Goal: Task Accomplishment & Management: Manage account settings

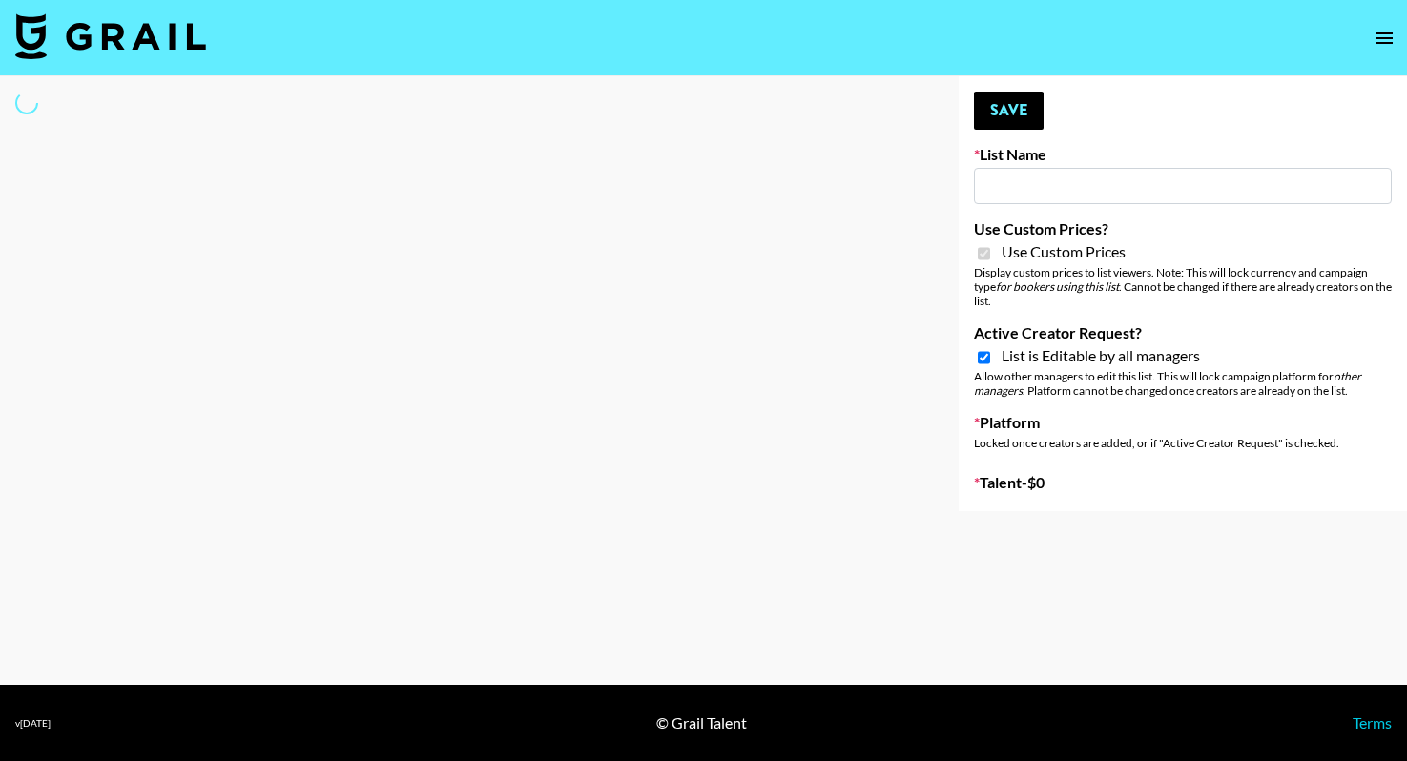
type input "Question AI"
checkbox input "true"
select select "Brand"
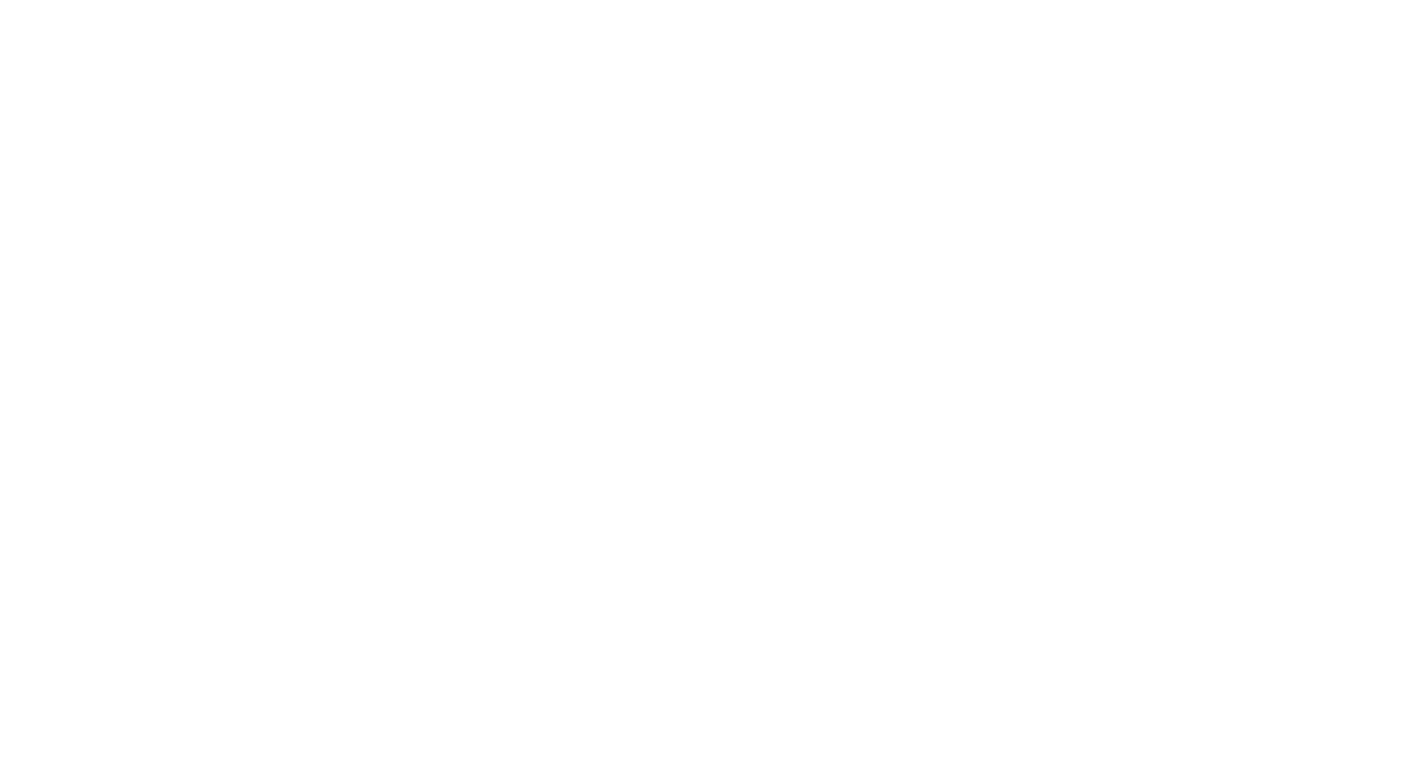
select select "id"
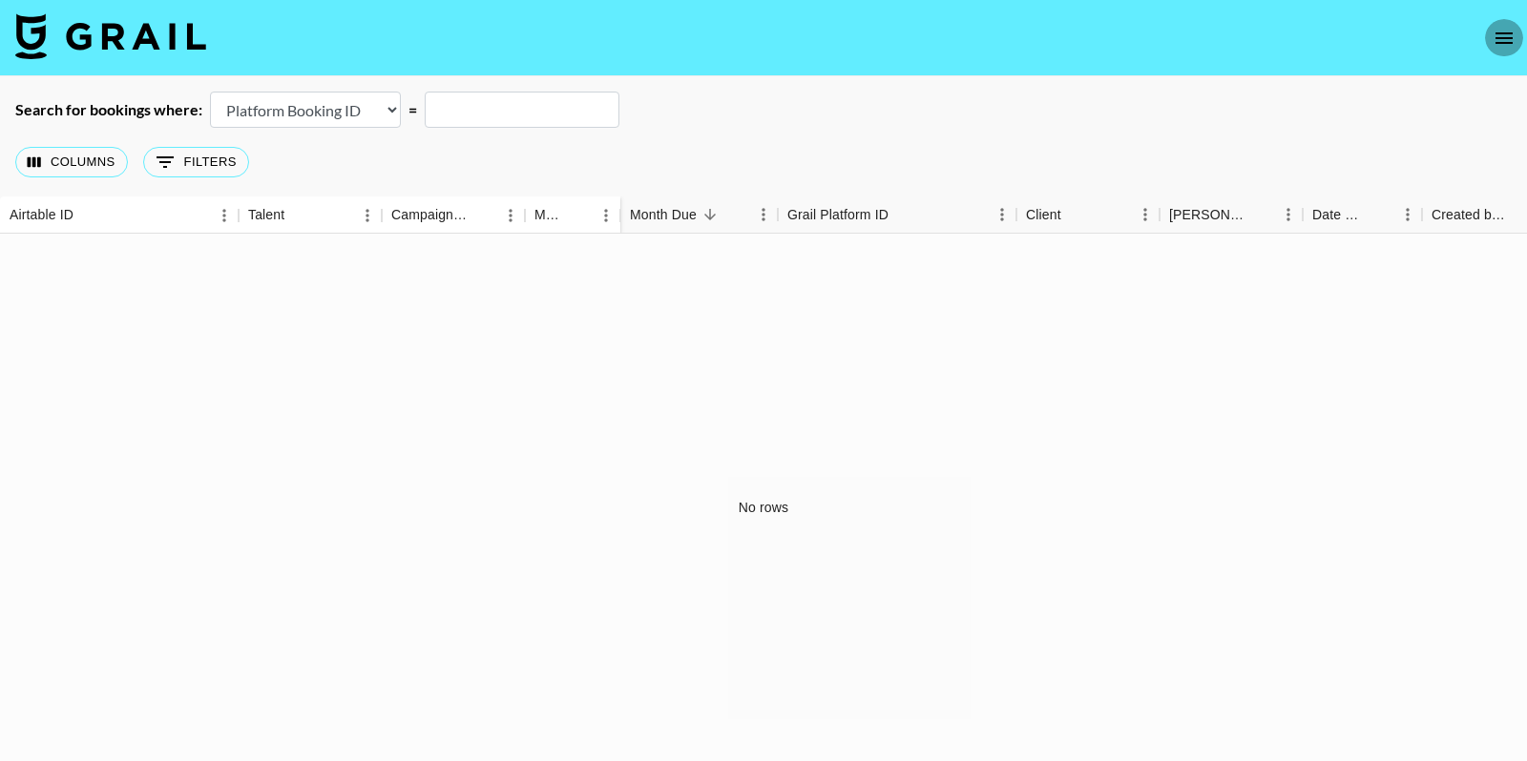
click at [1406, 27] on icon "open drawer" at bounding box center [1503, 38] width 23 height 23
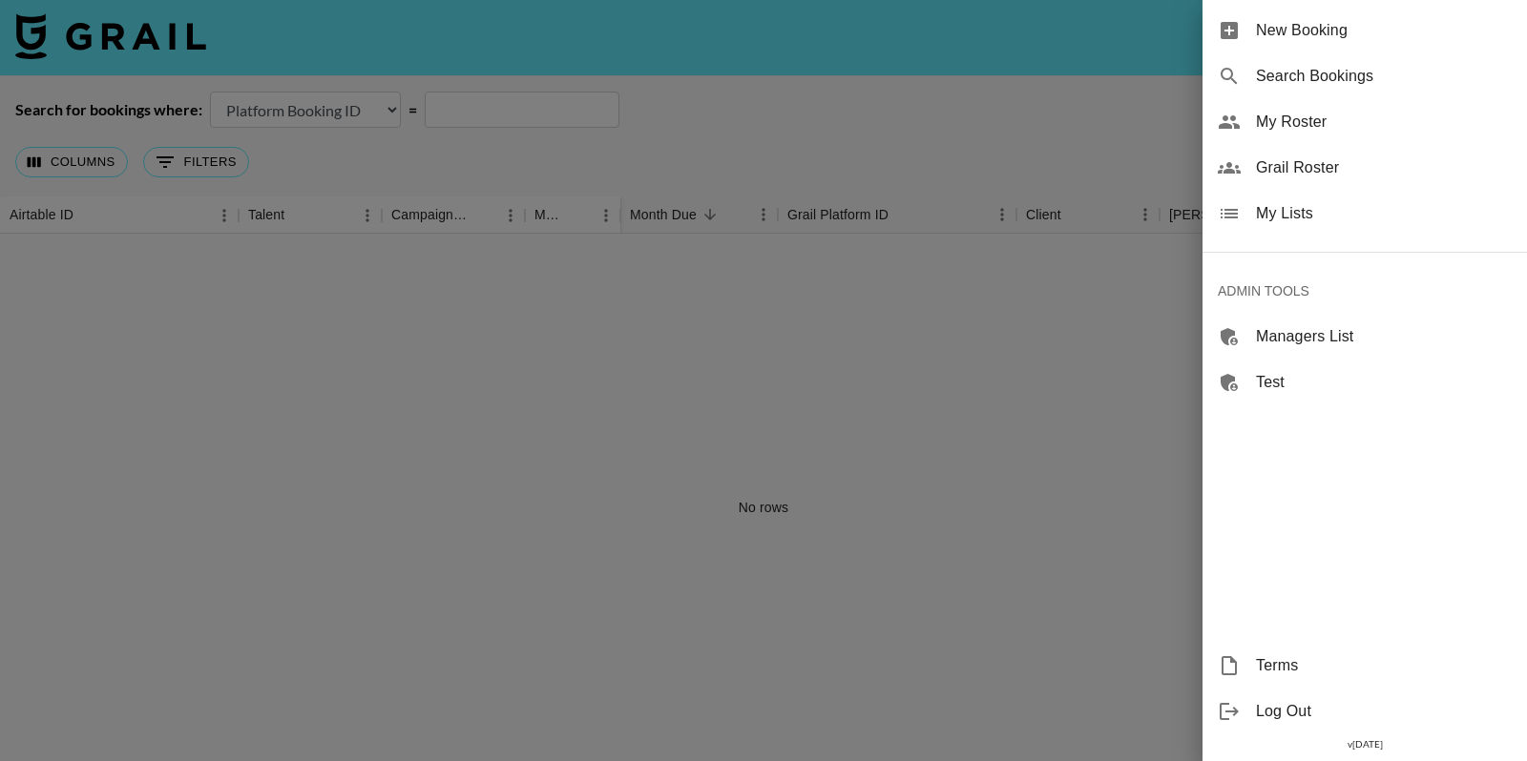
click at [1310, 202] on span "My Lists" at bounding box center [1384, 213] width 256 height 23
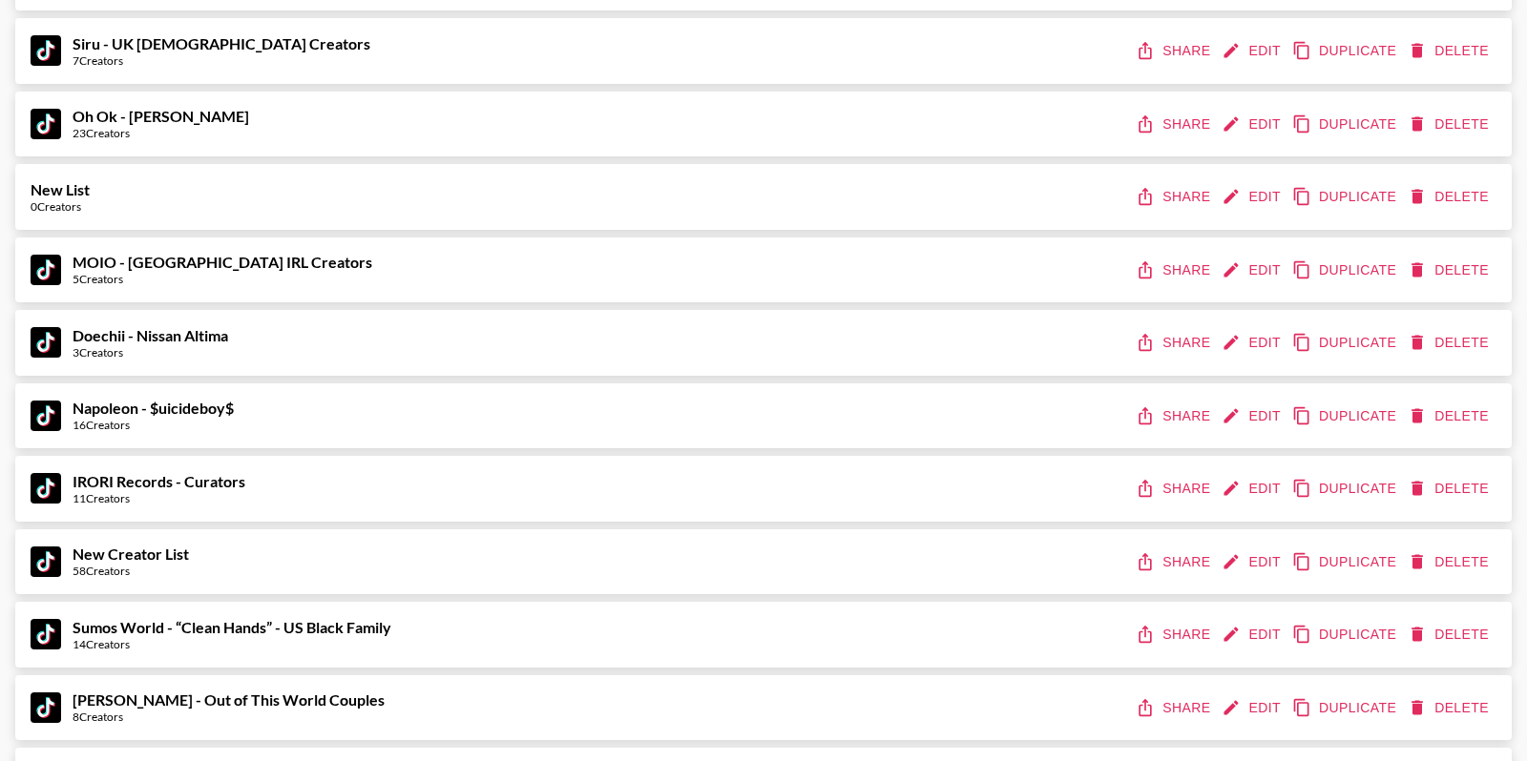
scroll to position [12778, 0]
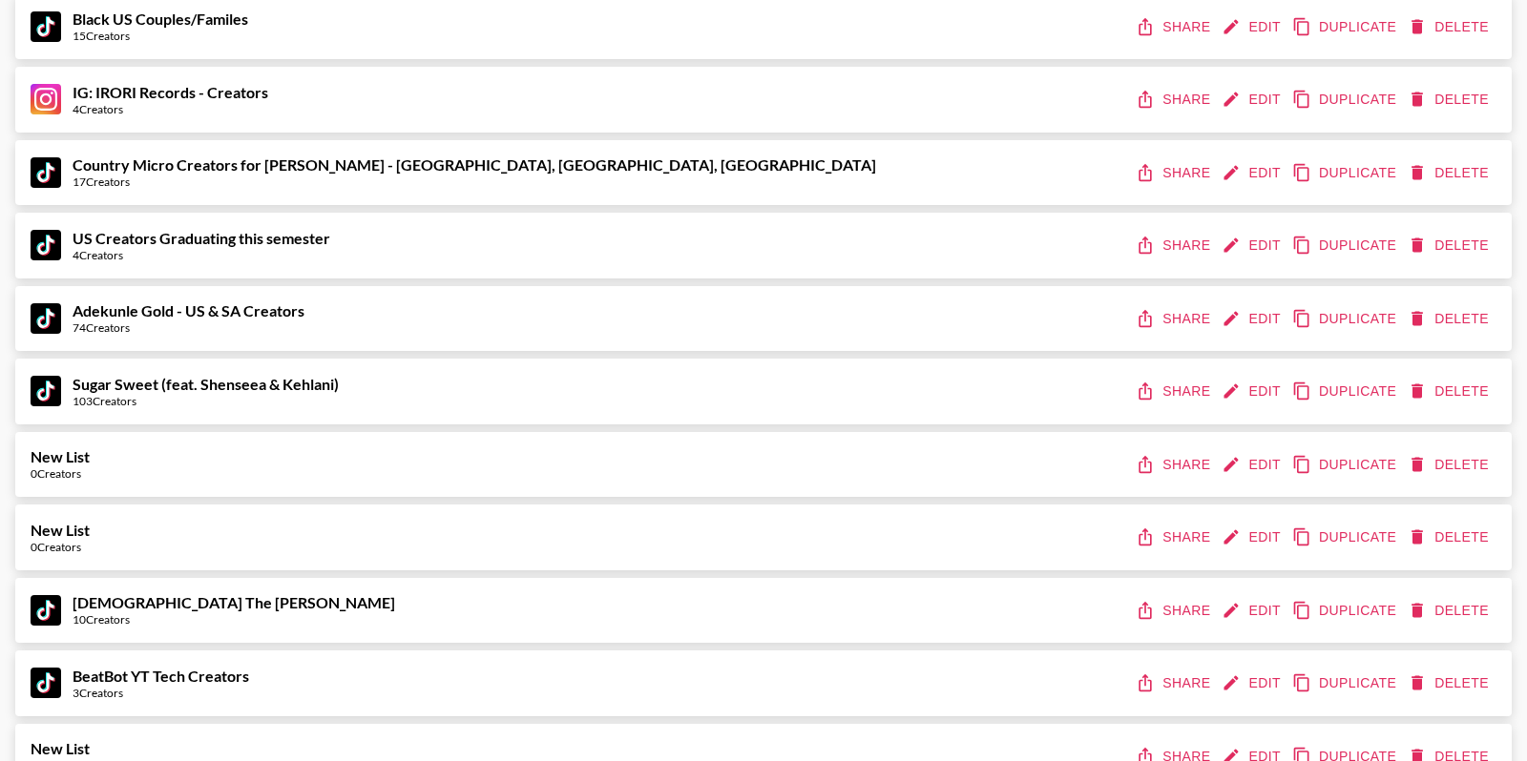
click at [1190, 392] on button "Share" at bounding box center [1175, 391] width 86 height 35
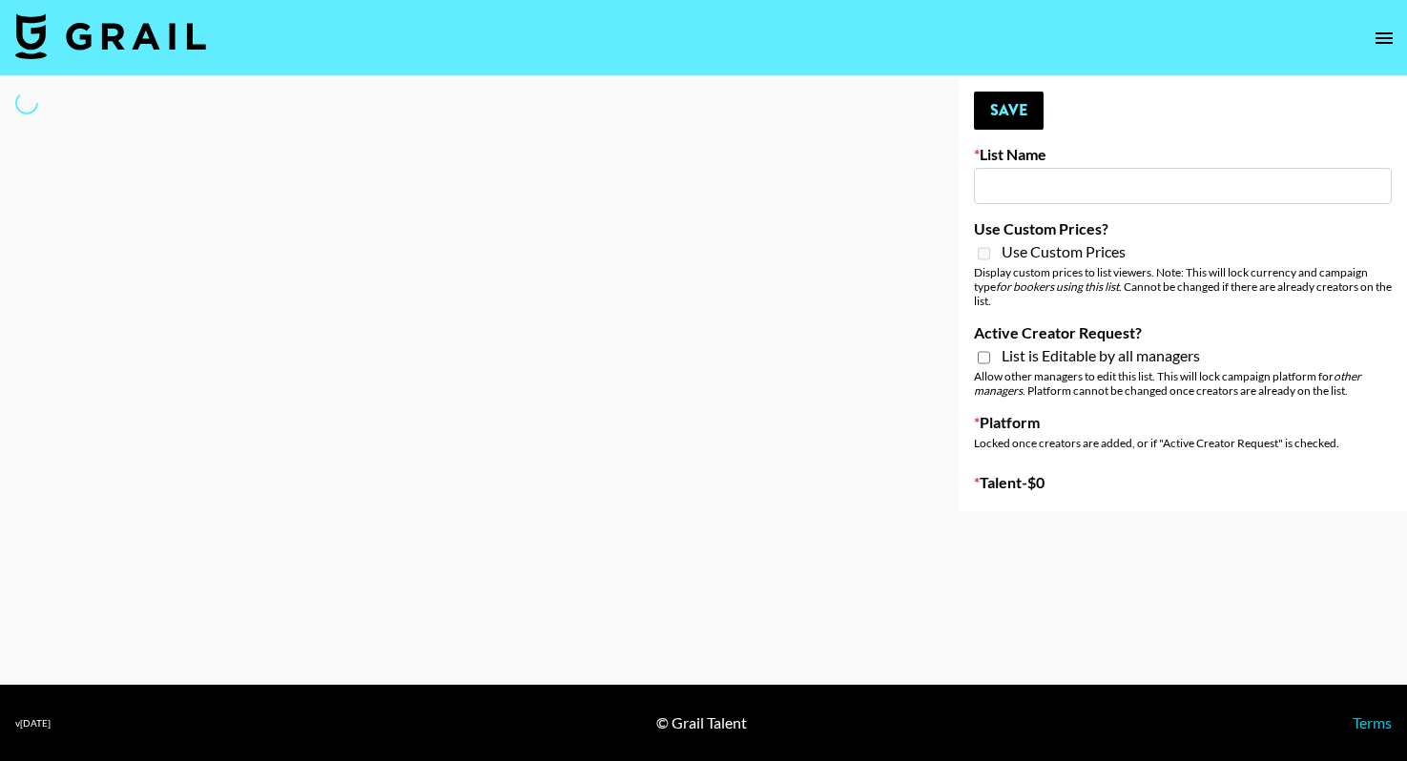
type input "New List"
select select "Song"
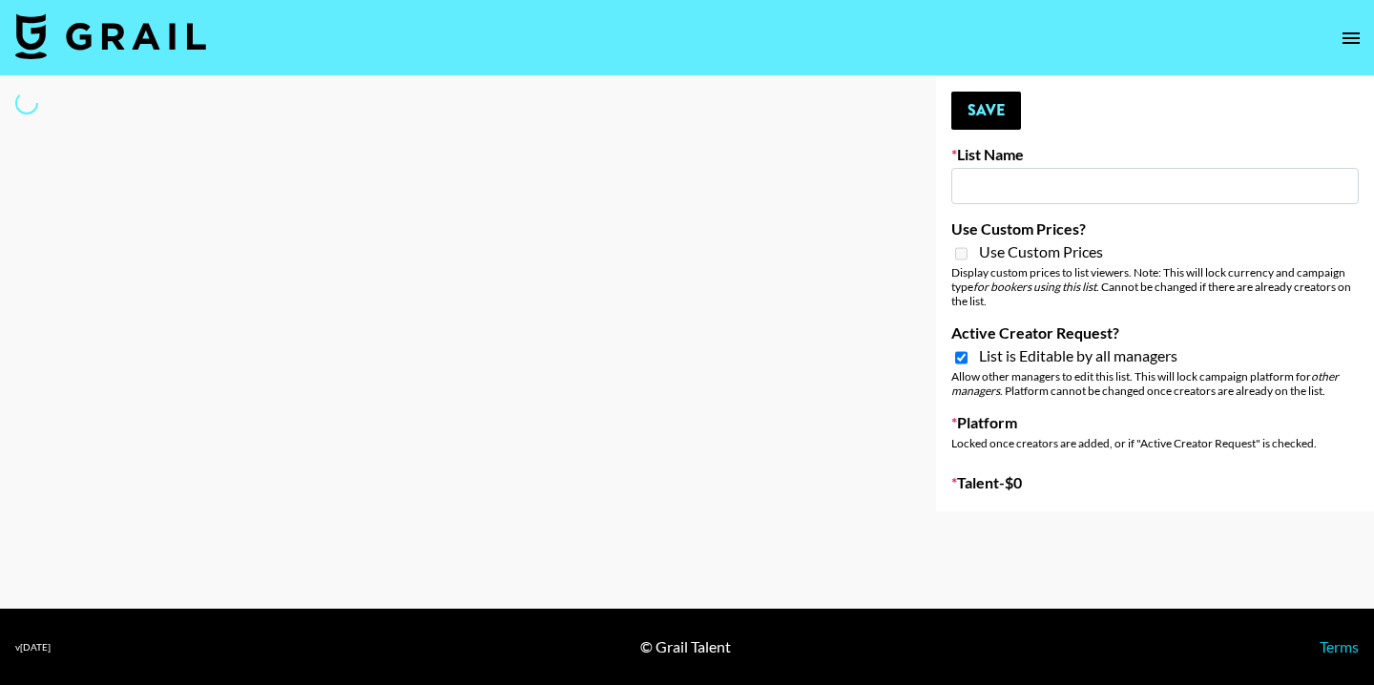
type input "Sugar Sweet (feat. Shenseea & Kehlani)"
checkbox input "true"
select select "Song"
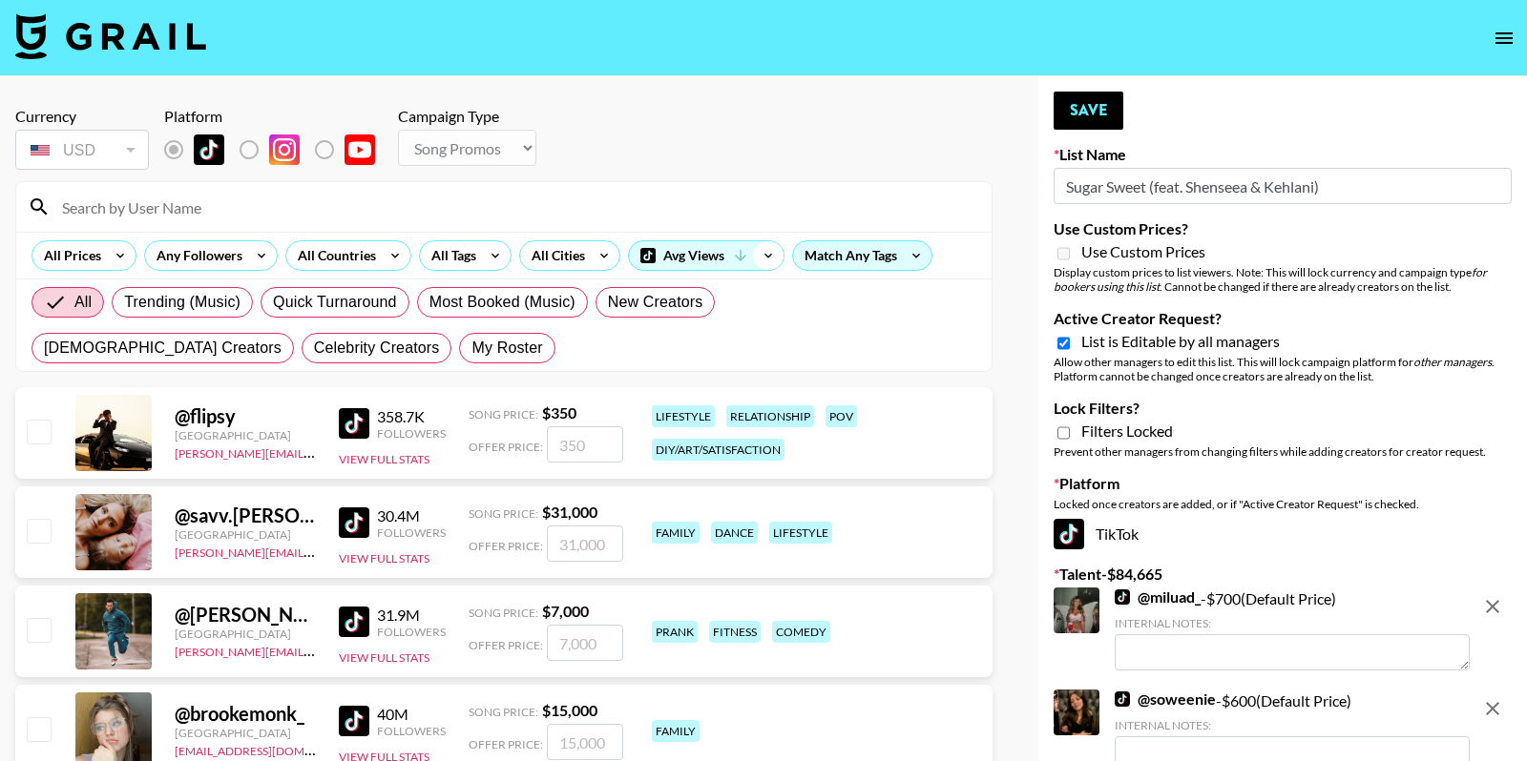
click at [760, 261] on icon at bounding box center [768, 255] width 31 height 29
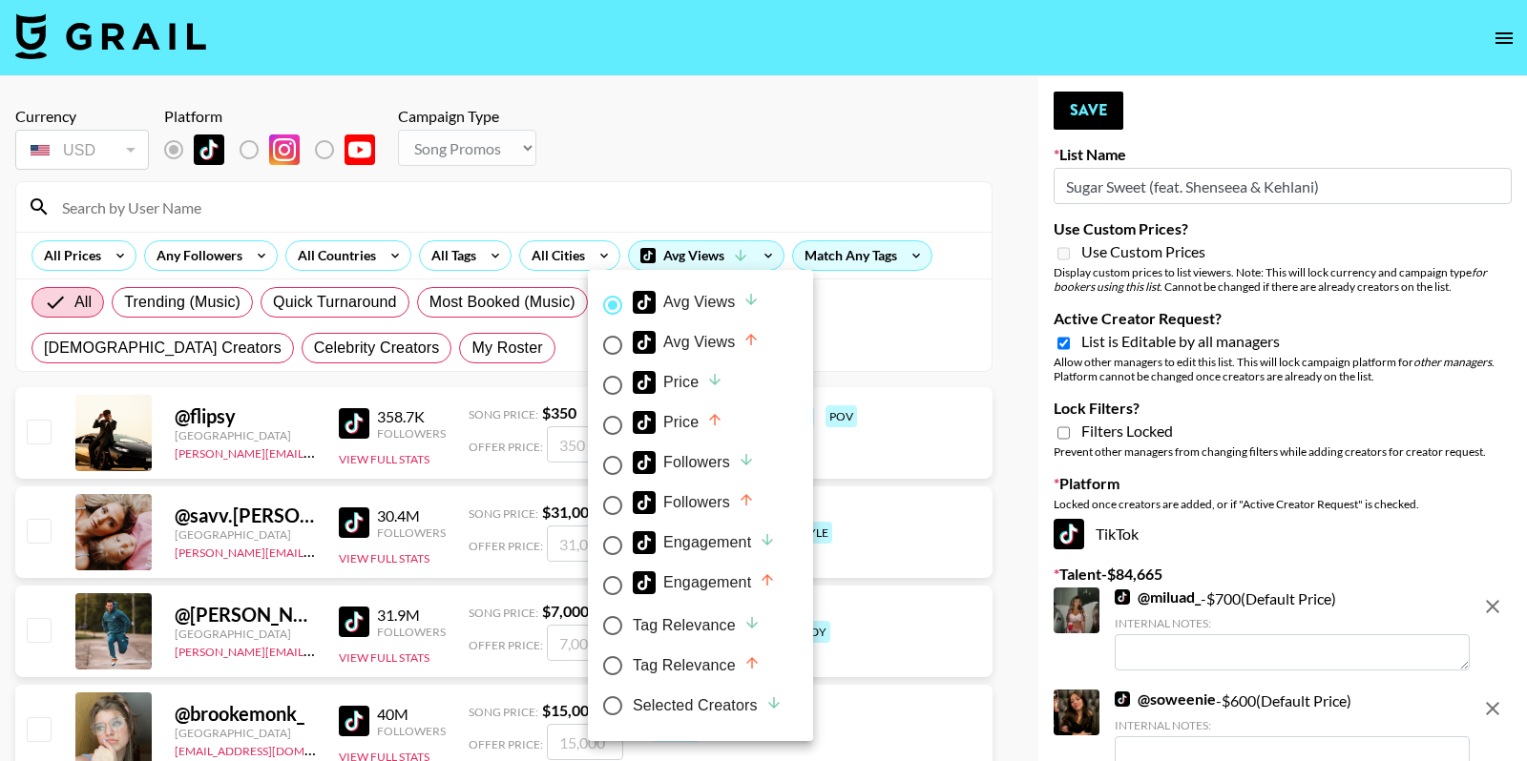
click at [681, 684] on div "Selected Creators" at bounding box center [708, 706] width 150 height 23
click at [633, 684] on input "Selected Creators" at bounding box center [612, 706] width 40 height 40
radio input "true"
radio input "false"
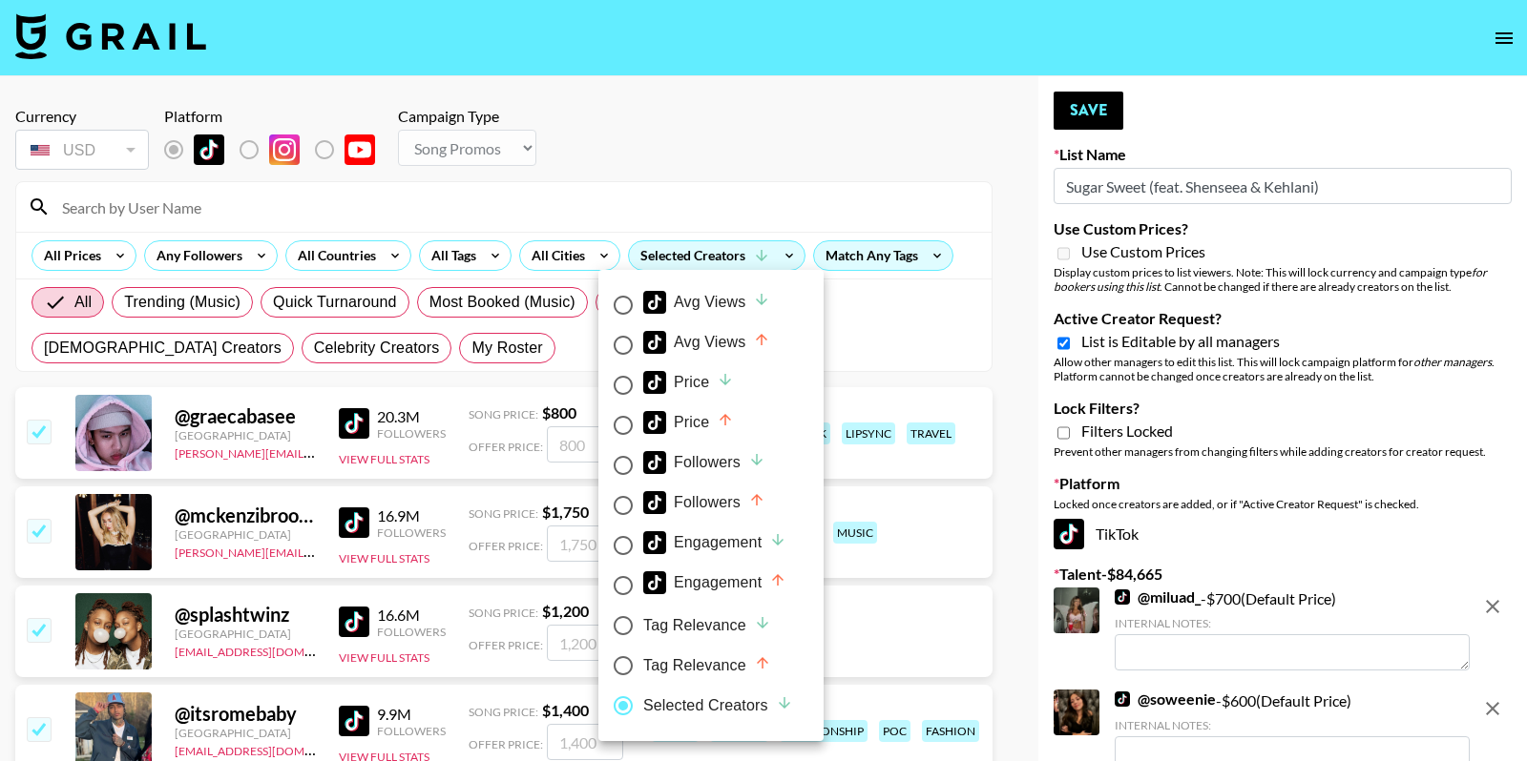
click at [831, 175] on div at bounding box center [763, 380] width 1527 height 761
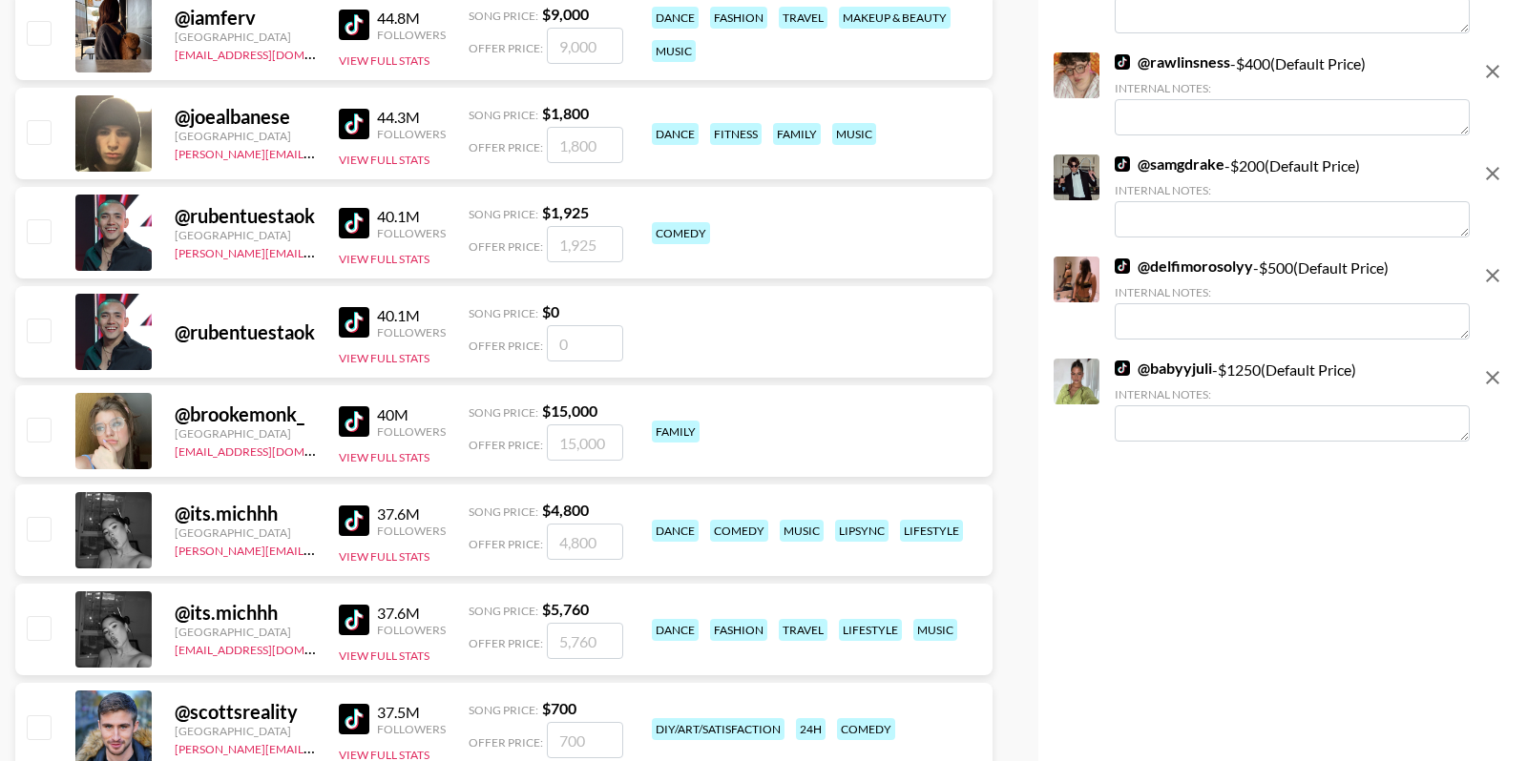
scroll to position [10238, 0]
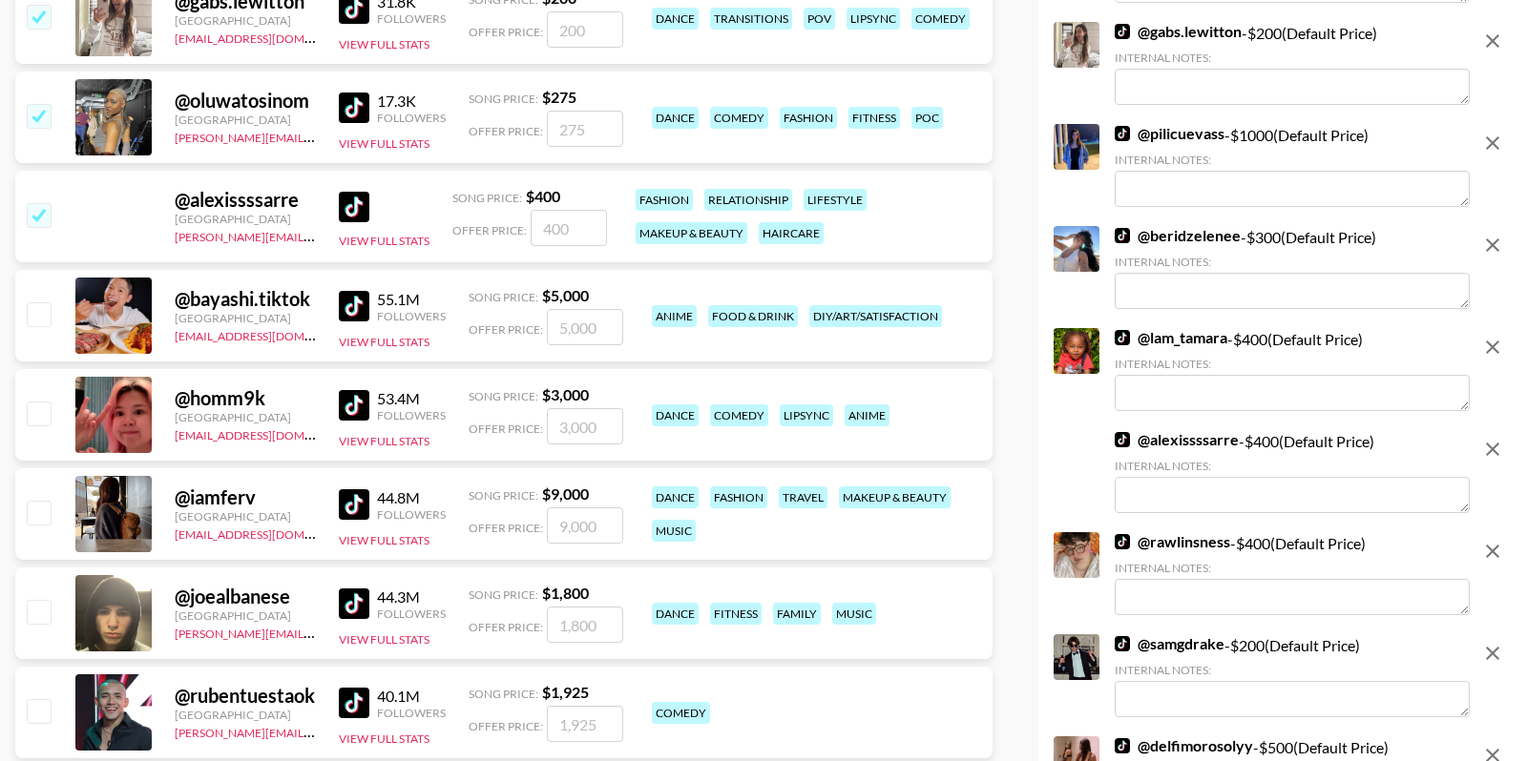
click at [46, 211] on input "checkbox" at bounding box center [38, 214] width 23 height 23
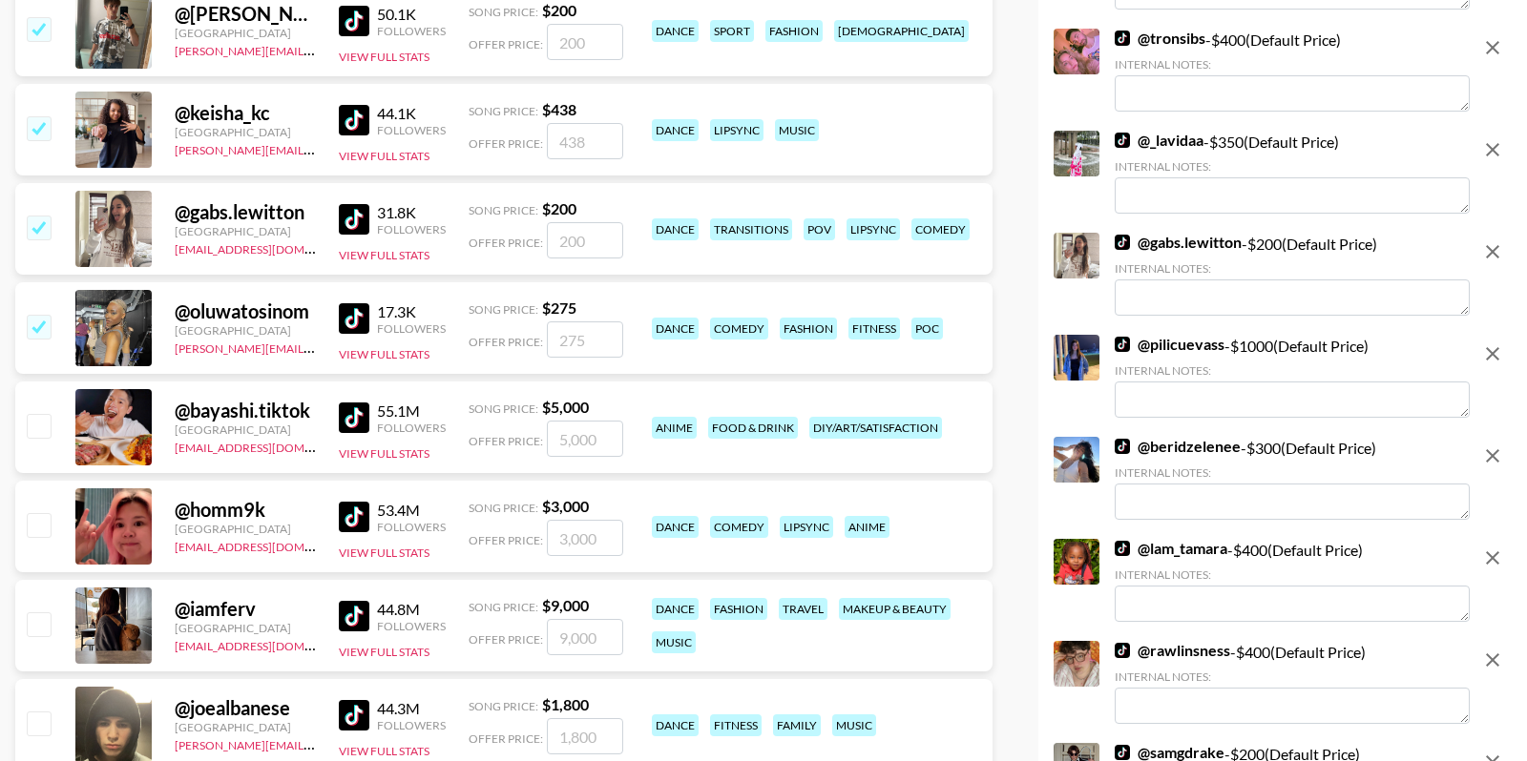
scroll to position [10028, 0]
click at [385, 257] on button "View Full Stats" at bounding box center [384, 254] width 91 height 14
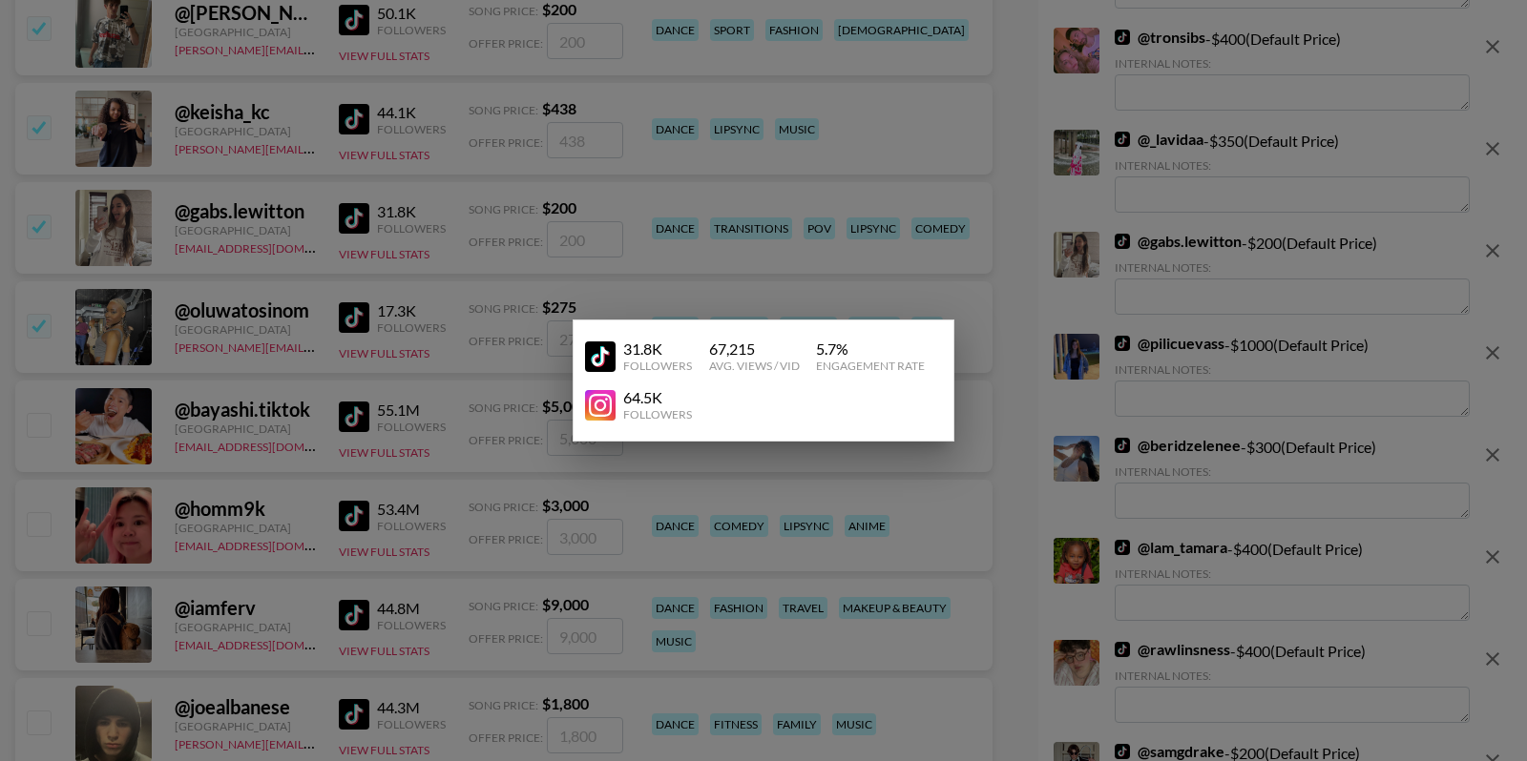
click at [421, 285] on div at bounding box center [763, 380] width 1527 height 761
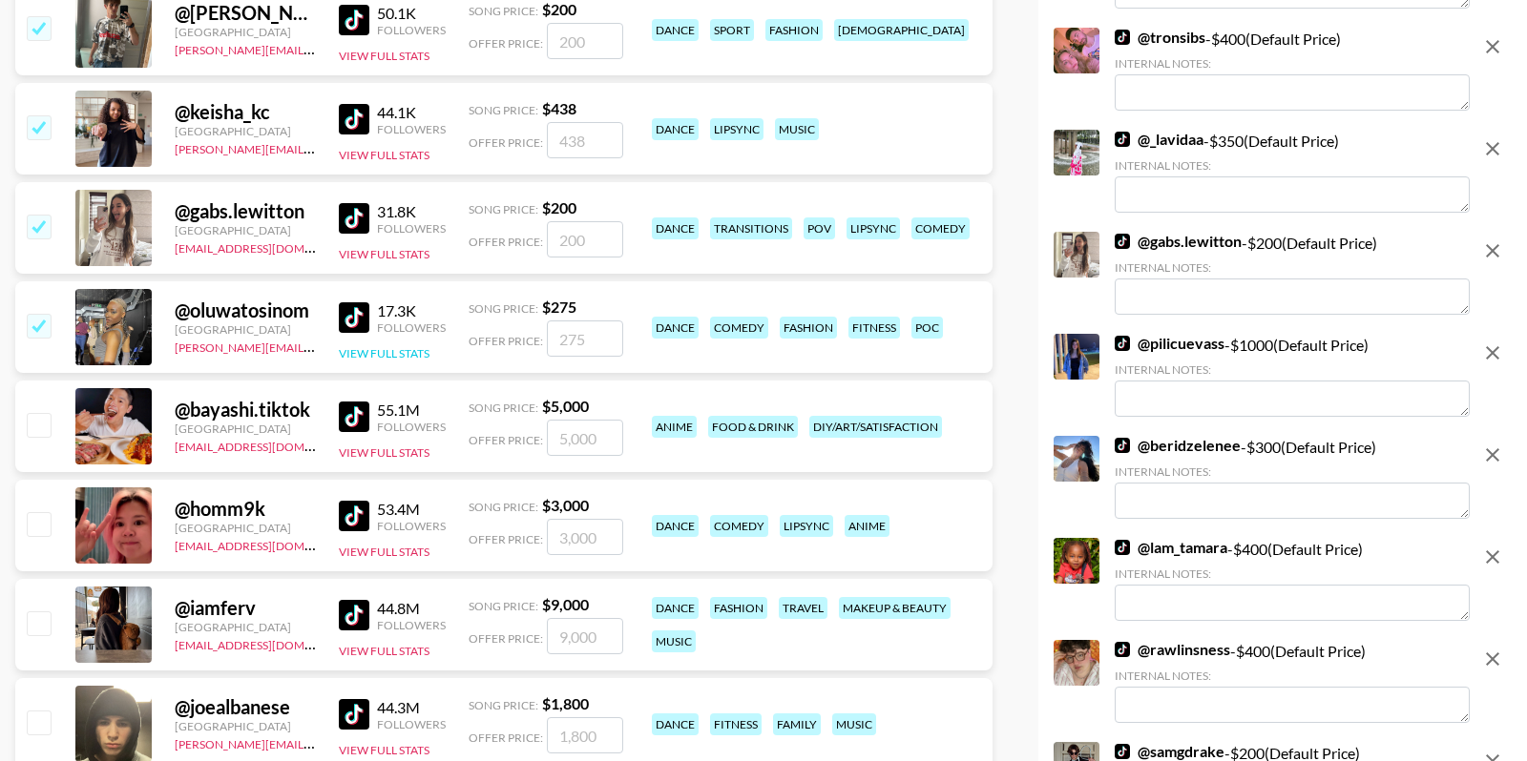
click at [392, 346] on button "View Full Stats" at bounding box center [384, 353] width 91 height 14
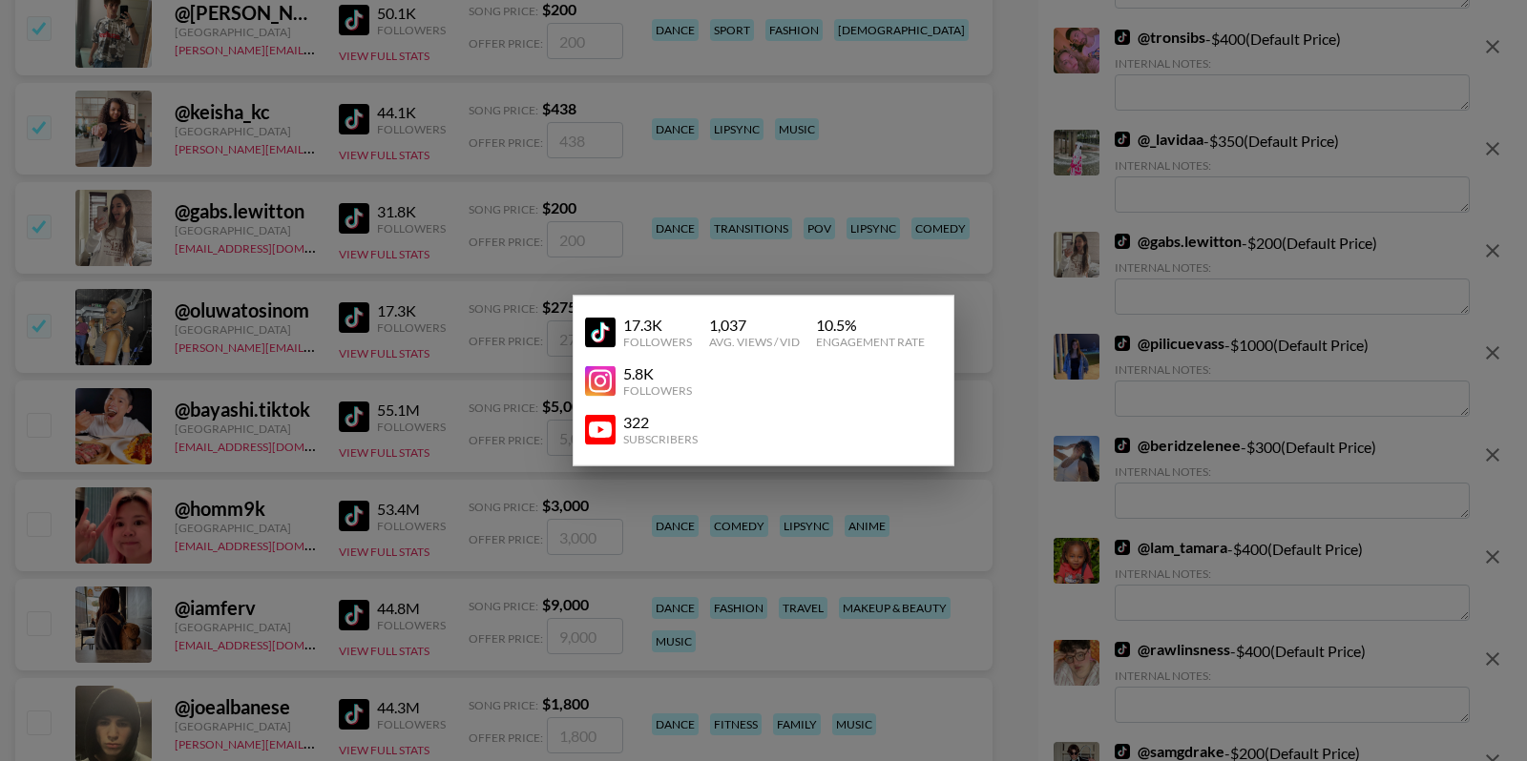
click at [411, 302] on div at bounding box center [763, 380] width 1527 height 761
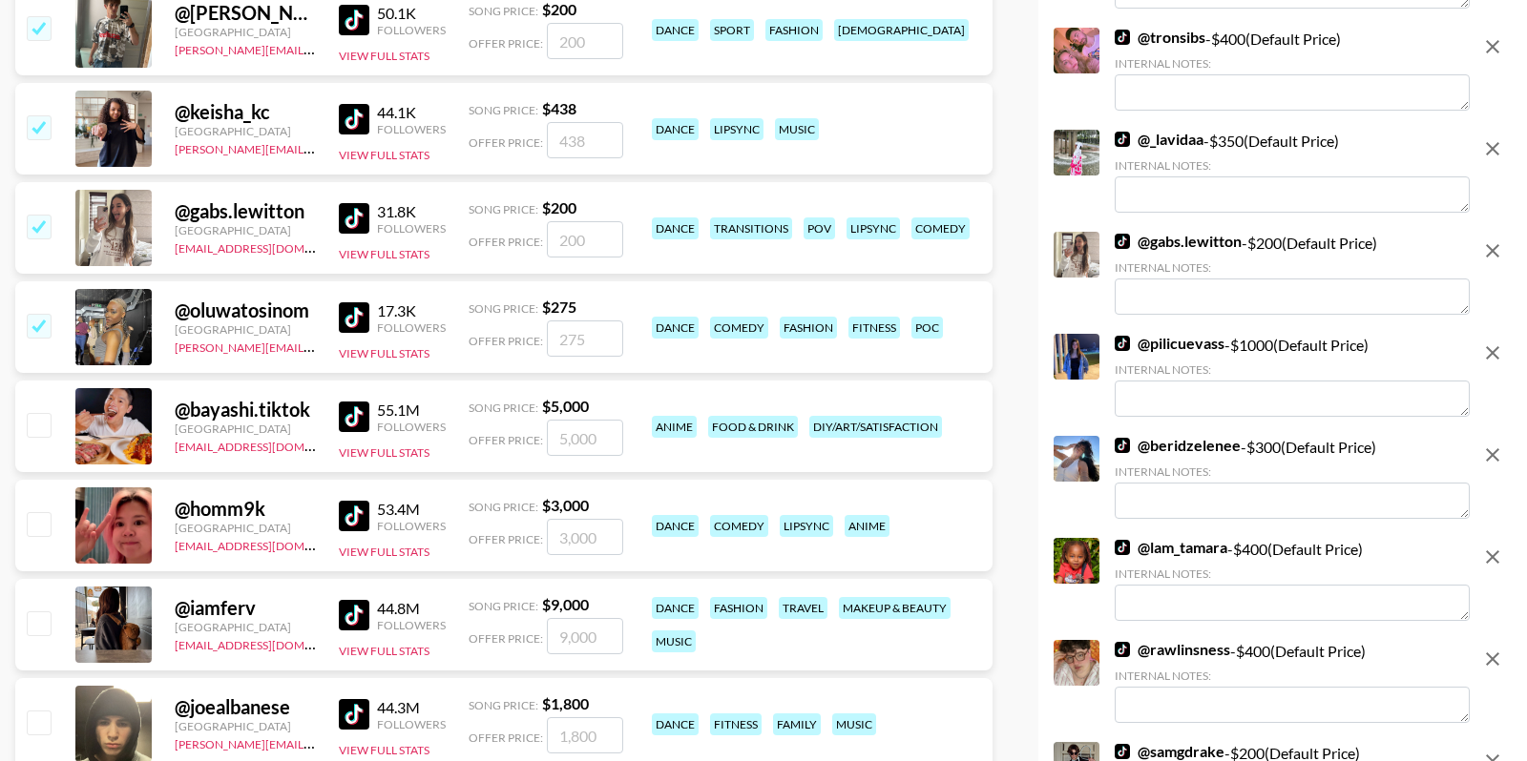
click at [15, 322] on div "@ oluwatosinom United Kingdom viktor@grail-talent.com 17.3K Followers View Full…" at bounding box center [503, 327] width 977 height 92
click at [54, 322] on div "@ oluwatosinom United Kingdom viktor@grail-talent.com 17.3K Followers View Full…" at bounding box center [503, 327] width 977 height 92
click at [34, 316] on input "checkbox" at bounding box center [38, 325] width 23 height 23
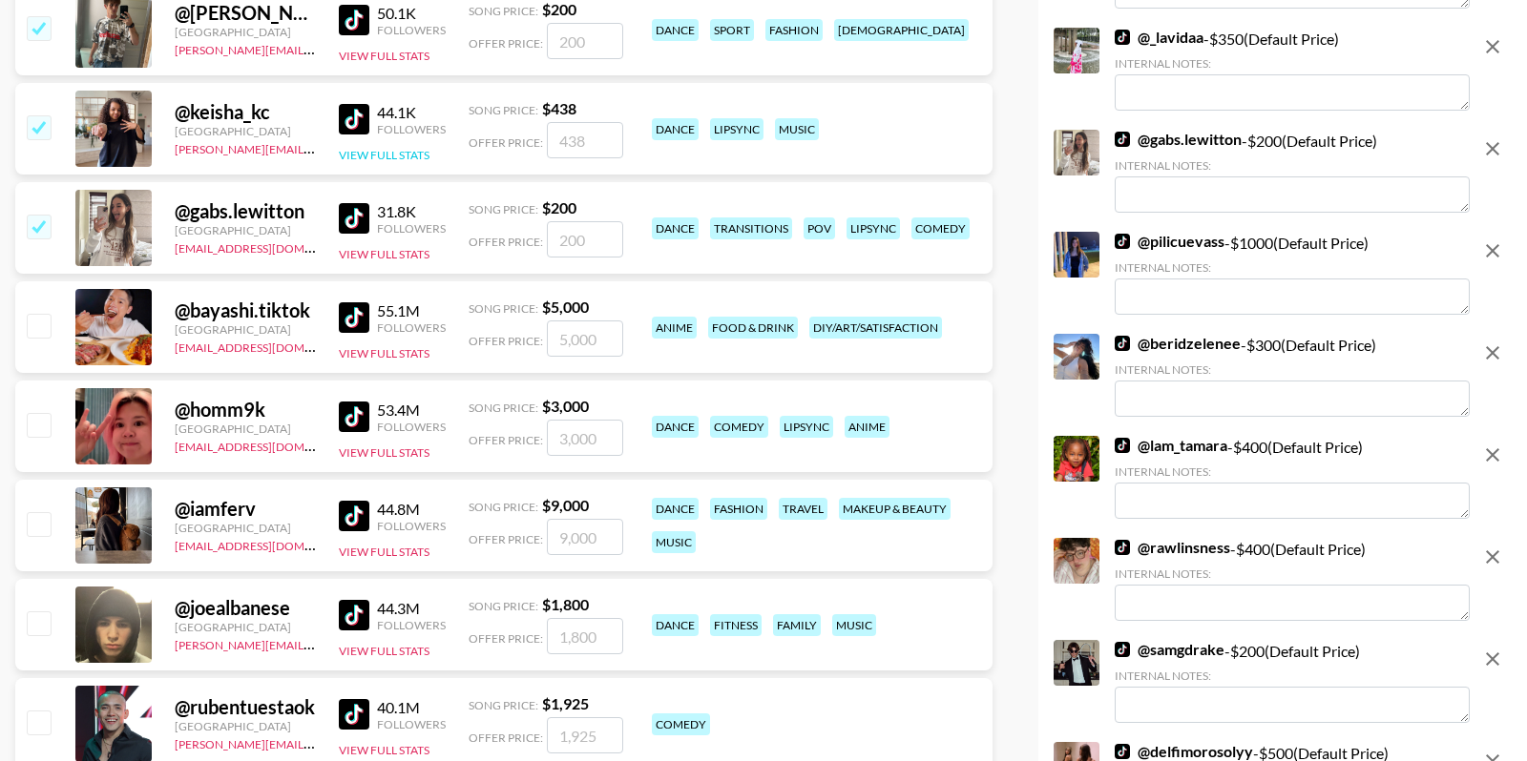
click at [389, 158] on button "View Full Stats" at bounding box center [384, 155] width 91 height 14
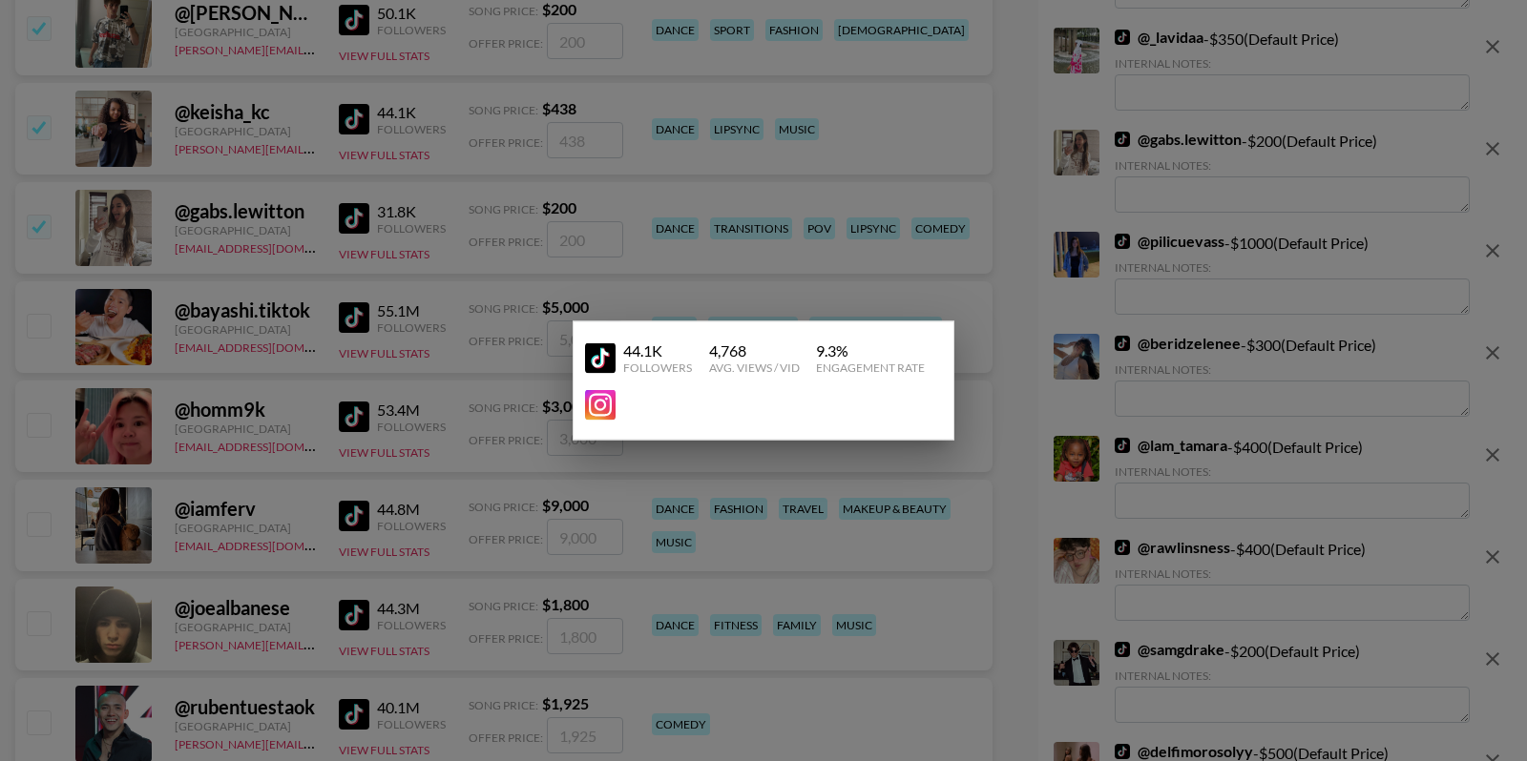
click at [477, 150] on div at bounding box center [763, 380] width 1527 height 761
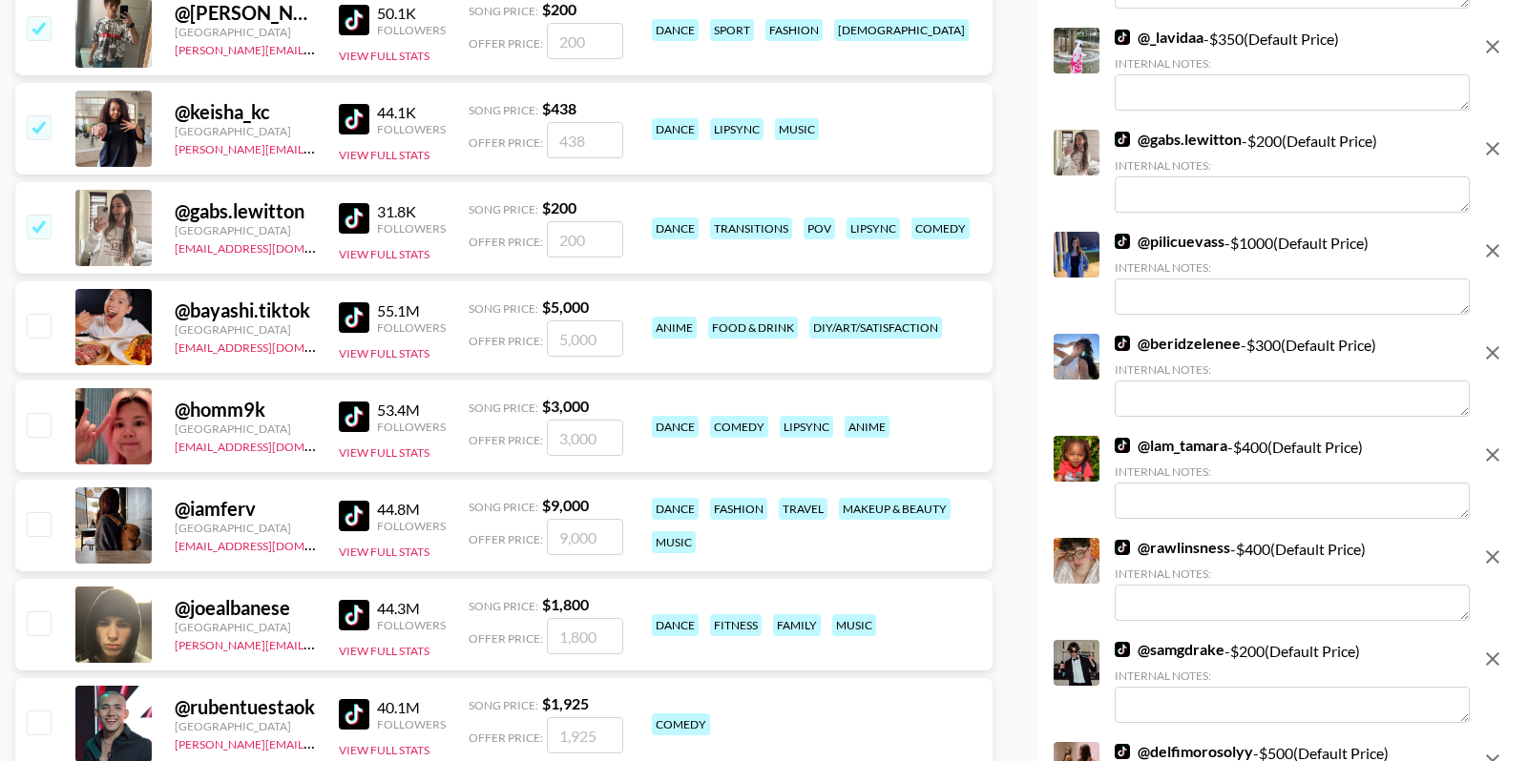
click at [33, 129] on input "checkbox" at bounding box center [38, 126] width 23 height 23
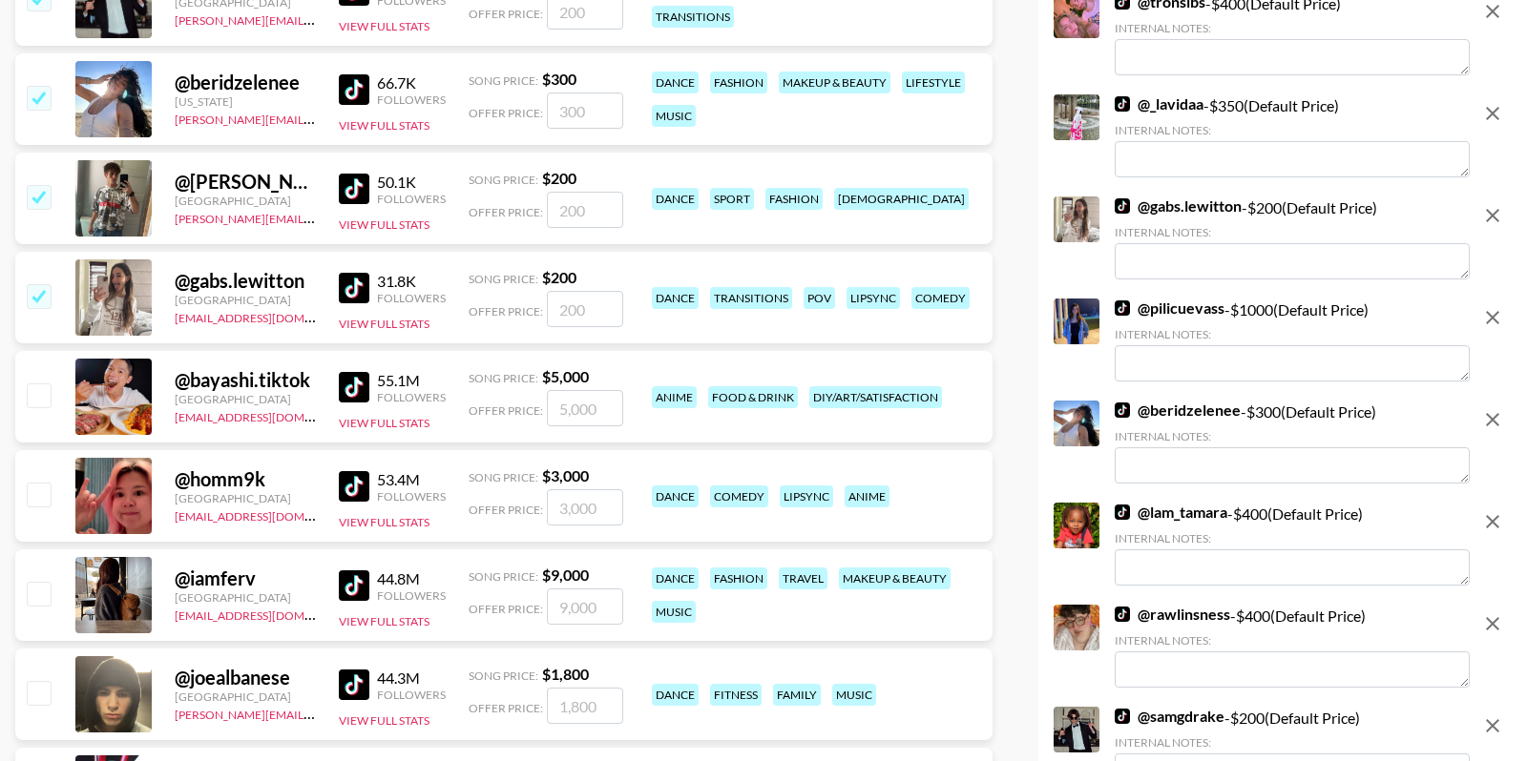
scroll to position [9809, 0]
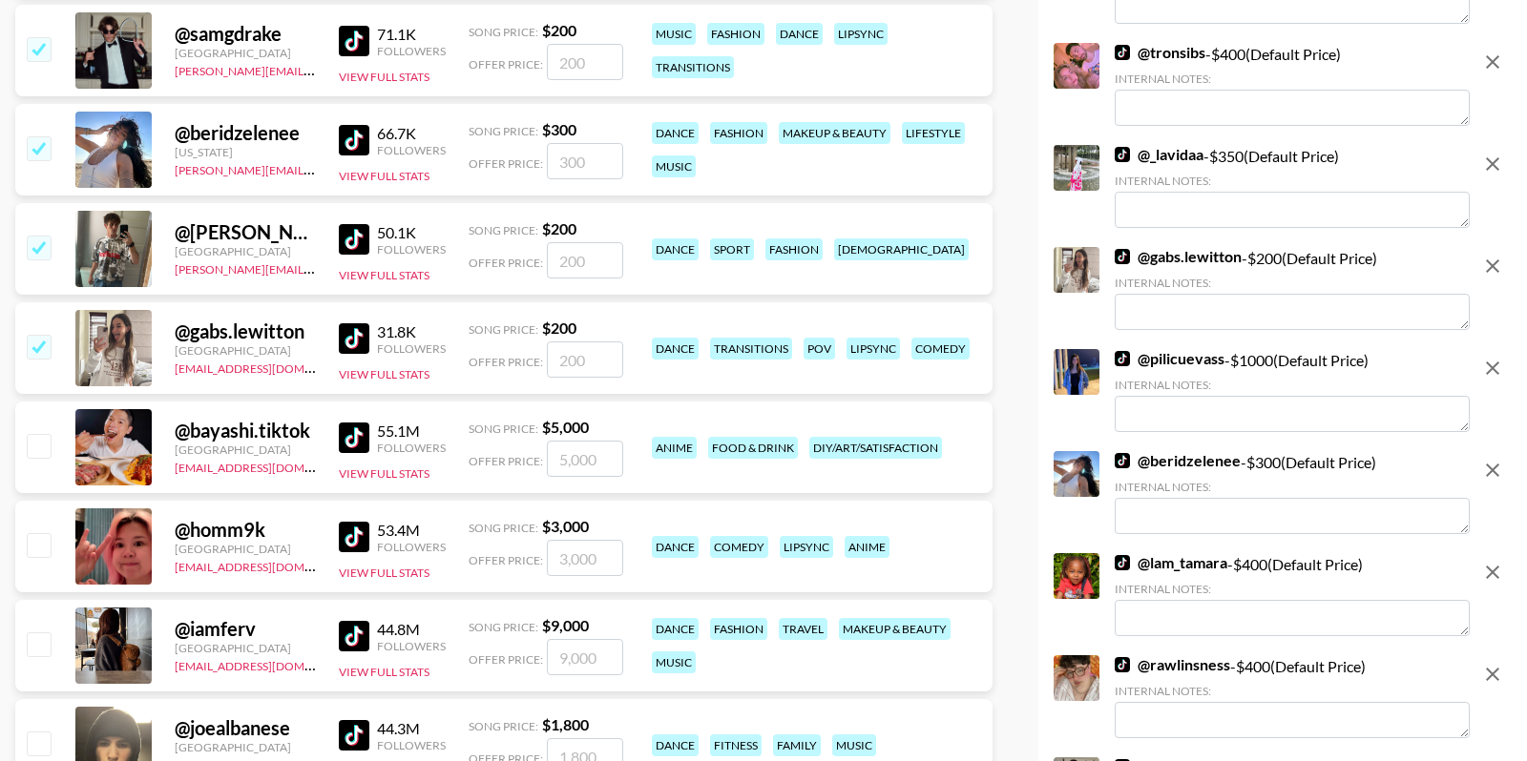
click at [350, 338] on img at bounding box center [354, 338] width 31 height 31
click at [367, 231] on img at bounding box center [354, 239] width 31 height 31
click at [359, 137] on img at bounding box center [354, 140] width 31 height 31
click at [351, 38] on img at bounding box center [354, 41] width 31 height 31
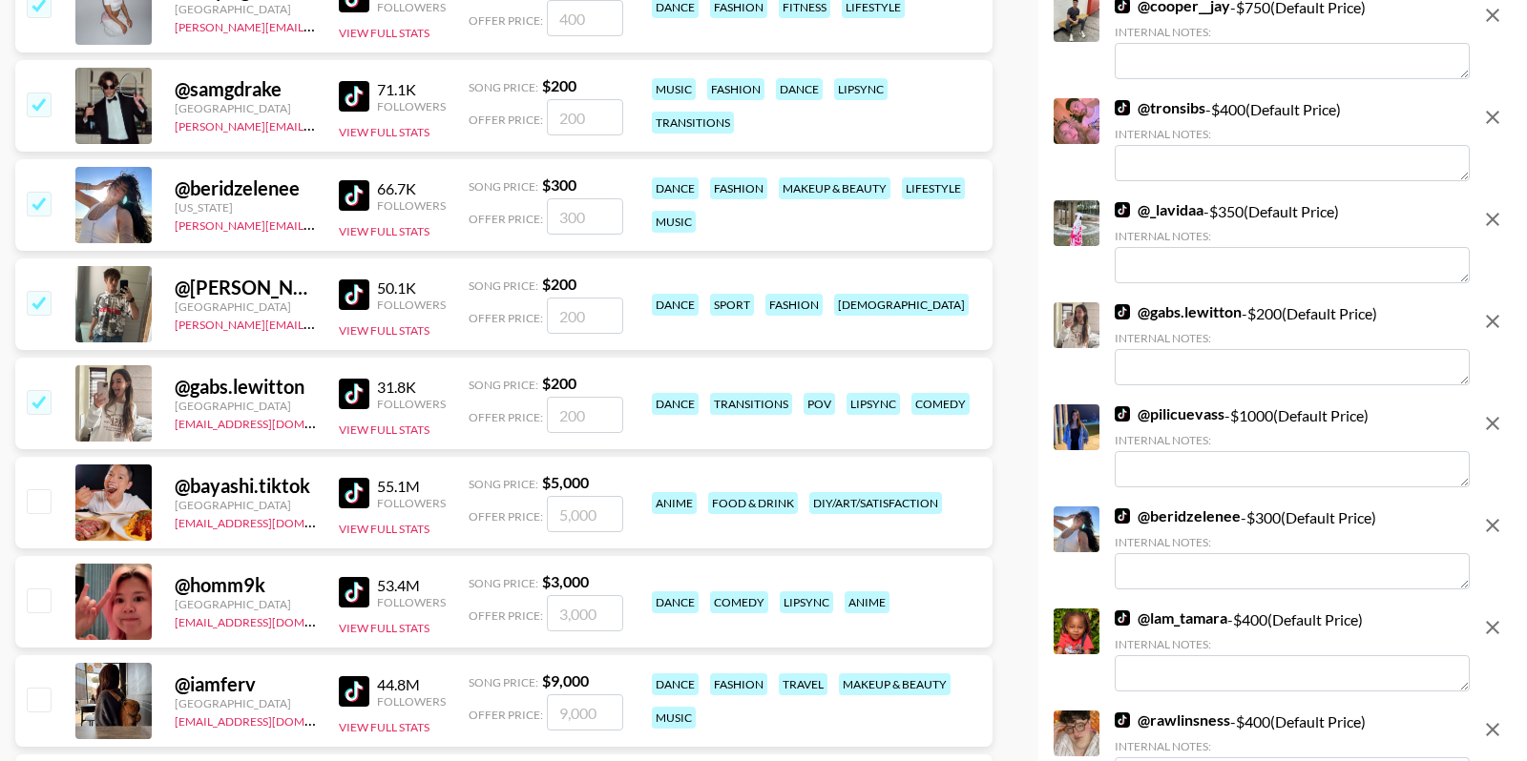
scroll to position [9752, 0]
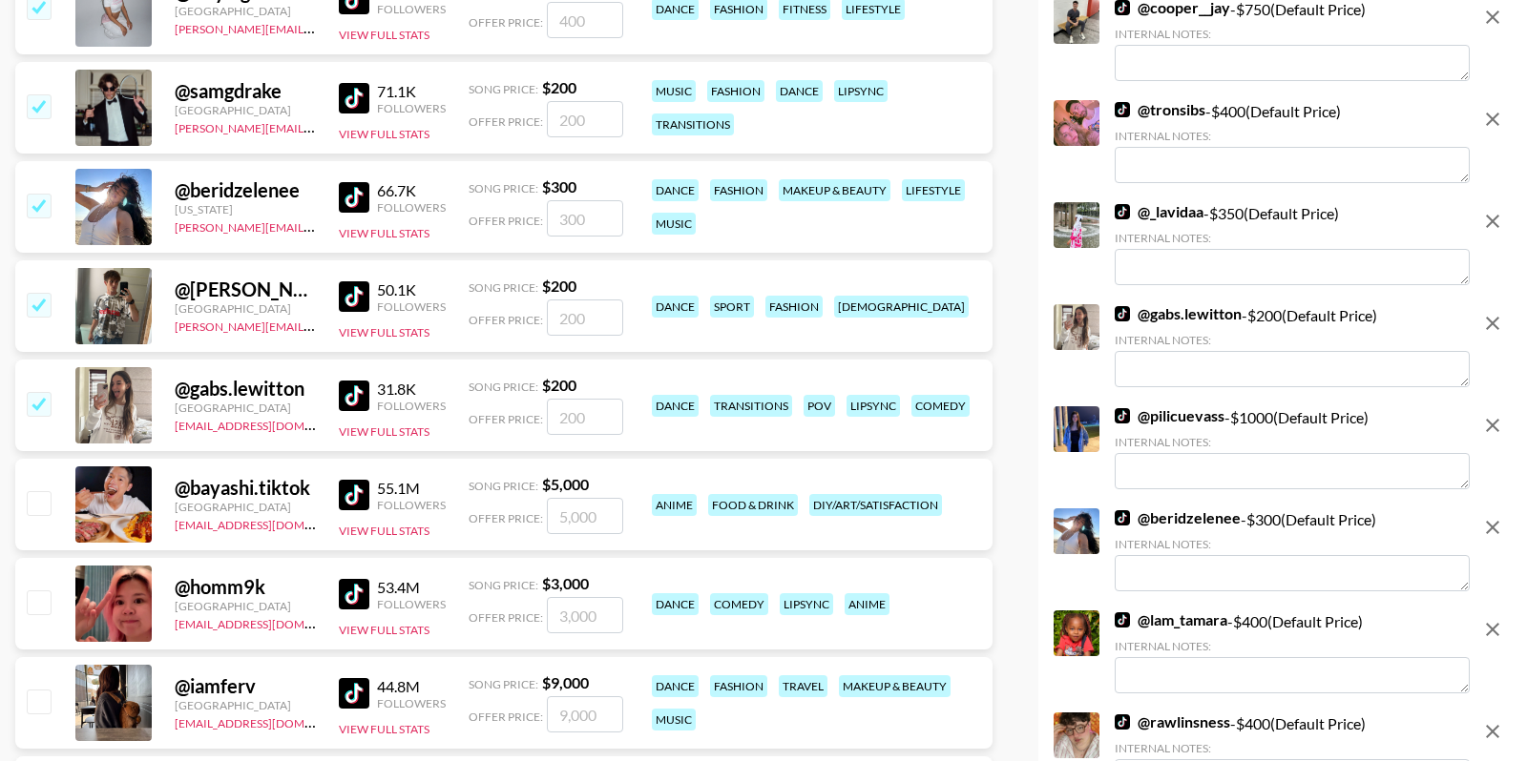
click at [41, 102] on input "checkbox" at bounding box center [38, 105] width 23 height 23
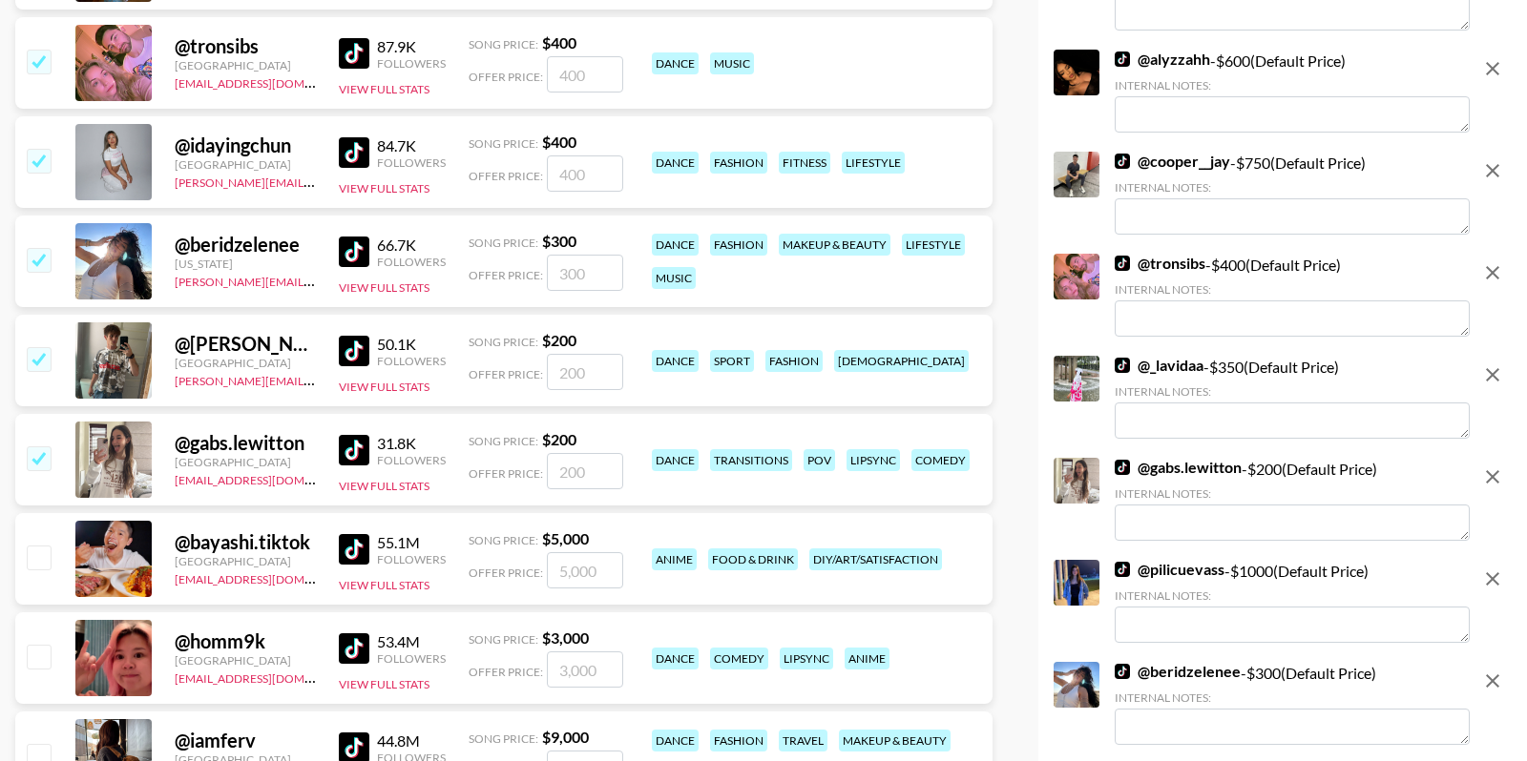
scroll to position [9599, 0]
click at [377, 185] on button "View Full Stats" at bounding box center [384, 187] width 91 height 14
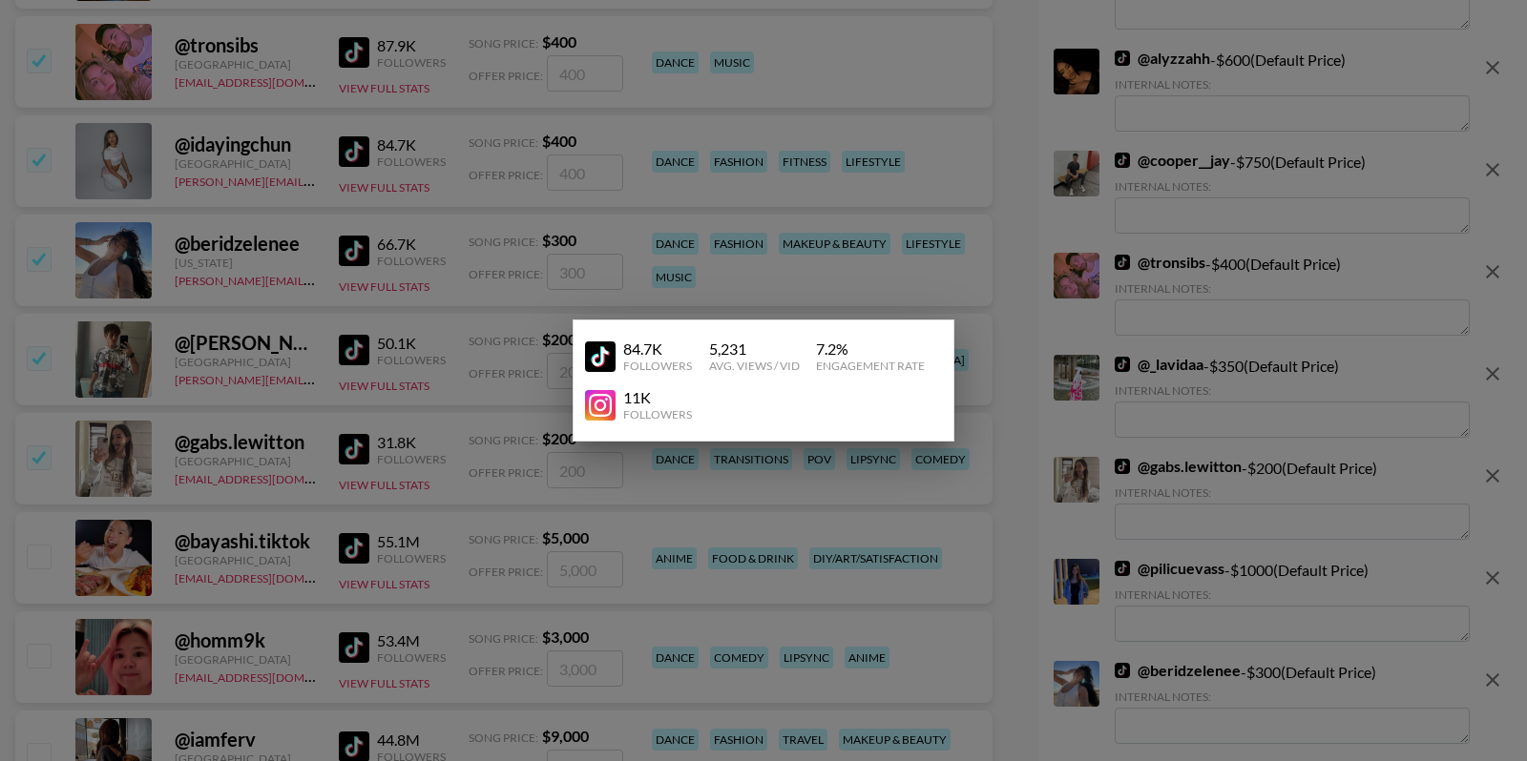
click at [451, 174] on div at bounding box center [763, 380] width 1527 height 761
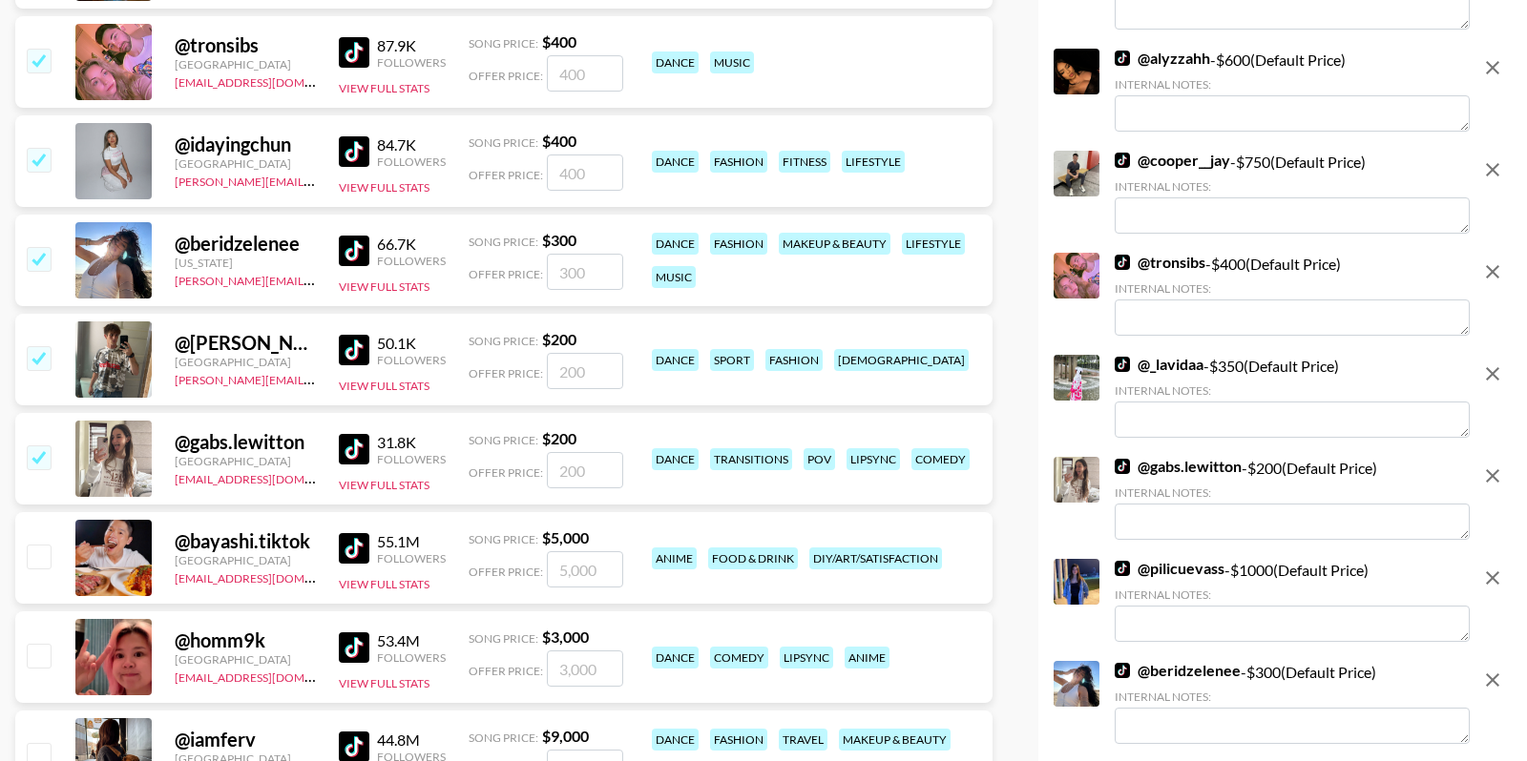
click at [49, 152] on input "checkbox" at bounding box center [38, 159] width 23 height 23
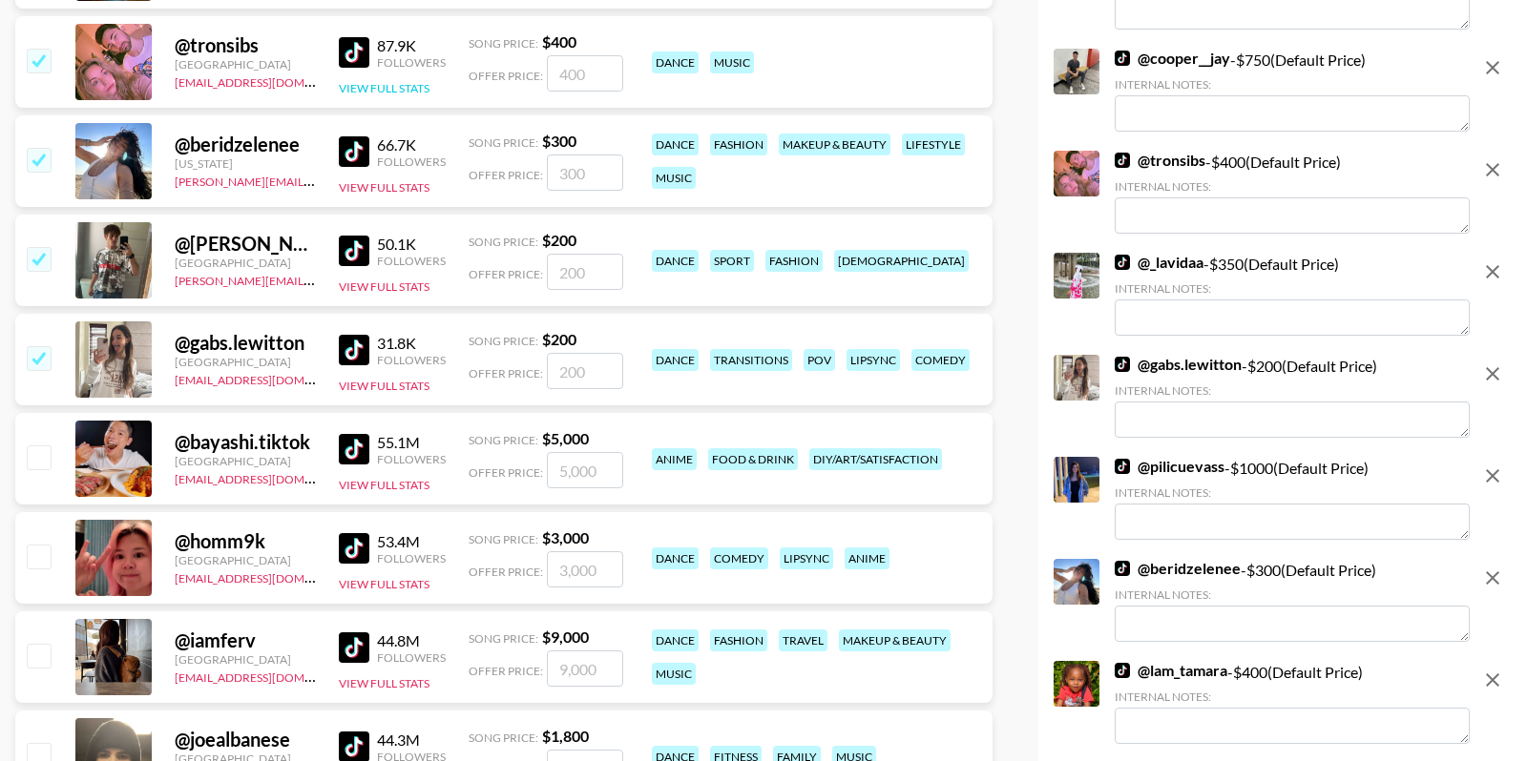
click at [351, 92] on button "View Full Stats" at bounding box center [384, 88] width 91 height 14
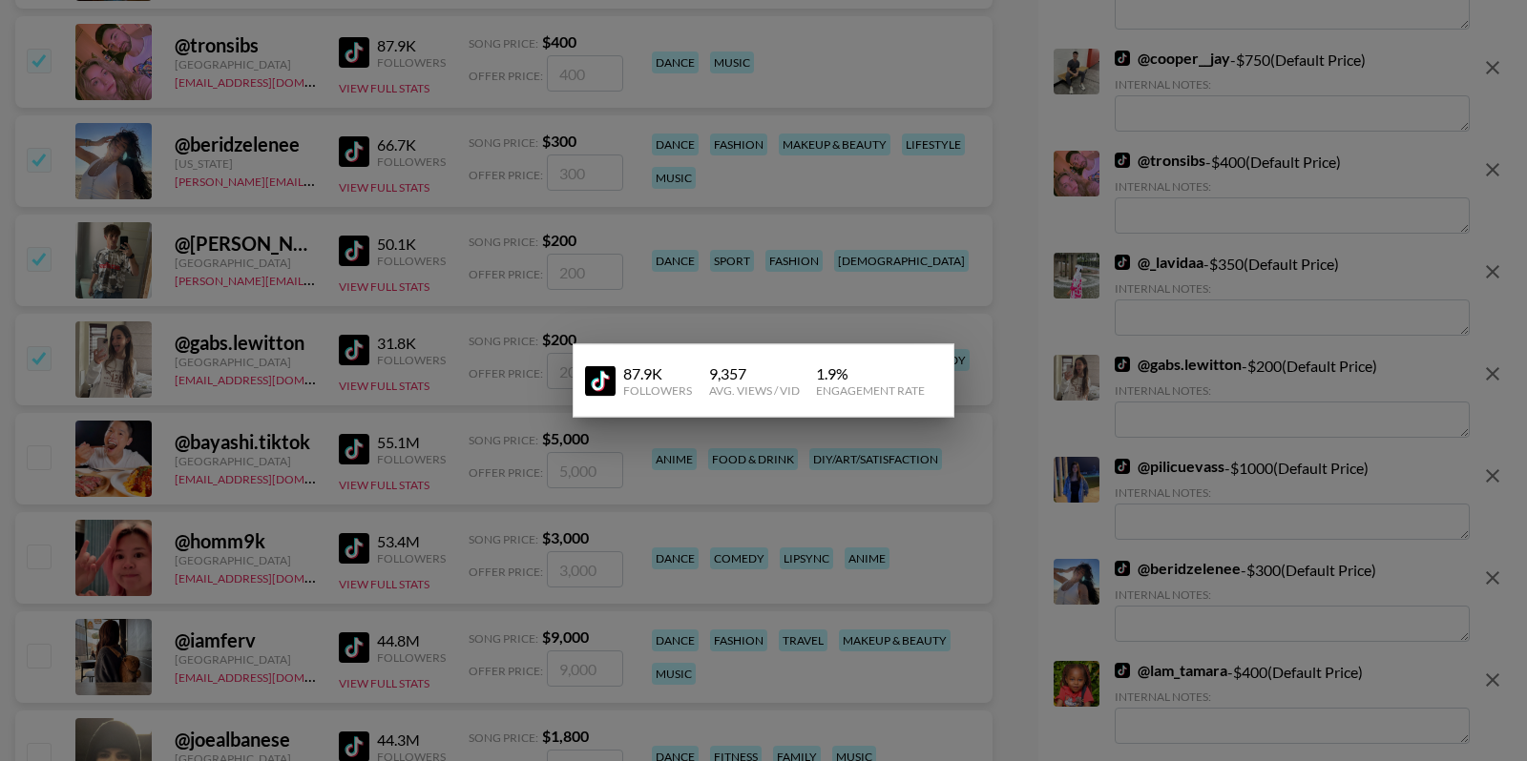
click at [412, 123] on div at bounding box center [763, 380] width 1527 height 761
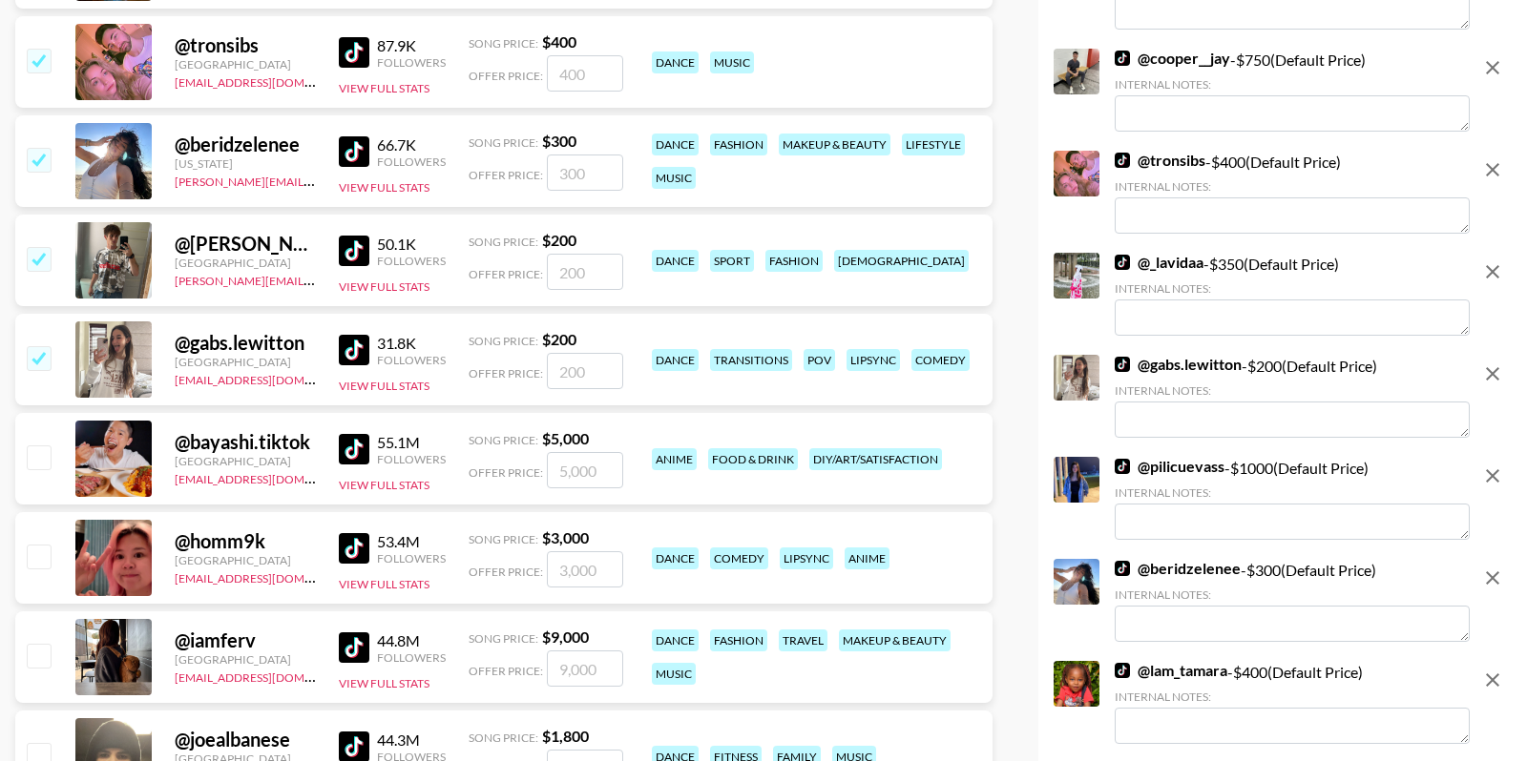
click at [43, 58] on input "checkbox" at bounding box center [38, 60] width 23 height 23
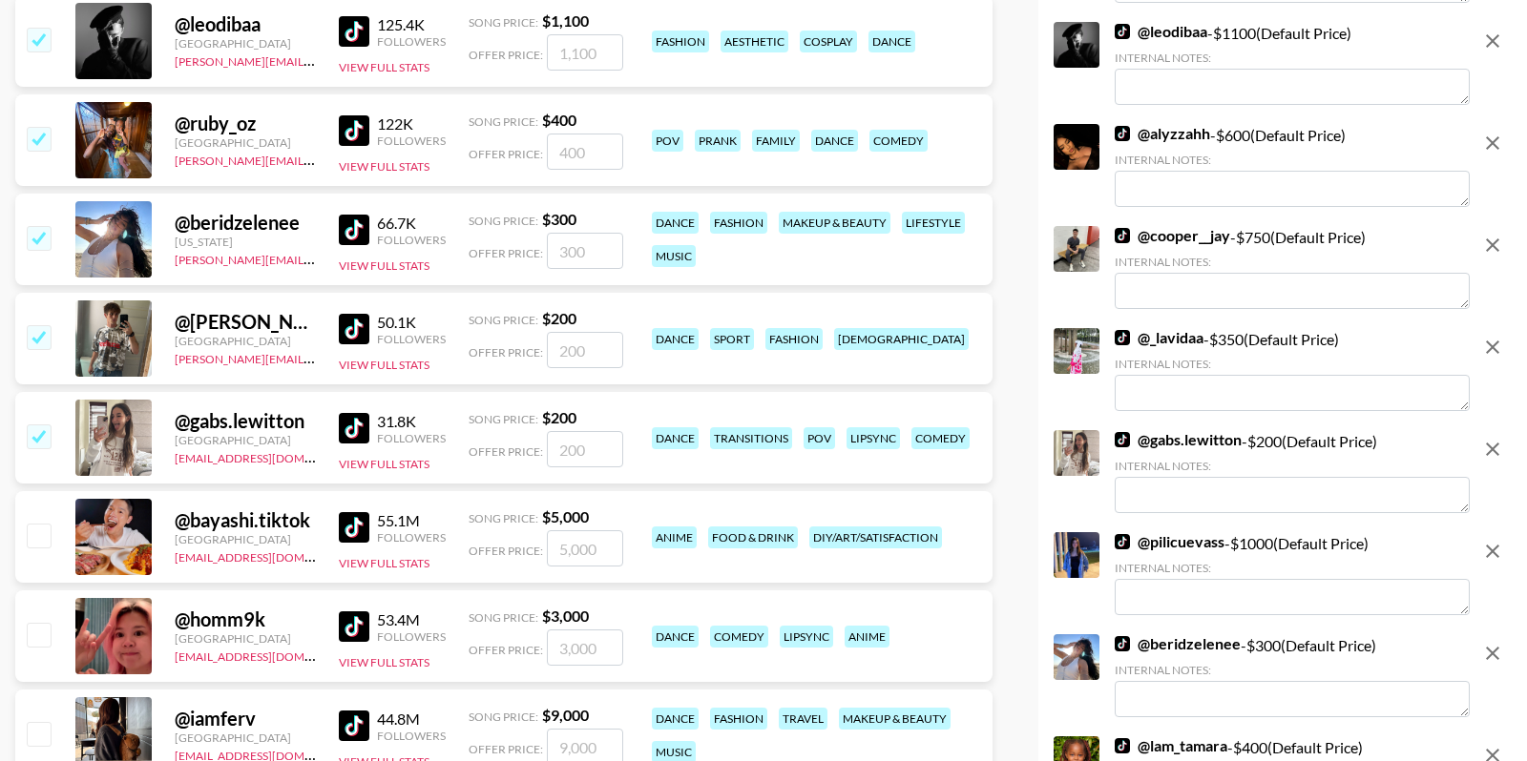
scroll to position [9421, 0]
click at [397, 163] on button "View Full Stats" at bounding box center [384, 167] width 91 height 14
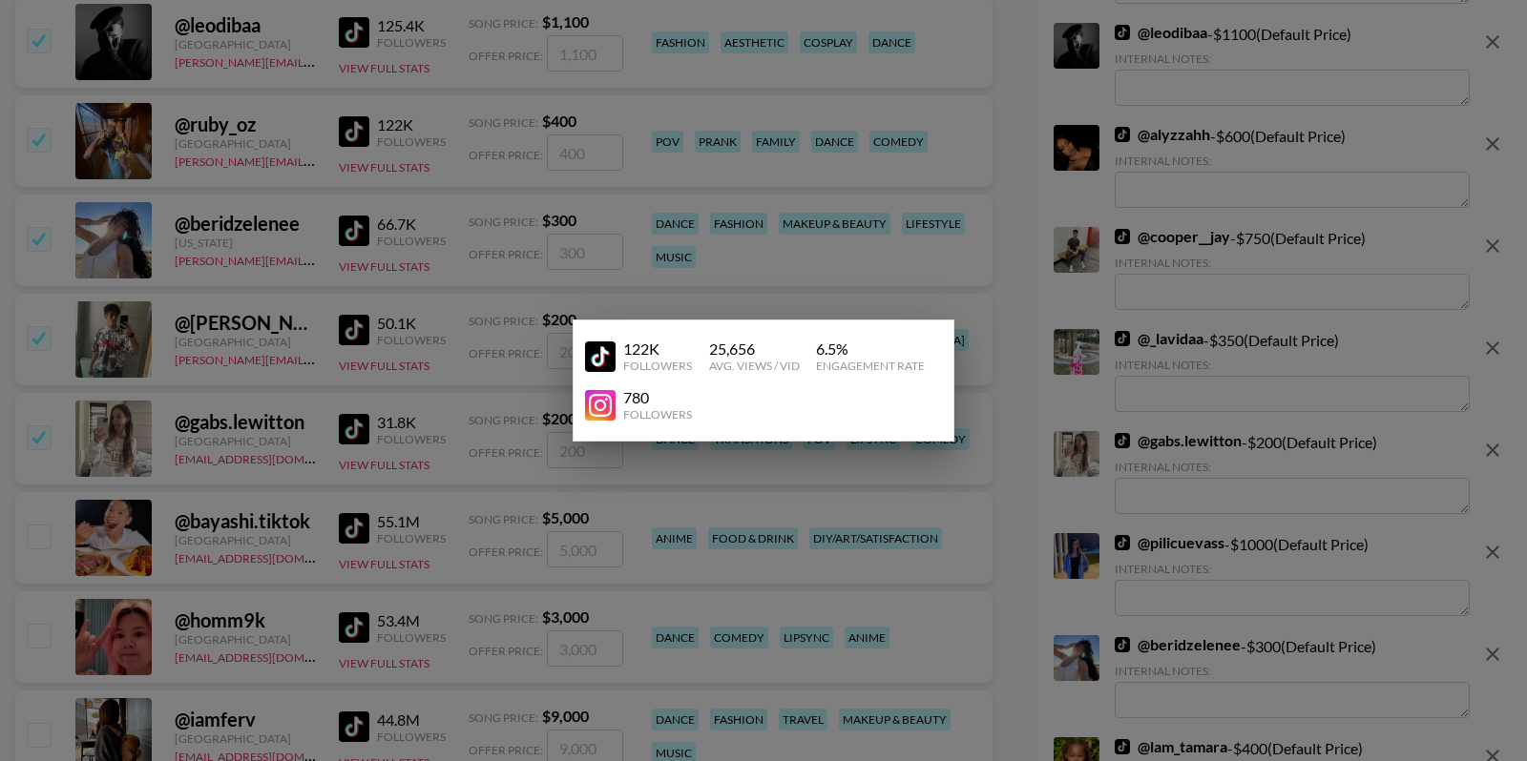
click at [339, 140] on div at bounding box center [763, 380] width 1527 height 761
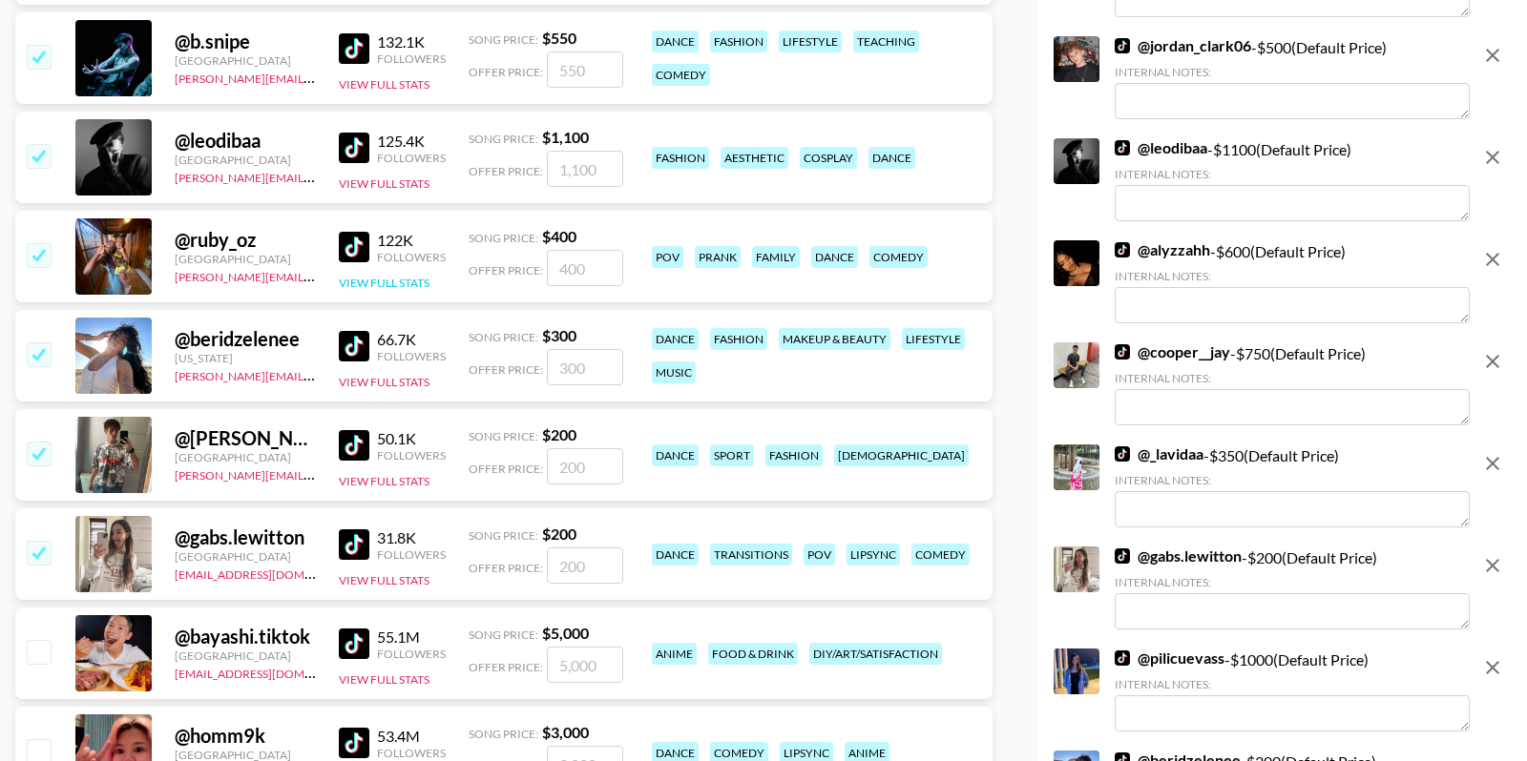
scroll to position [9280, 0]
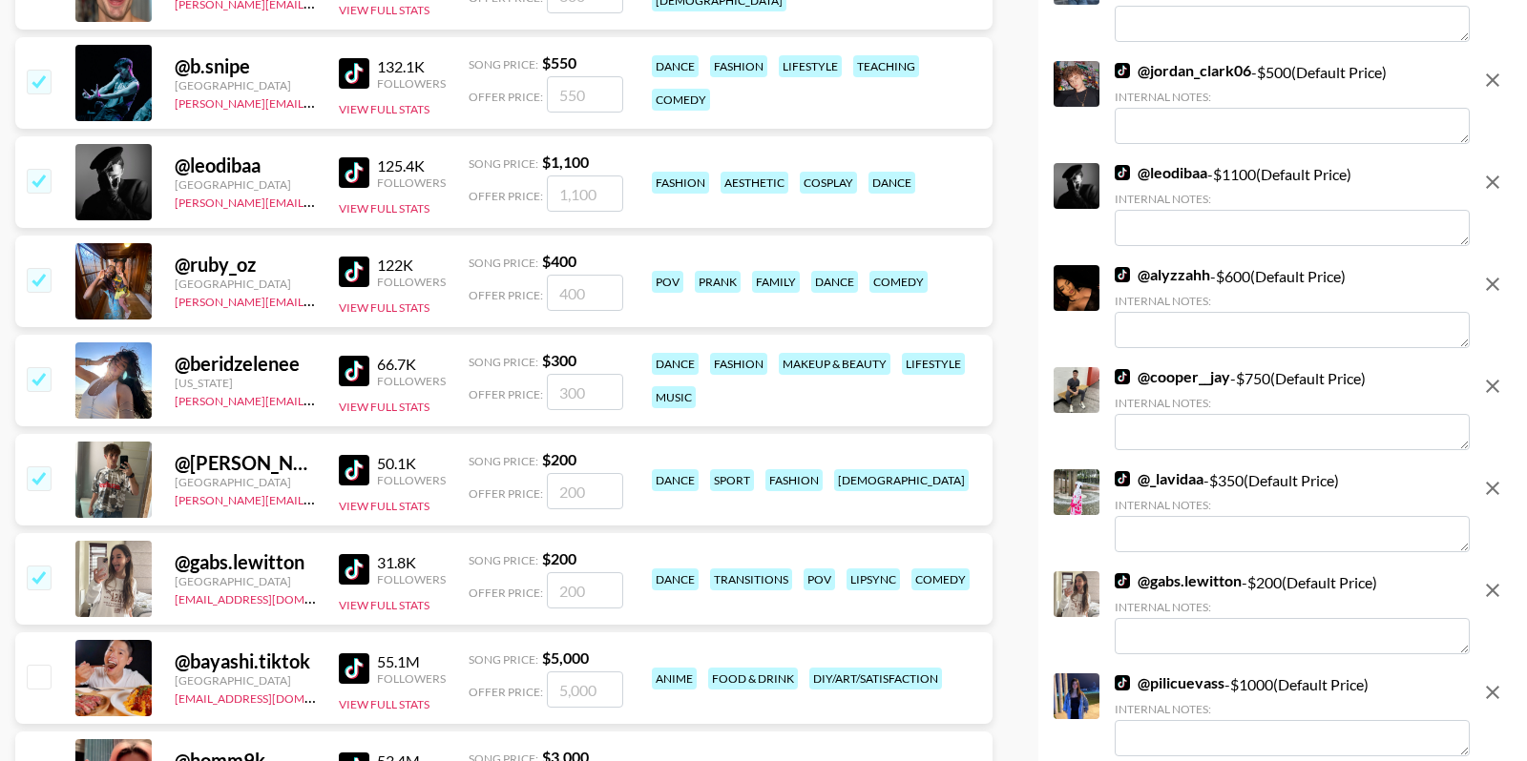
click at [29, 268] on input "checkbox" at bounding box center [38, 279] width 23 height 23
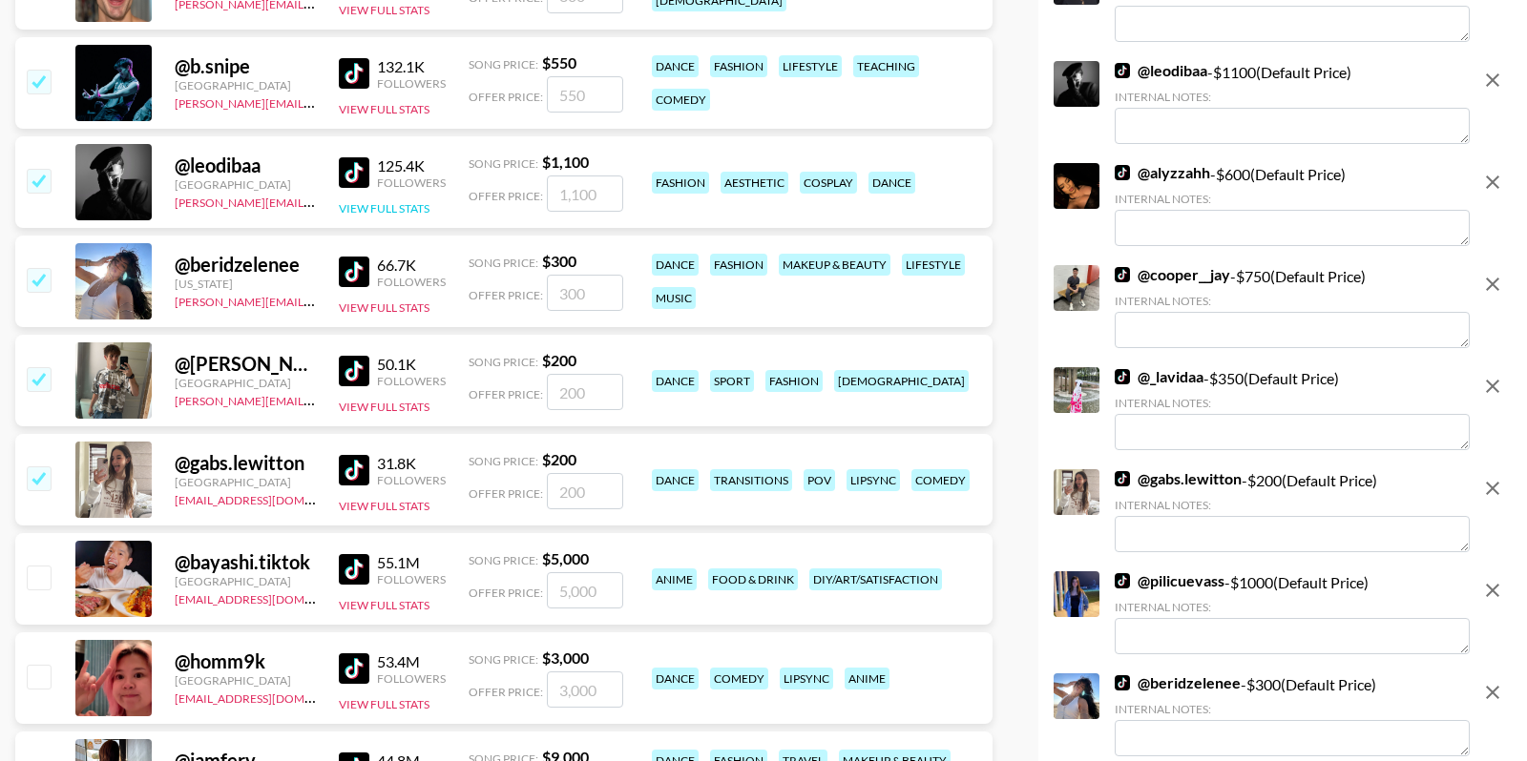
click at [394, 201] on button "View Full Stats" at bounding box center [384, 208] width 91 height 14
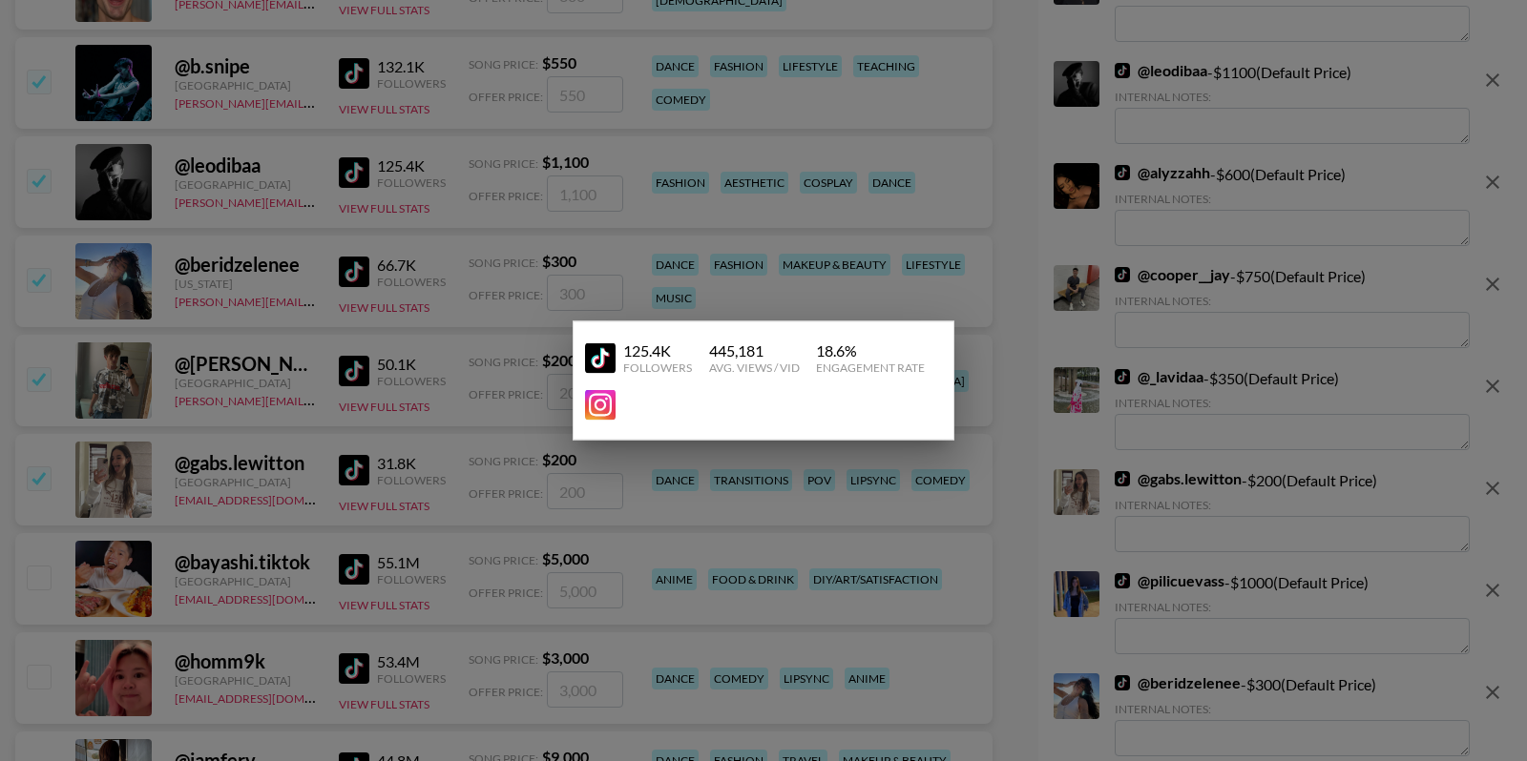
click at [417, 132] on div at bounding box center [763, 380] width 1527 height 761
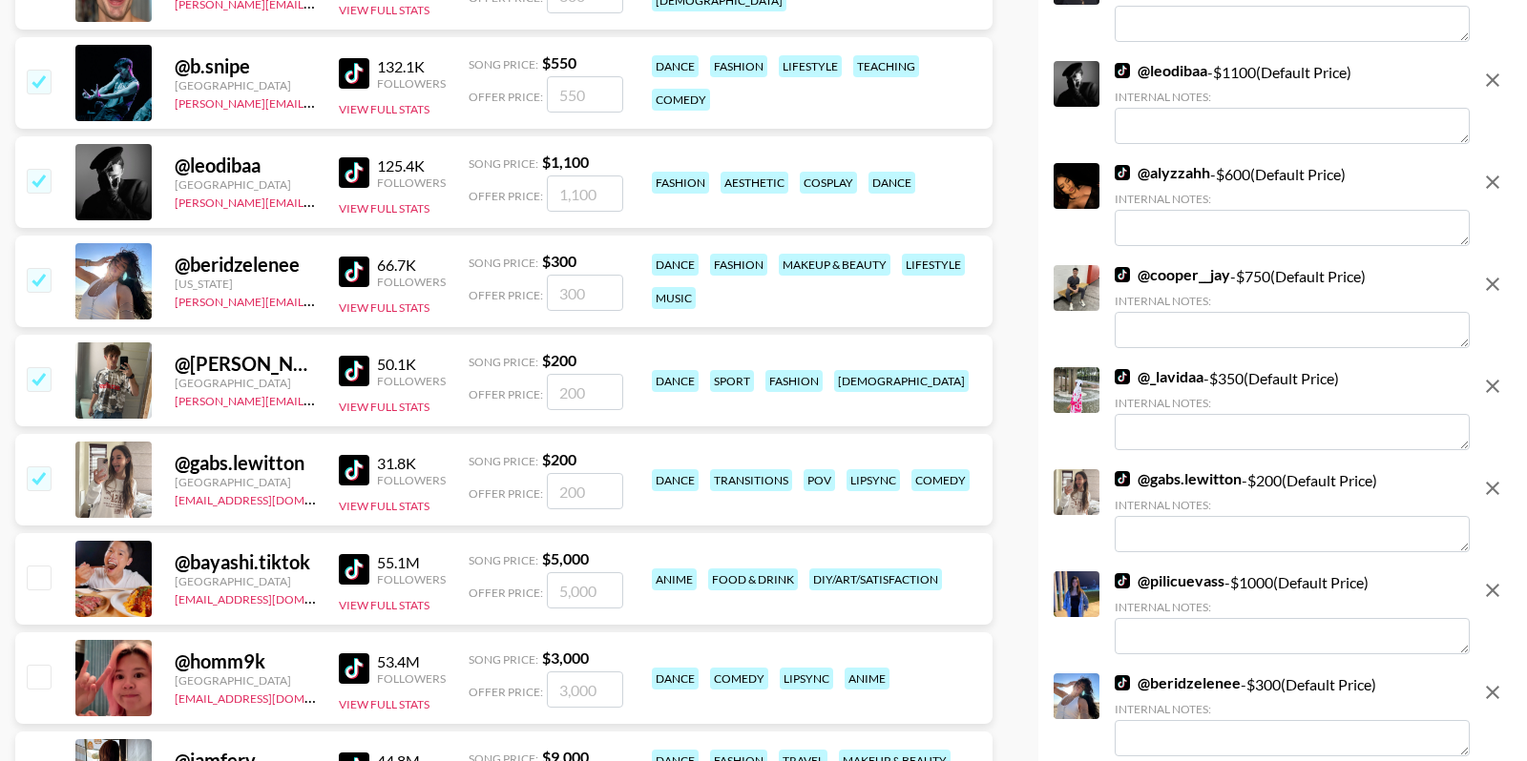
click at [346, 171] on img at bounding box center [354, 172] width 31 height 31
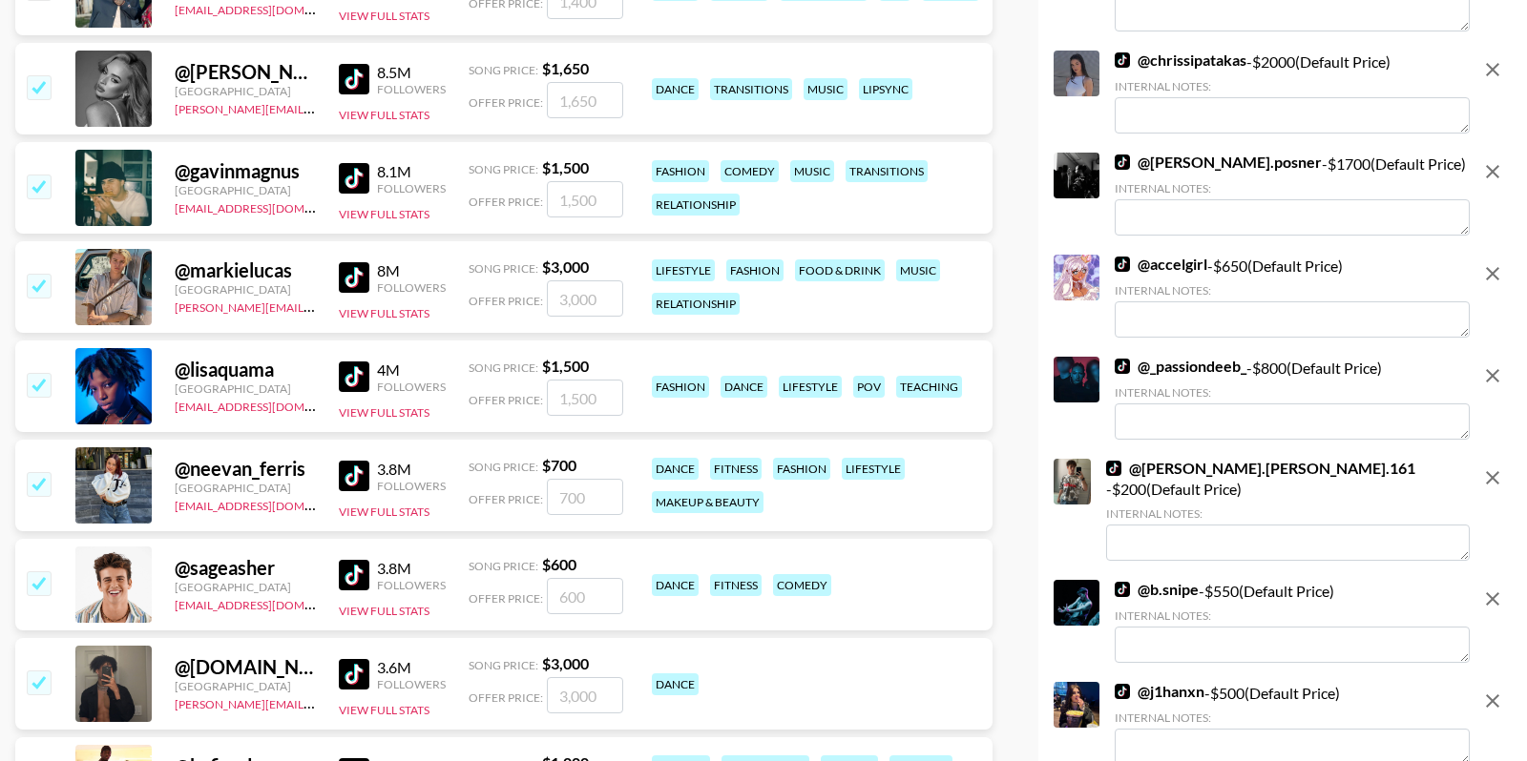
scroll to position [0, 0]
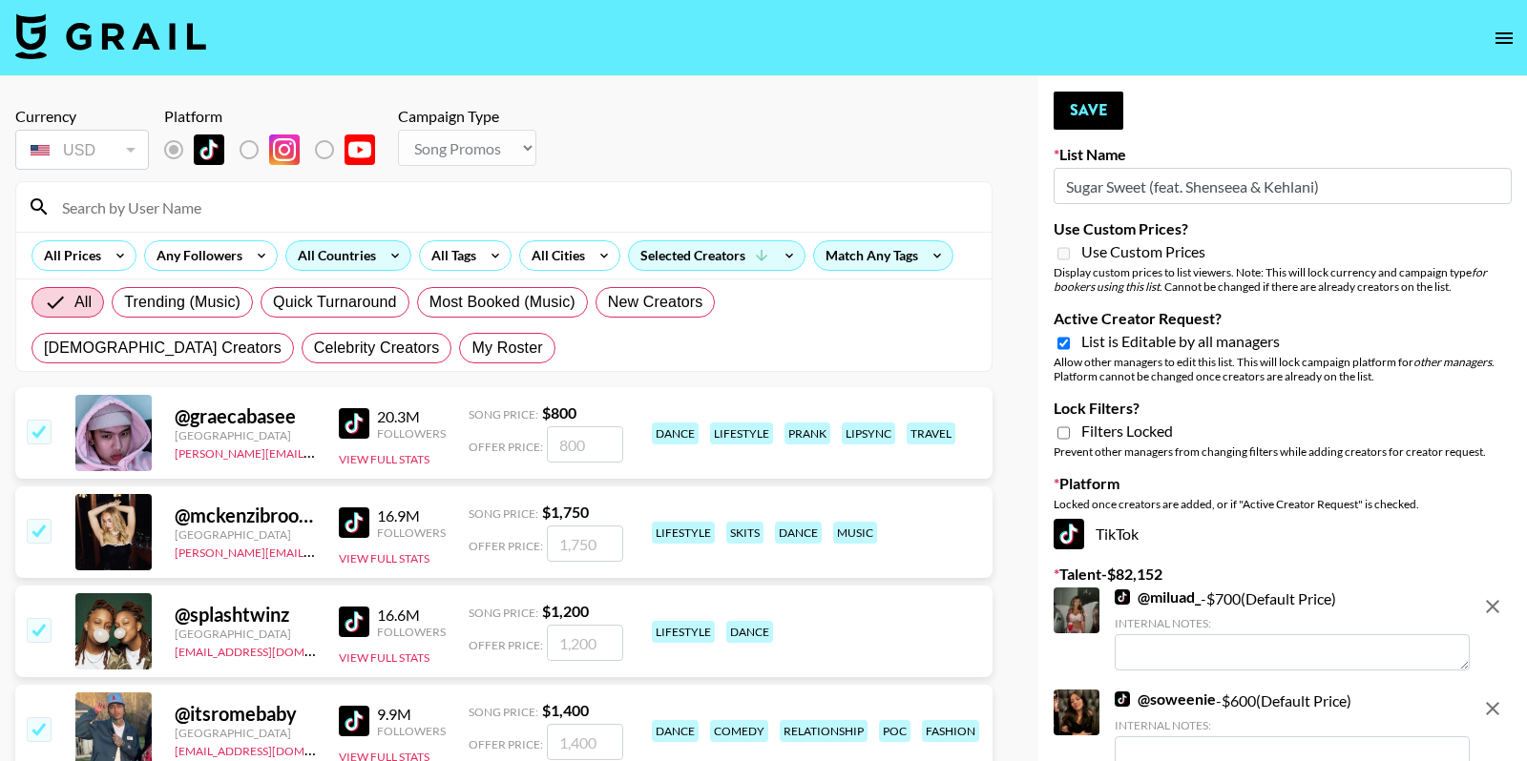
click at [395, 250] on icon at bounding box center [395, 255] width 31 height 29
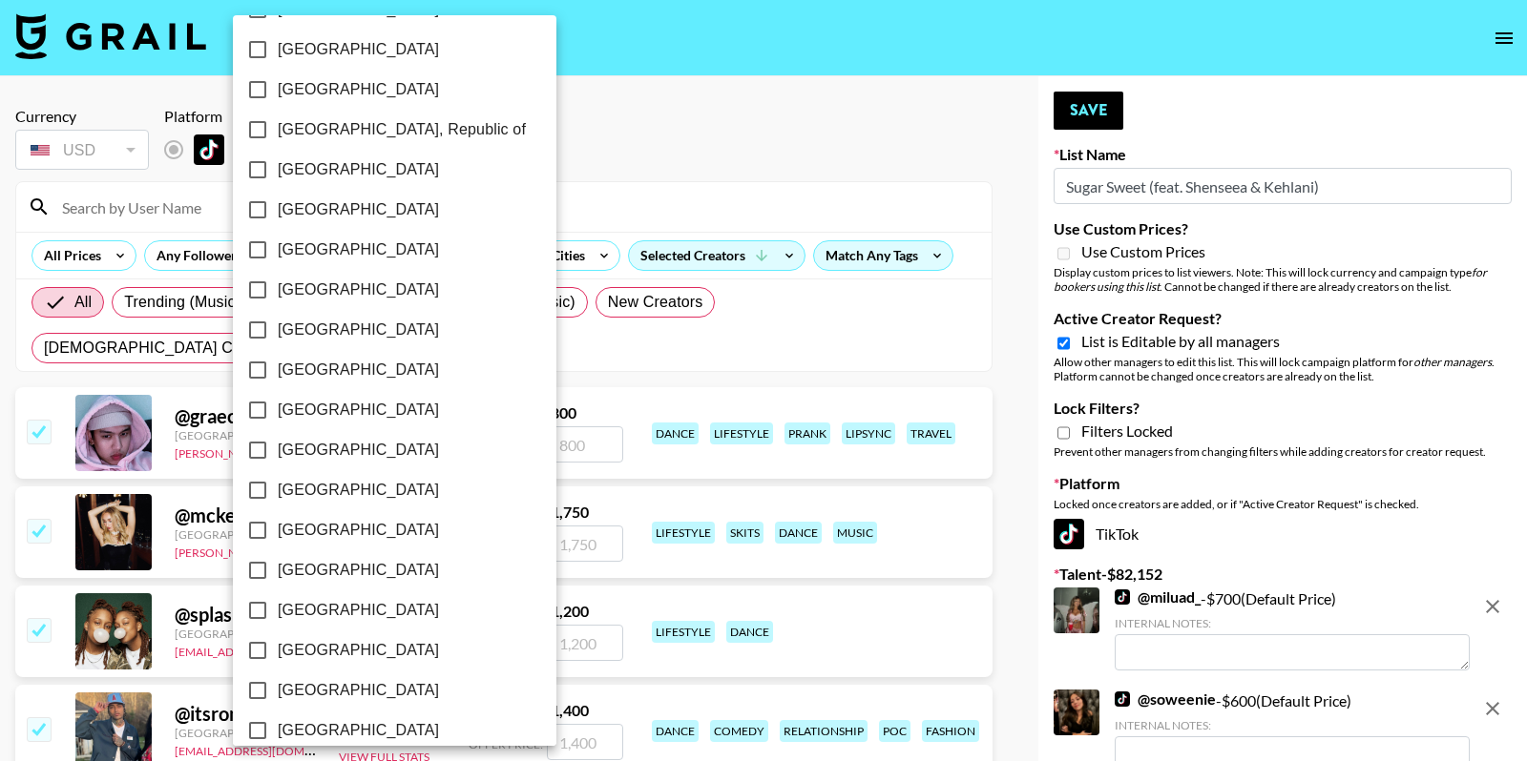
scroll to position [1463, 0]
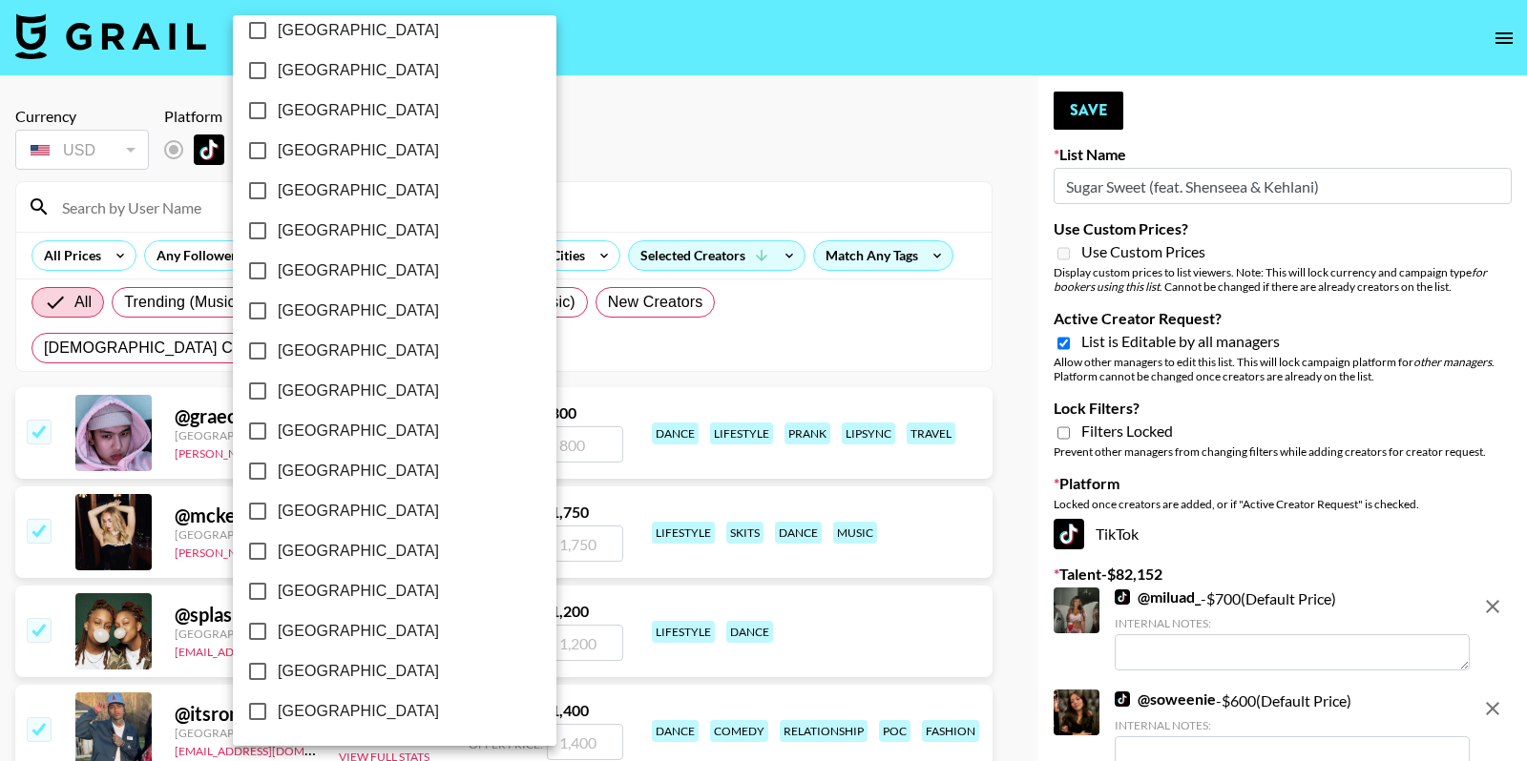
click at [339, 669] on span "[GEOGRAPHIC_DATA]" at bounding box center [358, 671] width 161 height 23
click at [278, 669] on input "[GEOGRAPHIC_DATA]" at bounding box center [258, 672] width 40 height 40
checkbox input "true"
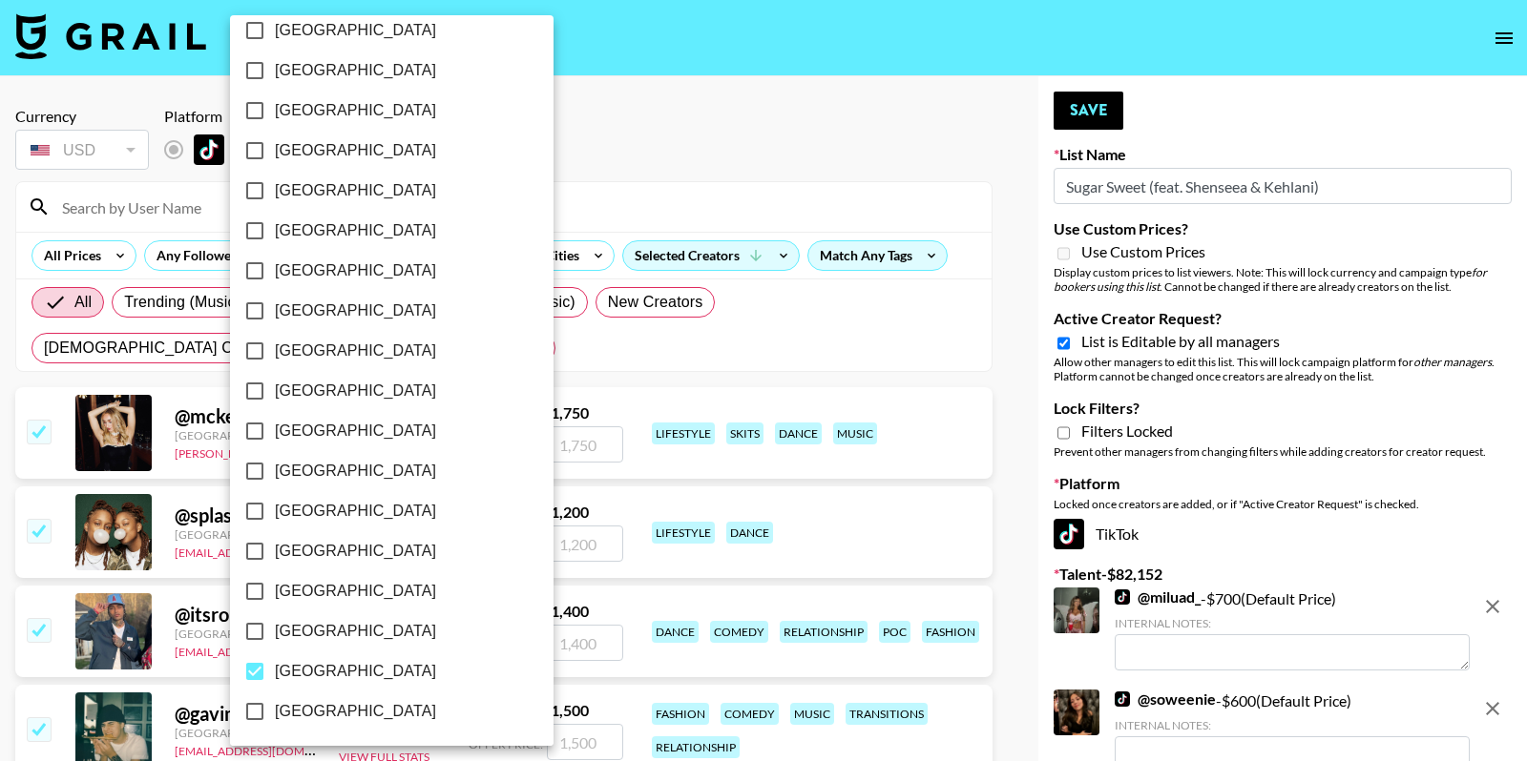
click at [745, 125] on div at bounding box center [763, 380] width 1527 height 761
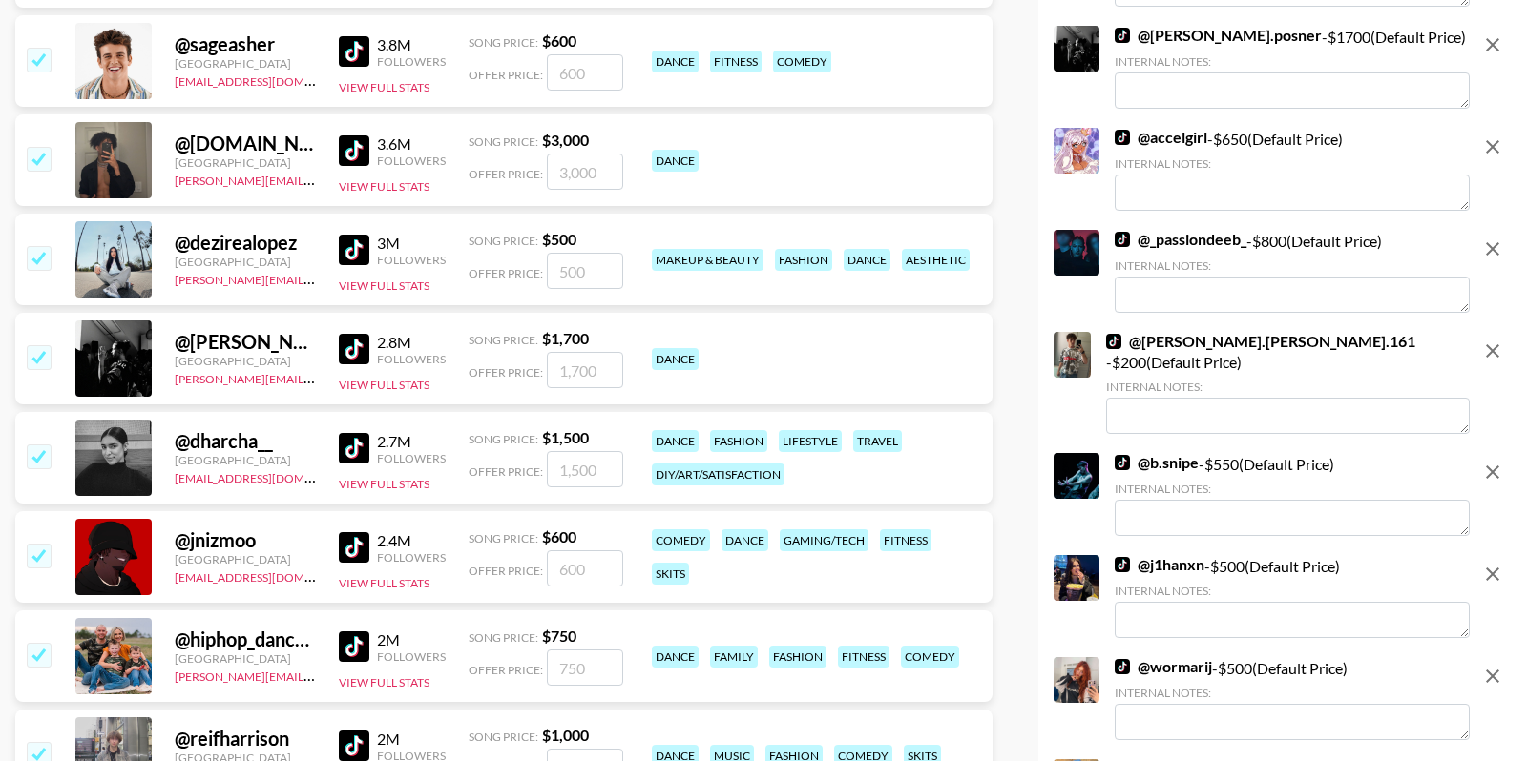
scroll to position [0, 0]
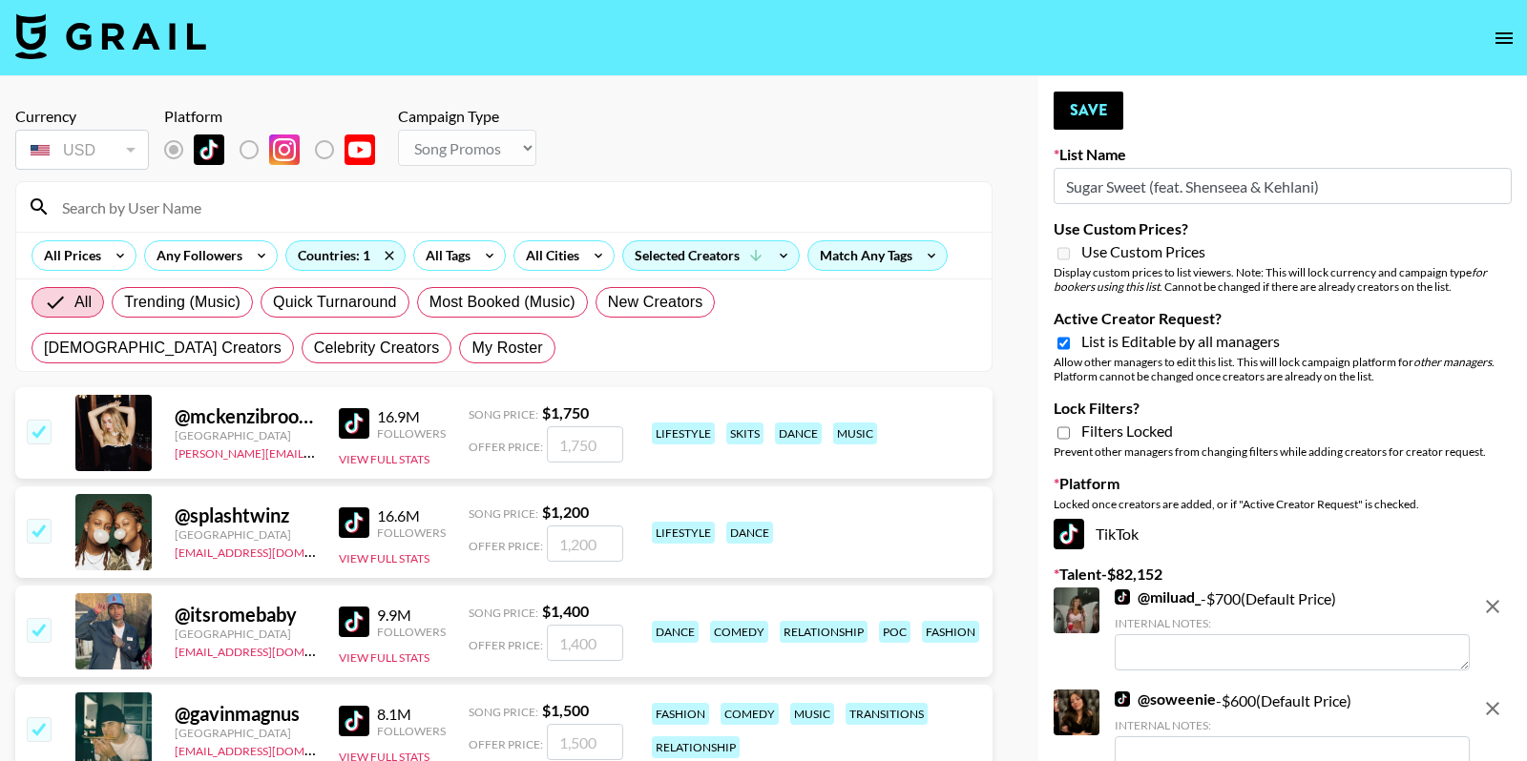
click at [1064, 434] on input "Lock Filters?" at bounding box center [1063, 433] width 12 height 17
click at [1088, 123] on button "Save" at bounding box center [1088, 111] width 70 height 38
checkbox input "true"
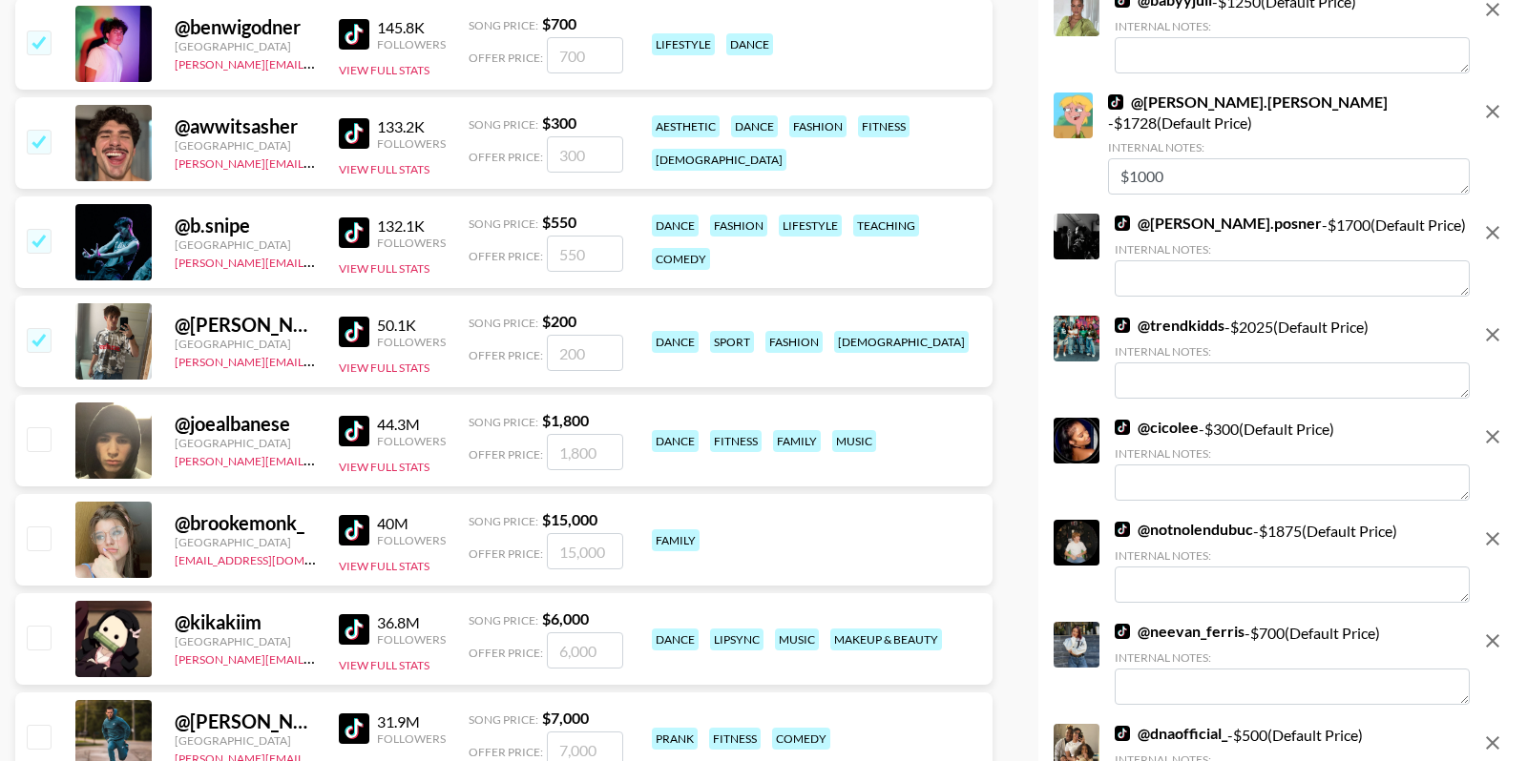
scroll to position [4614, 0]
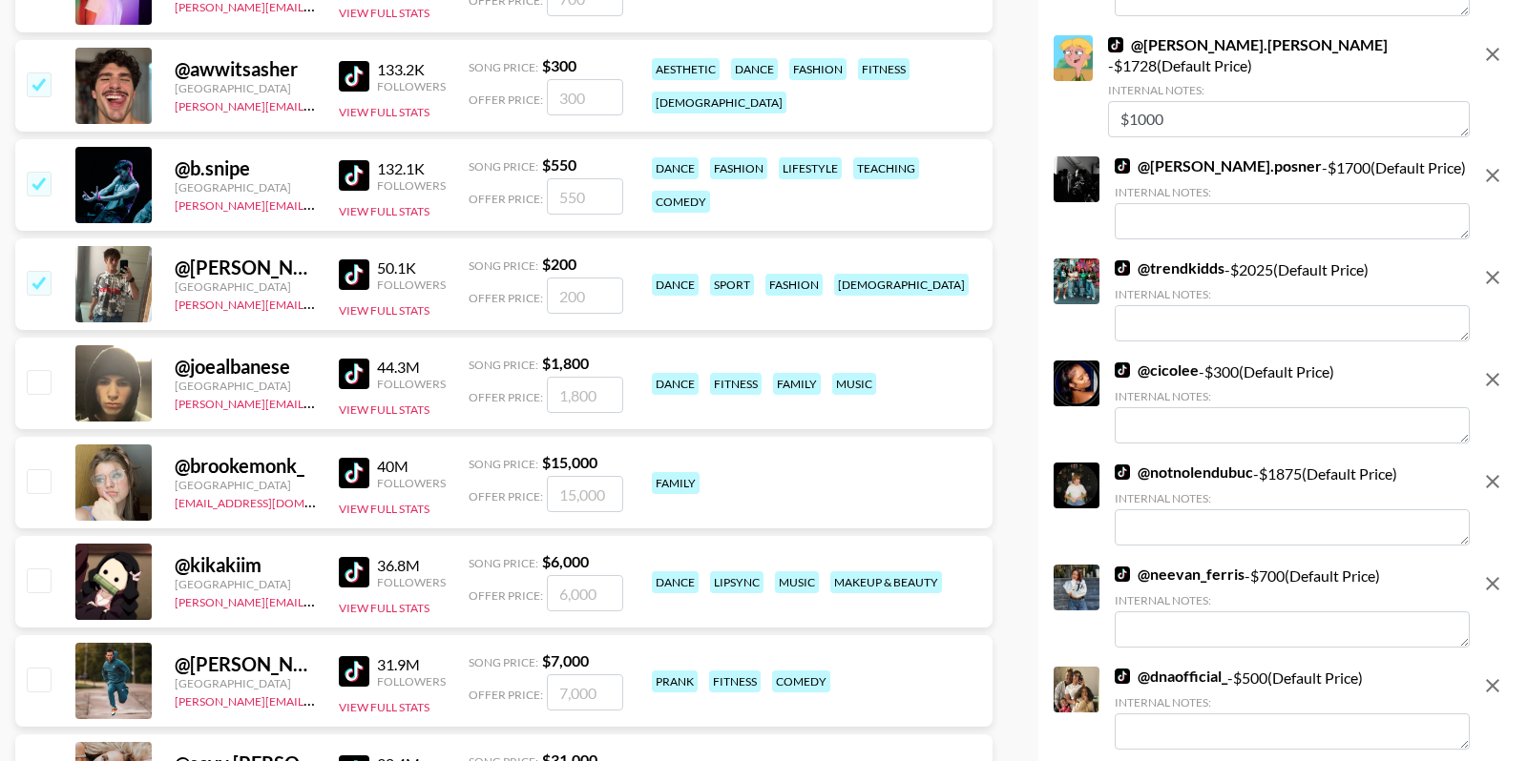
click at [361, 280] on img at bounding box center [354, 275] width 31 height 31
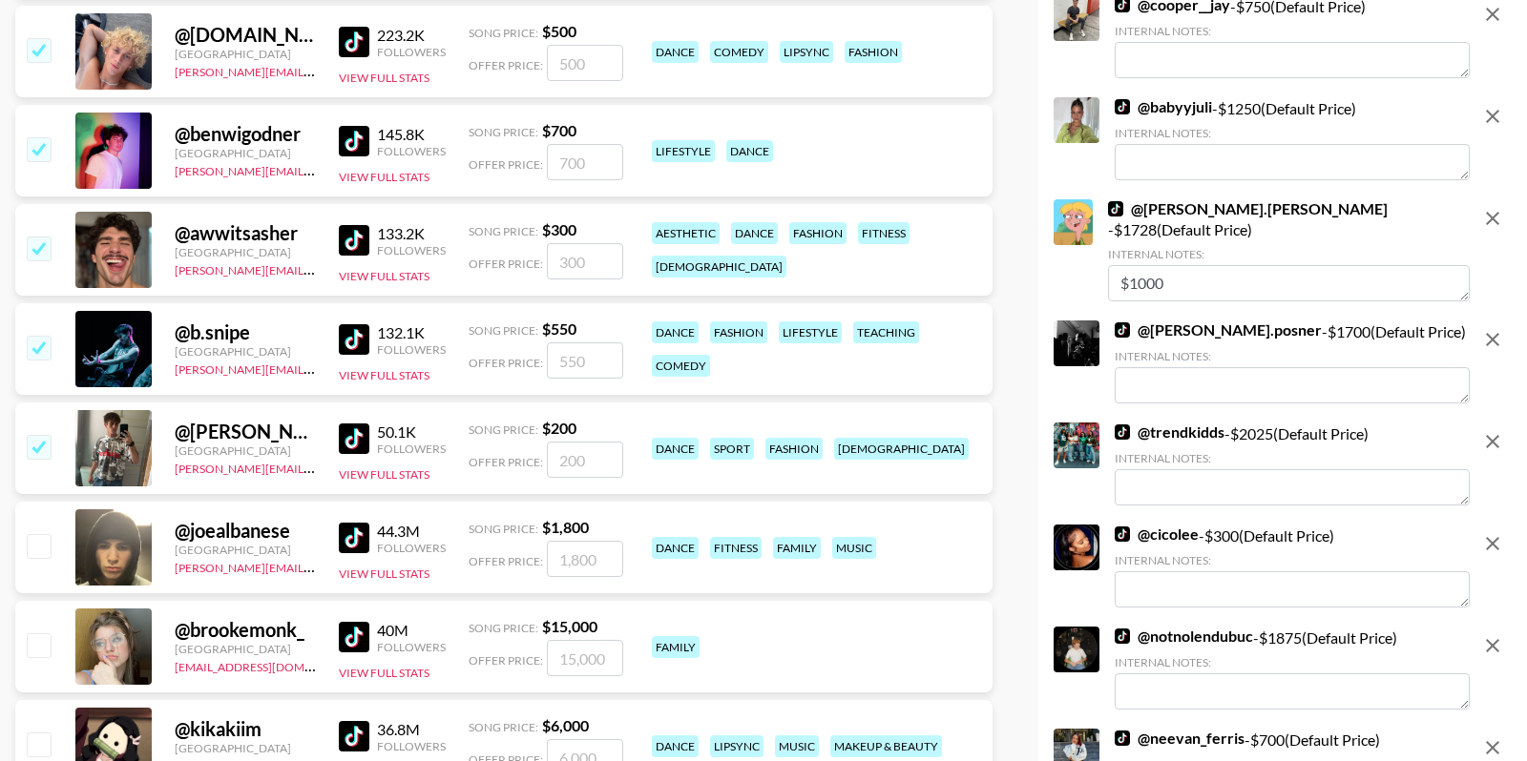
scroll to position [4424, 0]
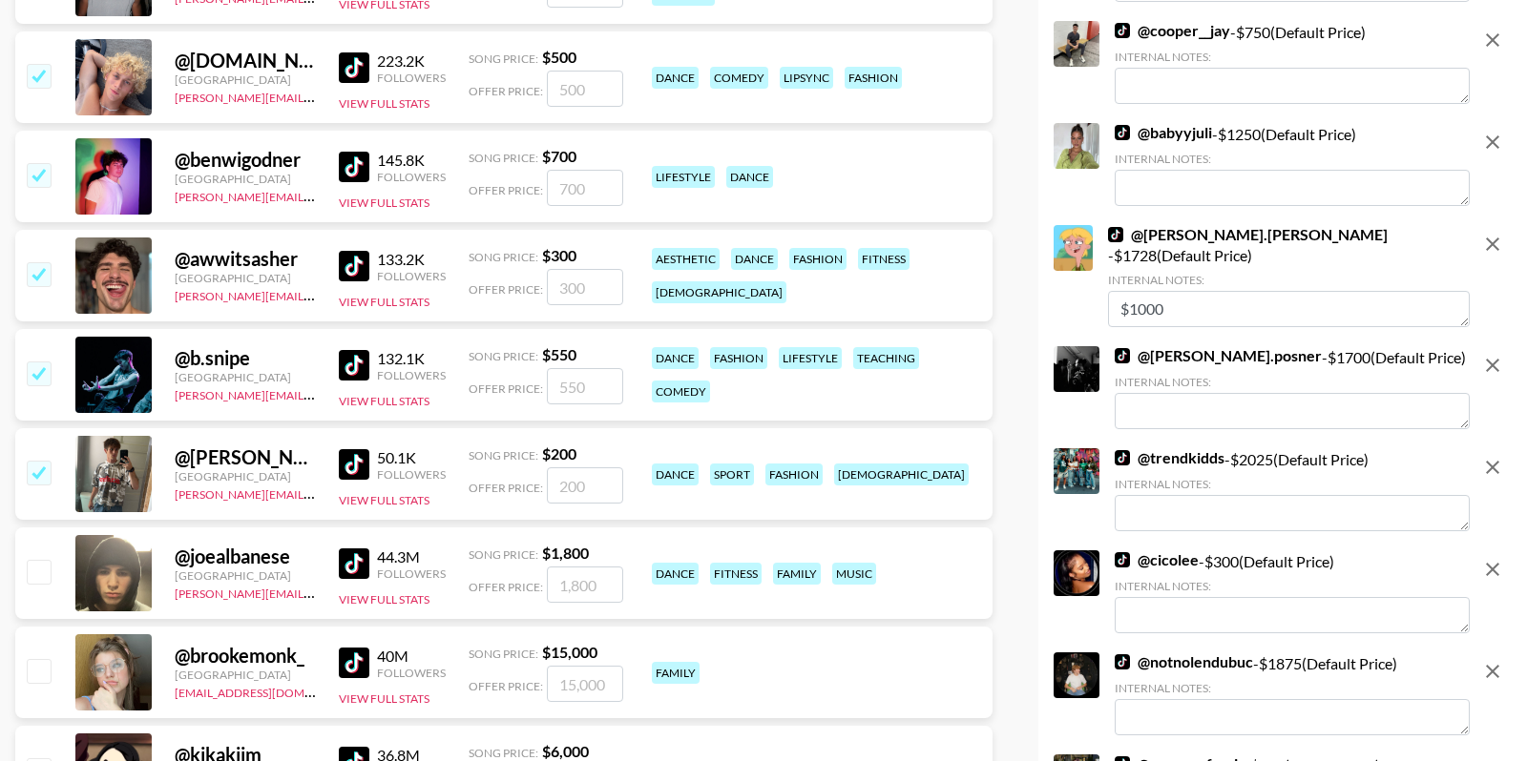
click at [360, 354] on img at bounding box center [354, 365] width 31 height 31
click at [360, 264] on img at bounding box center [354, 266] width 31 height 31
click at [355, 177] on img at bounding box center [354, 167] width 31 height 31
click at [347, 69] on img at bounding box center [354, 67] width 31 height 31
drag, startPoint x: 33, startPoint y: 272, endPoint x: 85, endPoint y: 260, distance: 53.0
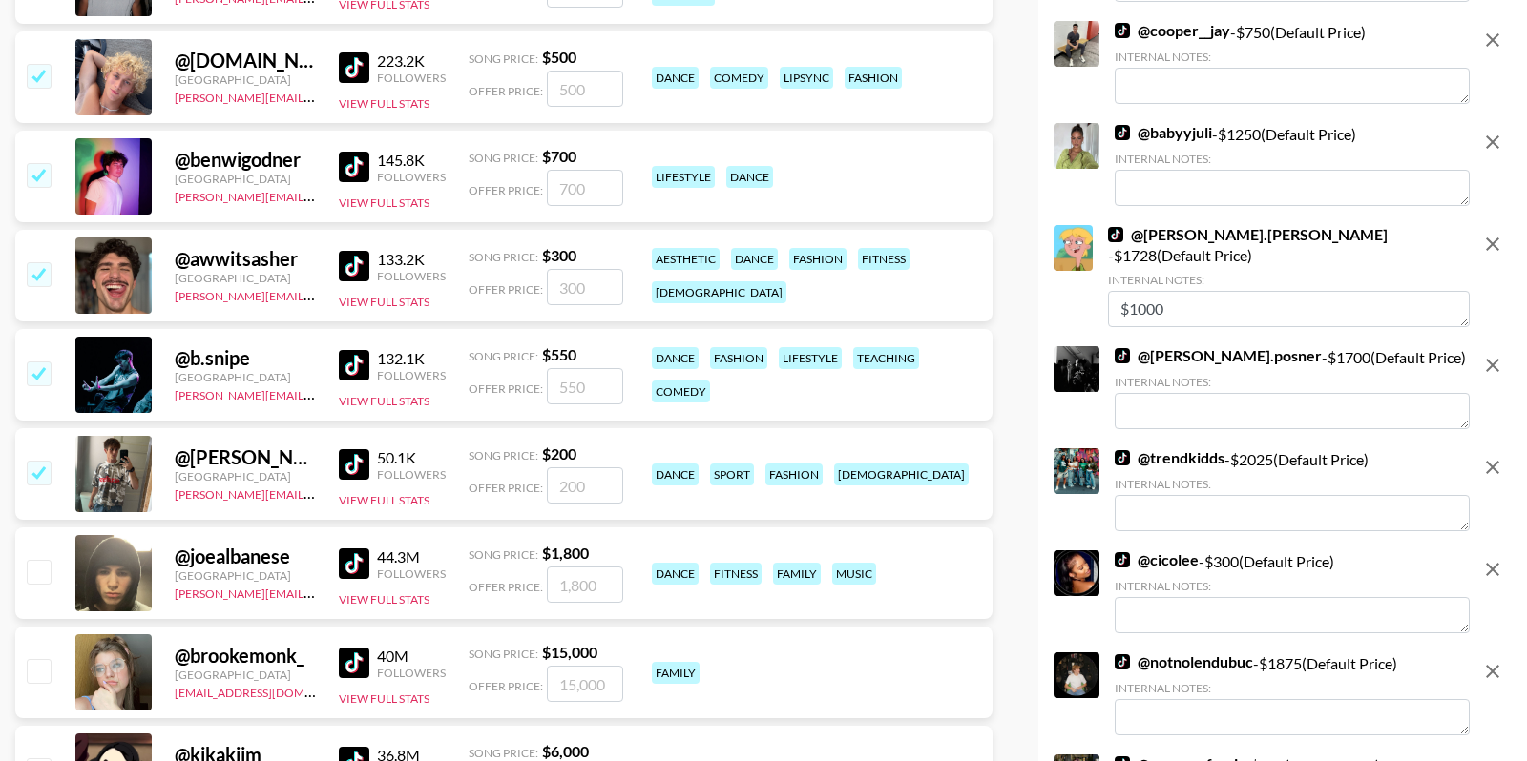
click at [33, 272] on input "checkbox" at bounding box center [38, 273] width 23 height 23
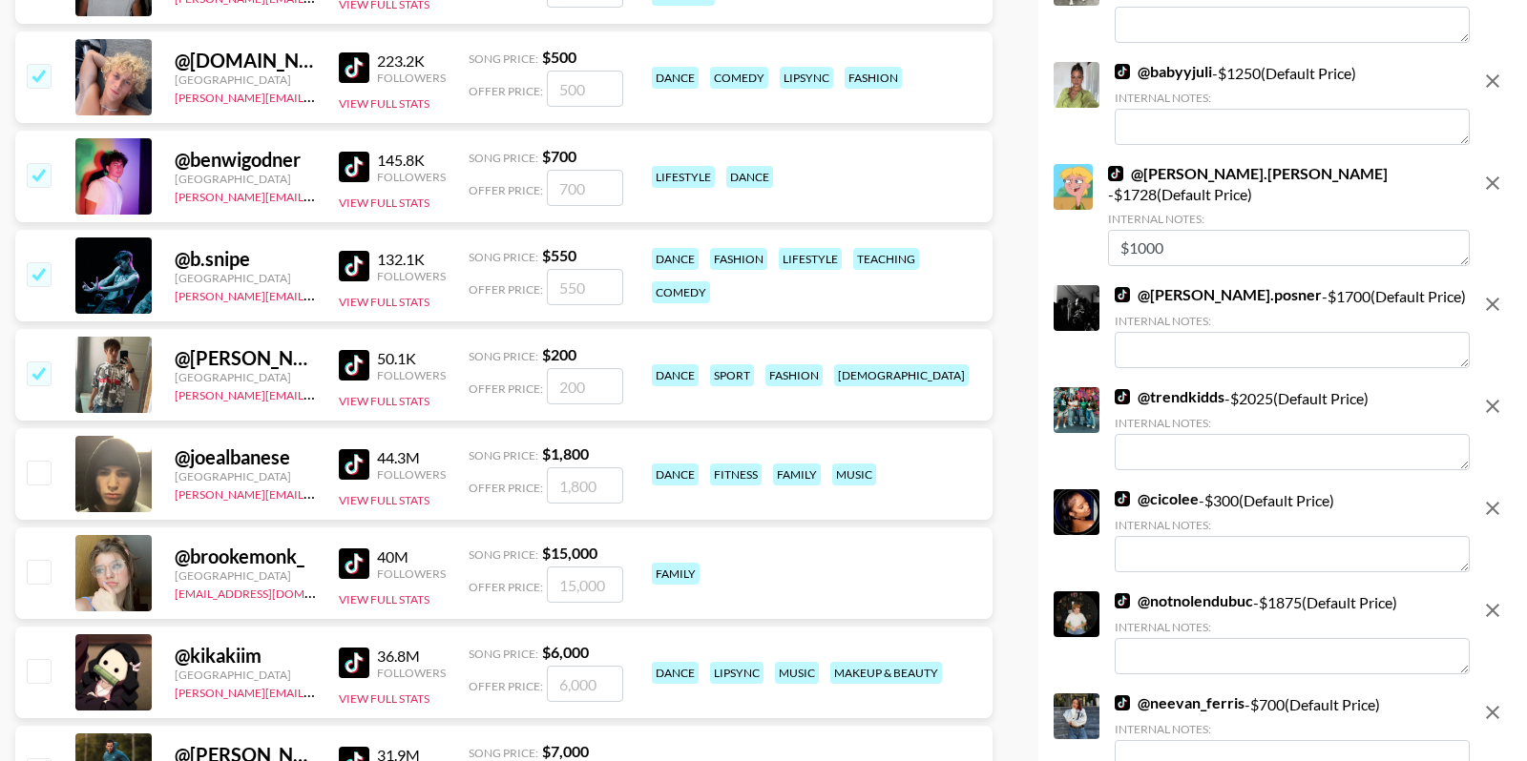
click at [357, 163] on img at bounding box center [354, 167] width 31 height 31
click at [35, 169] on input "checkbox" at bounding box center [38, 174] width 23 height 23
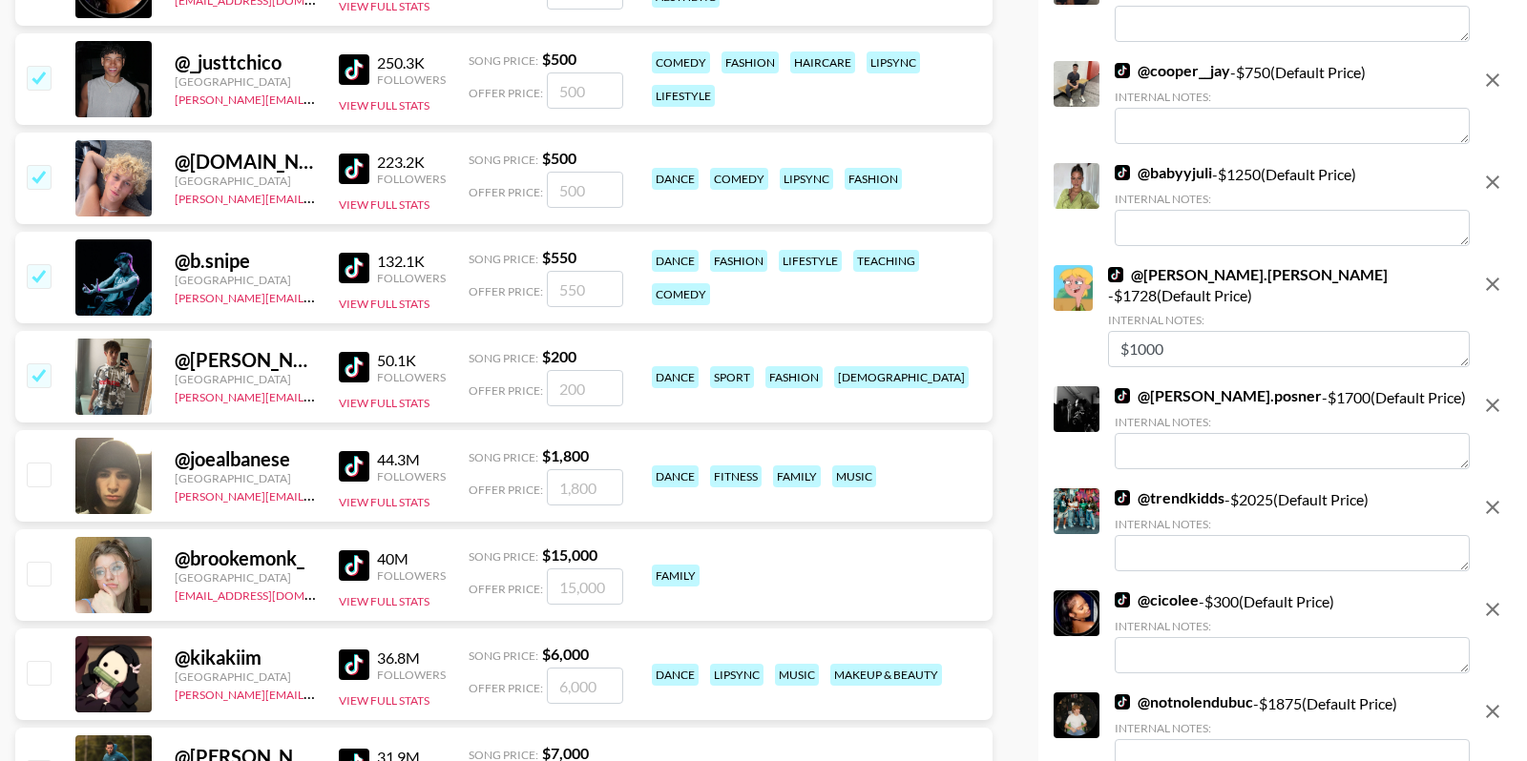
scroll to position [4313, 0]
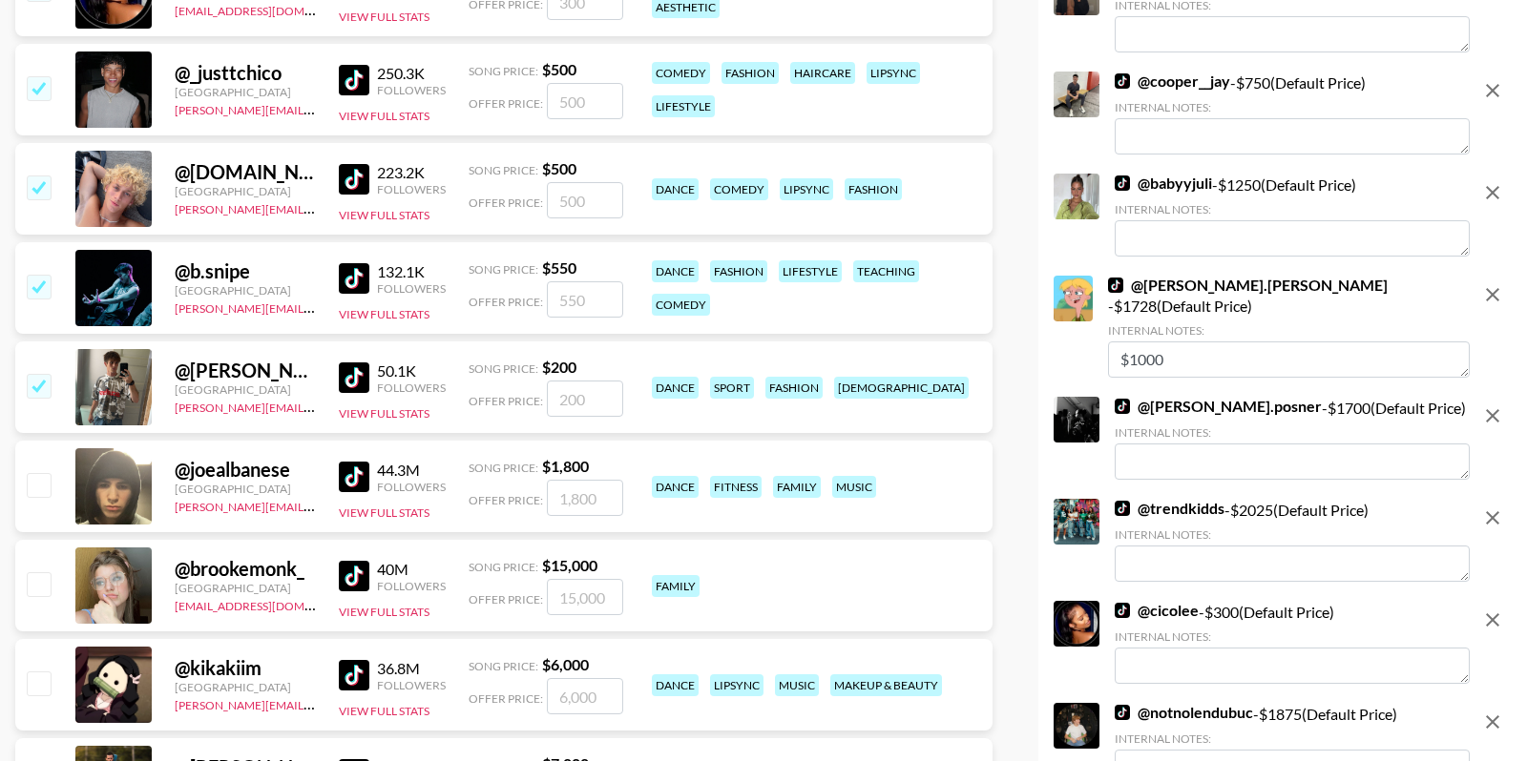
click at [34, 185] on input "checkbox" at bounding box center [38, 187] width 23 height 23
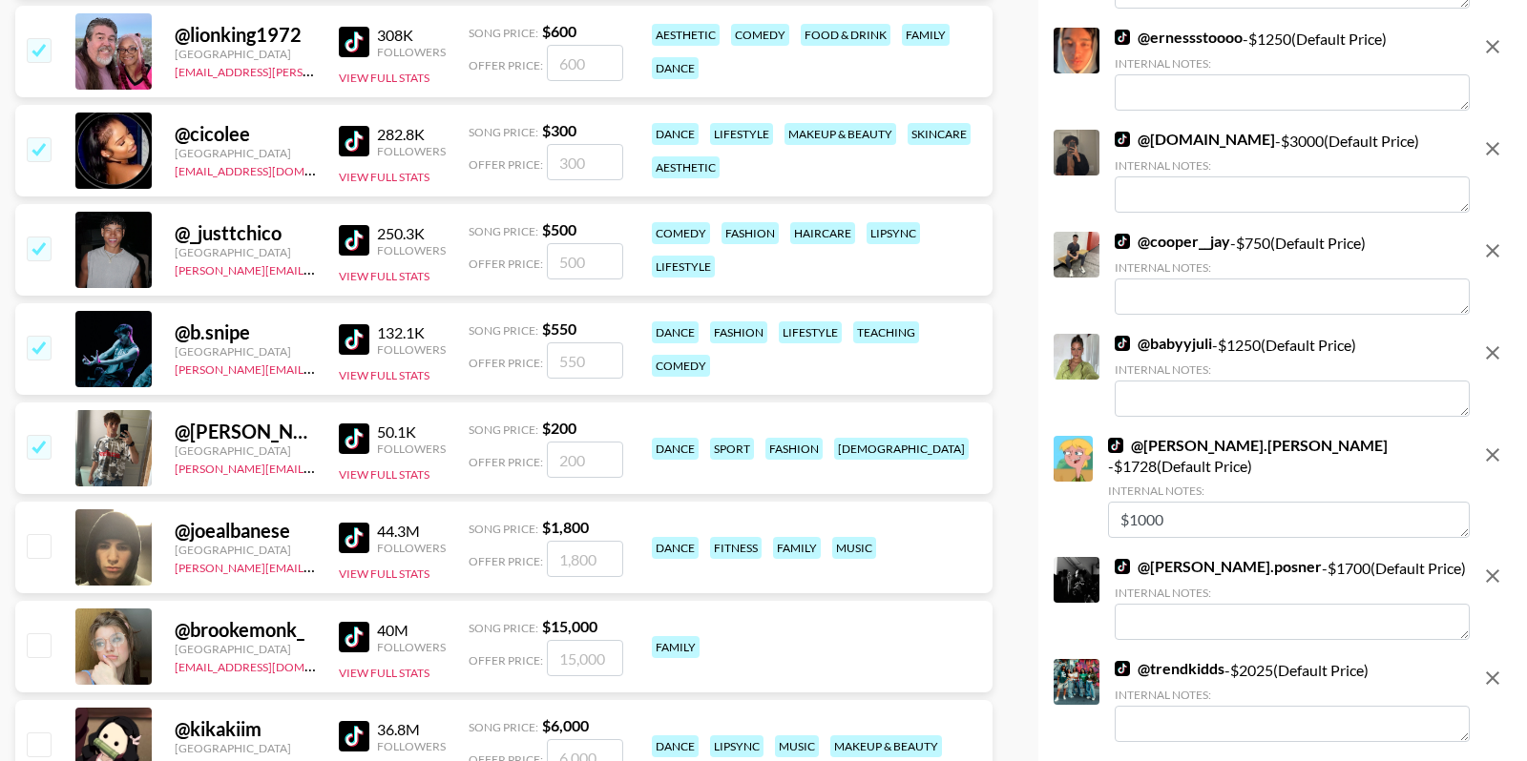
scroll to position [4146, 0]
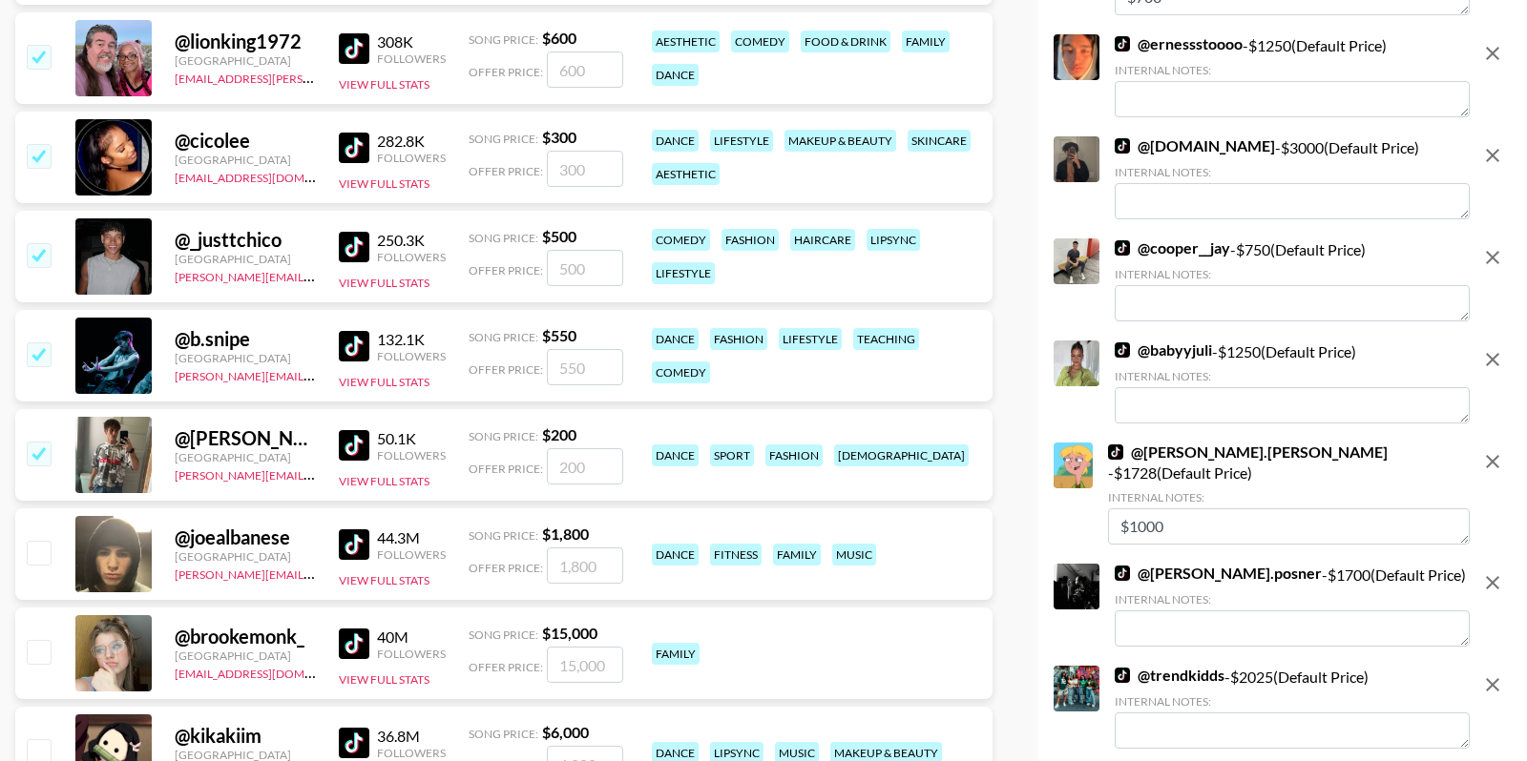
click at [339, 243] on img at bounding box center [354, 247] width 31 height 31
click at [48, 253] on input "checkbox" at bounding box center [38, 254] width 23 height 23
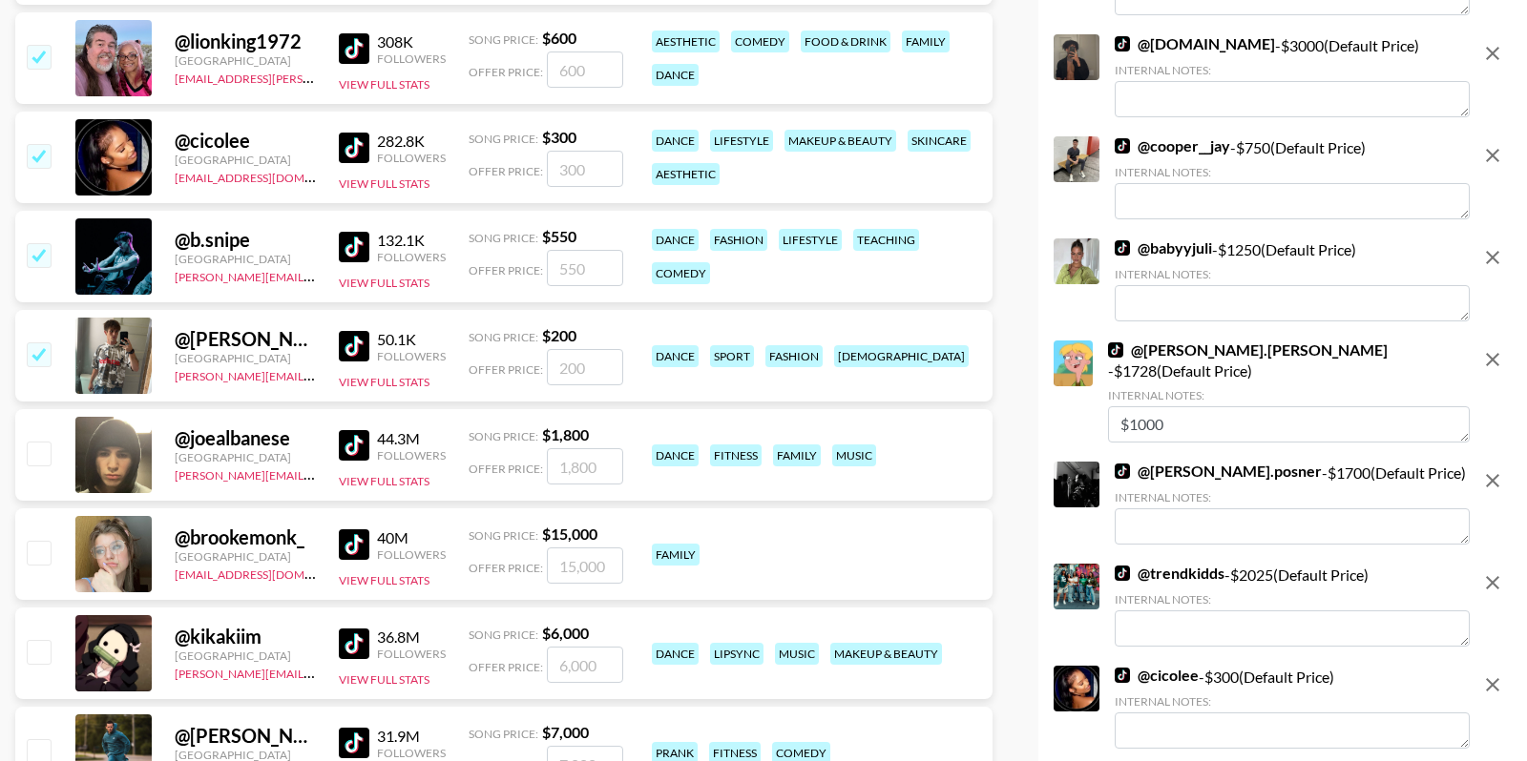
click at [359, 152] on img at bounding box center [354, 148] width 31 height 31
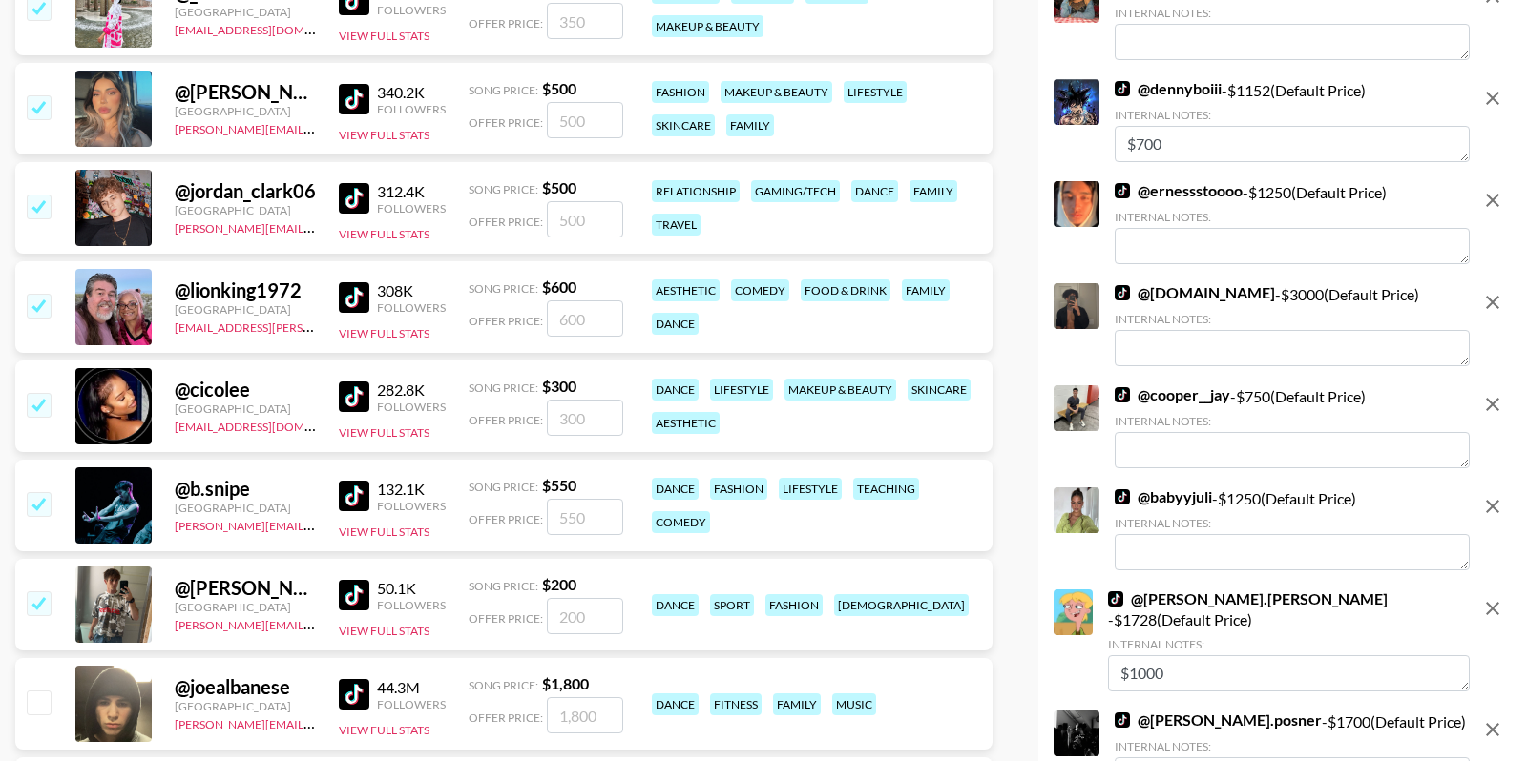
scroll to position [3861, 0]
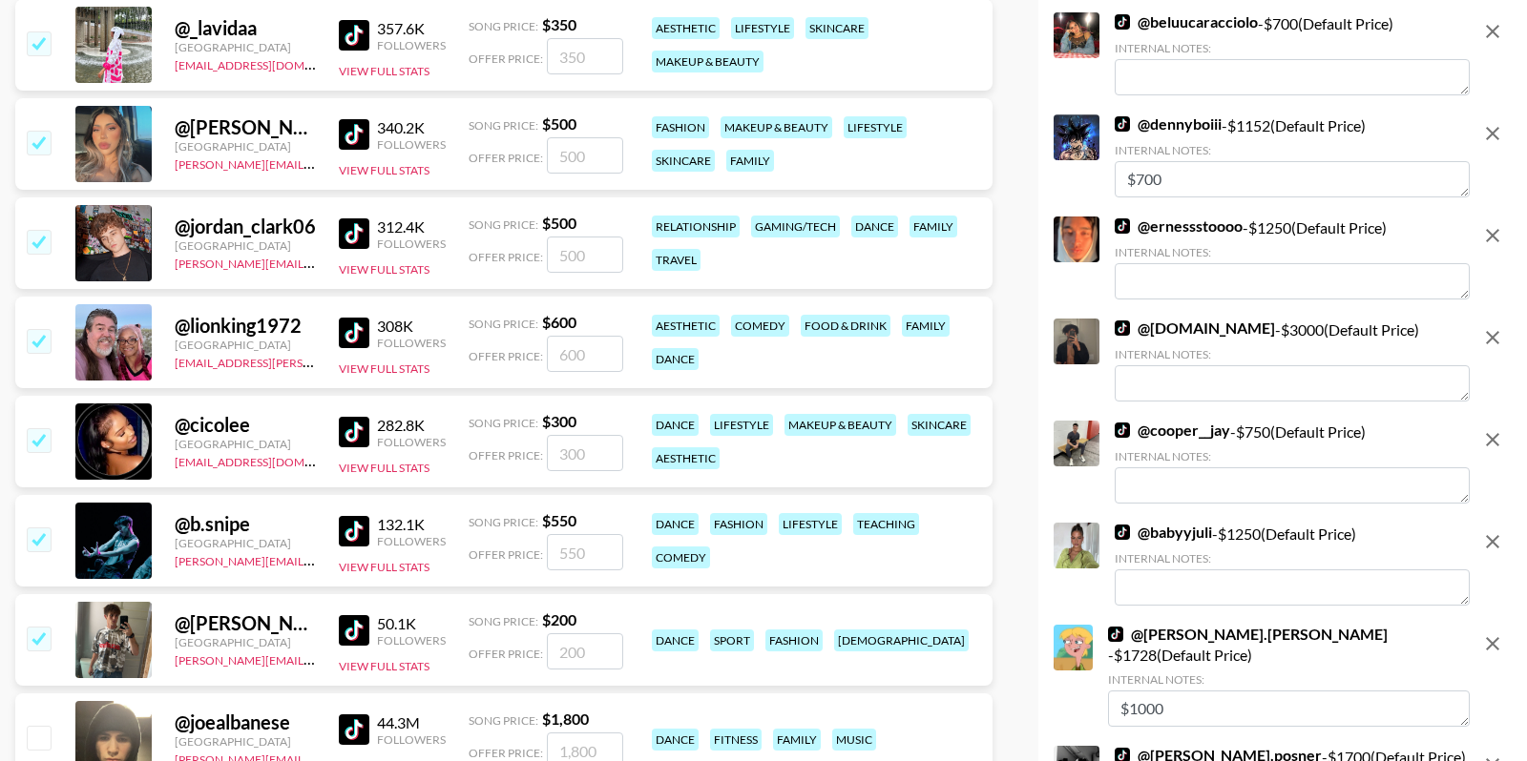
click at [355, 324] on img at bounding box center [354, 333] width 31 height 31
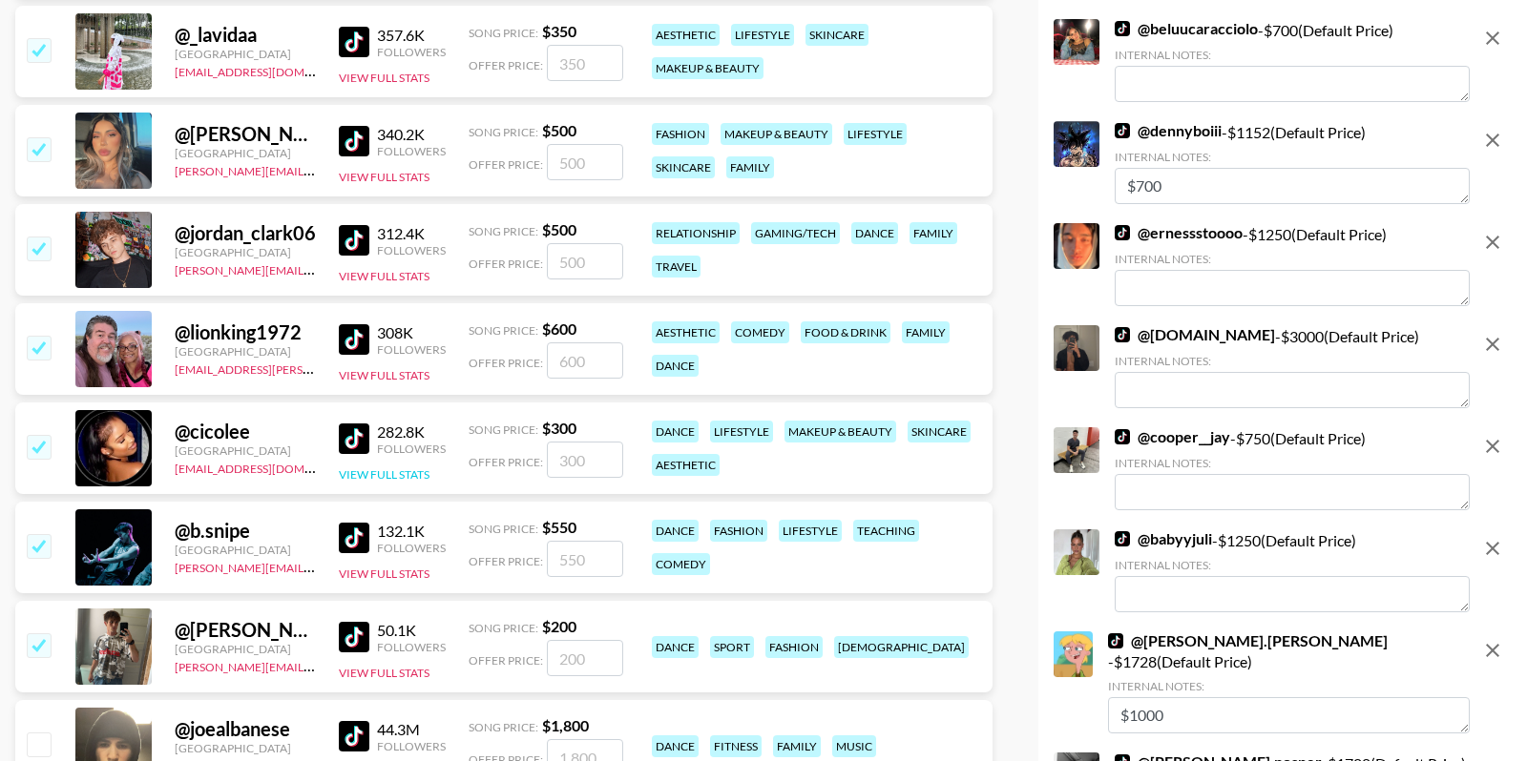
click at [384, 475] on button "View Full Stats" at bounding box center [384, 475] width 91 height 14
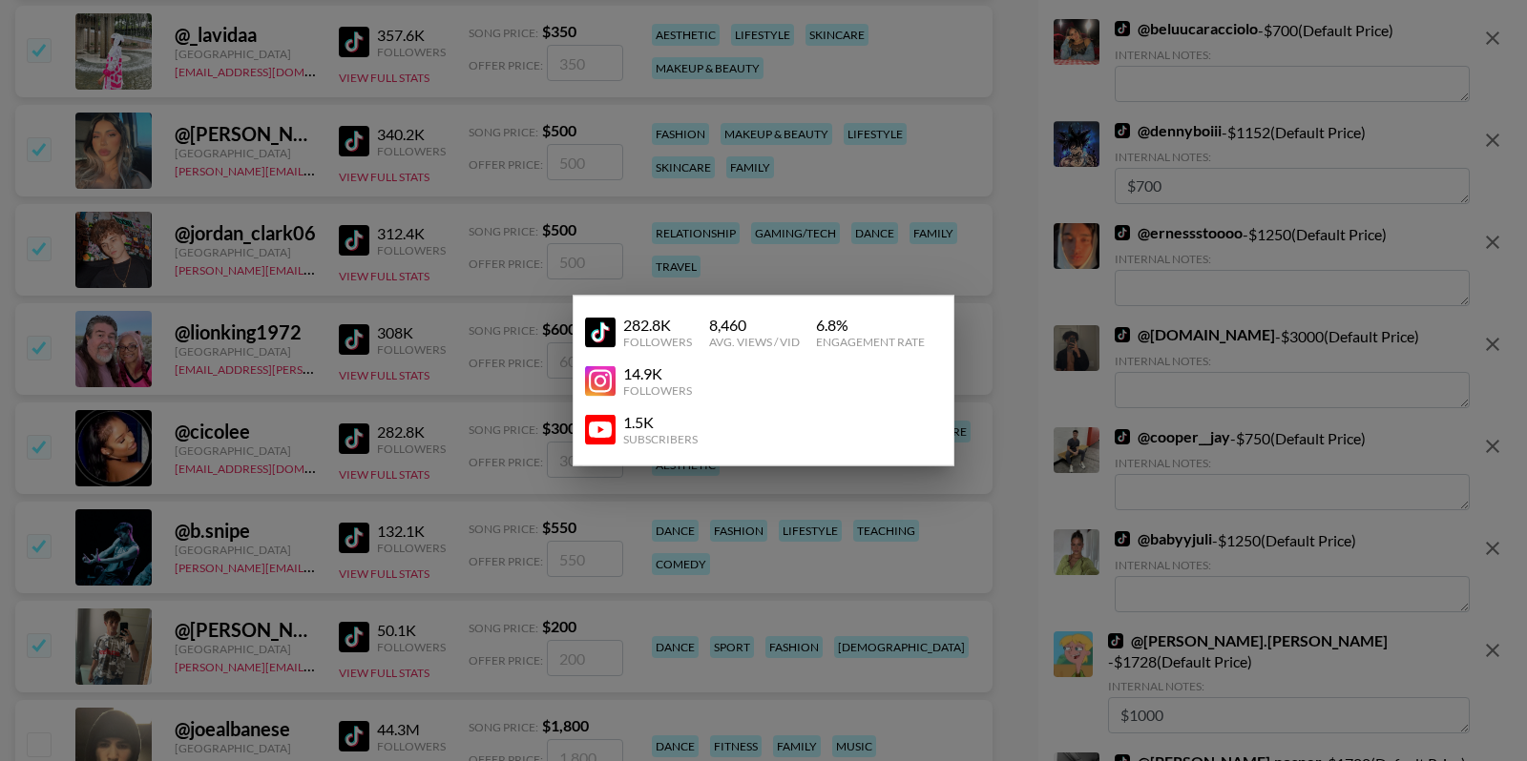
click at [313, 450] on div at bounding box center [763, 380] width 1527 height 761
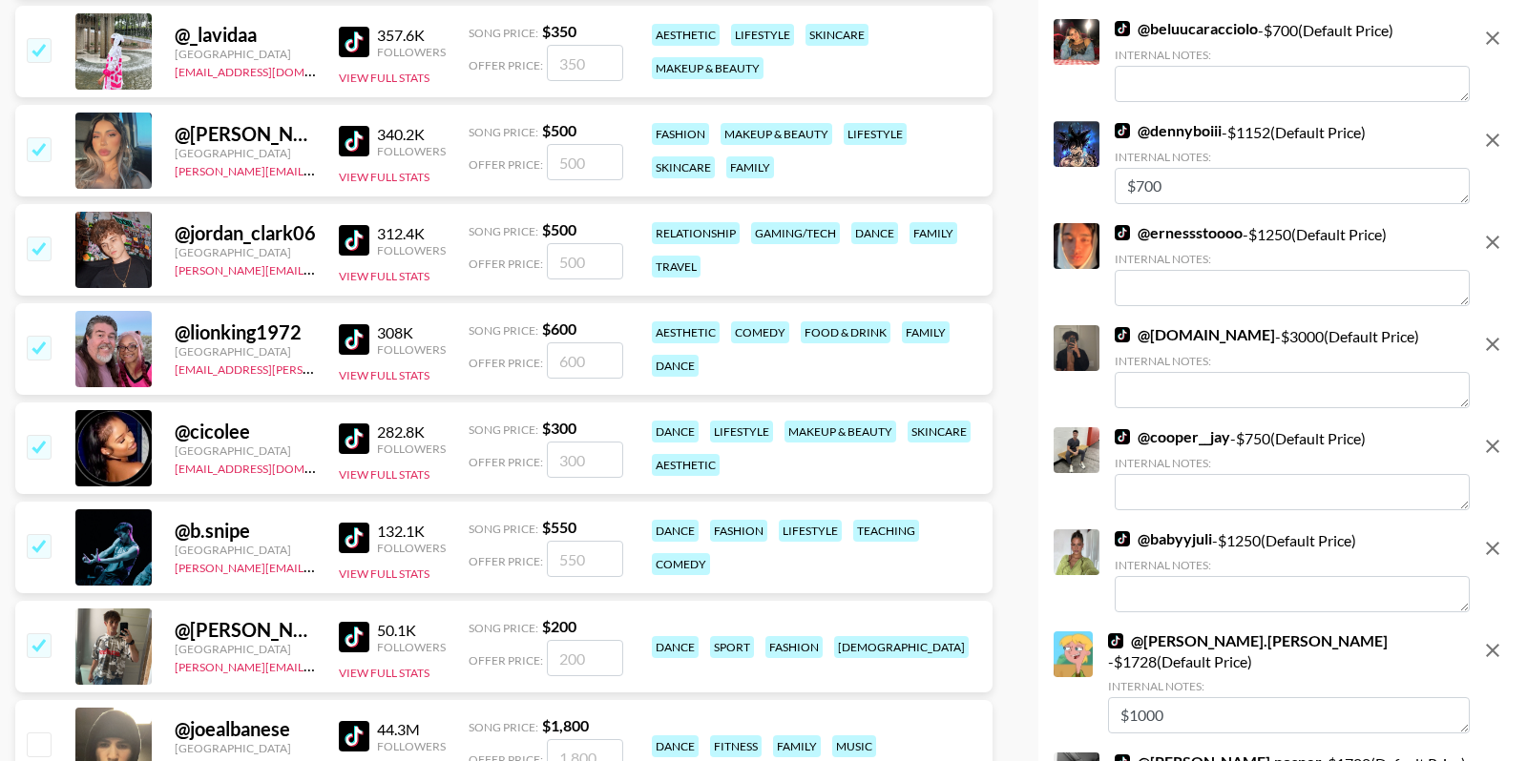
click at [43, 445] on input "checkbox" at bounding box center [38, 446] width 23 height 23
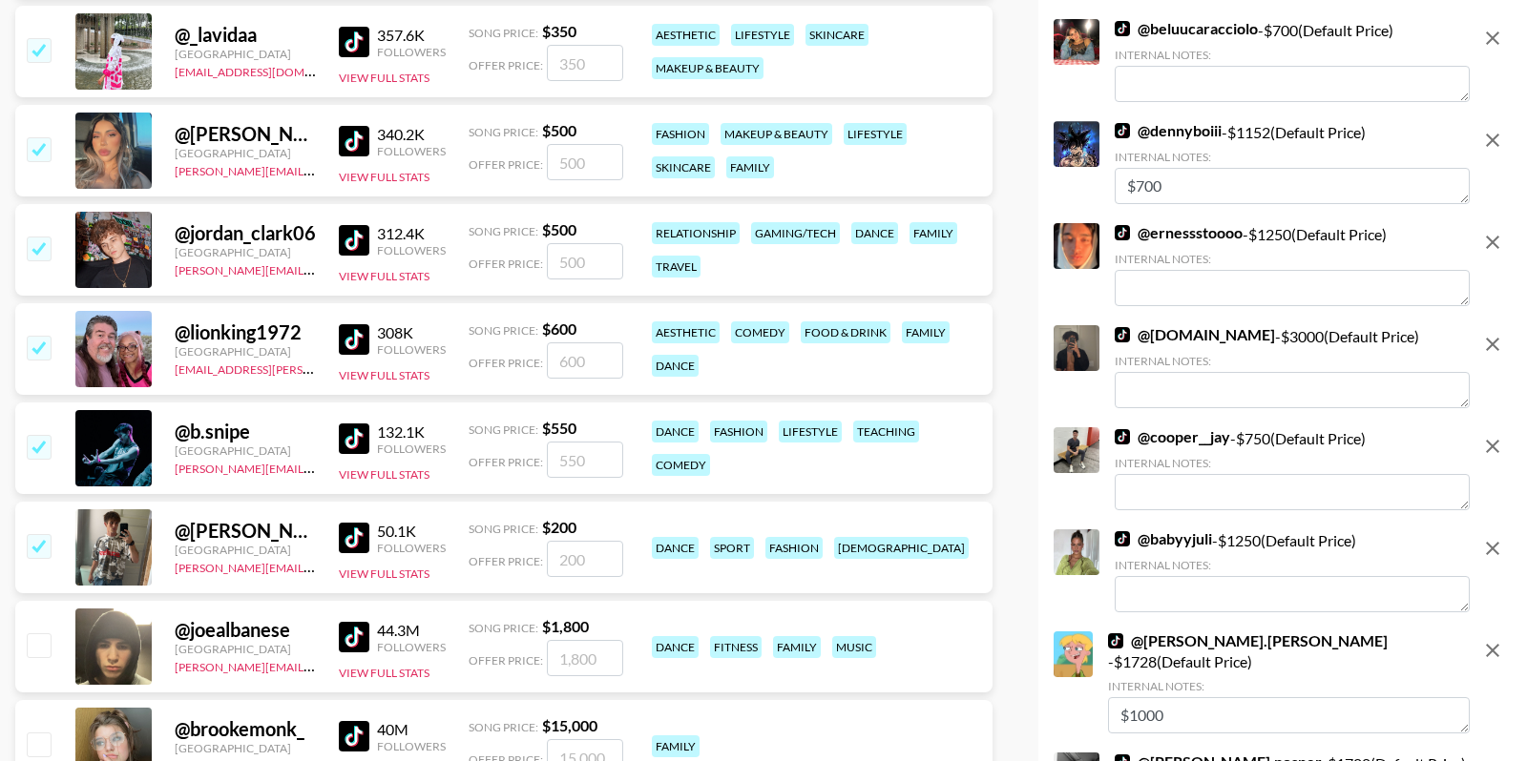
click at [20, 343] on div "@ lionking1972 United States malkah.restrepo@grail-talent.com 308K Followers Vi…" at bounding box center [503, 349] width 977 height 92
click at [27, 343] on input "checkbox" at bounding box center [38, 347] width 23 height 23
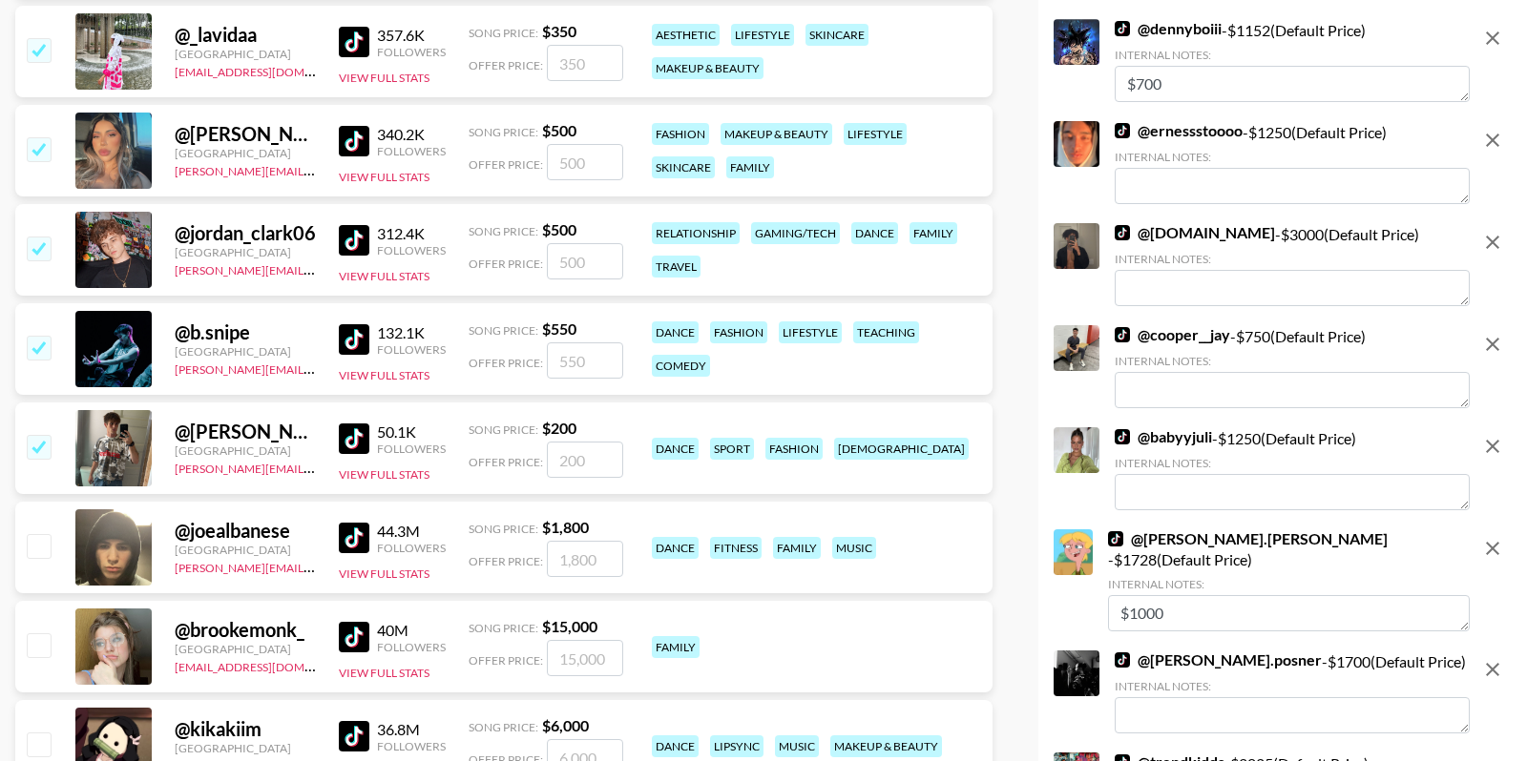
click at [358, 245] on img at bounding box center [354, 240] width 31 height 31
click at [352, 136] on img at bounding box center [354, 141] width 31 height 31
click at [42, 158] on input "checkbox" at bounding box center [38, 148] width 23 height 23
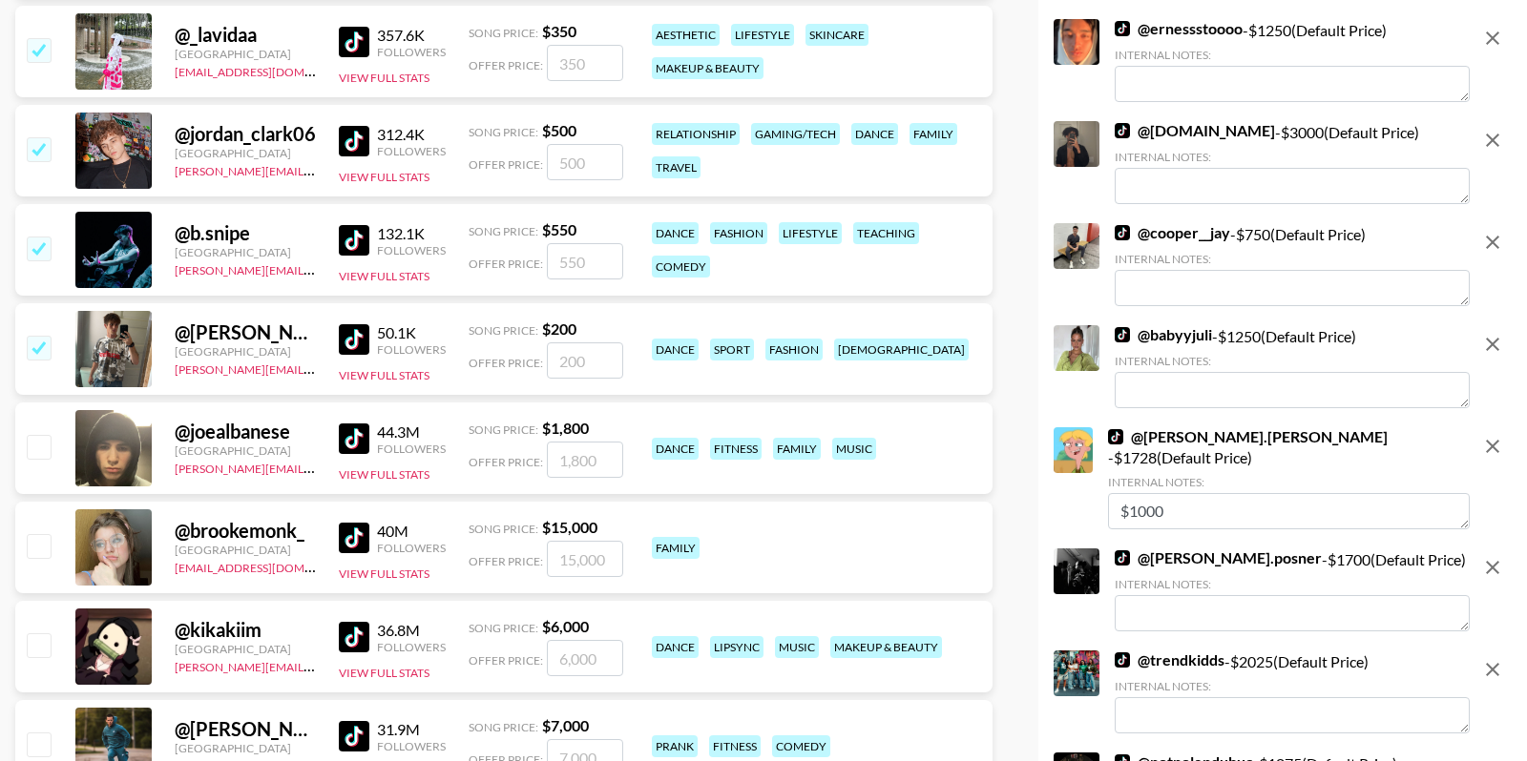
click at [347, 139] on img at bounding box center [354, 141] width 31 height 31
click at [46, 153] on input "checkbox" at bounding box center [38, 148] width 23 height 23
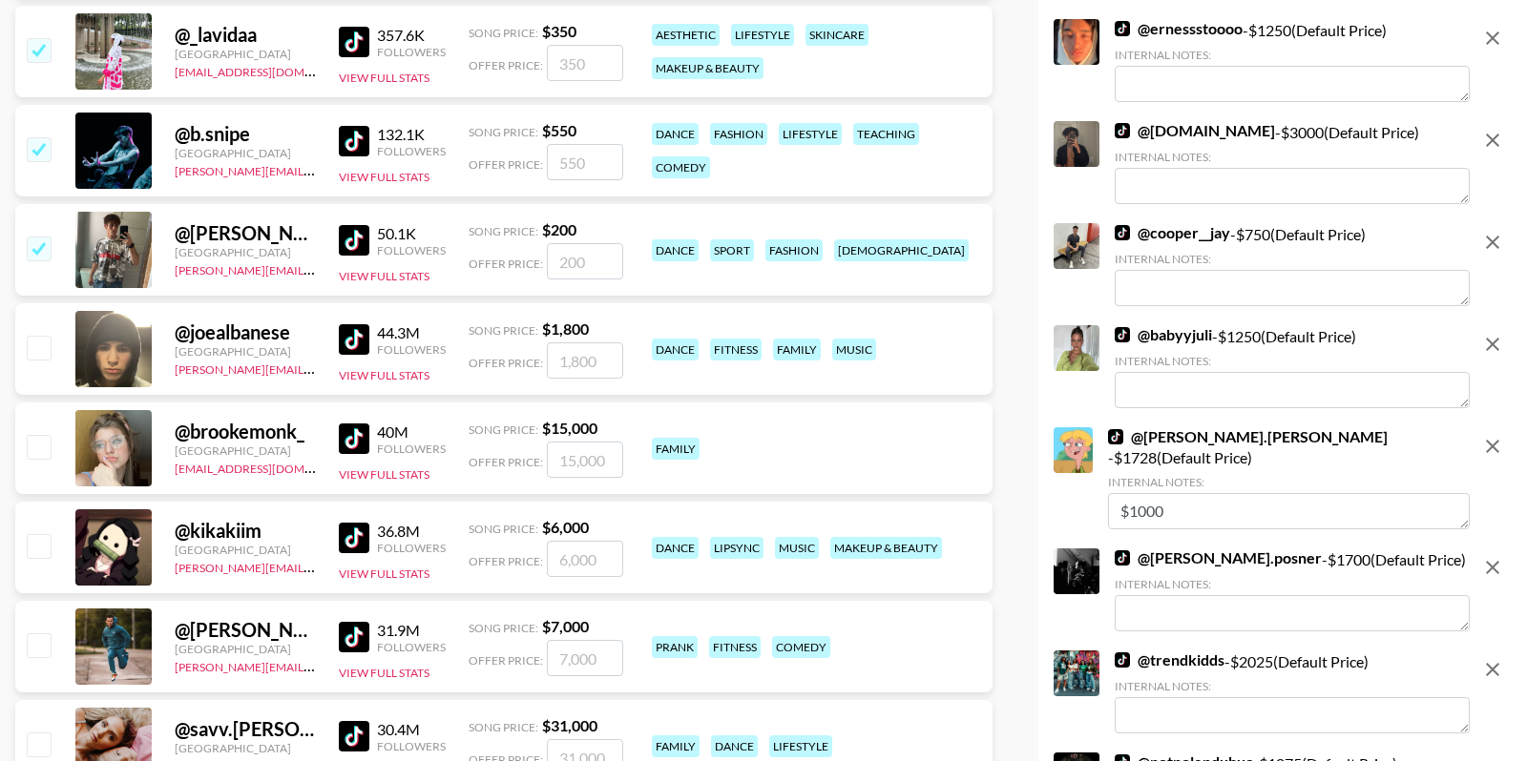
click at [331, 46] on div "@ _lavidaa United States tomiwa@grail-talent.com 357.6K Followers View Full Sta…" at bounding box center [503, 52] width 977 height 92
click at [343, 46] on img at bounding box center [354, 42] width 31 height 31
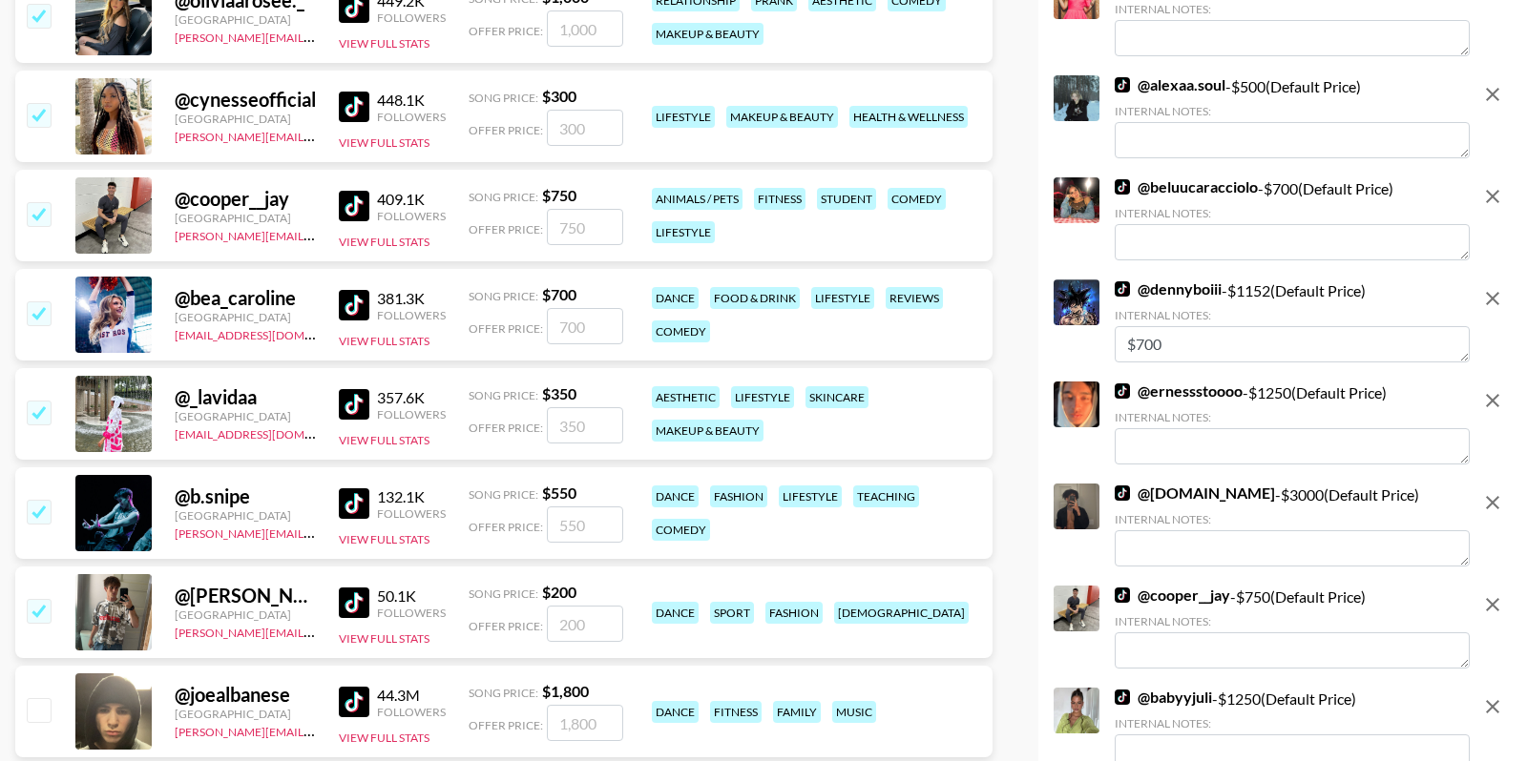
scroll to position [3489, 0]
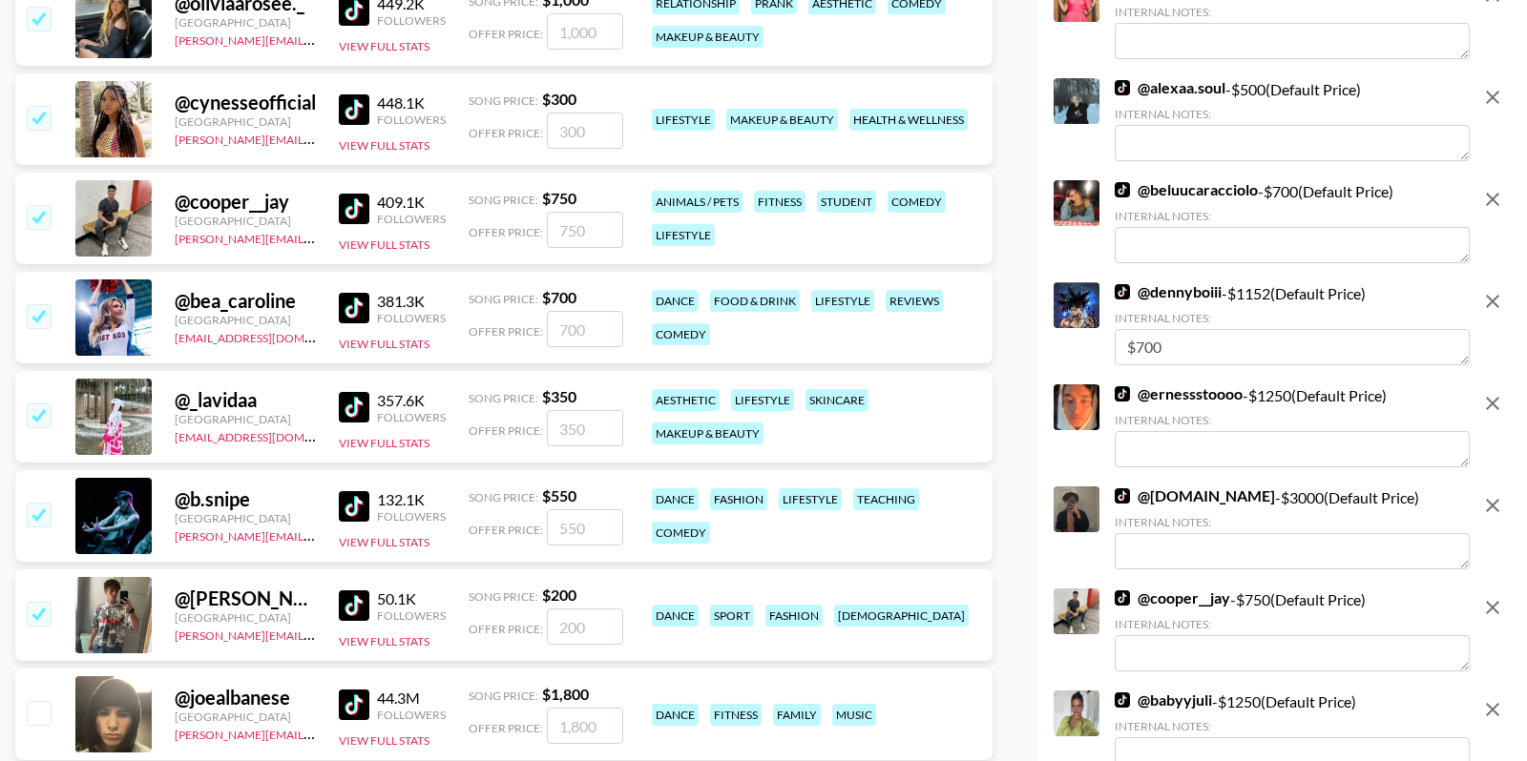
click at [36, 405] on input "checkbox" at bounding box center [38, 415] width 23 height 23
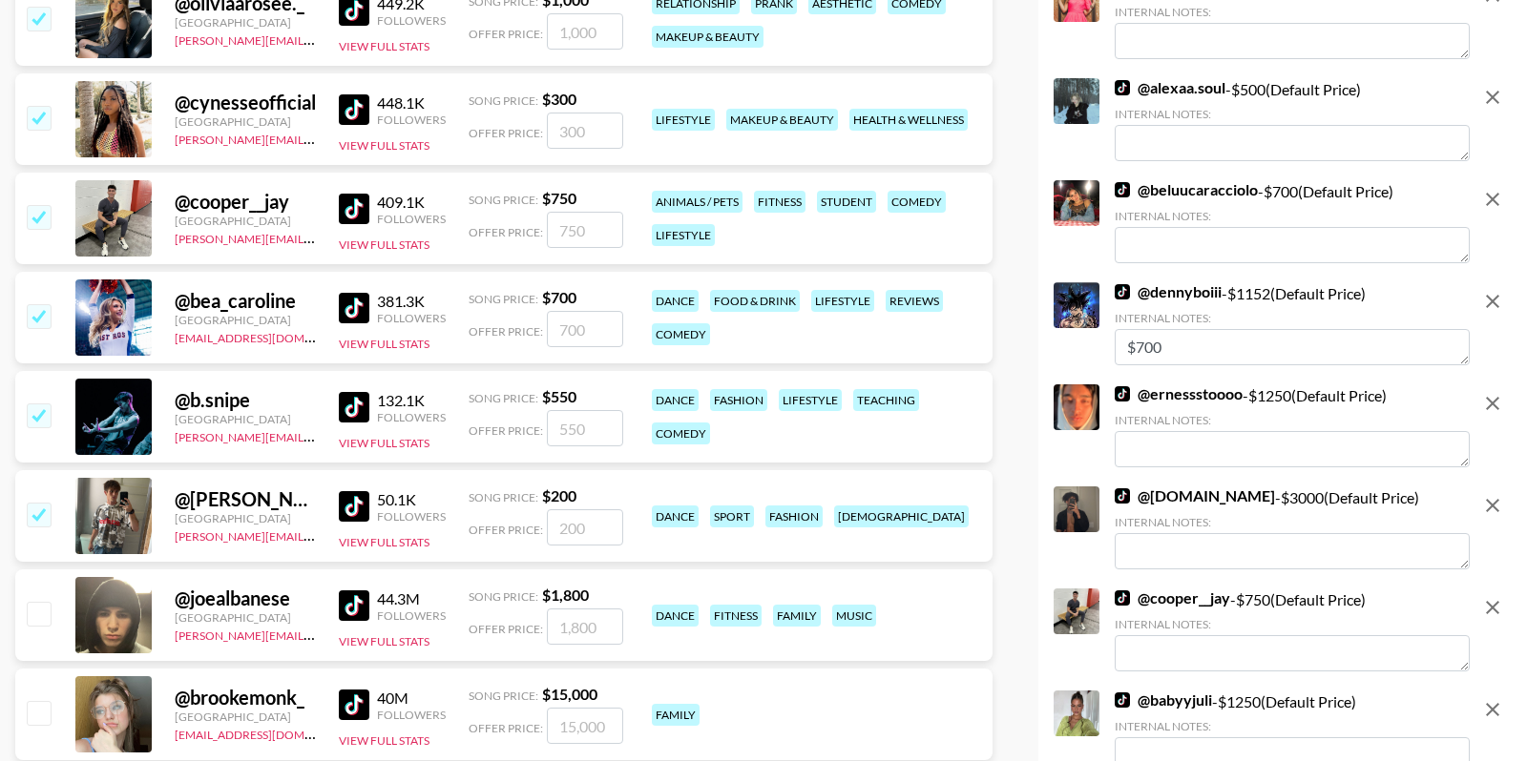
click at [360, 316] on img at bounding box center [354, 308] width 31 height 31
click at [366, 212] on img at bounding box center [354, 209] width 31 height 31
click at [40, 205] on input "checkbox" at bounding box center [38, 216] width 23 height 23
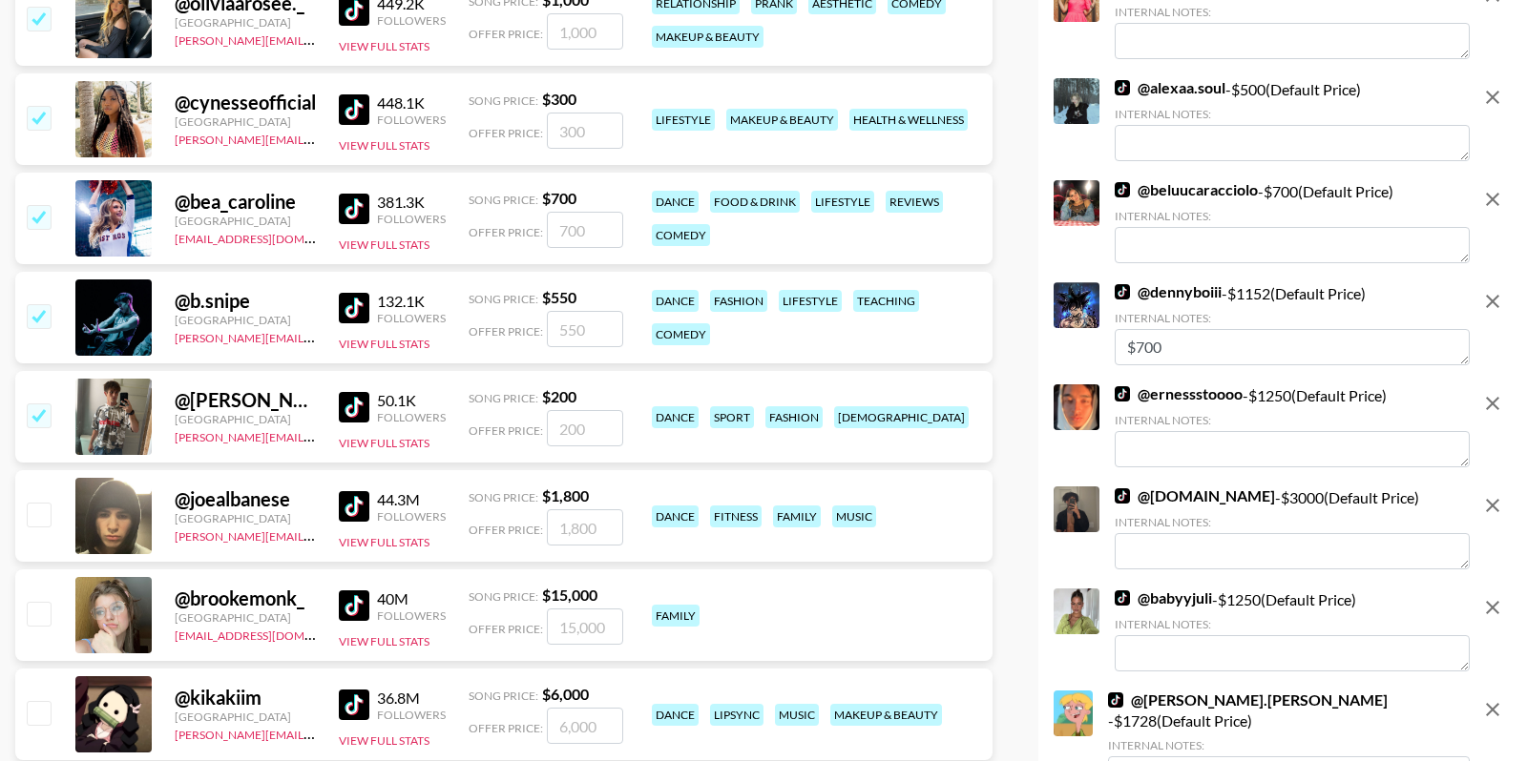
click at [356, 109] on img at bounding box center [354, 109] width 31 height 31
click at [28, 118] on input "checkbox" at bounding box center [38, 117] width 23 height 23
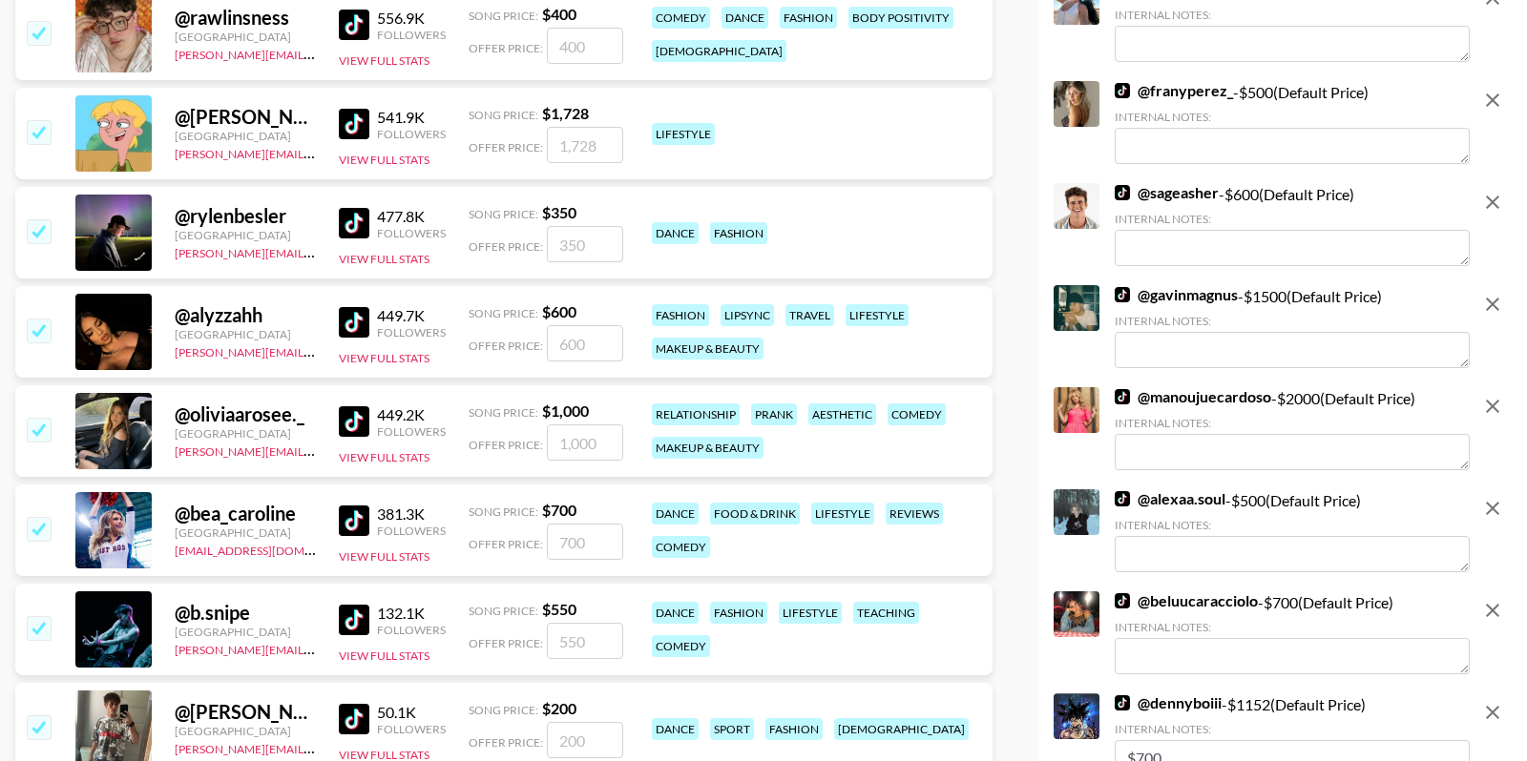
scroll to position [2904, 0]
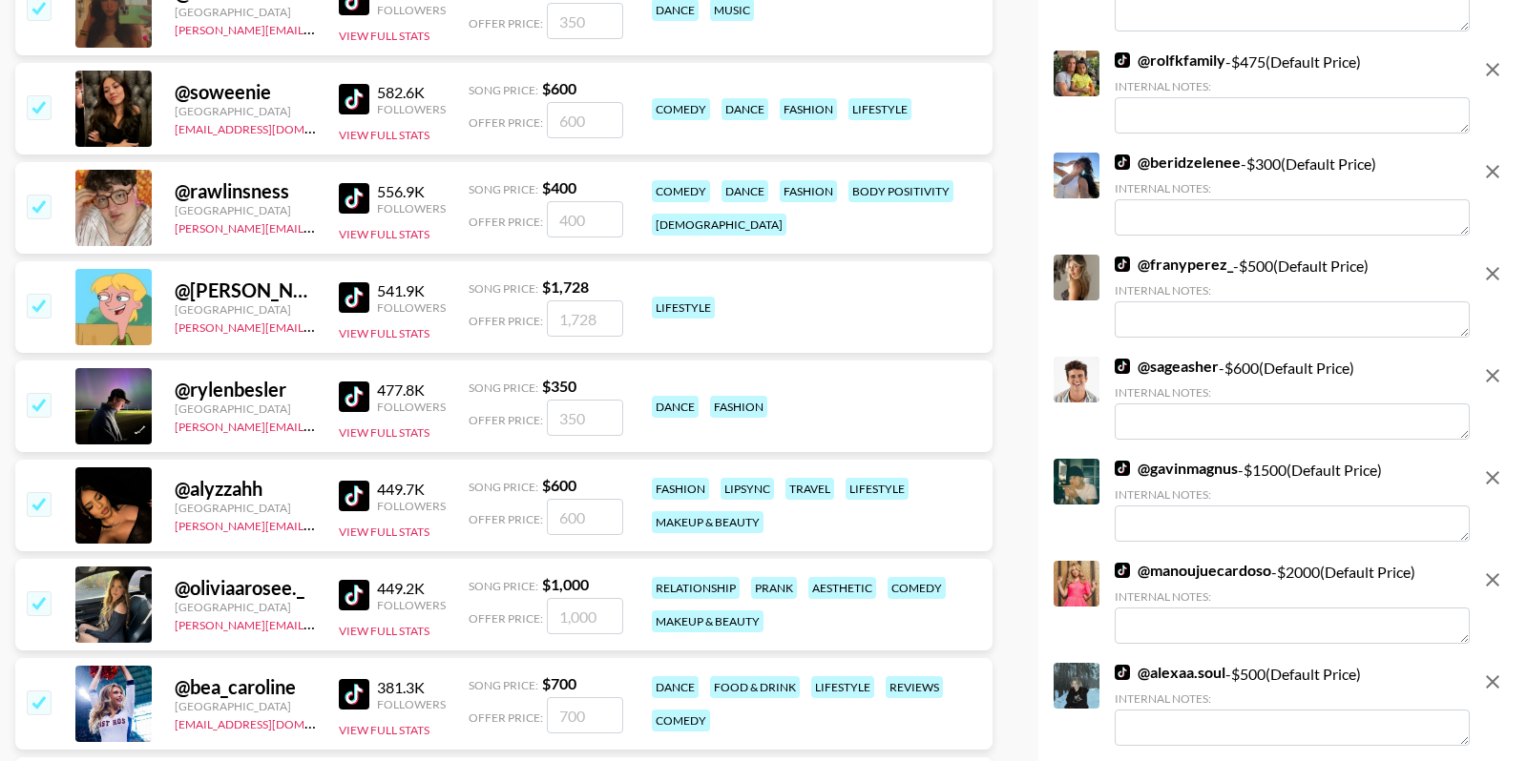
click at [353, 592] on img at bounding box center [354, 595] width 31 height 31
click at [357, 495] on img at bounding box center [354, 496] width 31 height 31
click at [353, 382] on img at bounding box center [354, 397] width 31 height 31
click at [349, 295] on img at bounding box center [354, 297] width 31 height 31
click at [365, 197] on img at bounding box center [354, 198] width 31 height 31
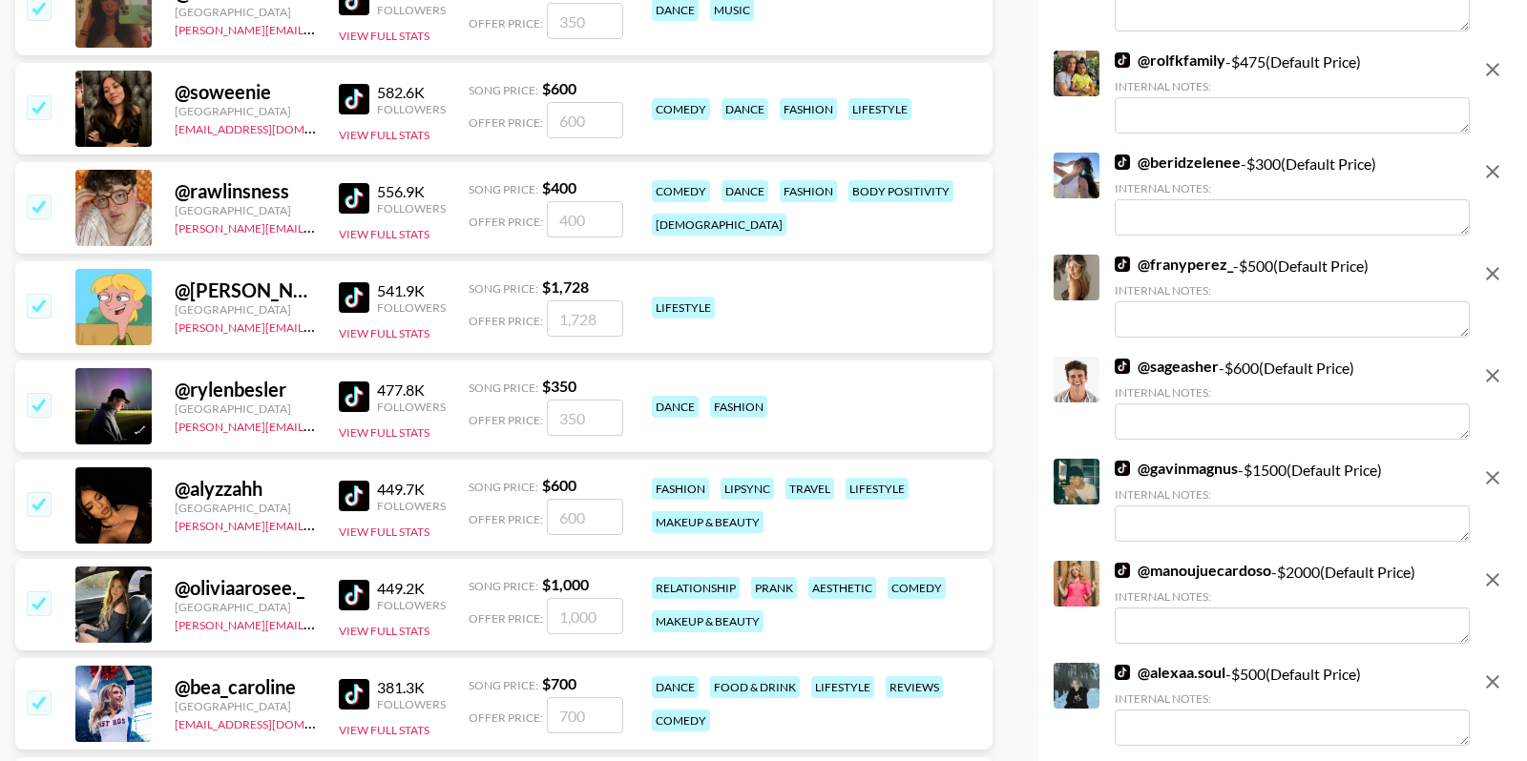
click at [50, 305] on input "checkbox" at bounding box center [38, 305] width 23 height 23
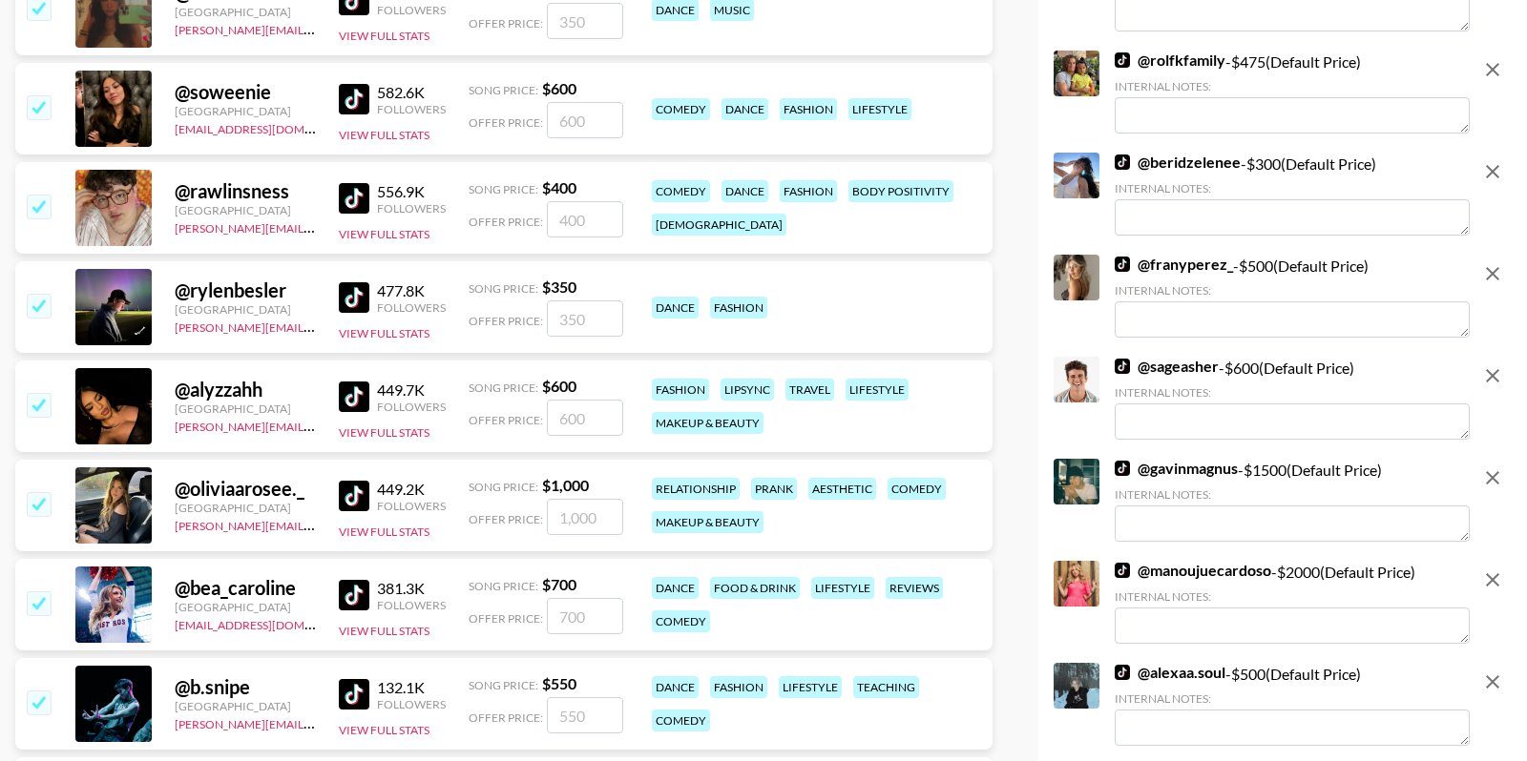
click at [34, 406] on input "checkbox" at bounding box center [38, 404] width 23 height 23
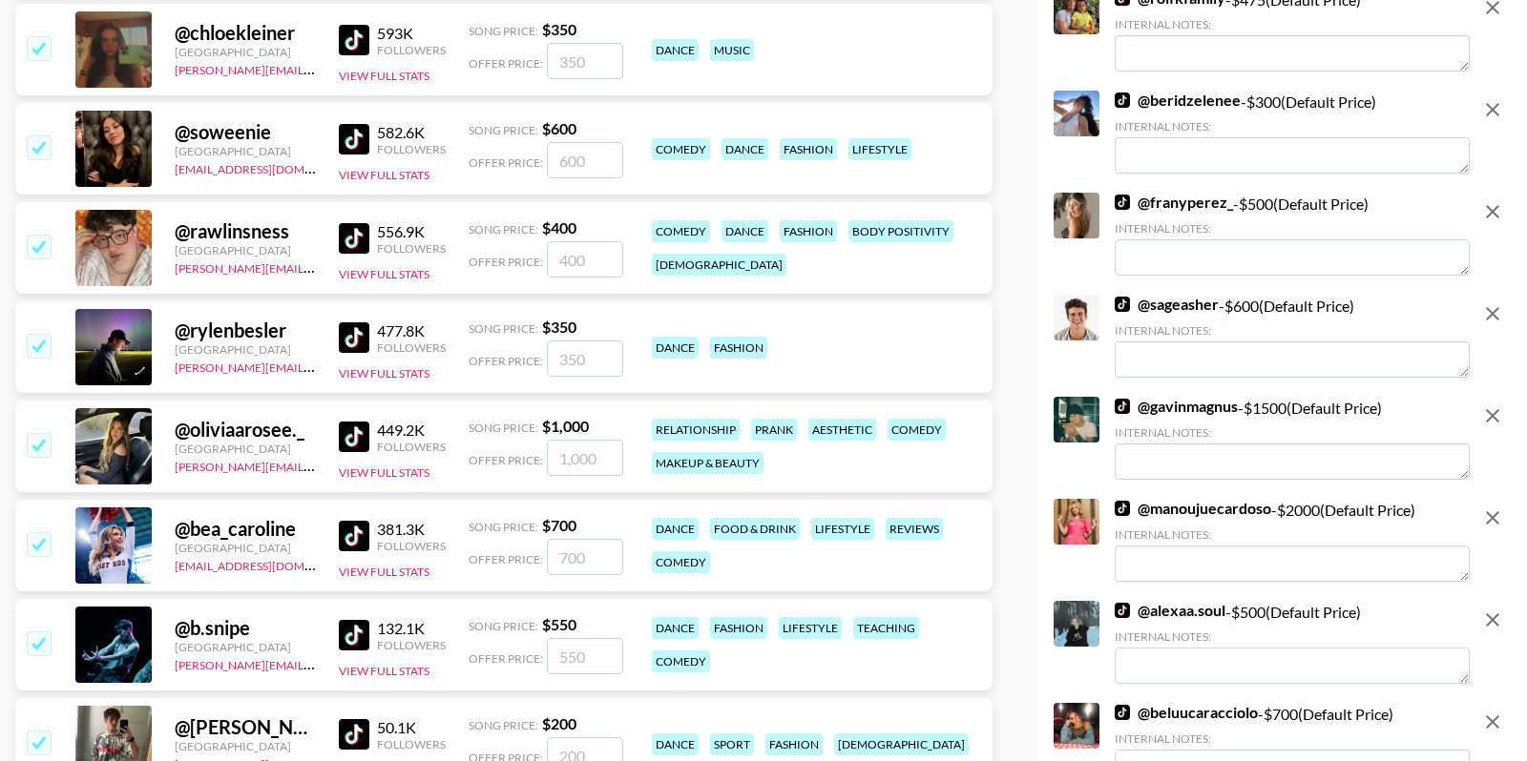
scroll to position [2853, 0]
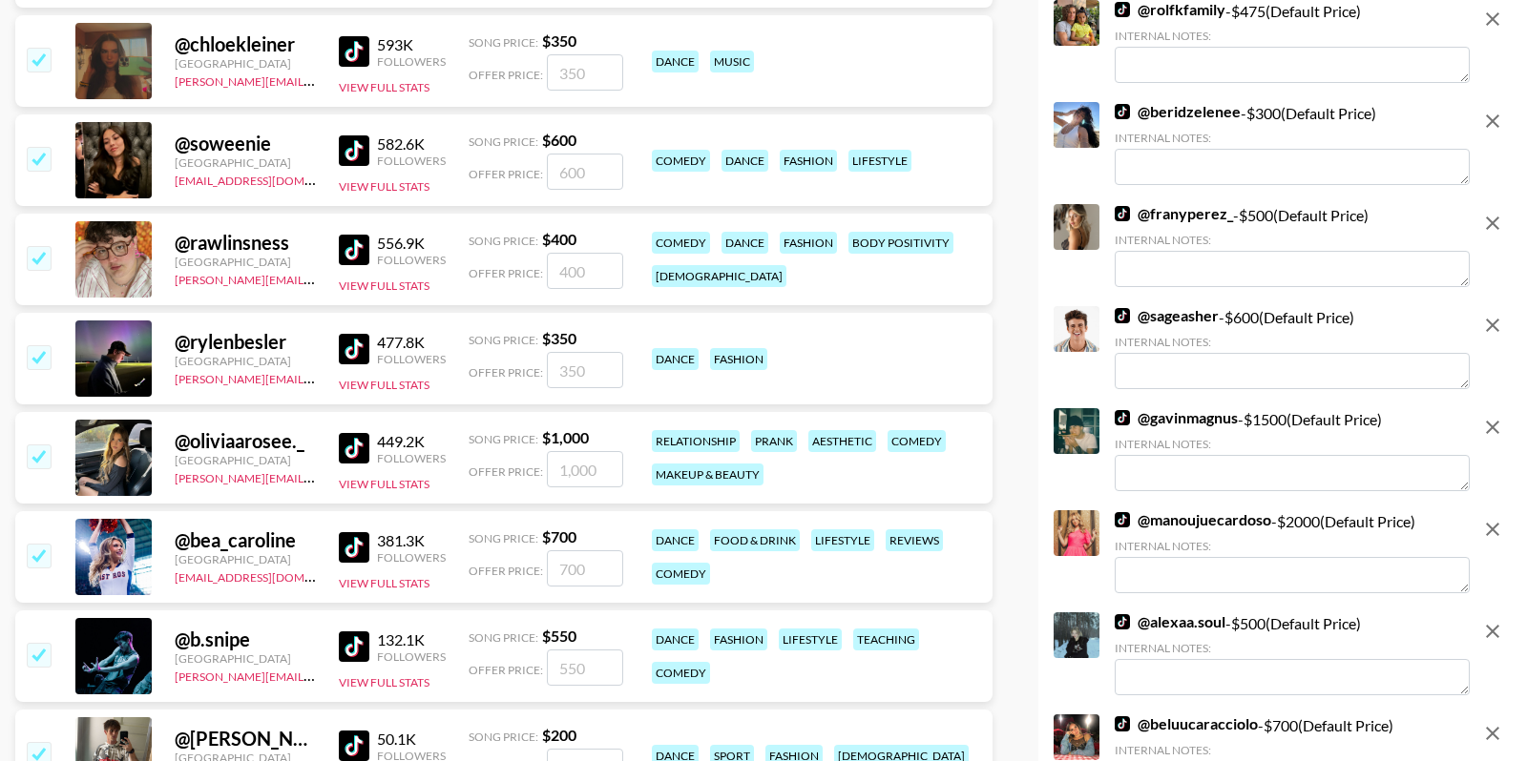
click at [350, 248] on img at bounding box center [354, 250] width 31 height 31
click at [354, 147] on img at bounding box center [354, 150] width 31 height 31
click at [369, 50] on link at bounding box center [358, 51] width 38 height 31
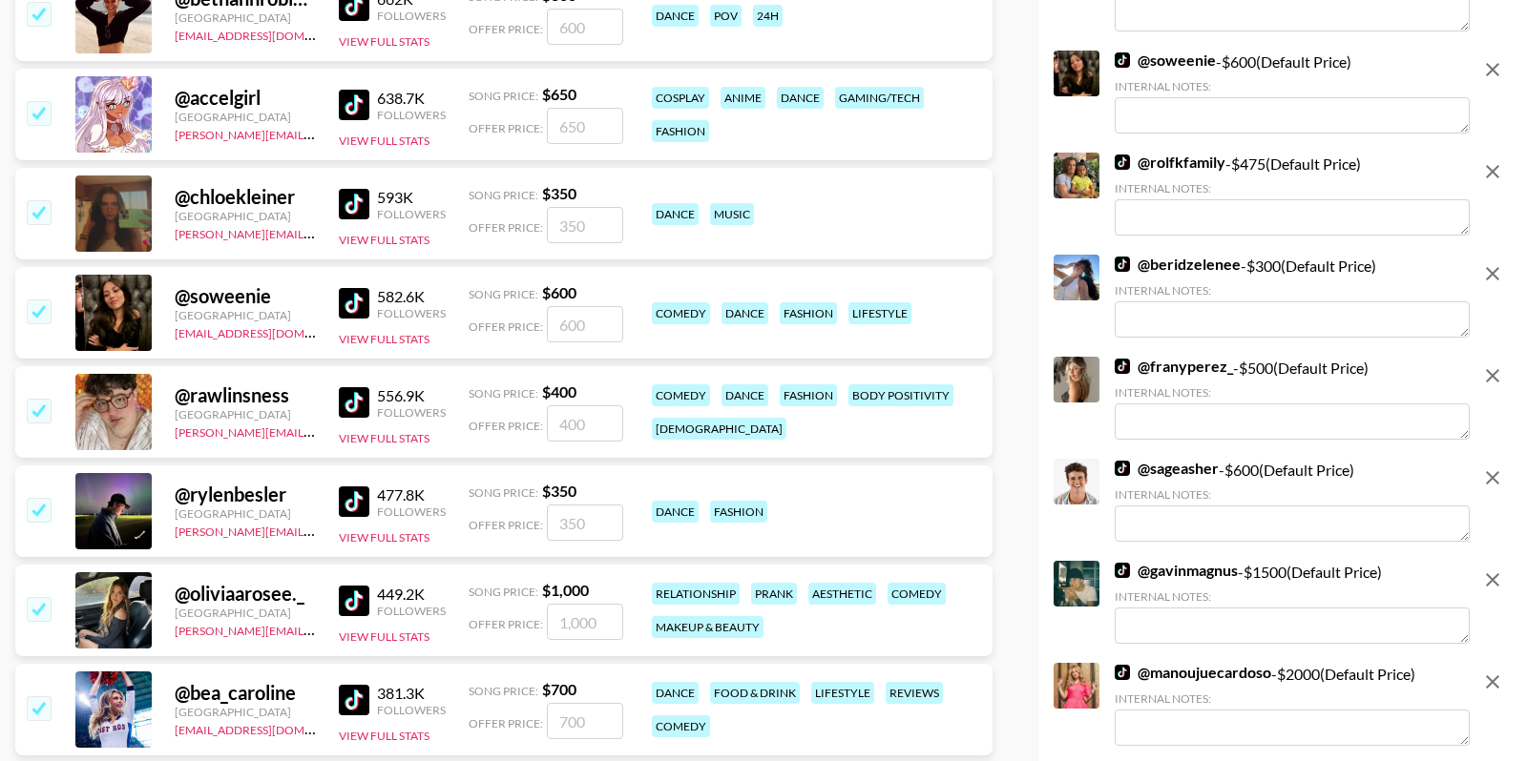
scroll to position [2374, 0]
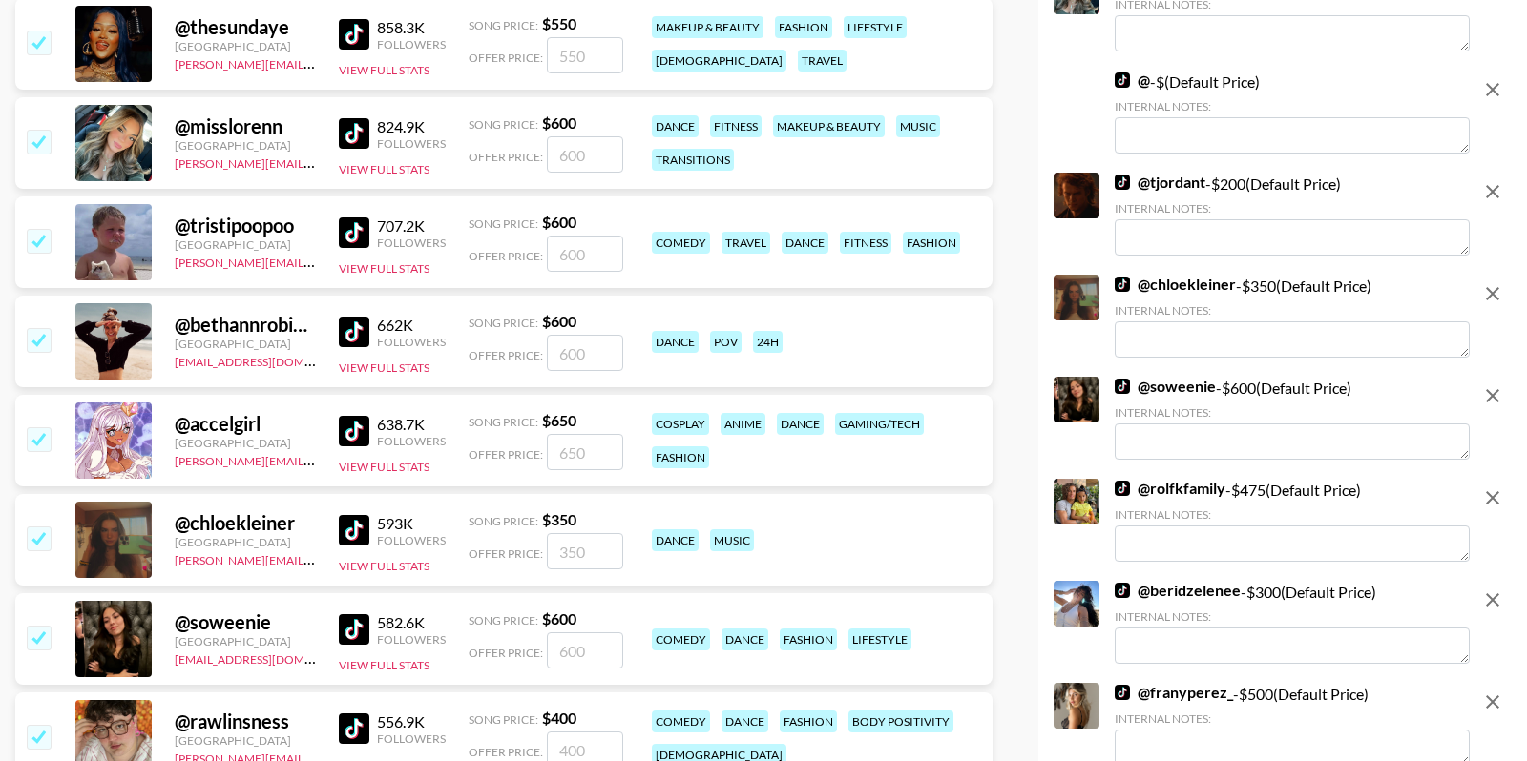
click at [360, 416] on img at bounding box center [354, 431] width 31 height 31
click at [363, 322] on img at bounding box center [354, 332] width 31 height 31
click at [359, 321] on img at bounding box center [354, 332] width 31 height 31
click at [352, 229] on img at bounding box center [354, 233] width 31 height 31
click at [32, 637] on input "checkbox" at bounding box center [38, 637] width 23 height 23
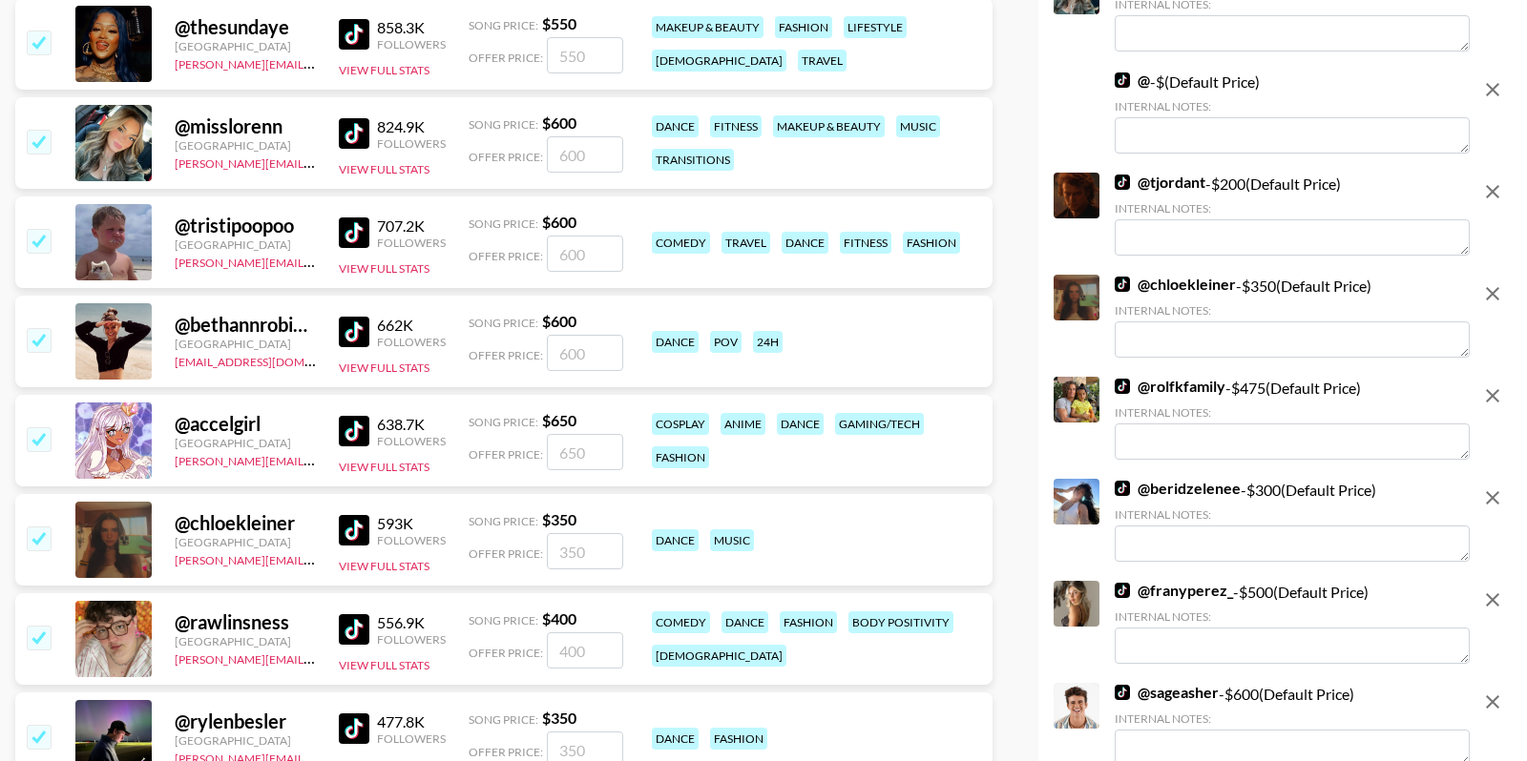
click at [35, 221] on div "@ tristipoopoo United States brianna.gorski@grail-talent.com 707.2K Followers V…" at bounding box center [503, 243] width 977 height 92
click at [36, 236] on input "checkbox" at bounding box center [38, 240] width 23 height 23
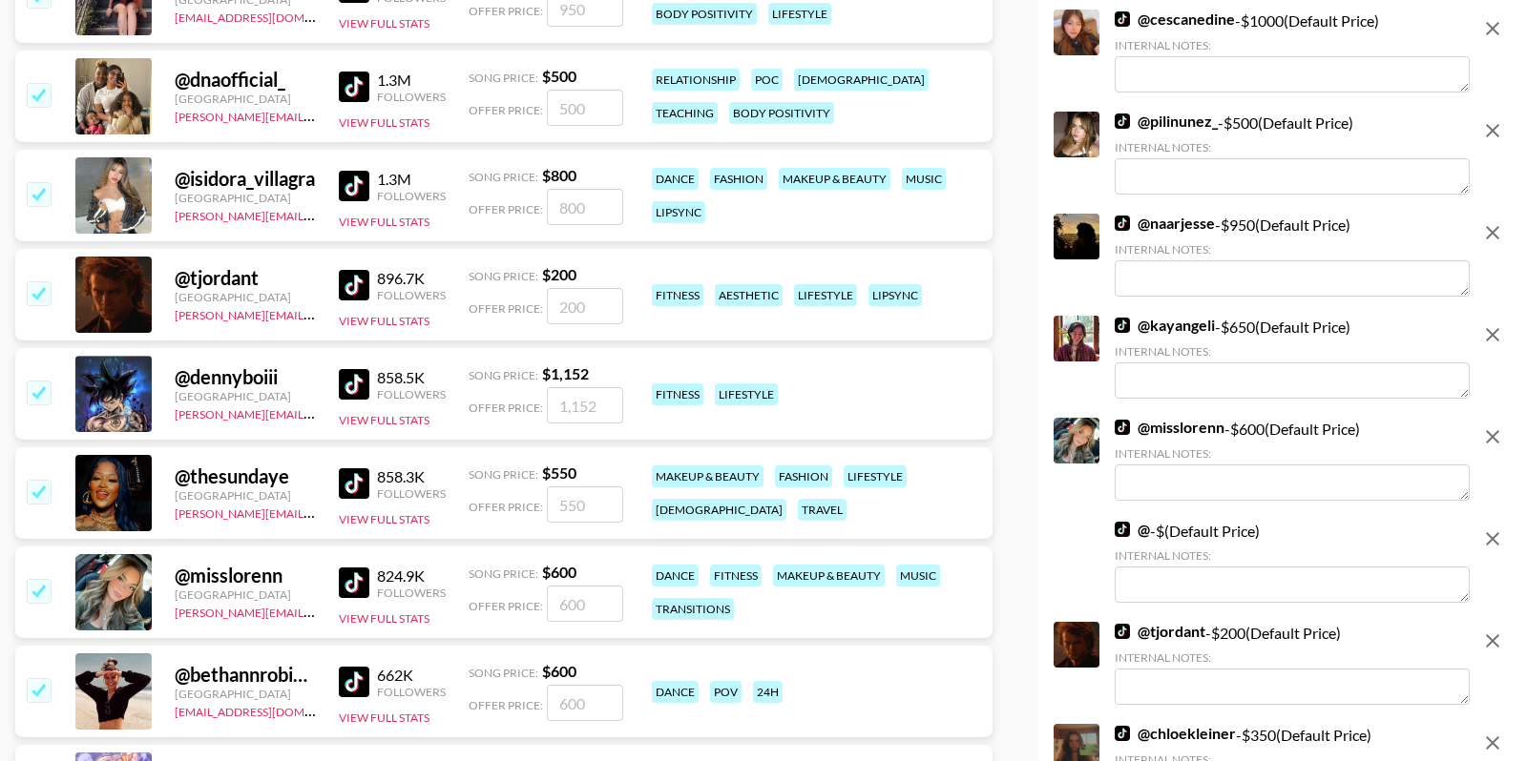
scroll to position [1911, 0]
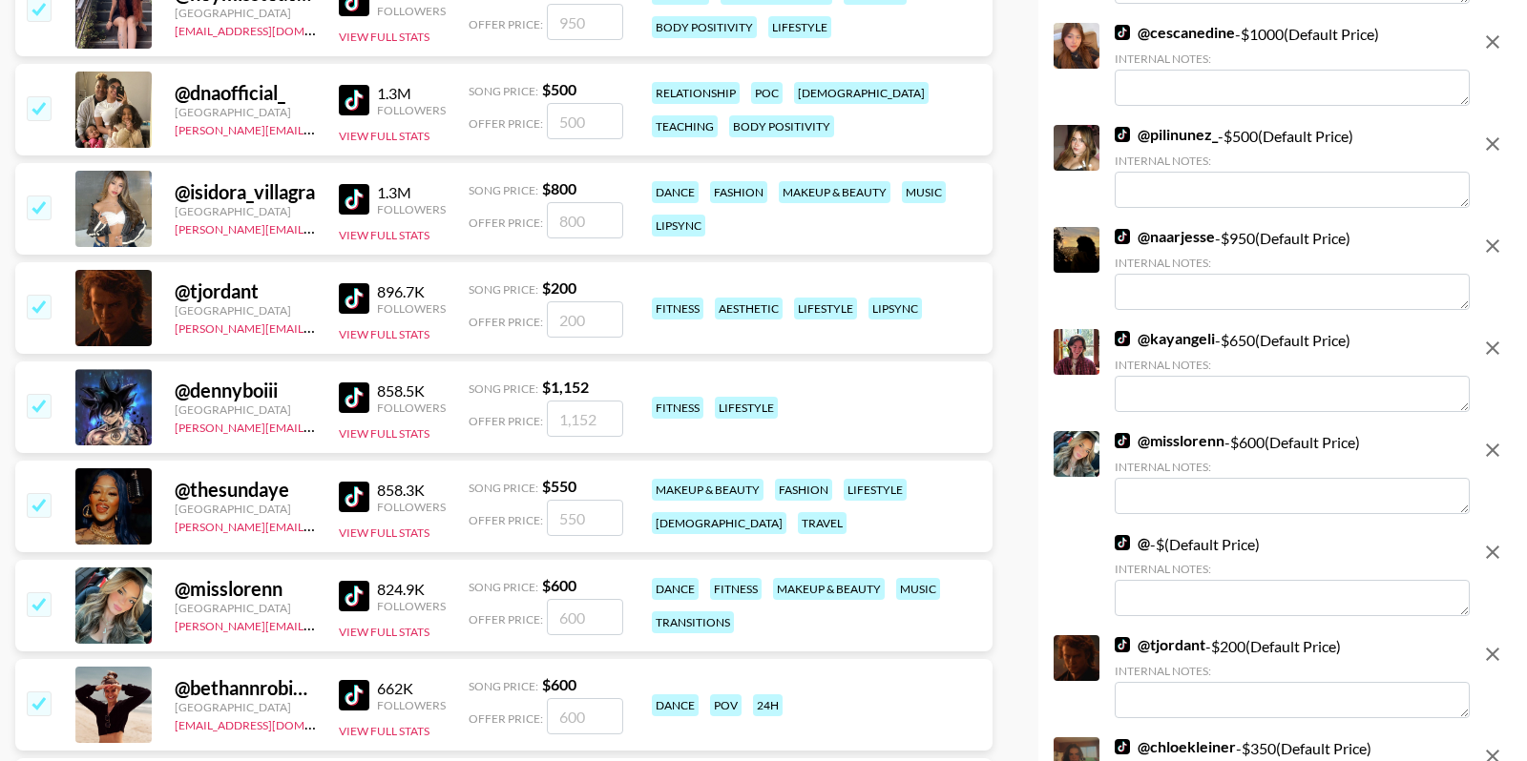
click at [348, 603] on img at bounding box center [354, 596] width 31 height 31
click at [351, 506] on img at bounding box center [354, 497] width 31 height 31
click at [358, 389] on img at bounding box center [354, 398] width 31 height 31
click at [360, 301] on img at bounding box center [354, 298] width 31 height 31
click at [349, 197] on img at bounding box center [354, 199] width 31 height 31
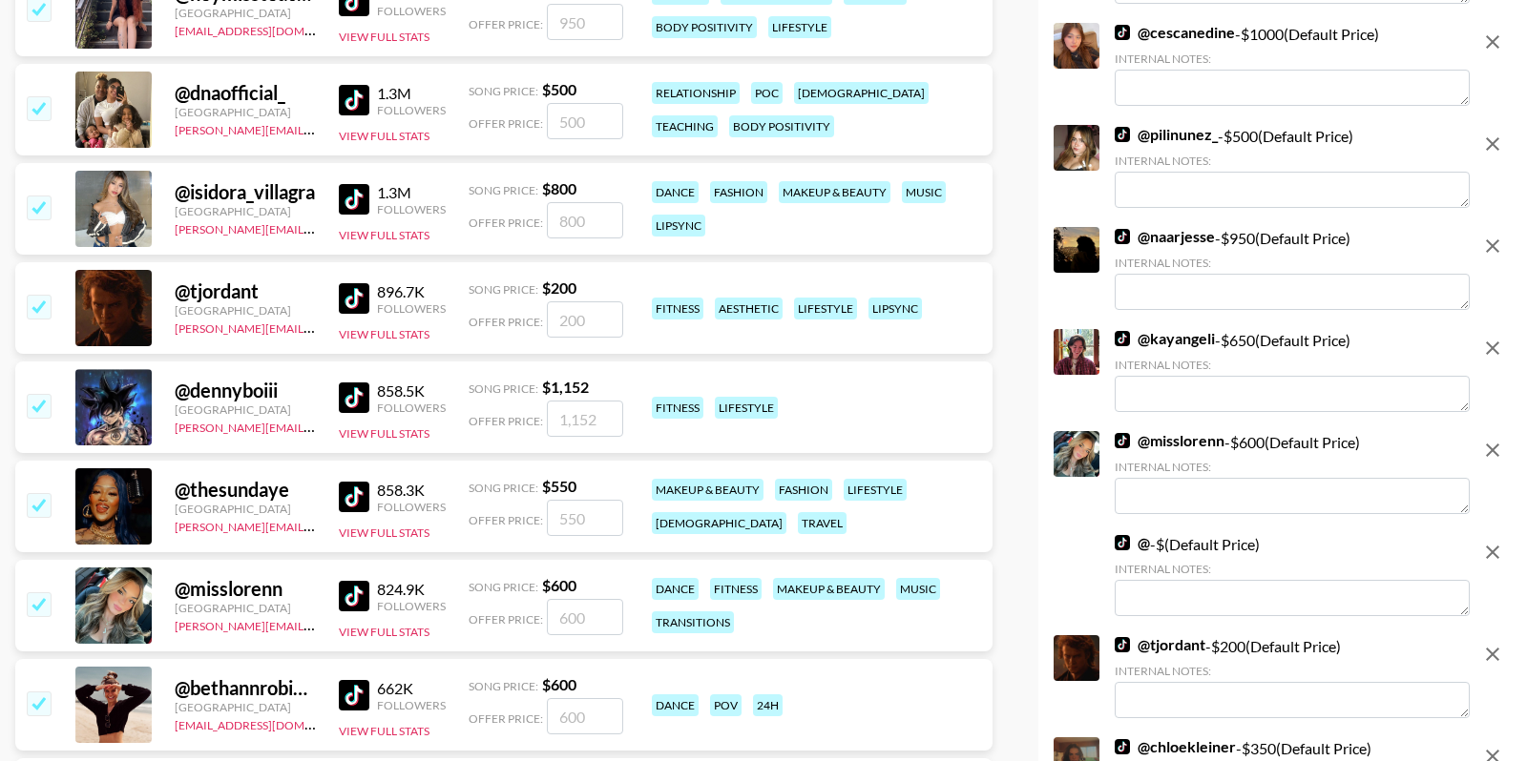
click at [354, 97] on img at bounding box center [354, 100] width 31 height 31
click at [34, 400] on input "checkbox" at bounding box center [38, 405] width 23 height 23
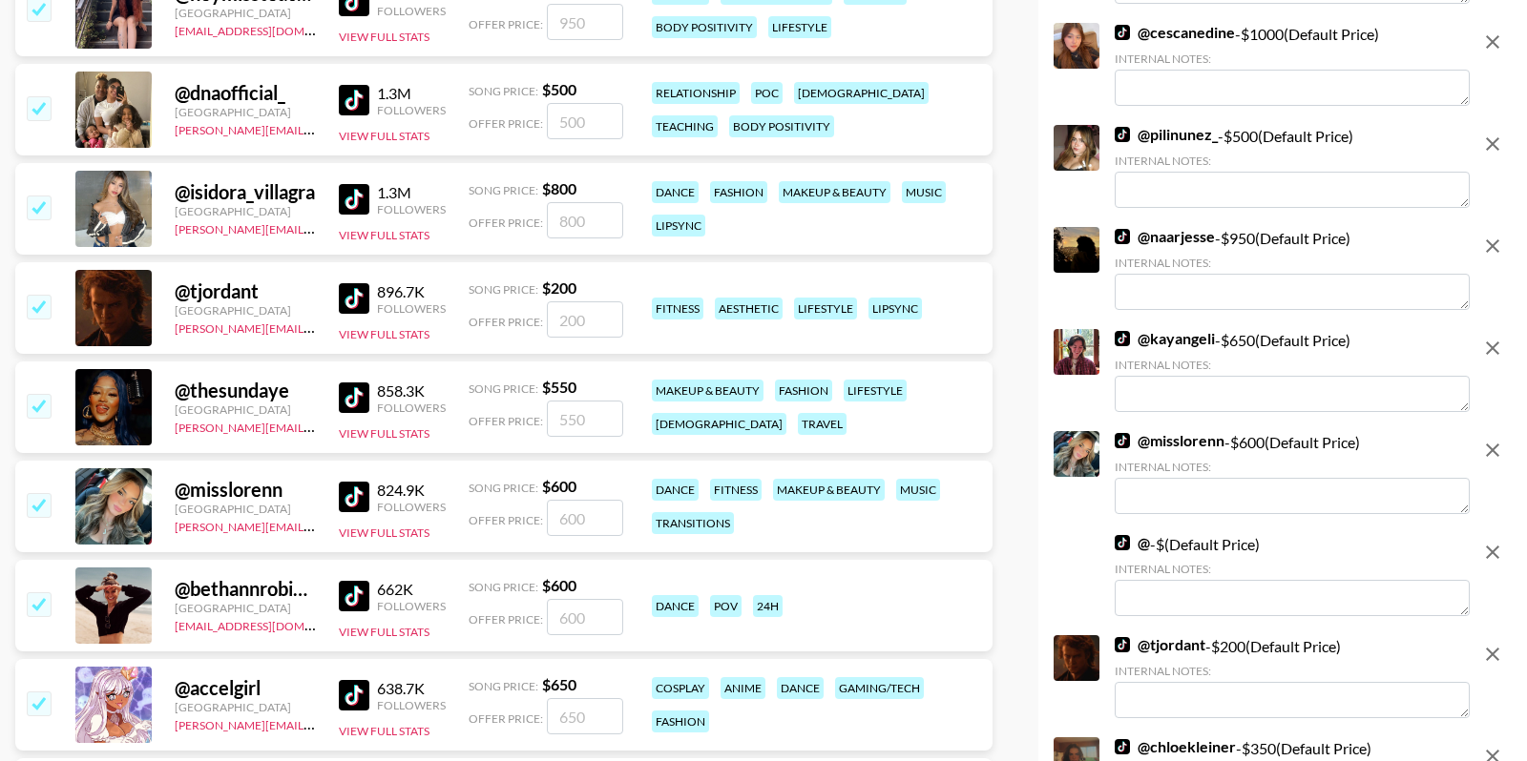
click at [31, 117] on input "checkbox" at bounding box center [38, 107] width 23 height 23
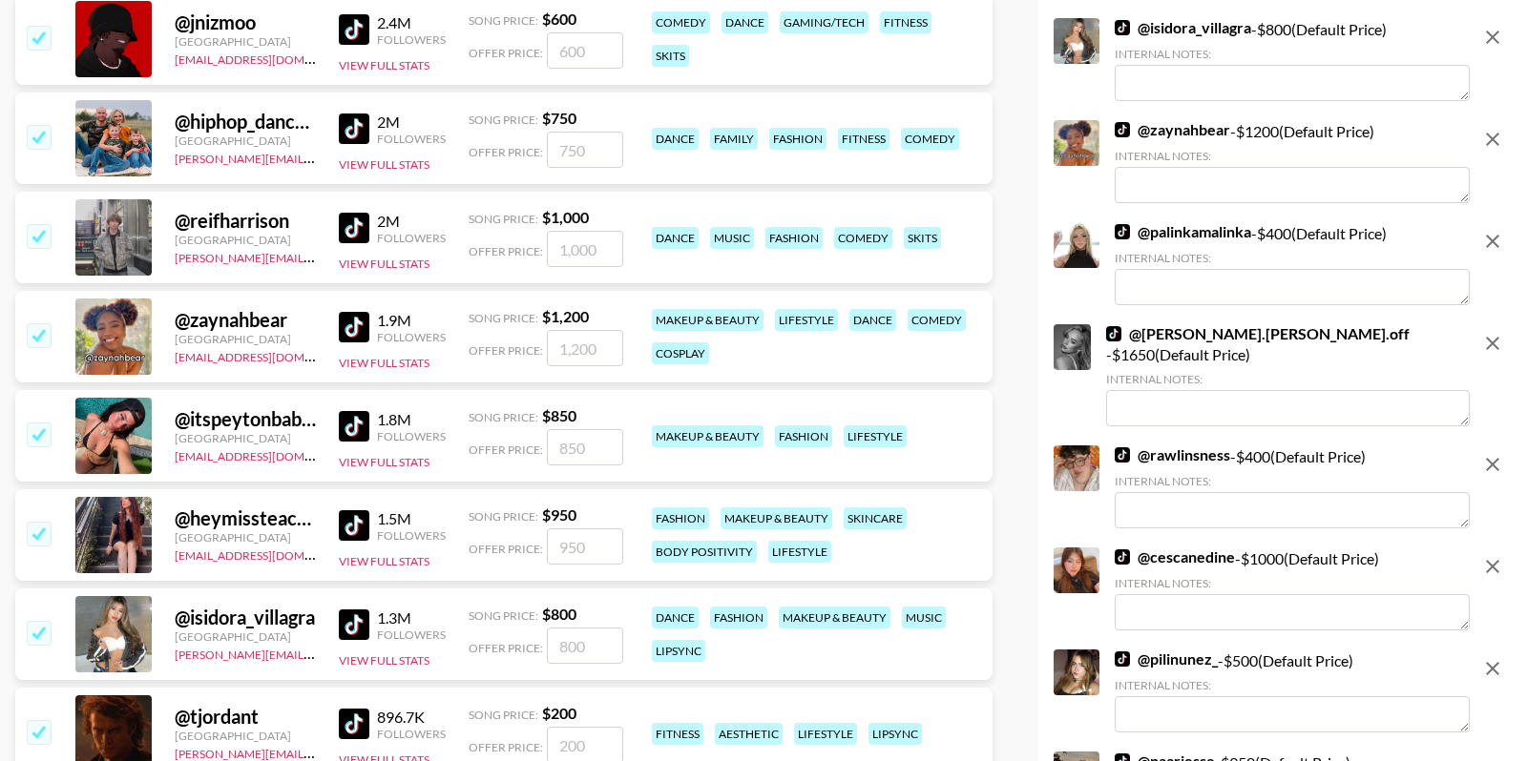
scroll to position [1245, 0]
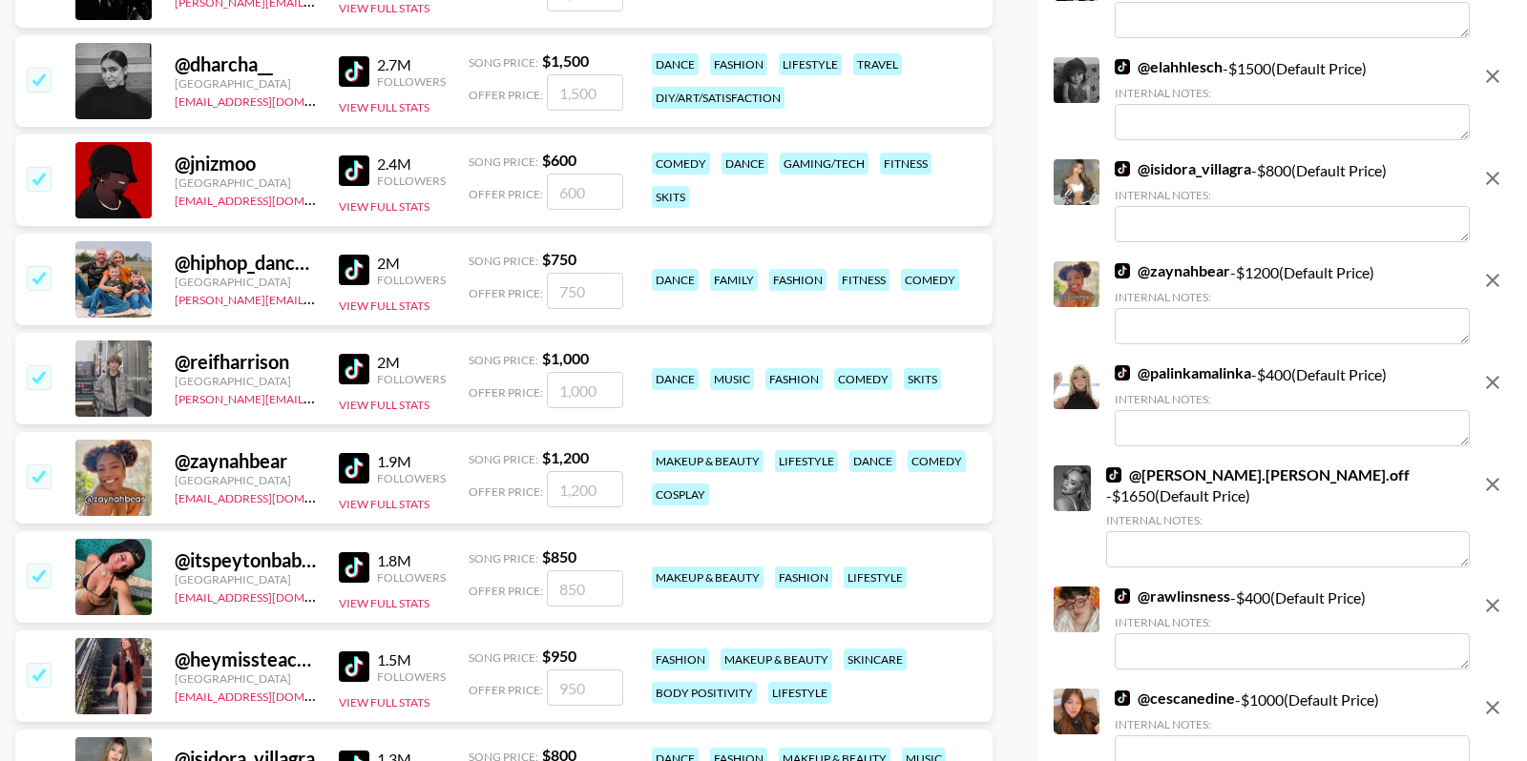
click at [356, 670] on img at bounding box center [354, 667] width 31 height 31
click at [348, 567] on img at bounding box center [354, 567] width 31 height 31
click at [345, 461] on img at bounding box center [354, 468] width 31 height 31
click at [359, 364] on img at bounding box center [354, 369] width 31 height 31
click at [352, 268] on img at bounding box center [354, 270] width 31 height 31
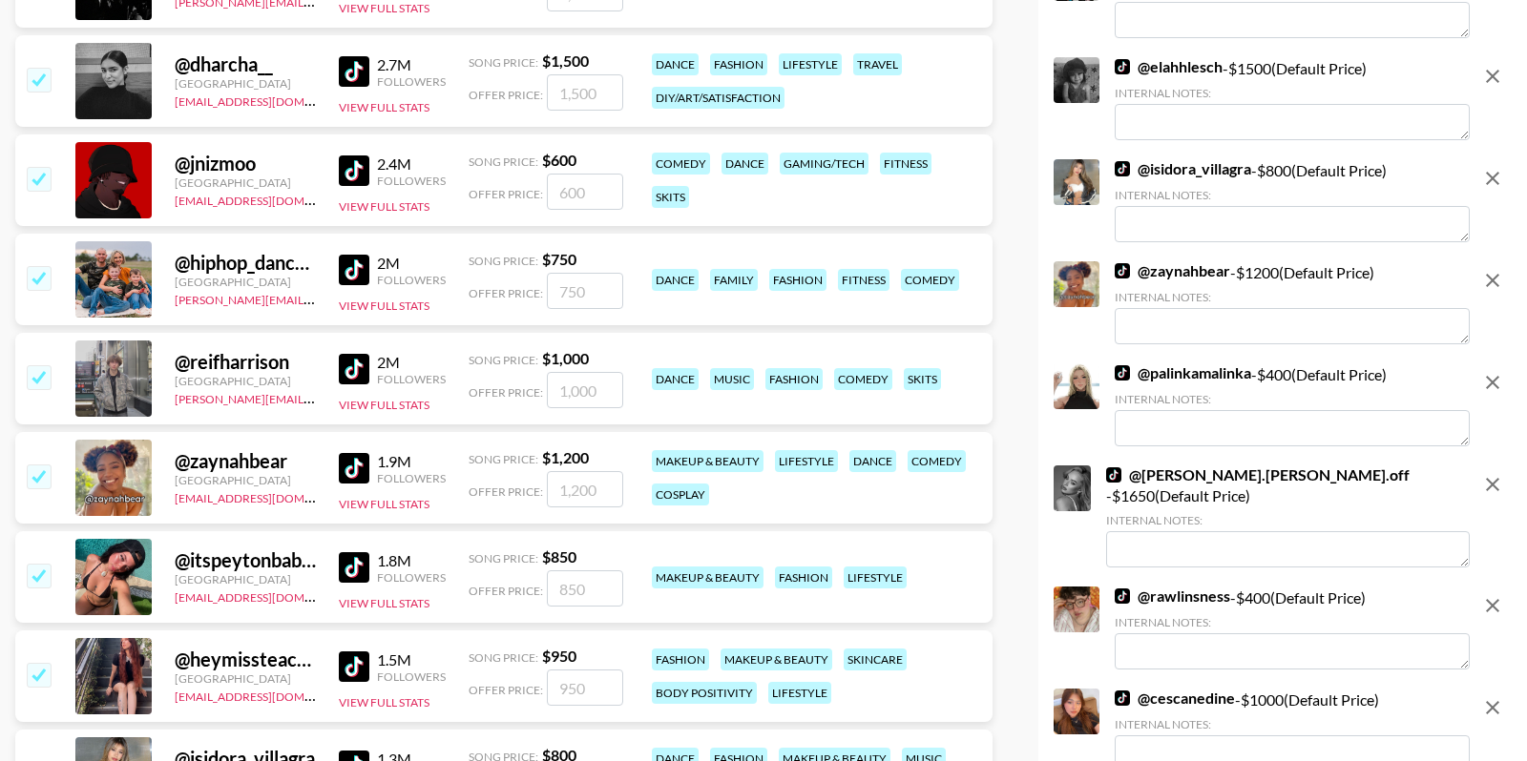
click at [354, 166] on img at bounding box center [354, 171] width 31 height 31
click at [41, 173] on input "checkbox" at bounding box center [38, 178] width 23 height 23
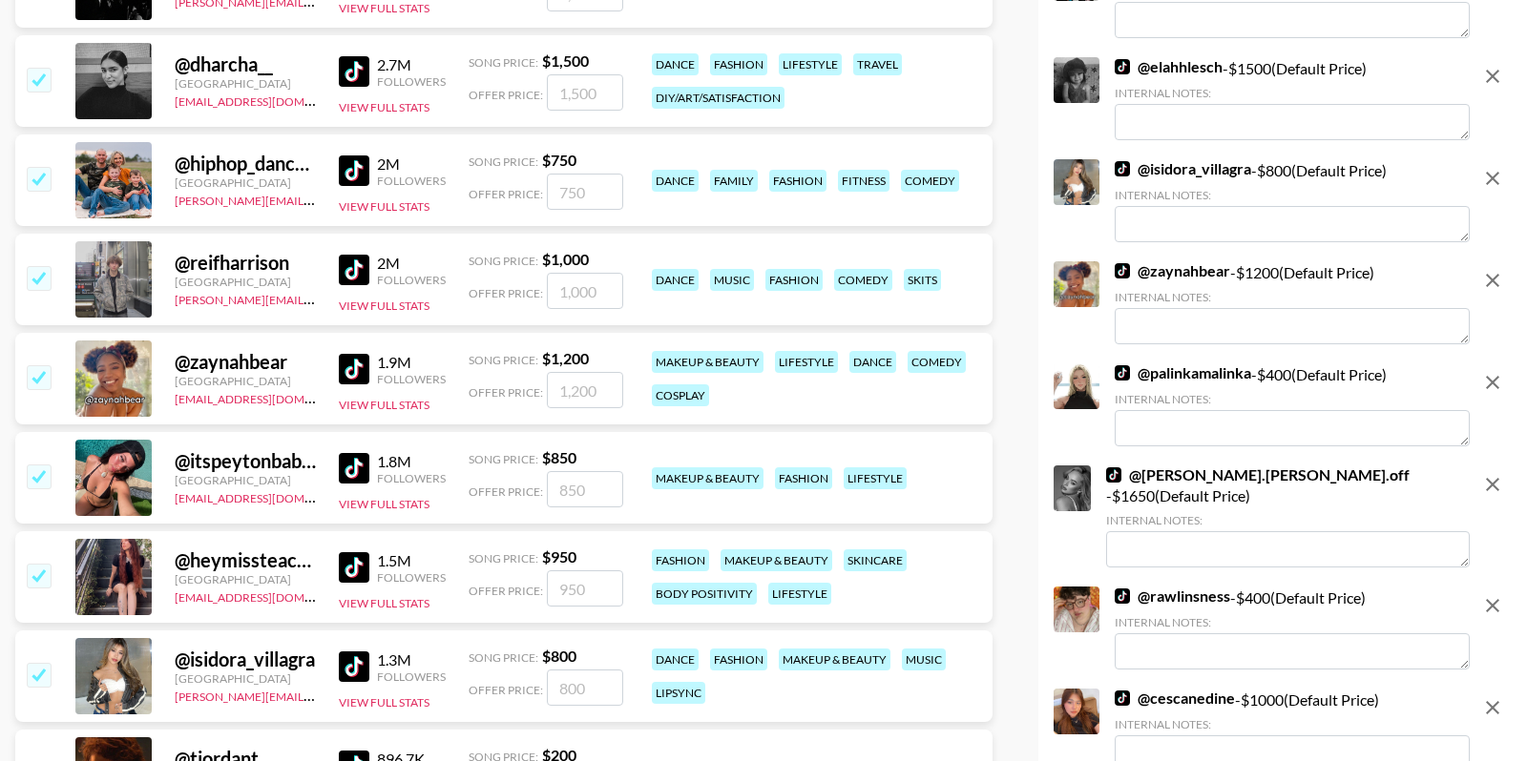
click at [40, 474] on input "checkbox" at bounding box center [38, 476] width 23 height 23
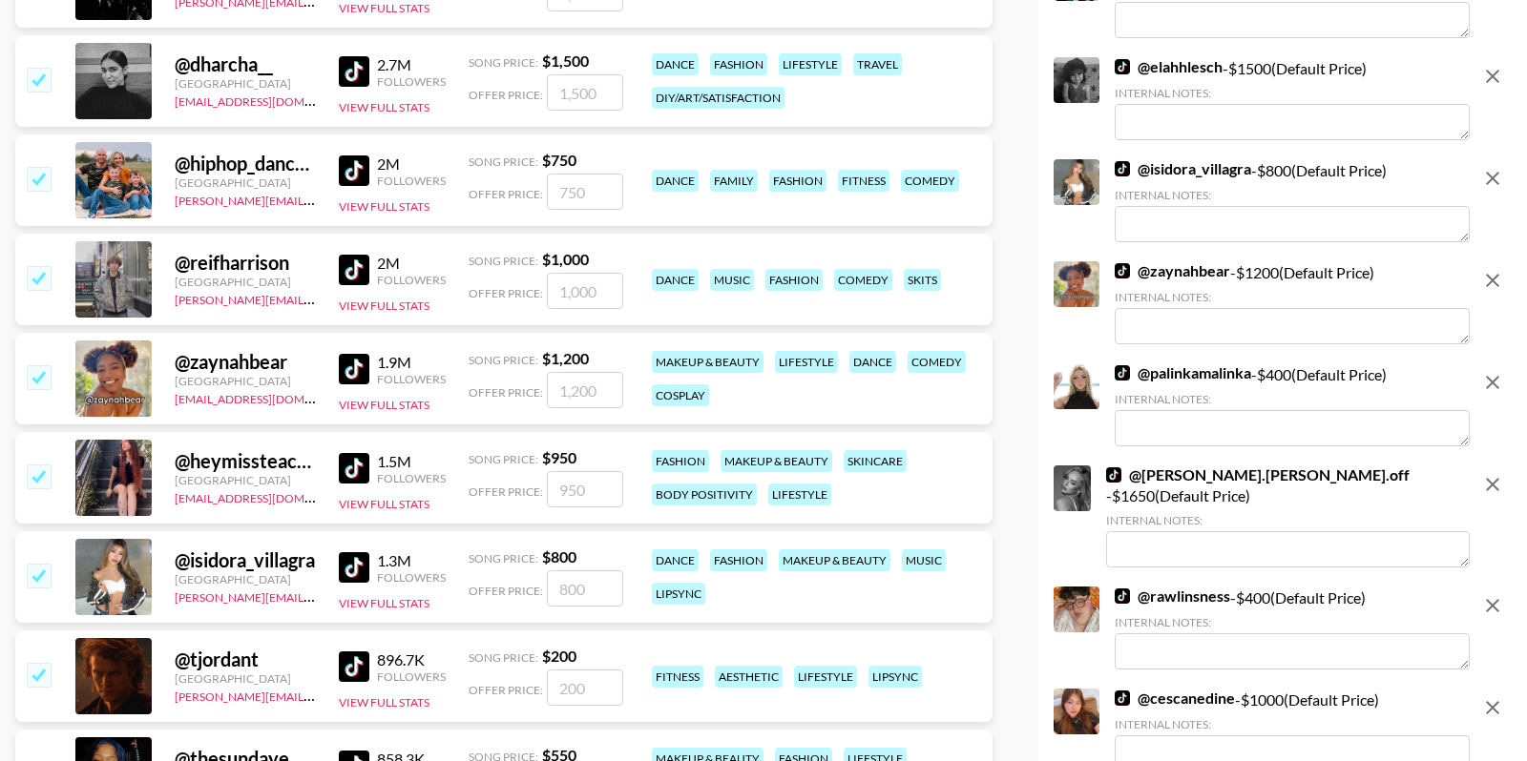
click at [41, 478] on input "checkbox" at bounding box center [38, 476] width 23 height 23
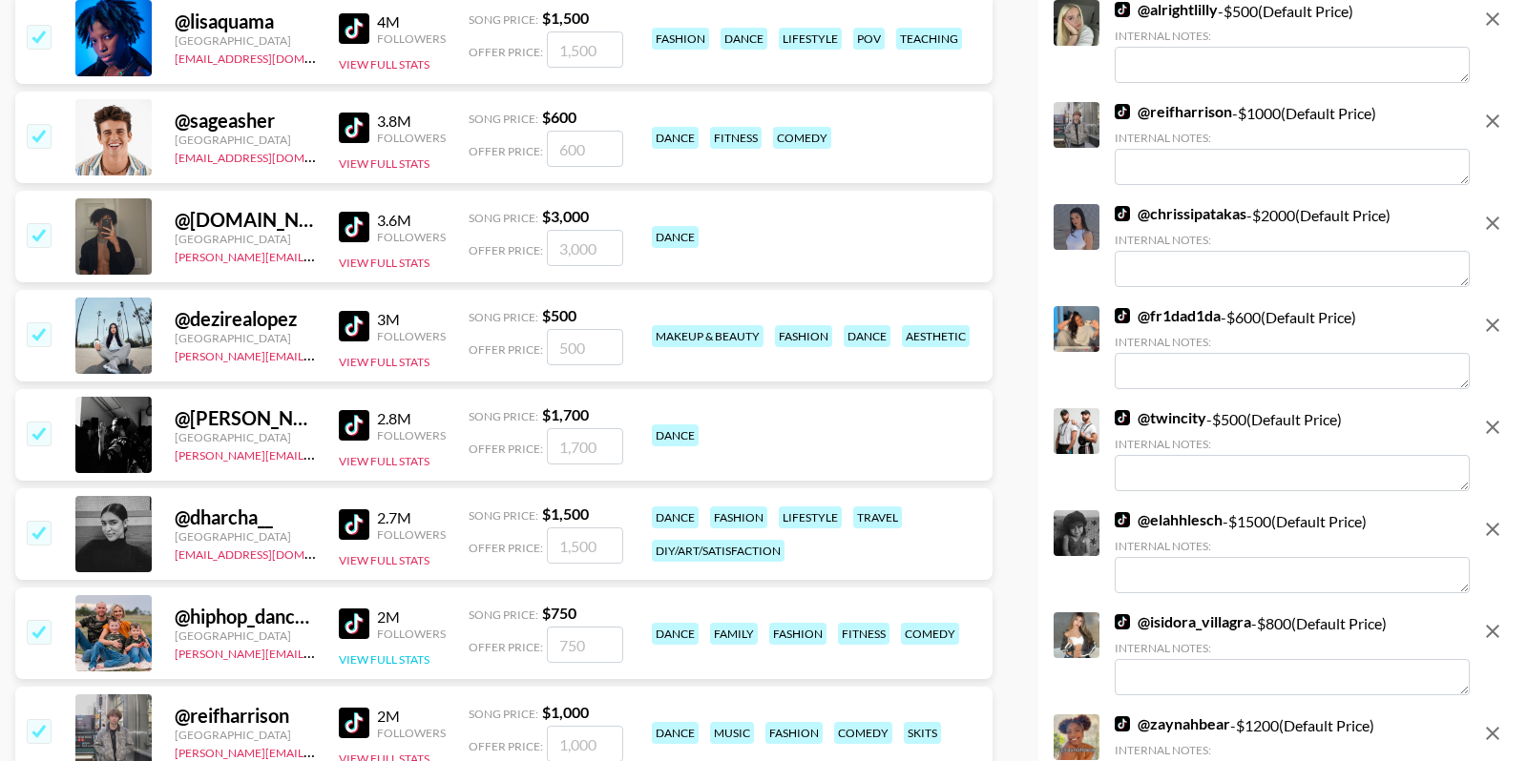
scroll to position [759, 0]
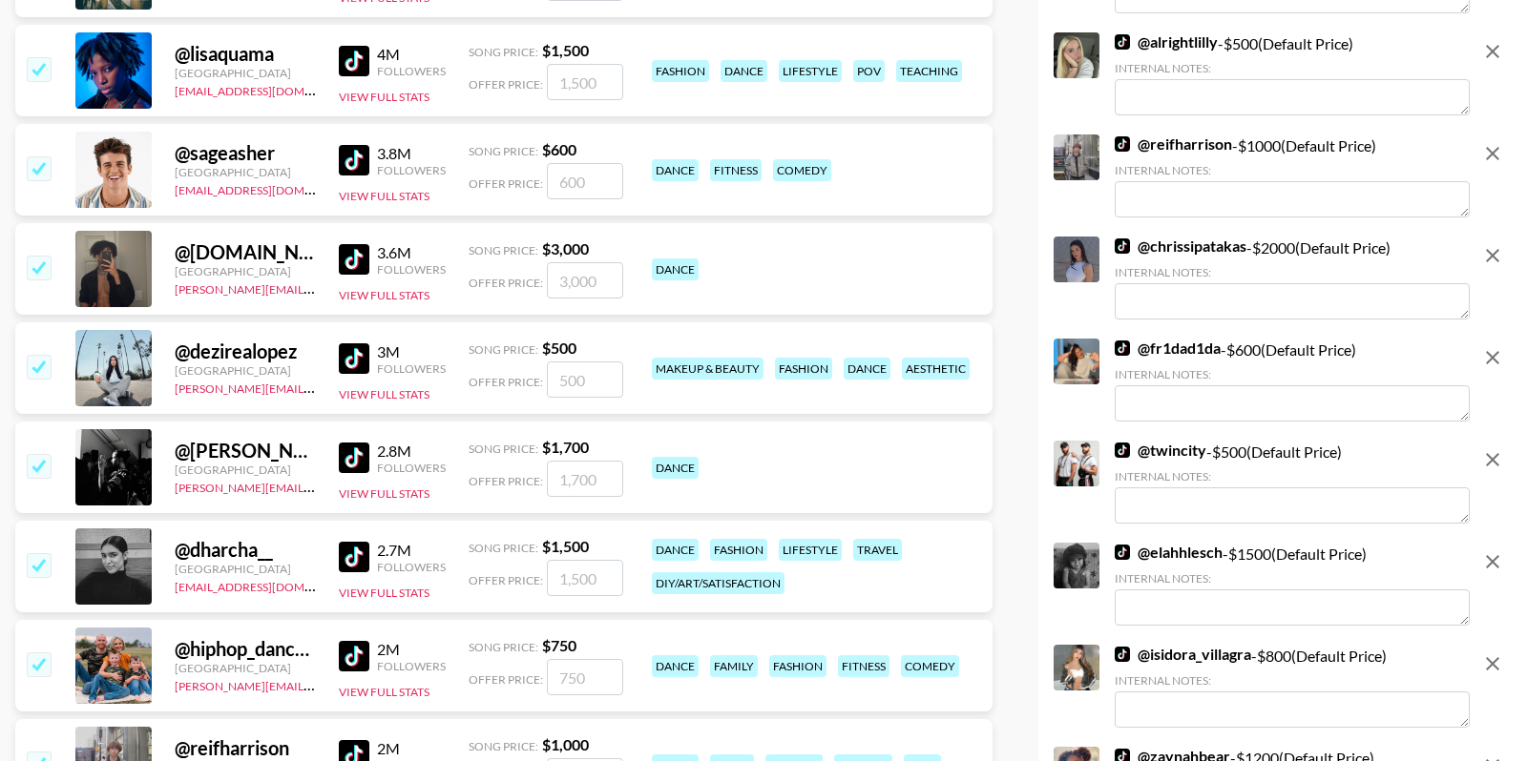
click at [355, 554] on img at bounding box center [354, 557] width 31 height 31
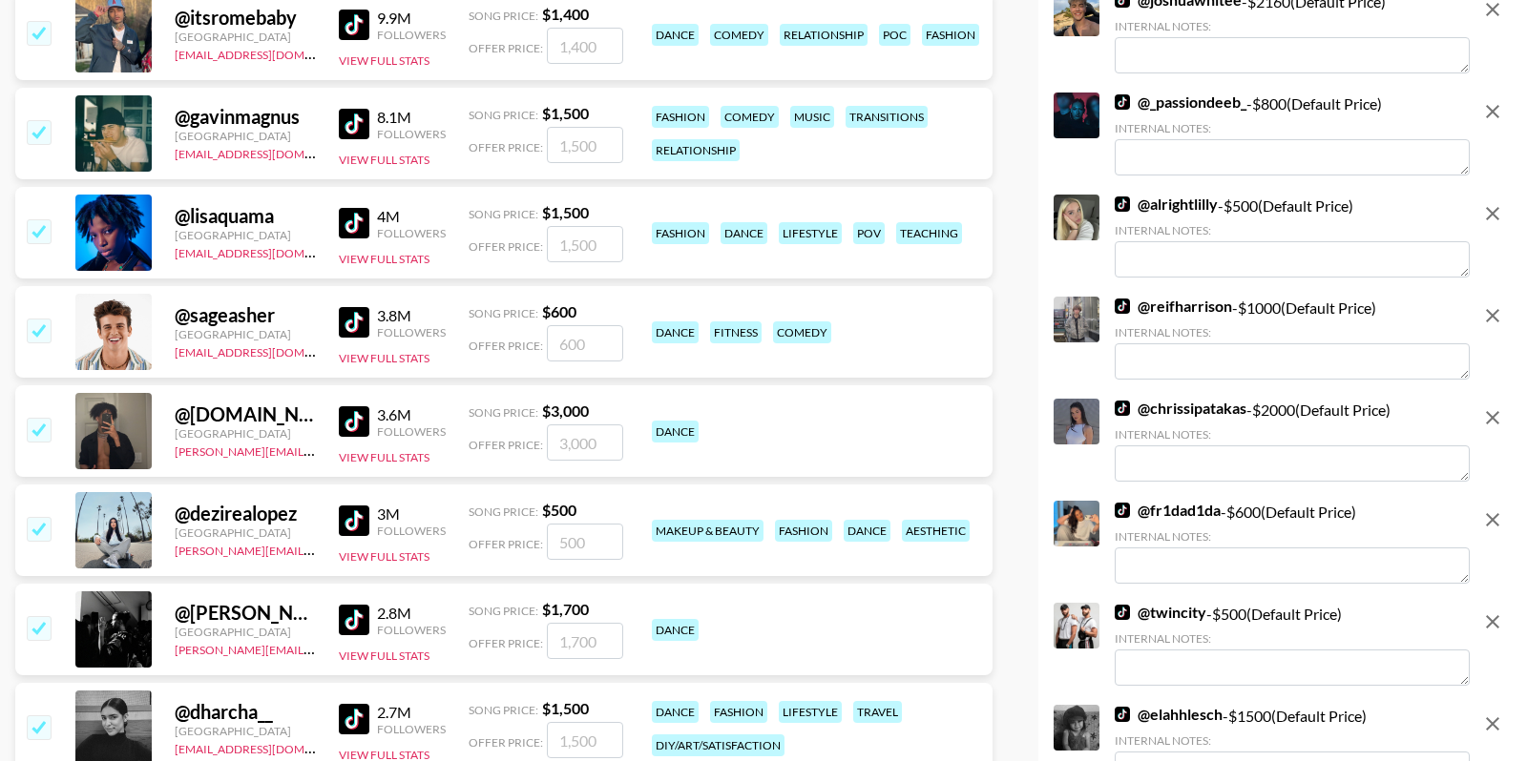
scroll to position [584, 0]
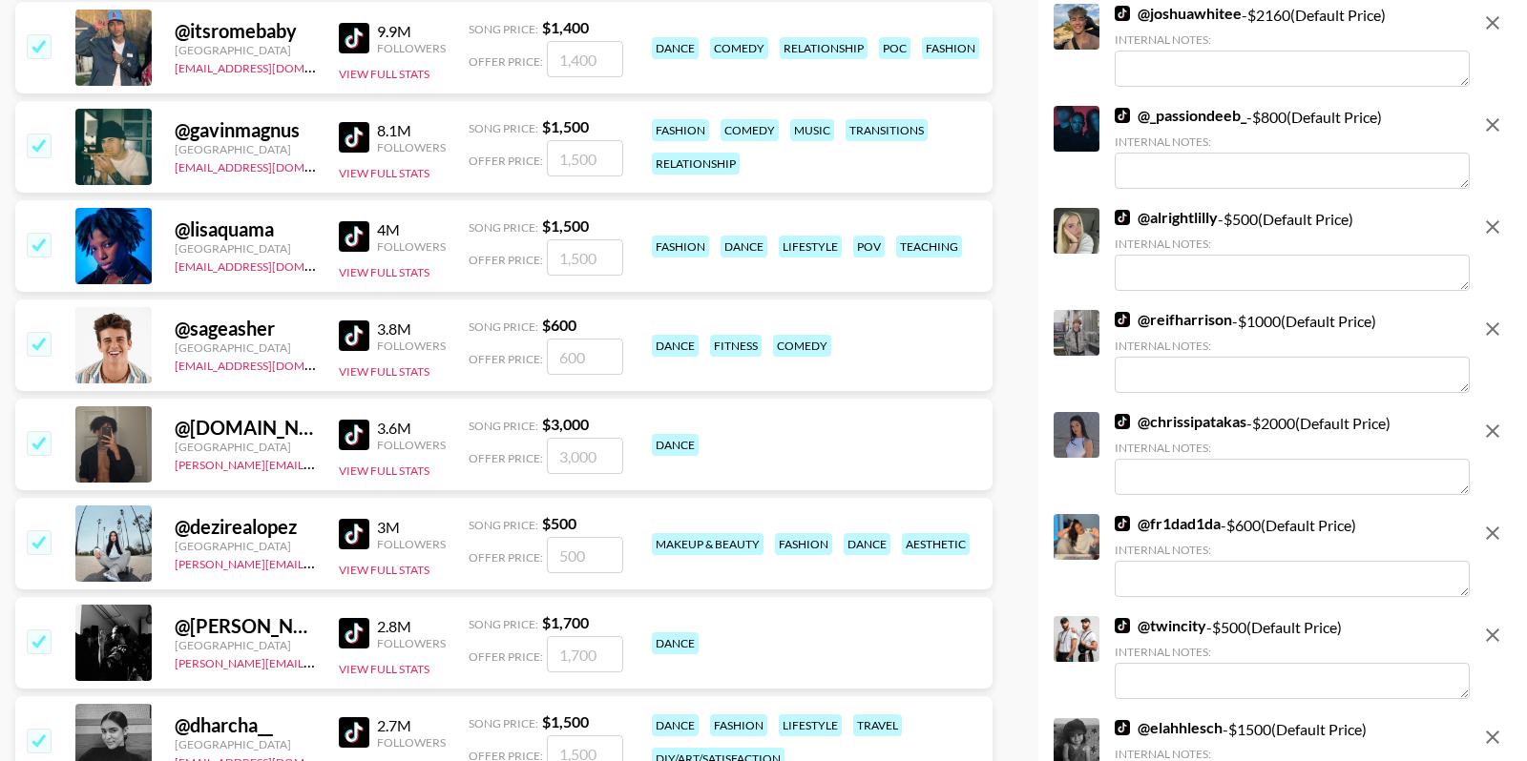
click at [358, 628] on img at bounding box center [354, 633] width 31 height 31
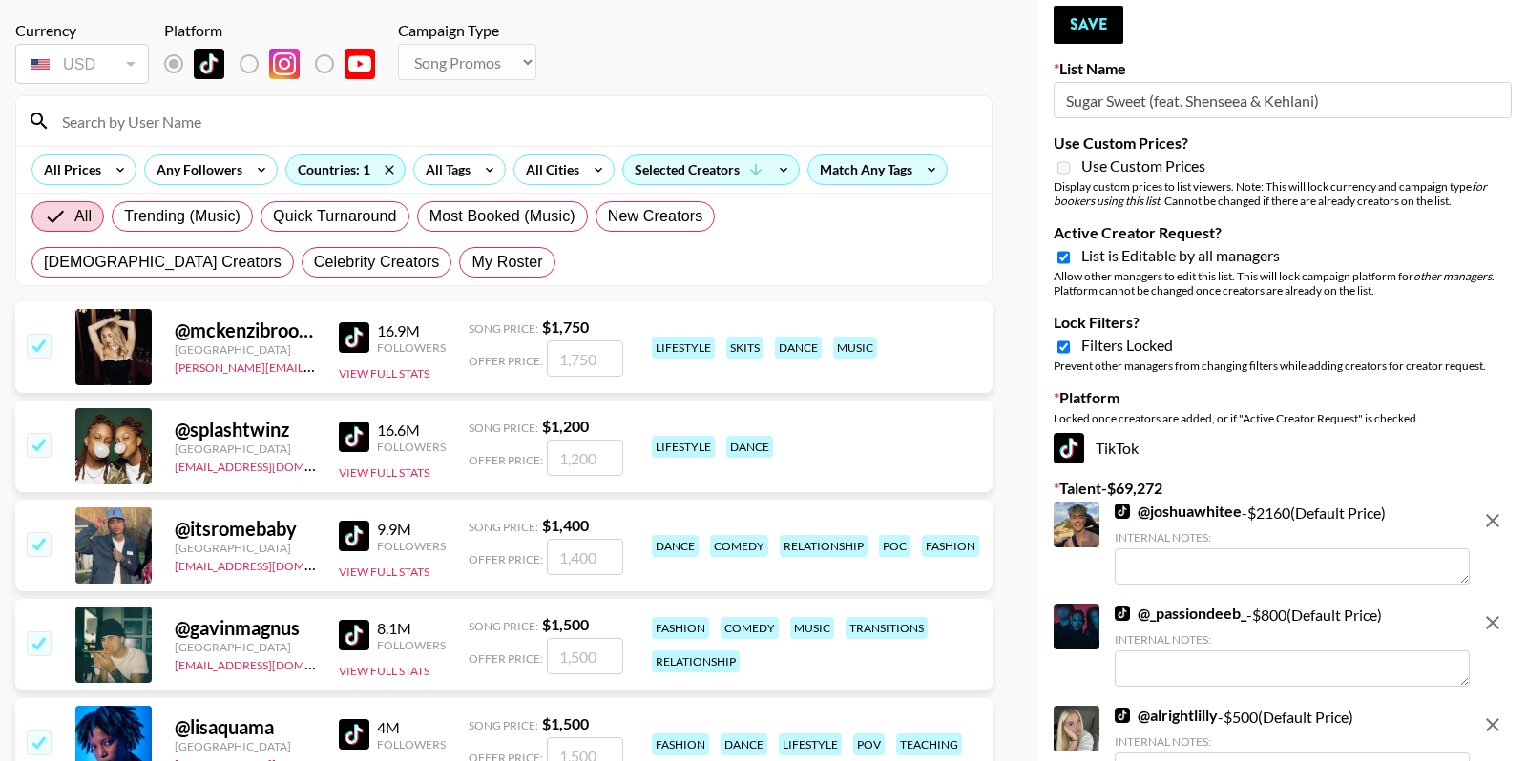
scroll to position [84, 0]
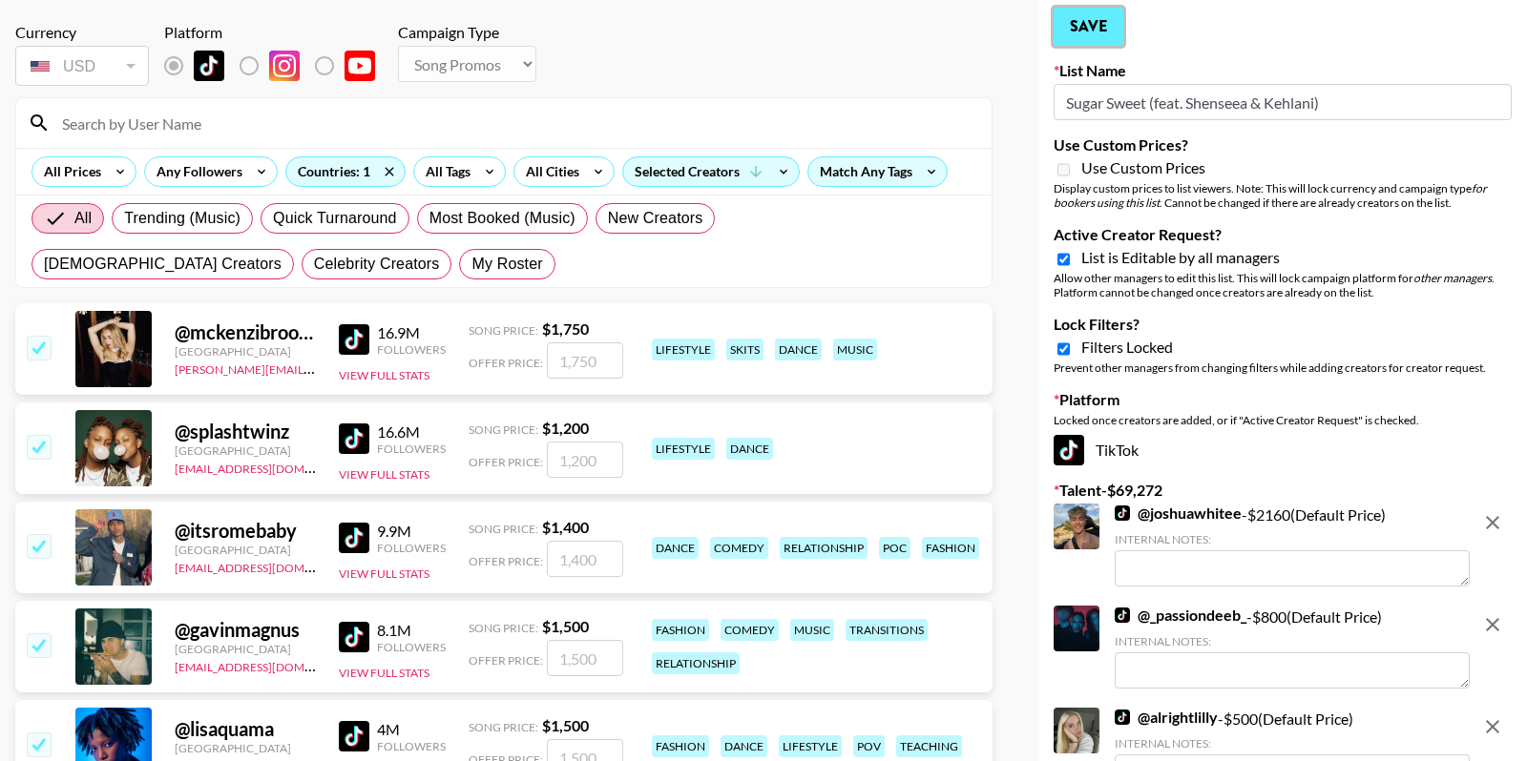
click at [1096, 28] on button "Save" at bounding box center [1088, 27] width 70 height 38
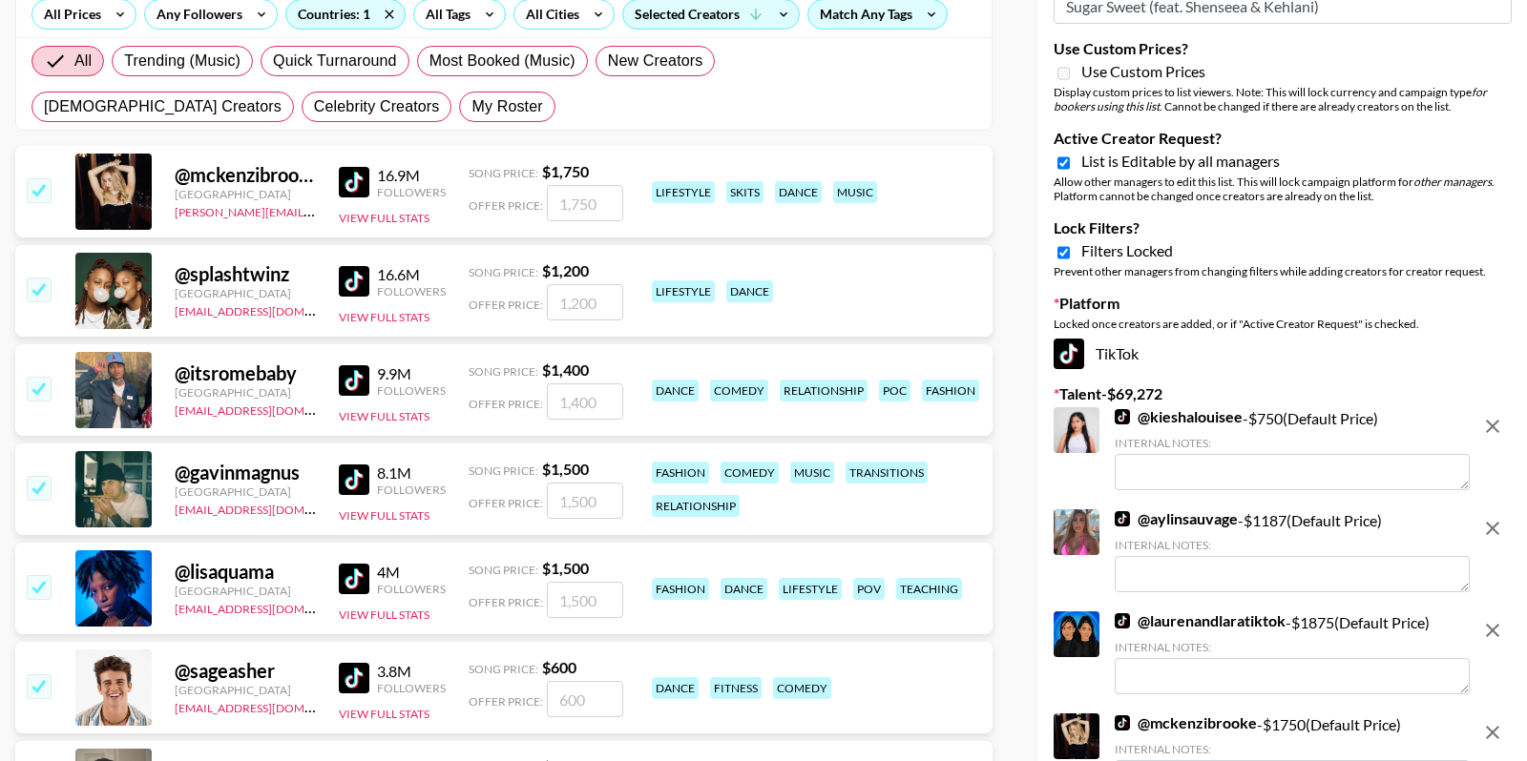
scroll to position [0, 0]
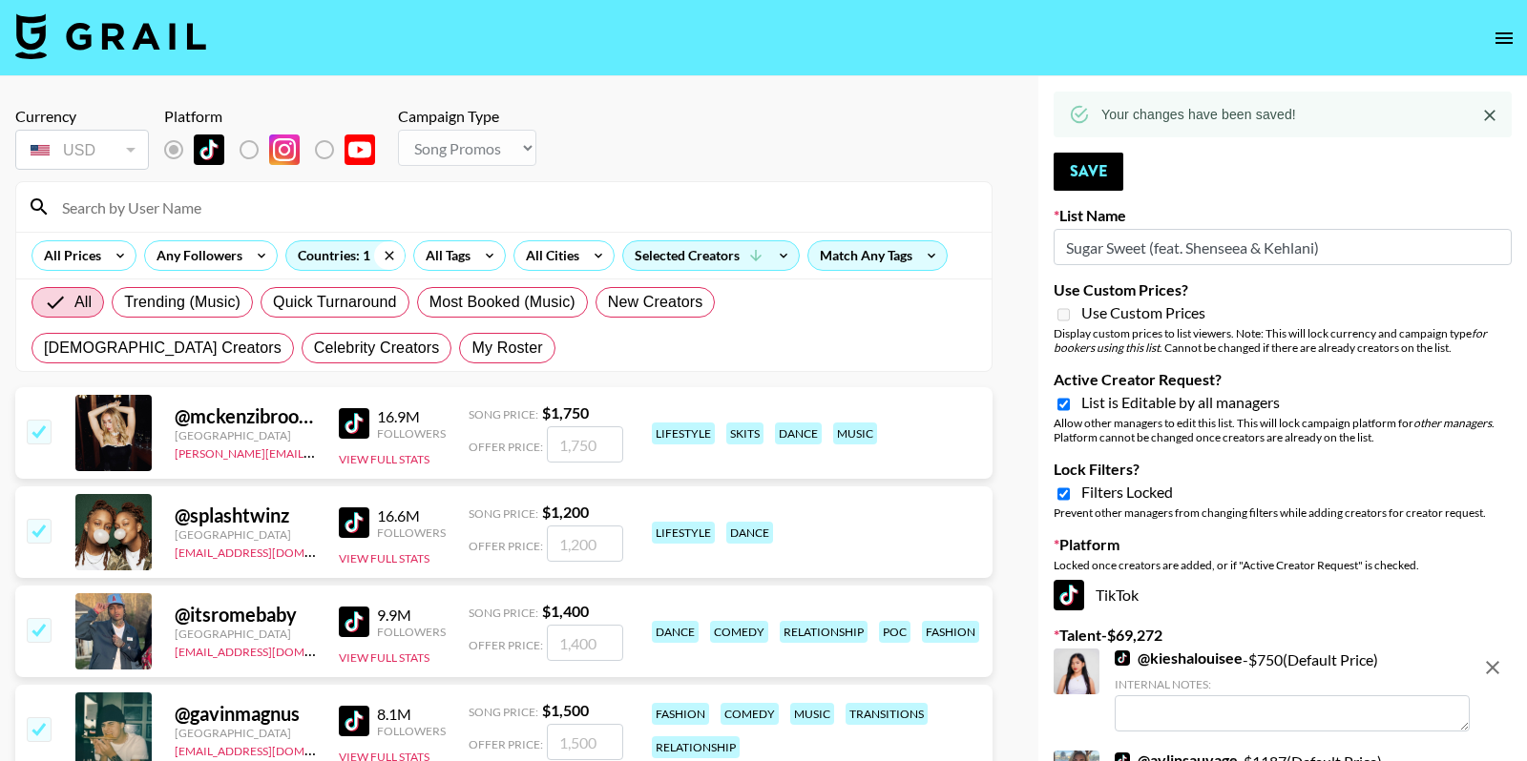
click at [384, 257] on icon at bounding box center [389, 255] width 31 height 29
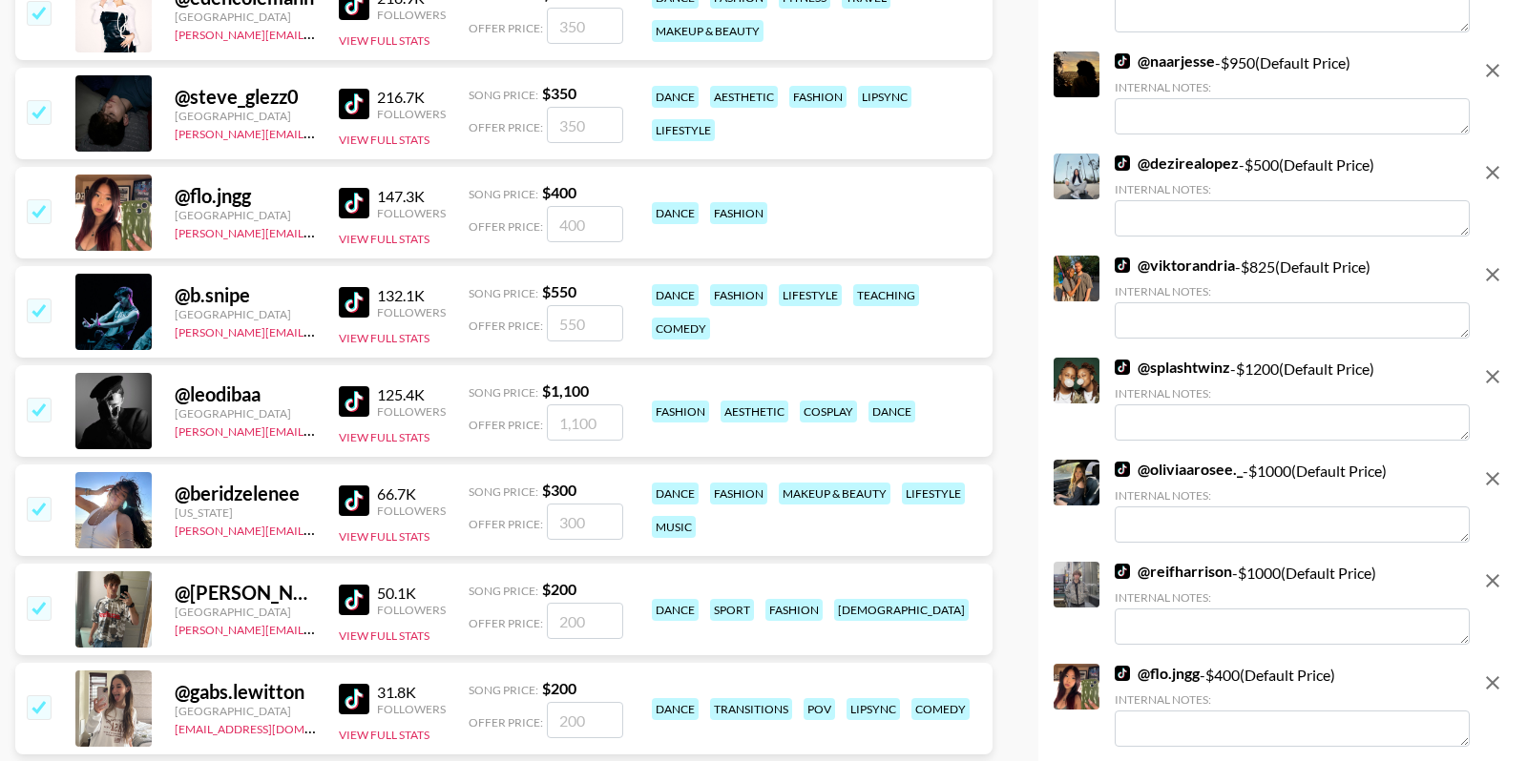
scroll to position [6917, 0]
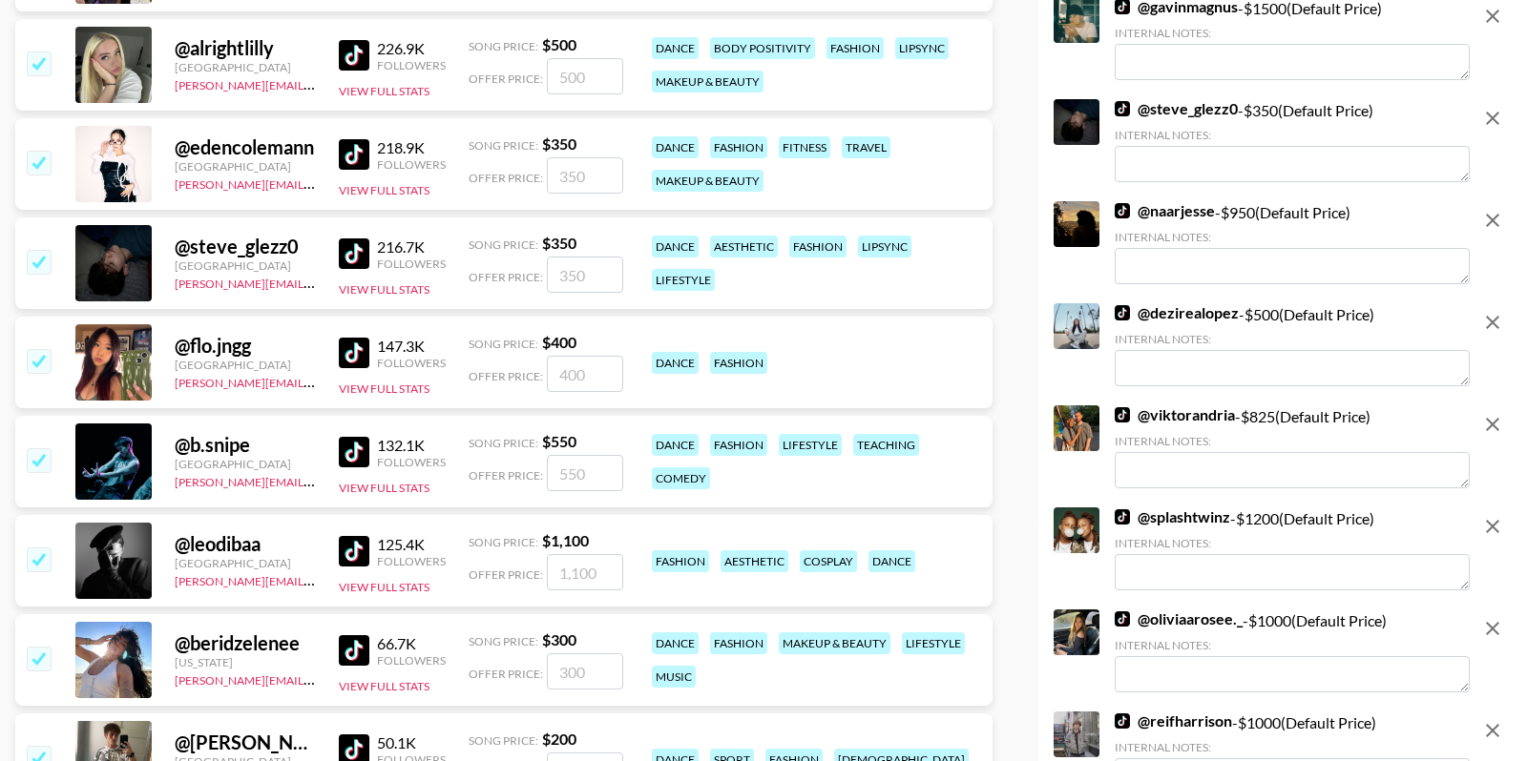
click at [32, 659] on input "checkbox" at bounding box center [38, 658] width 23 height 23
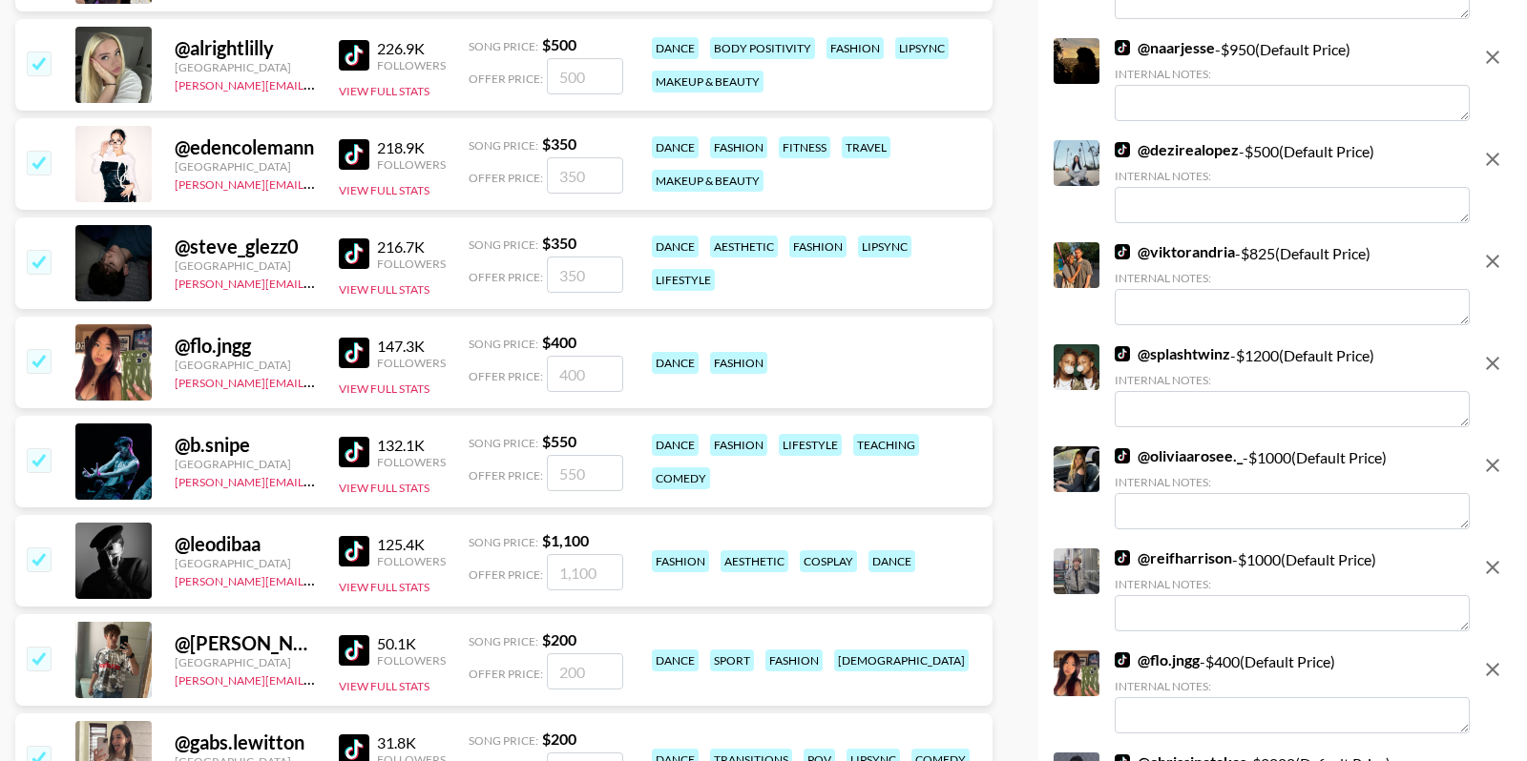
click at [33, 558] on input "checkbox" at bounding box center [38, 559] width 23 height 23
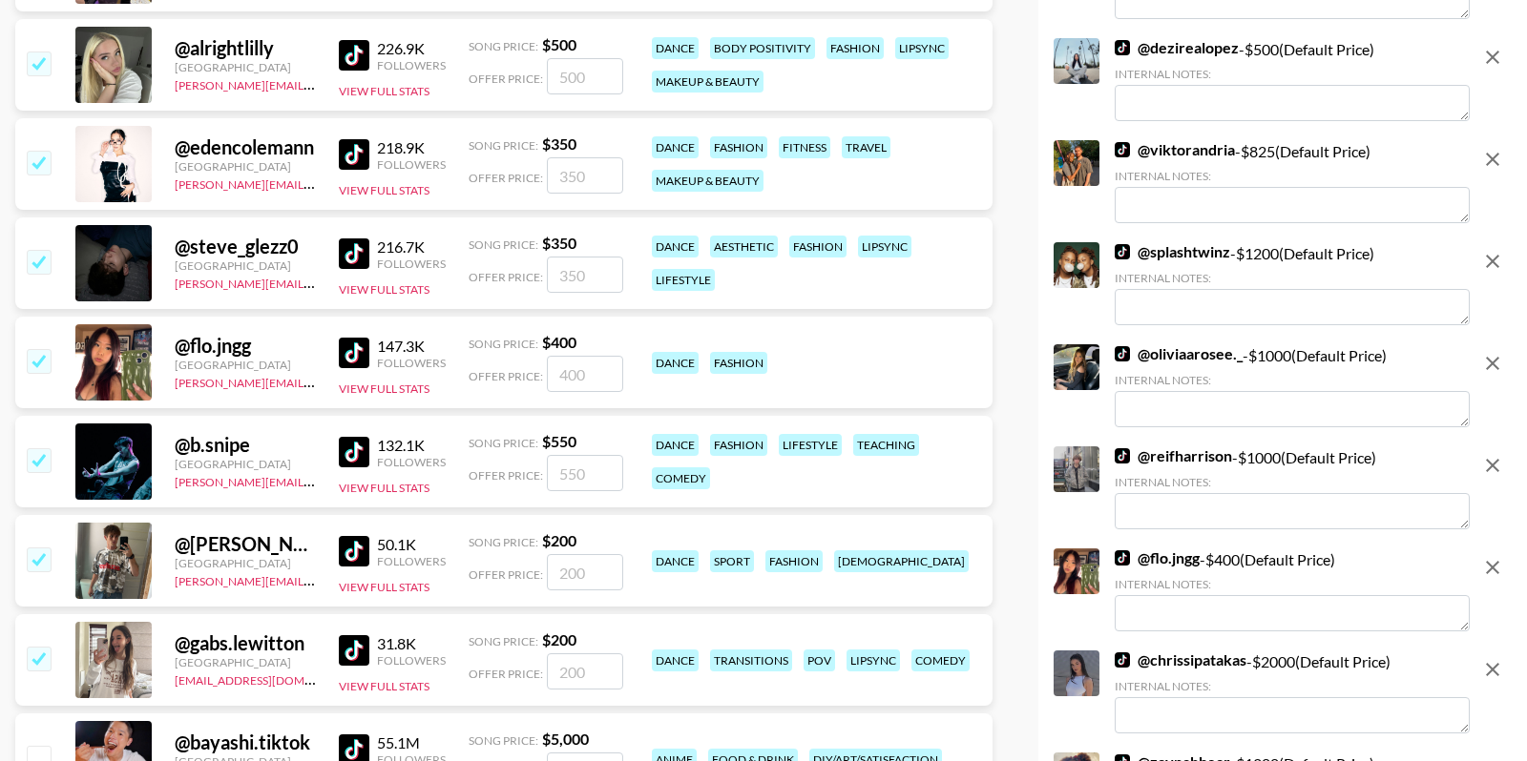
click at [38, 360] on input "checkbox" at bounding box center [38, 360] width 23 height 23
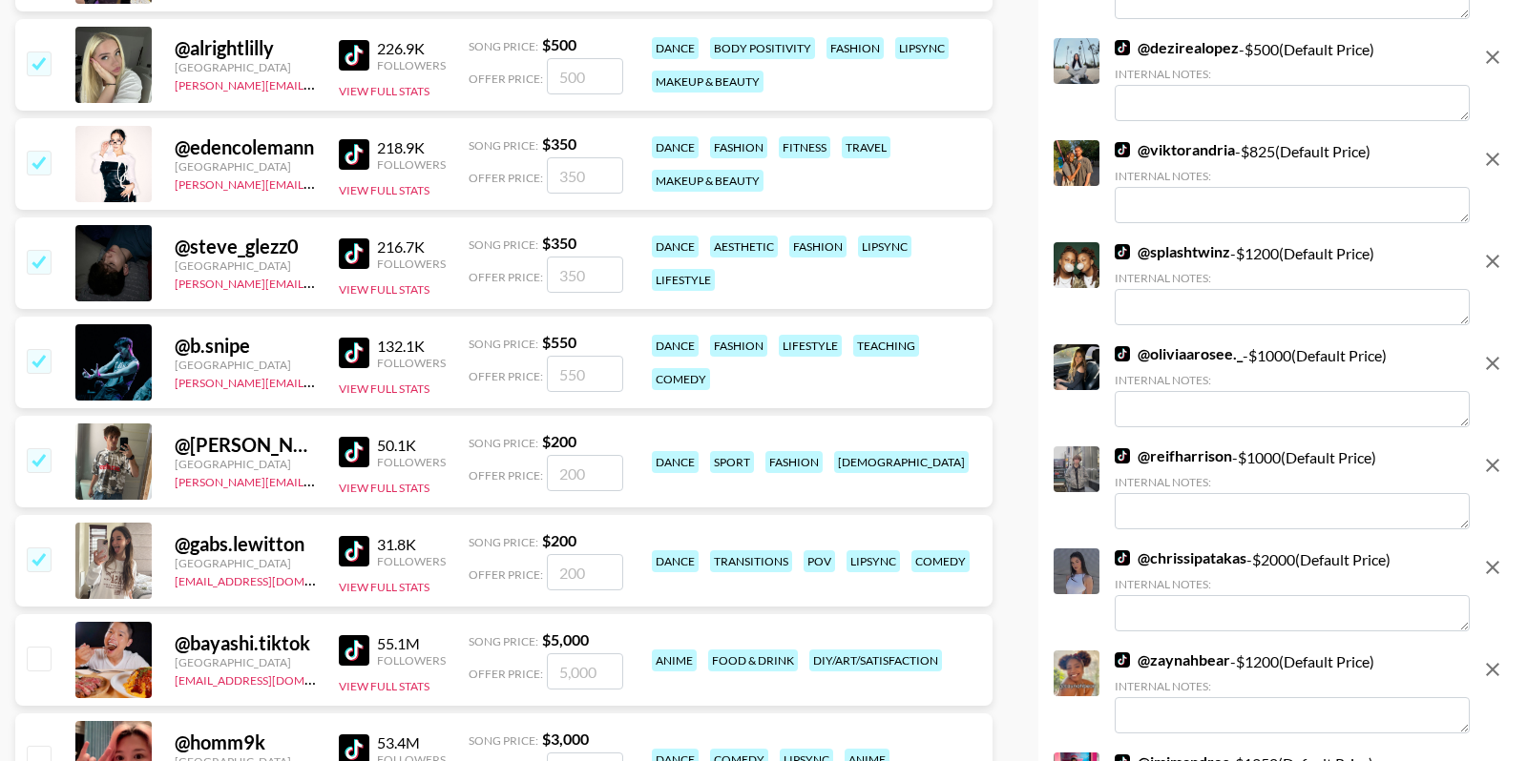
click at [41, 551] on input "checkbox" at bounding box center [38, 559] width 23 height 23
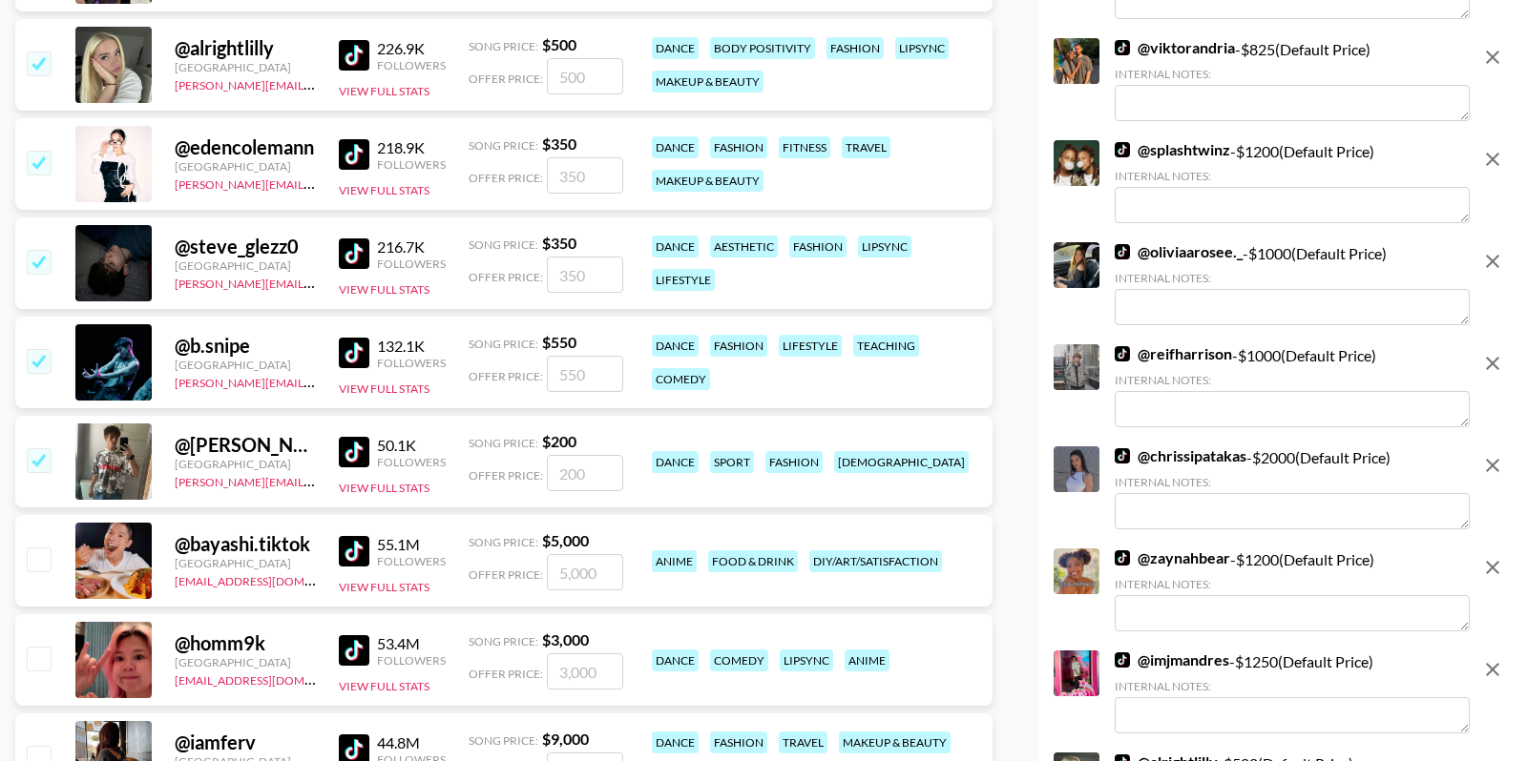
click at [33, 256] on input "checkbox" at bounding box center [38, 261] width 23 height 23
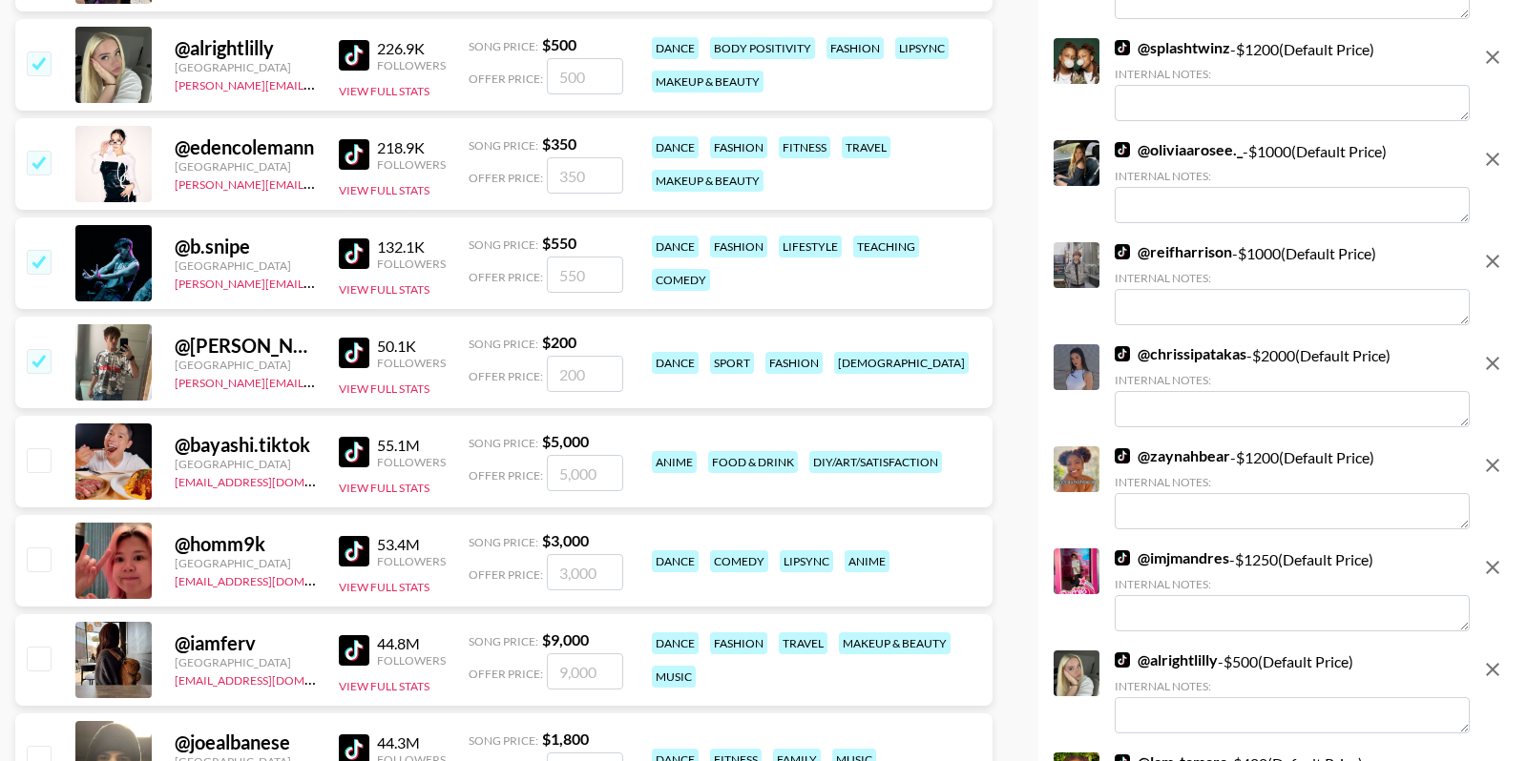
click at [23, 163] on div at bounding box center [38, 164] width 30 height 32
click at [36, 161] on input "checkbox" at bounding box center [38, 162] width 23 height 23
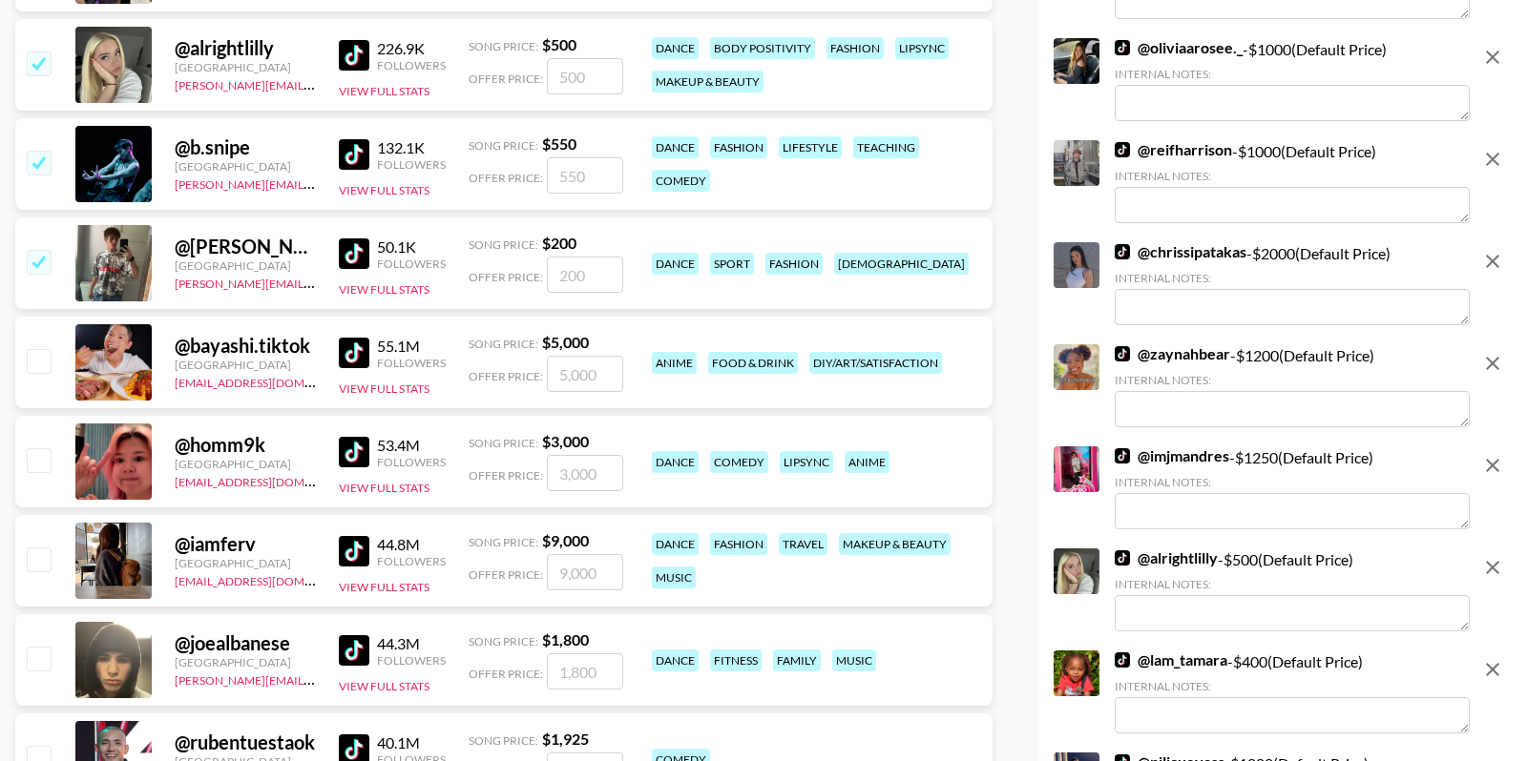
click at [36, 72] on input "checkbox" at bounding box center [38, 63] width 23 height 23
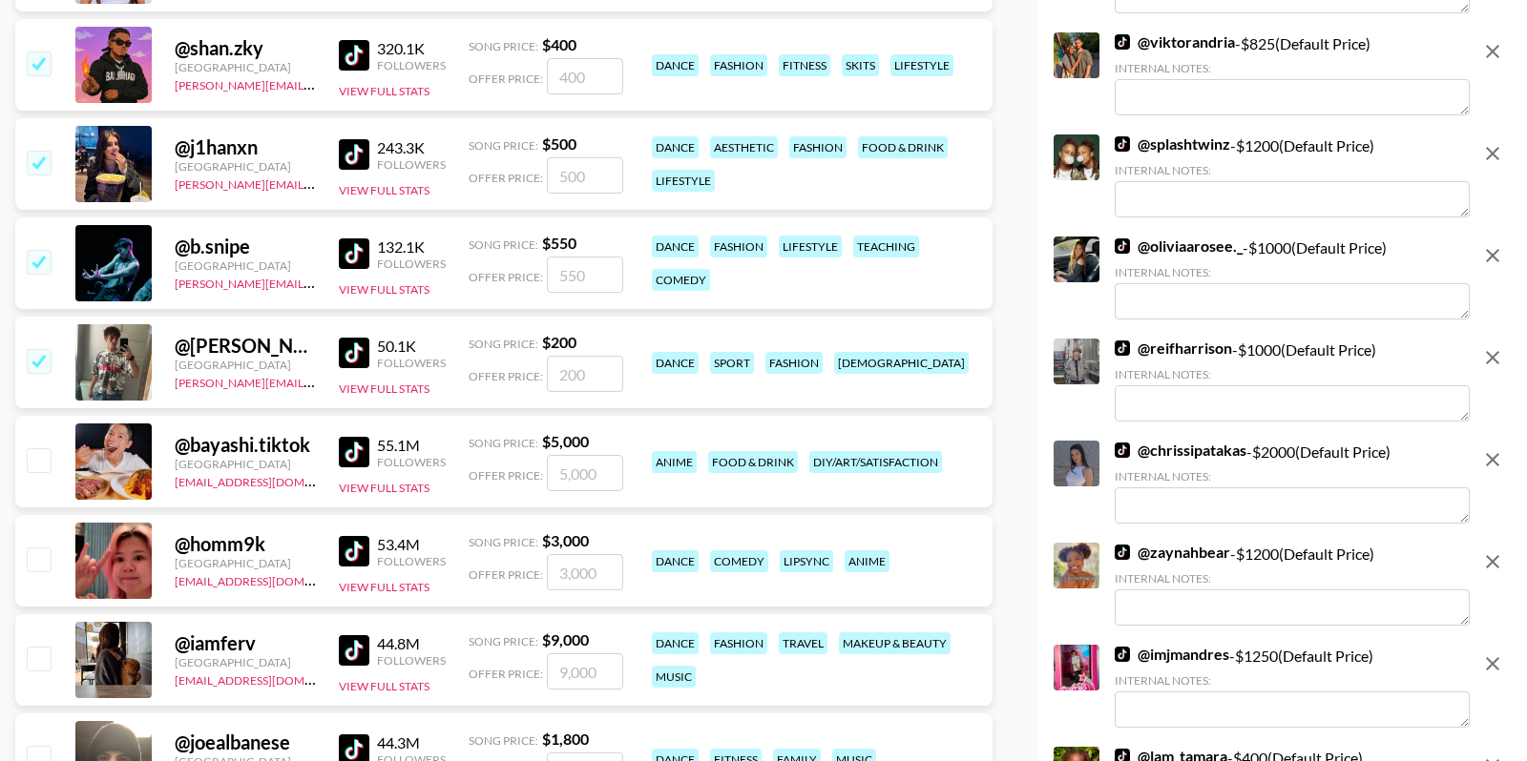
scroll to position [6515, 0]
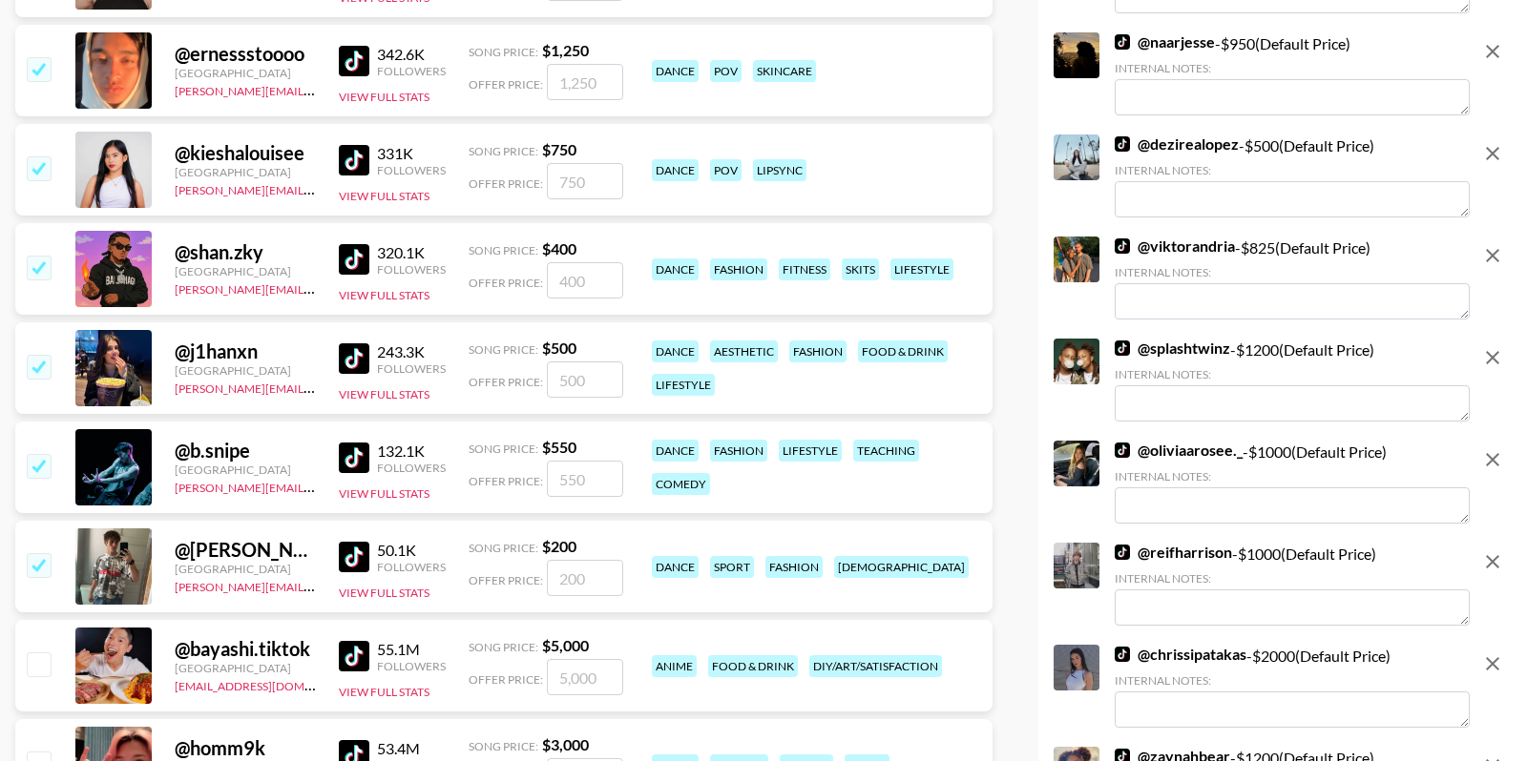
click at [41, 357] on input "checkbox" at bounding box center [38, 366] width 23 height 23
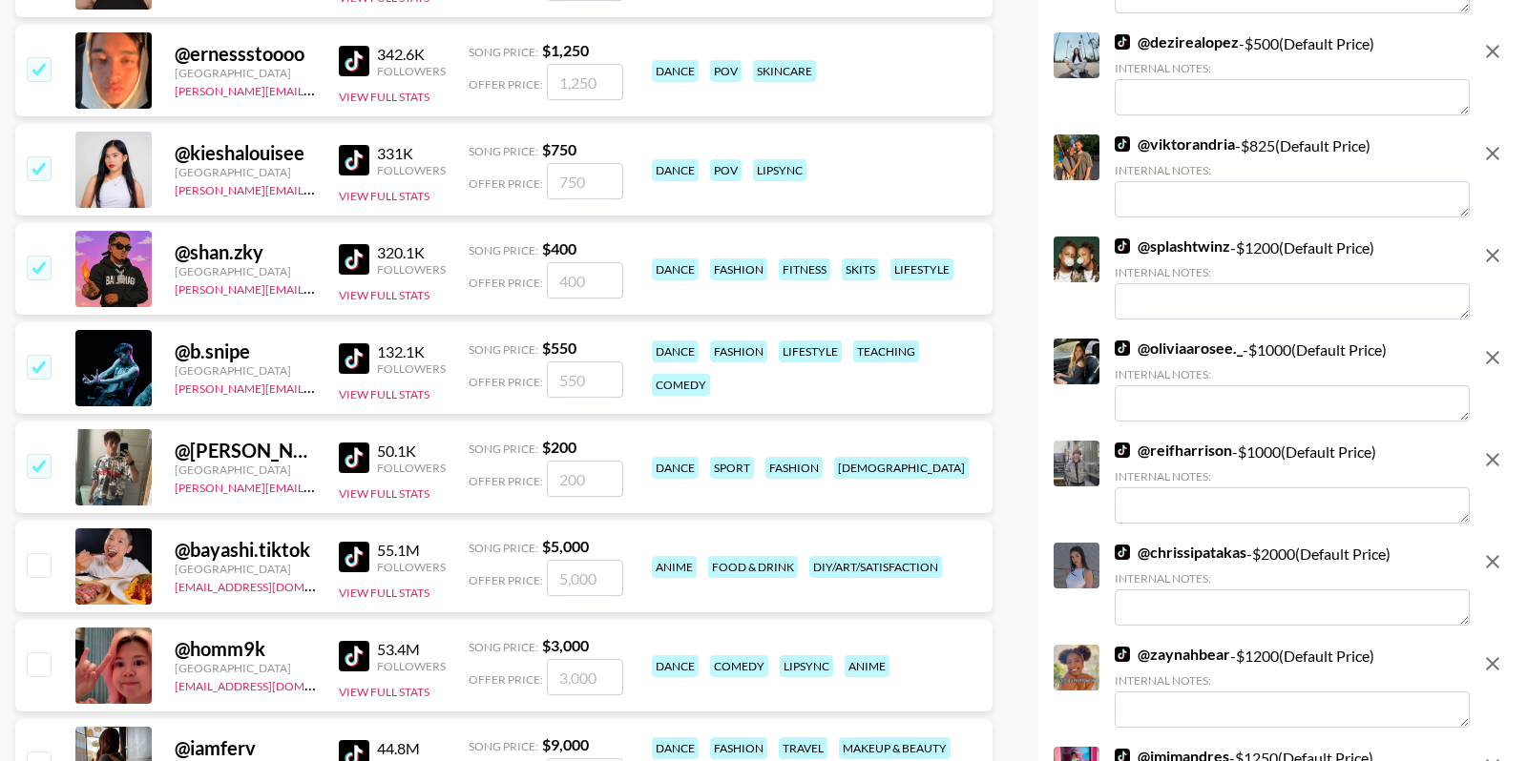
click at [34, 273] on input "checkbox" at bounding box center [38, 267] width 23 height 23
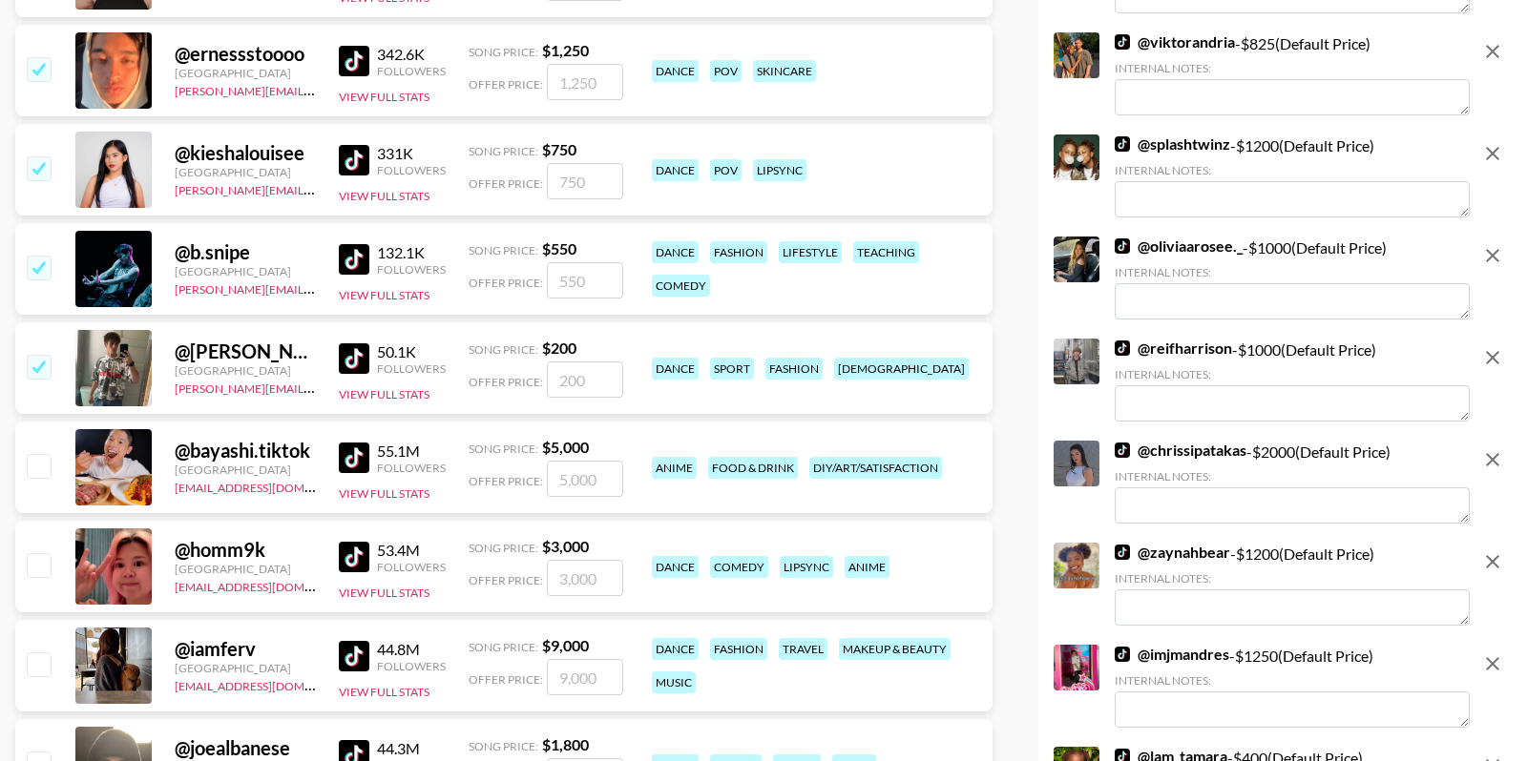
click at [30, 169] on input "checkbox" at bounding box center [38, 167] width 23 height 23
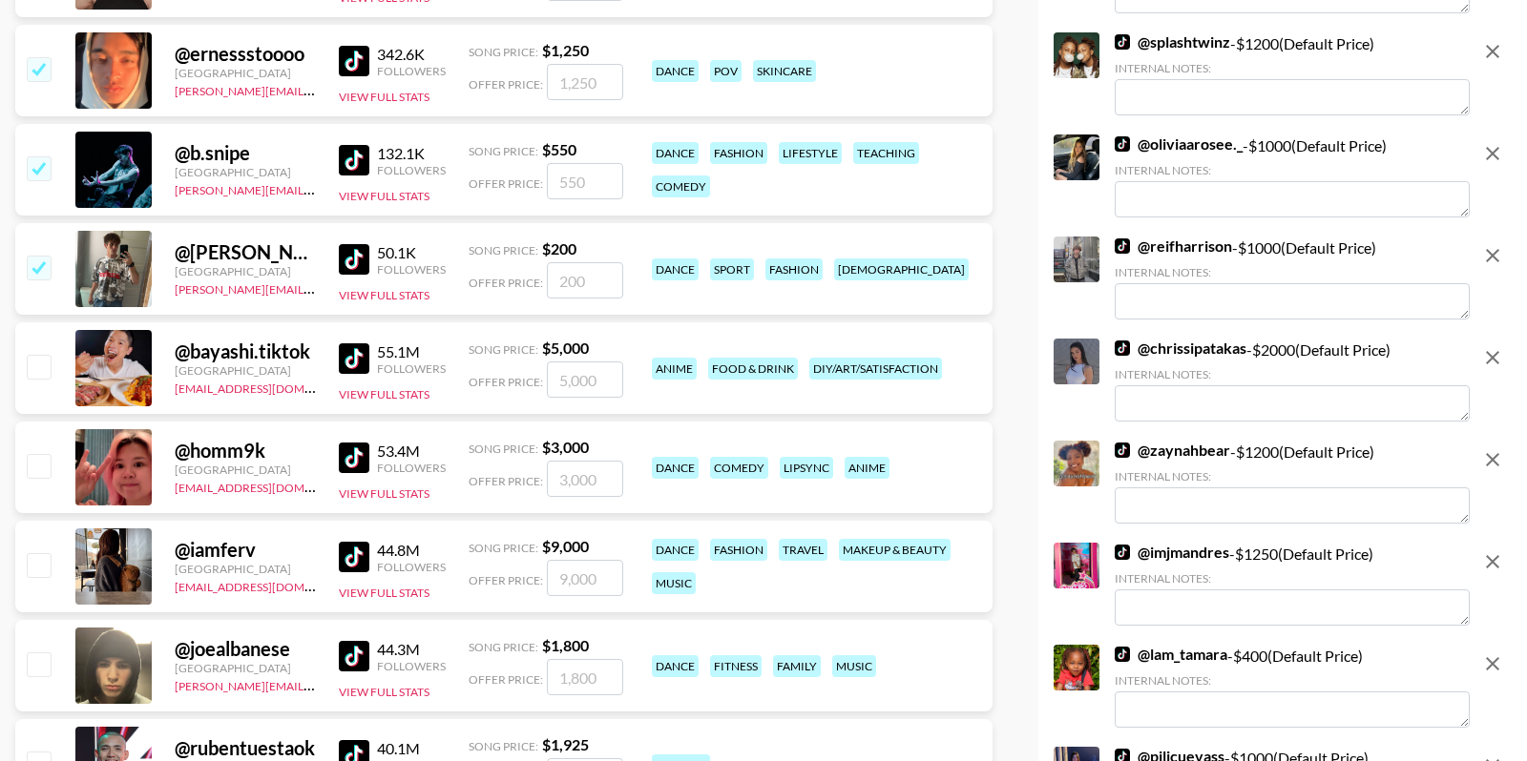
click at [42, 64] on input "checkbox" at bounding box center [38, 68] width 23 height 23
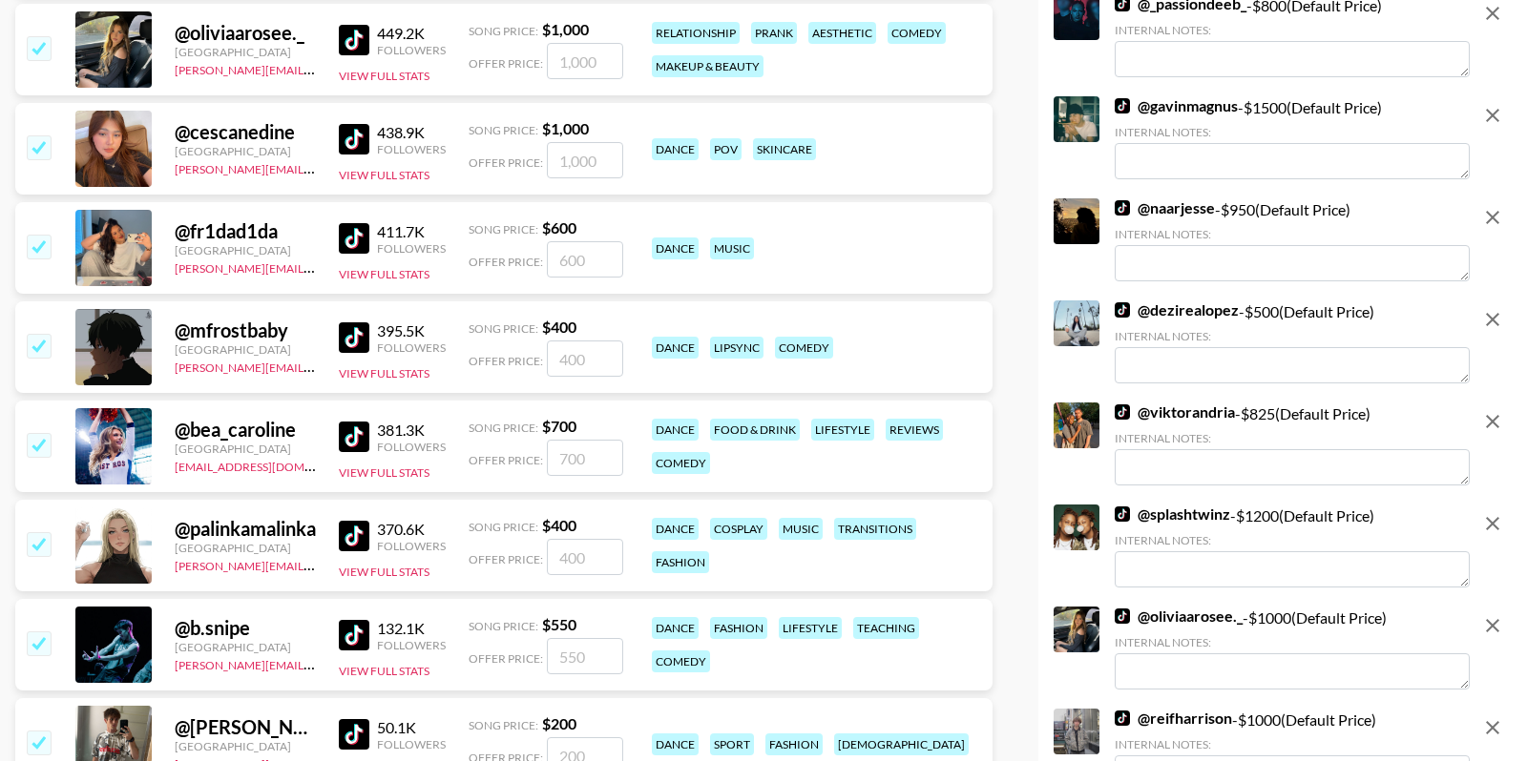
scroll to position [5907, 0]
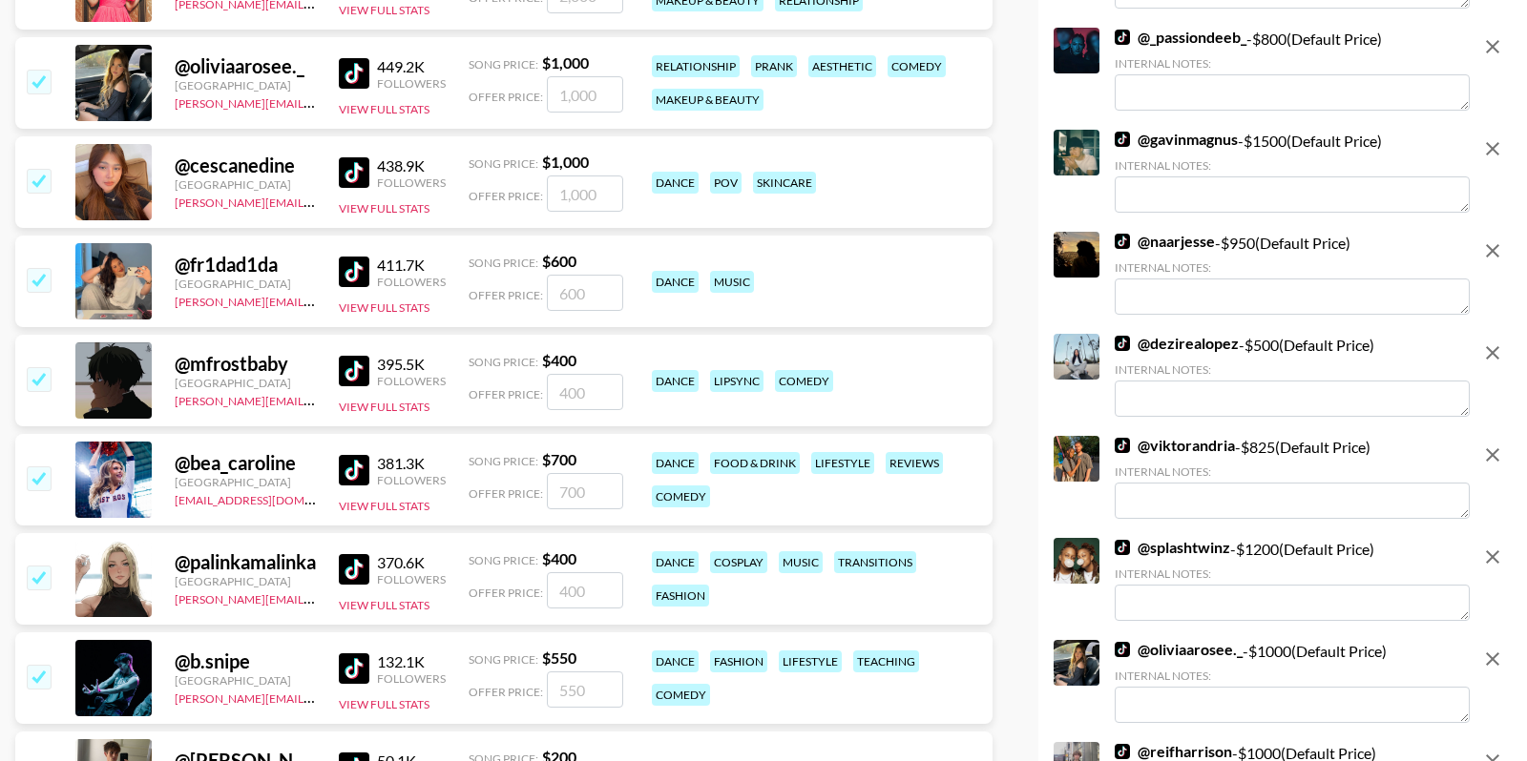
click at [38, 572] on input "checkbox" at bounding box center [38, 577] width 23 height 23
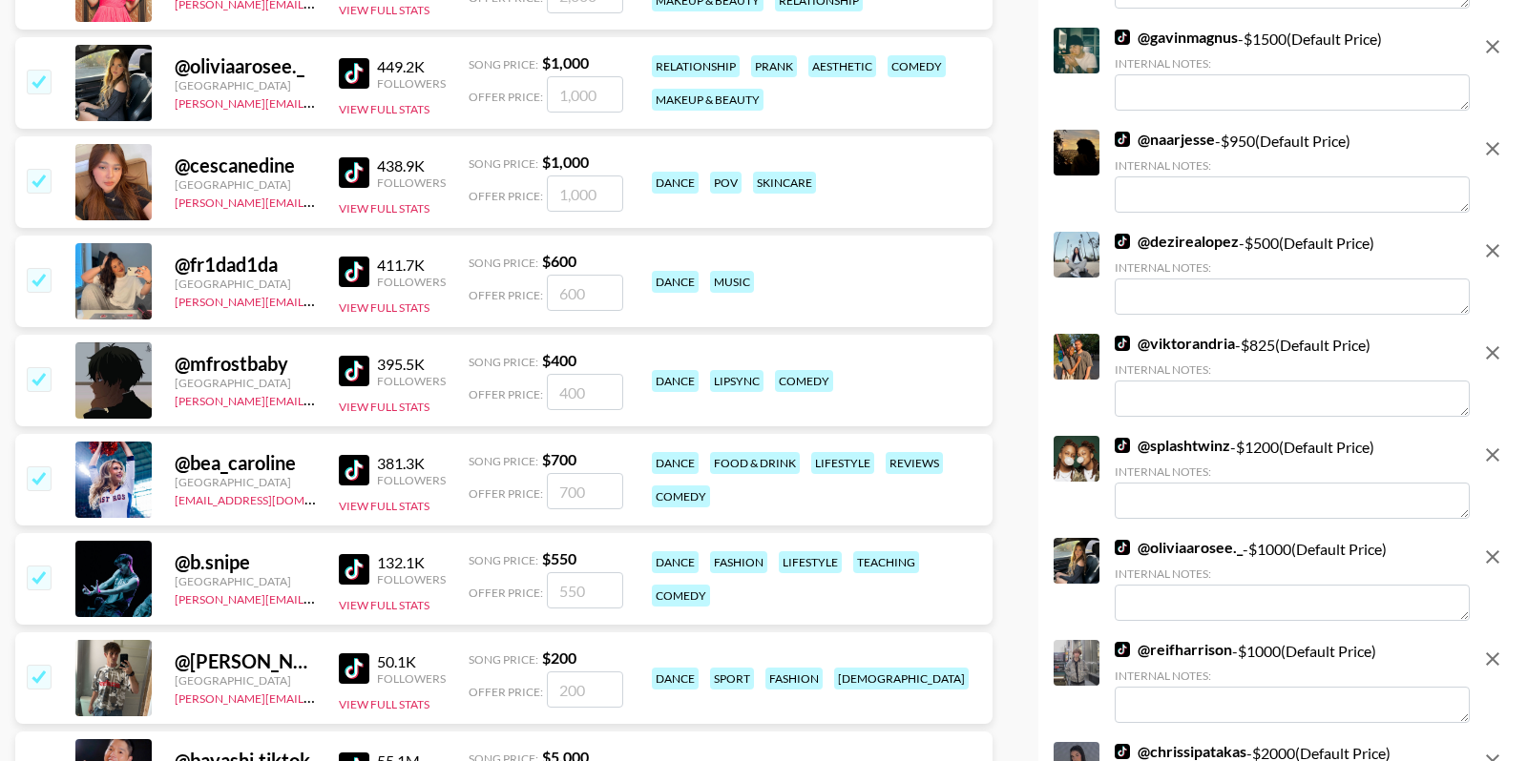
click at [41, 281] on input "checkbox" at bounding box center [38, 279] width 23 height 23
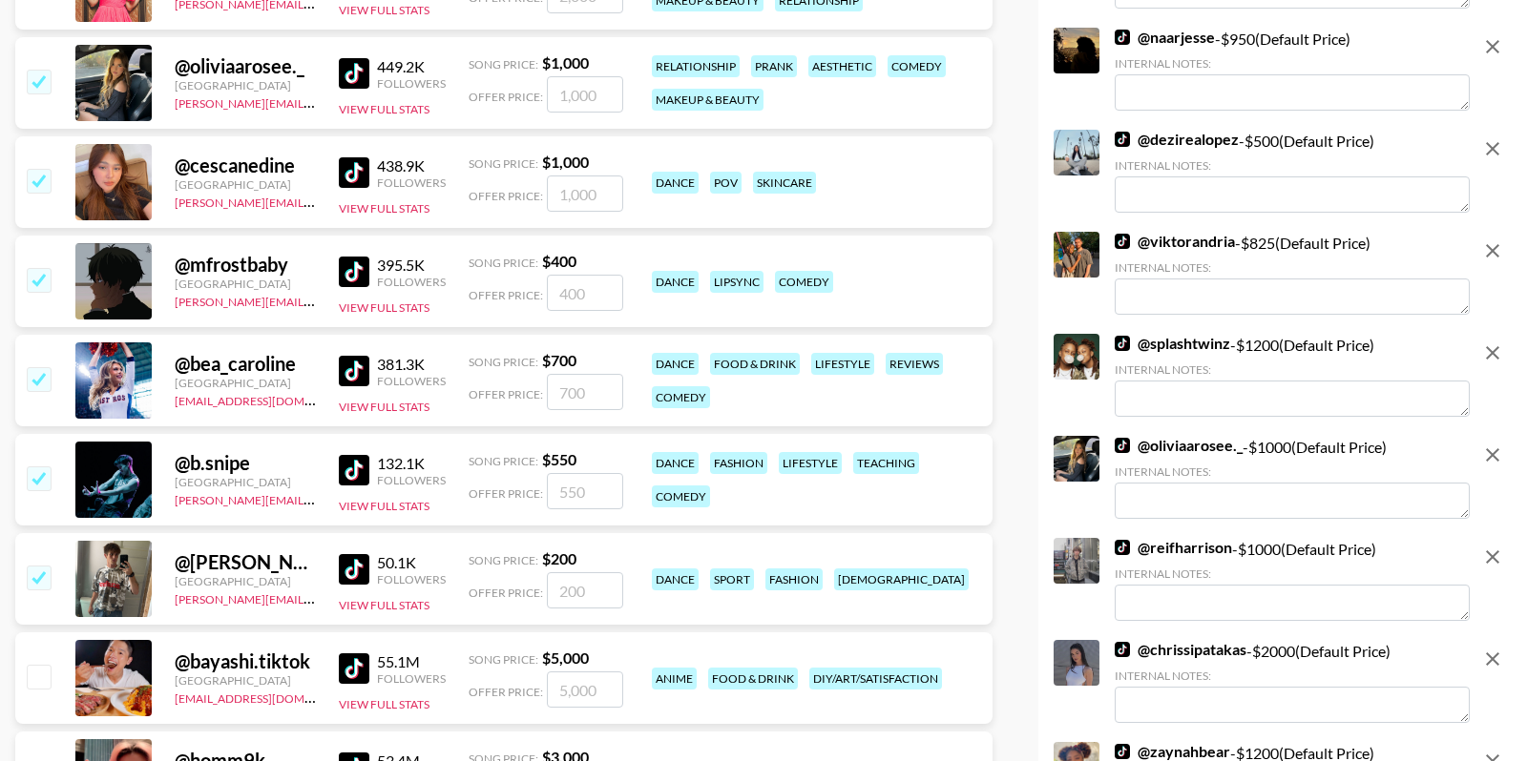
click at [27, 178] on input "checkbox" at bounding box center [38, 180] width 23 height 23
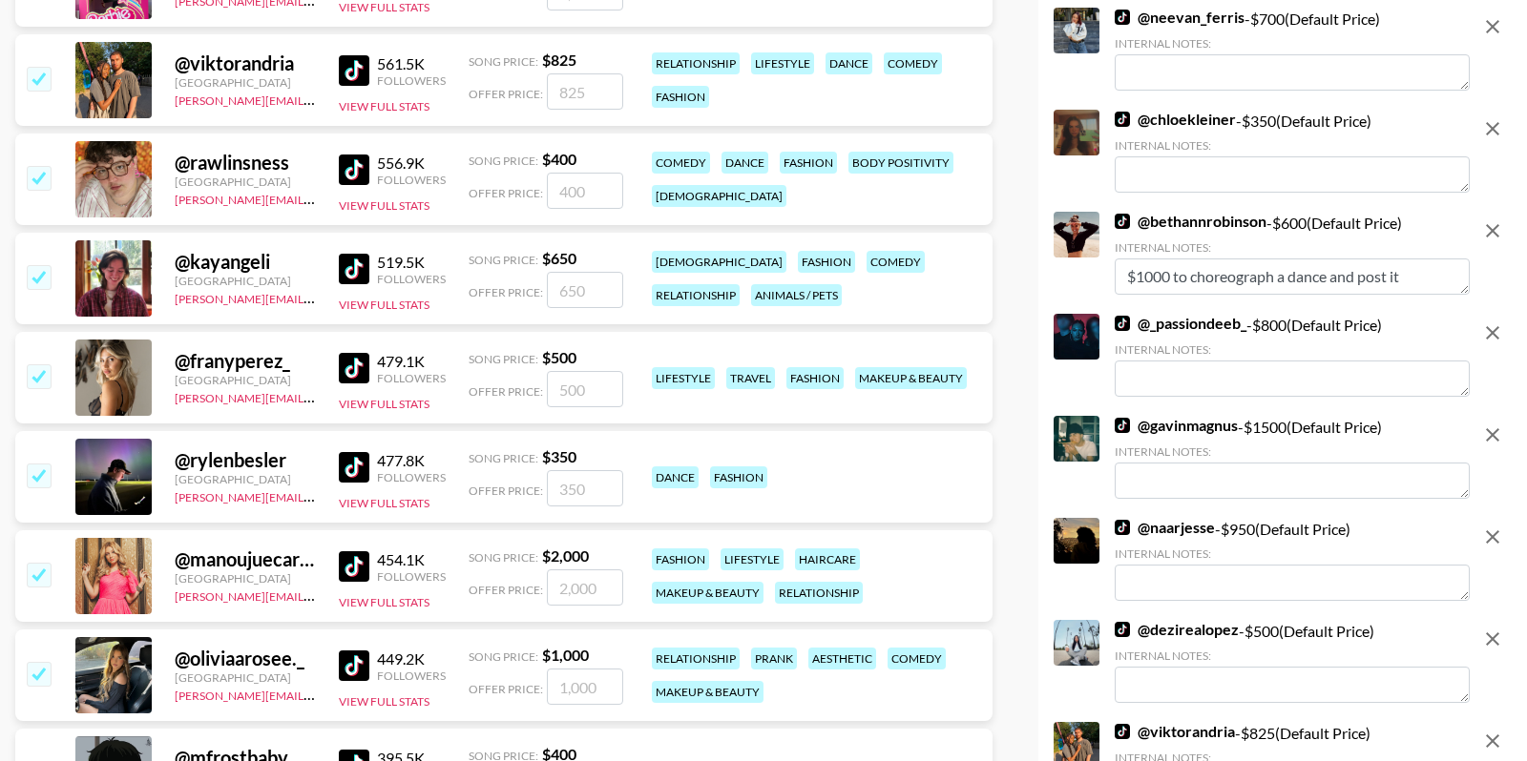
scroll to position [5311, 0]
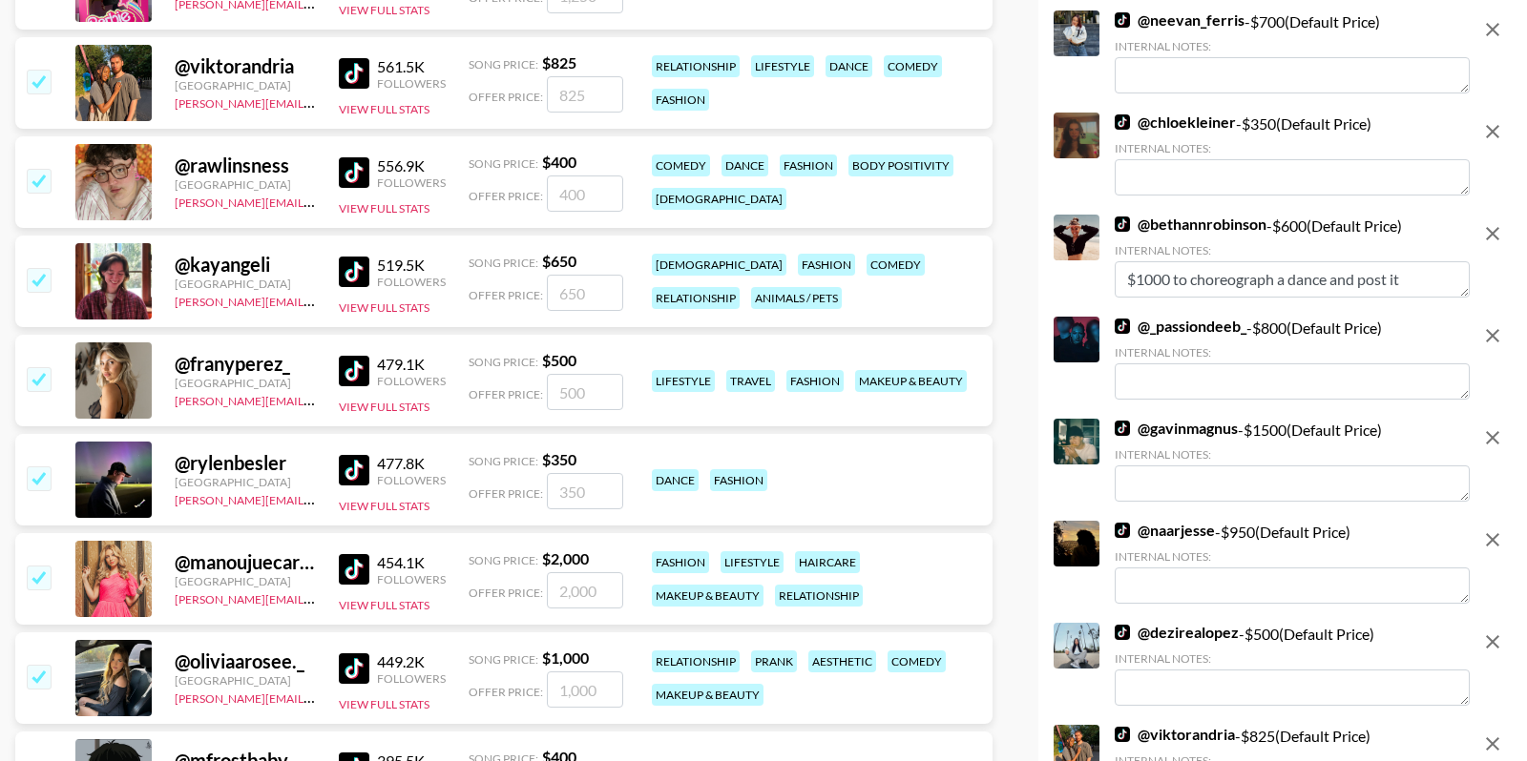
click at [32, 578] on input "checkbox" at bounding box center [38, 577] width 23 height 23
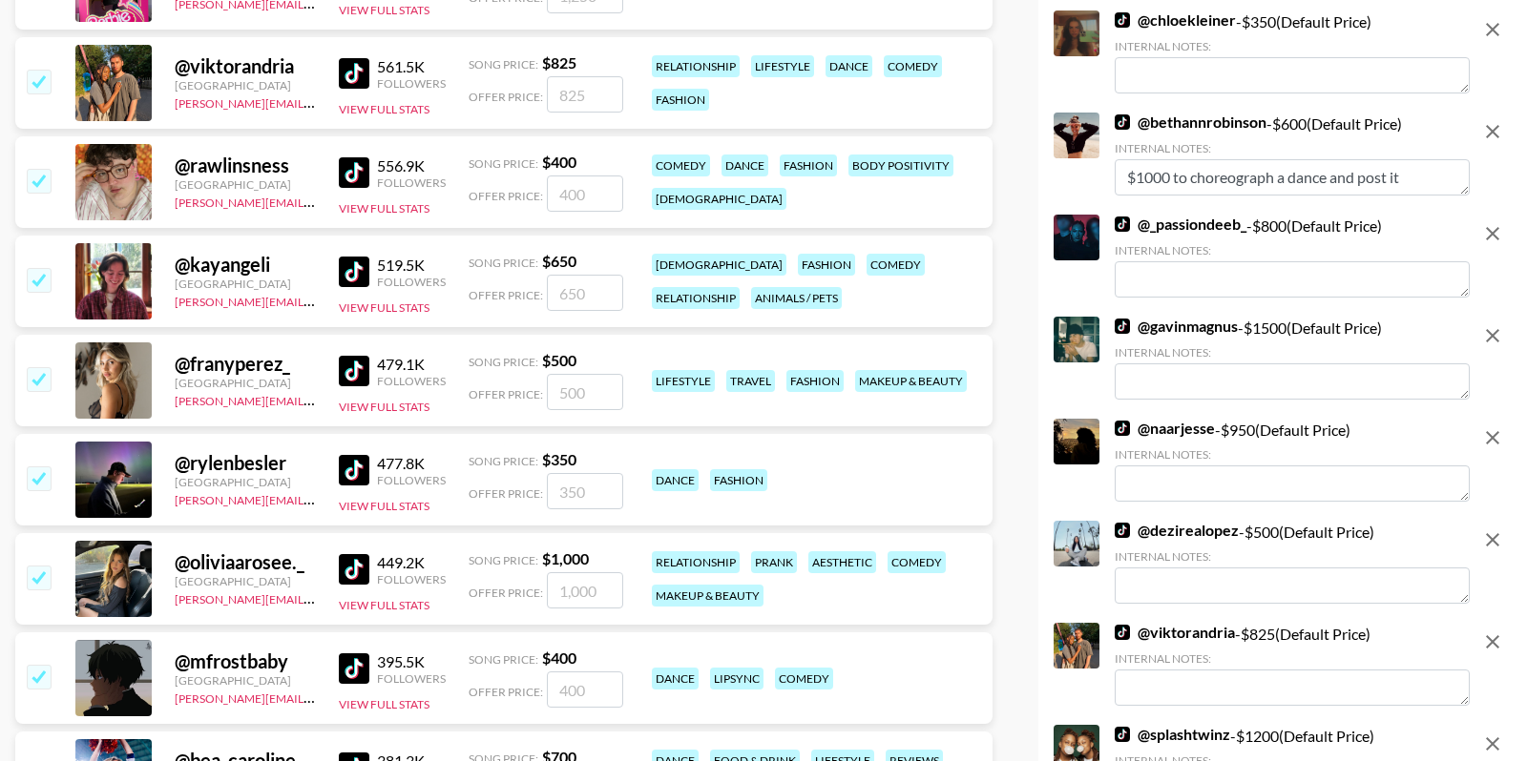
click at [40, 372] on input "checkbox" at bounding box center [38, 378] width 23 height 23
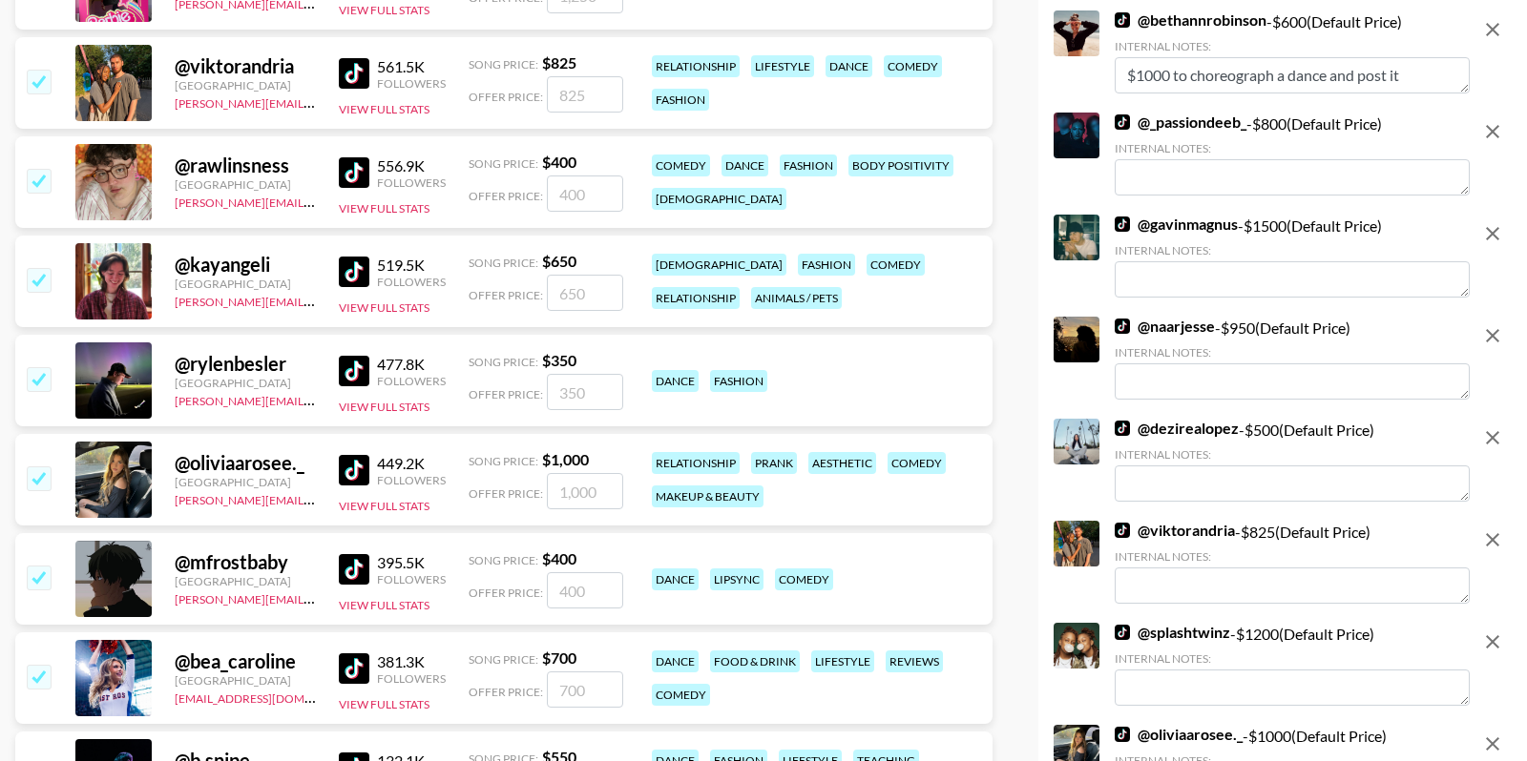
click at [41, 280] on input "checkbox" at bounding box center [38, 279] width 23 height 23
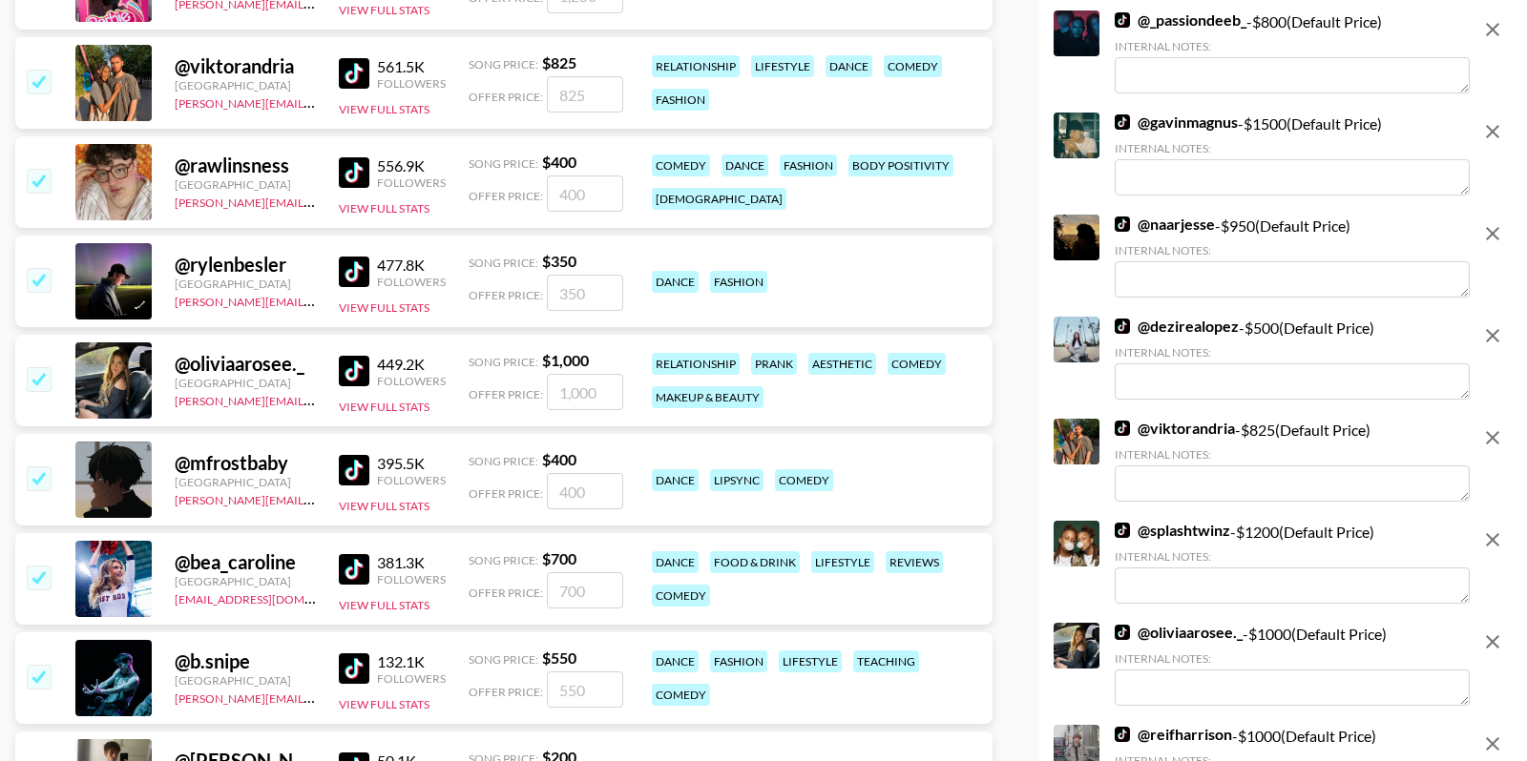
click at [41, 72] on input "checkbox" at bounding box center [38, 81] width 23 height 23
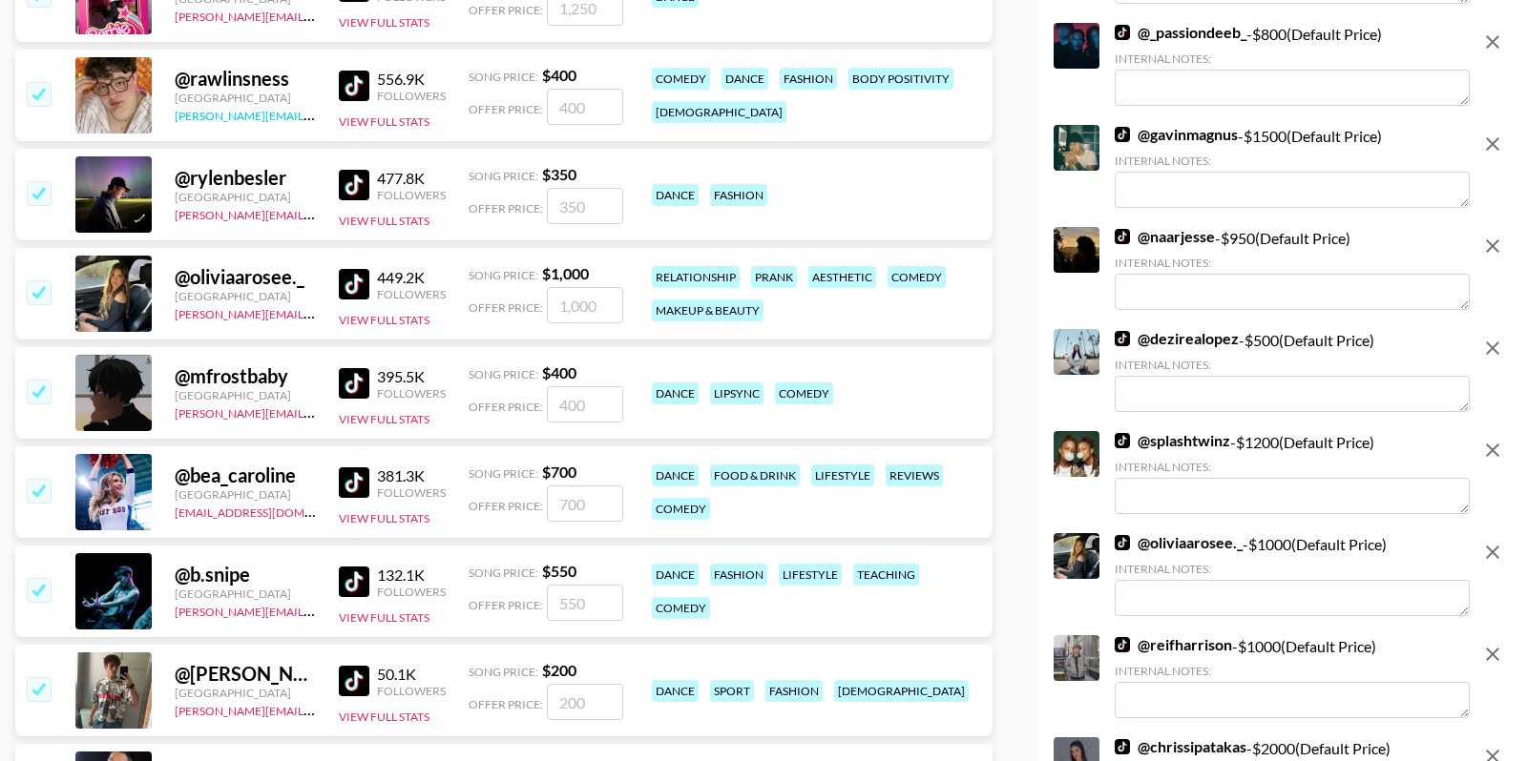
scroll to position [5293, 0]
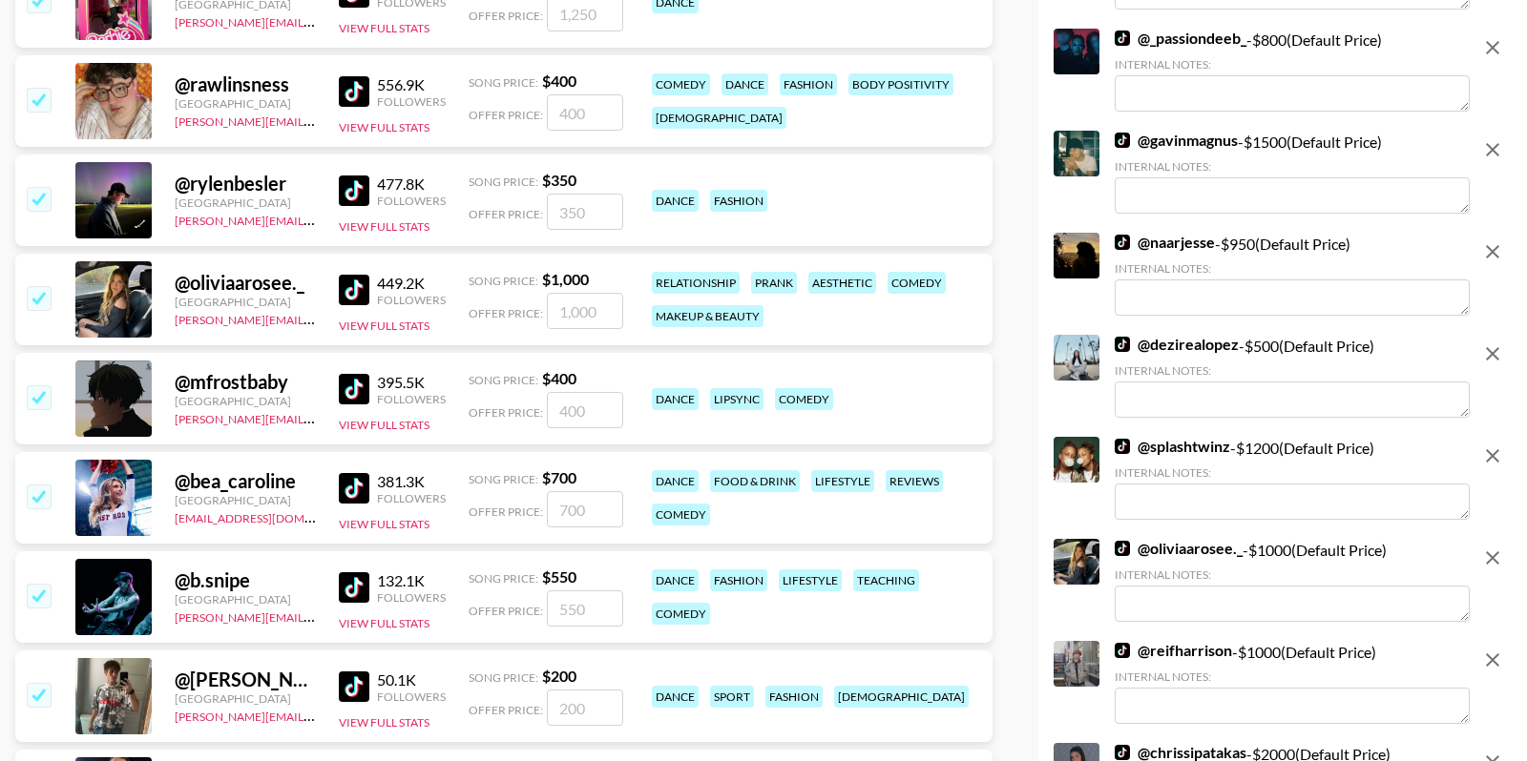
click at [47, 391] on input "checkbox" at bounding box center [38, 396] width 23 height 23
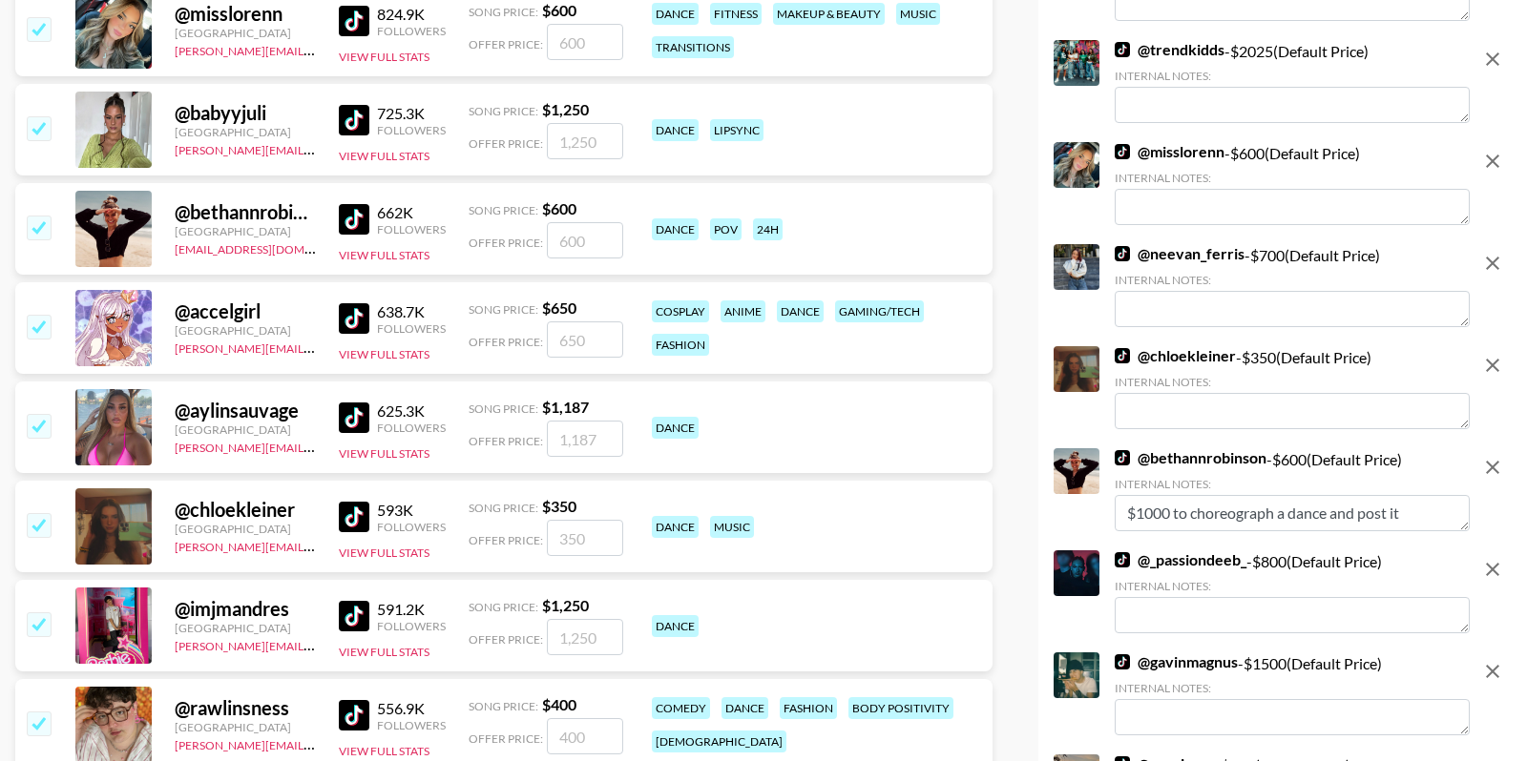
scroll to position [4650, 0]
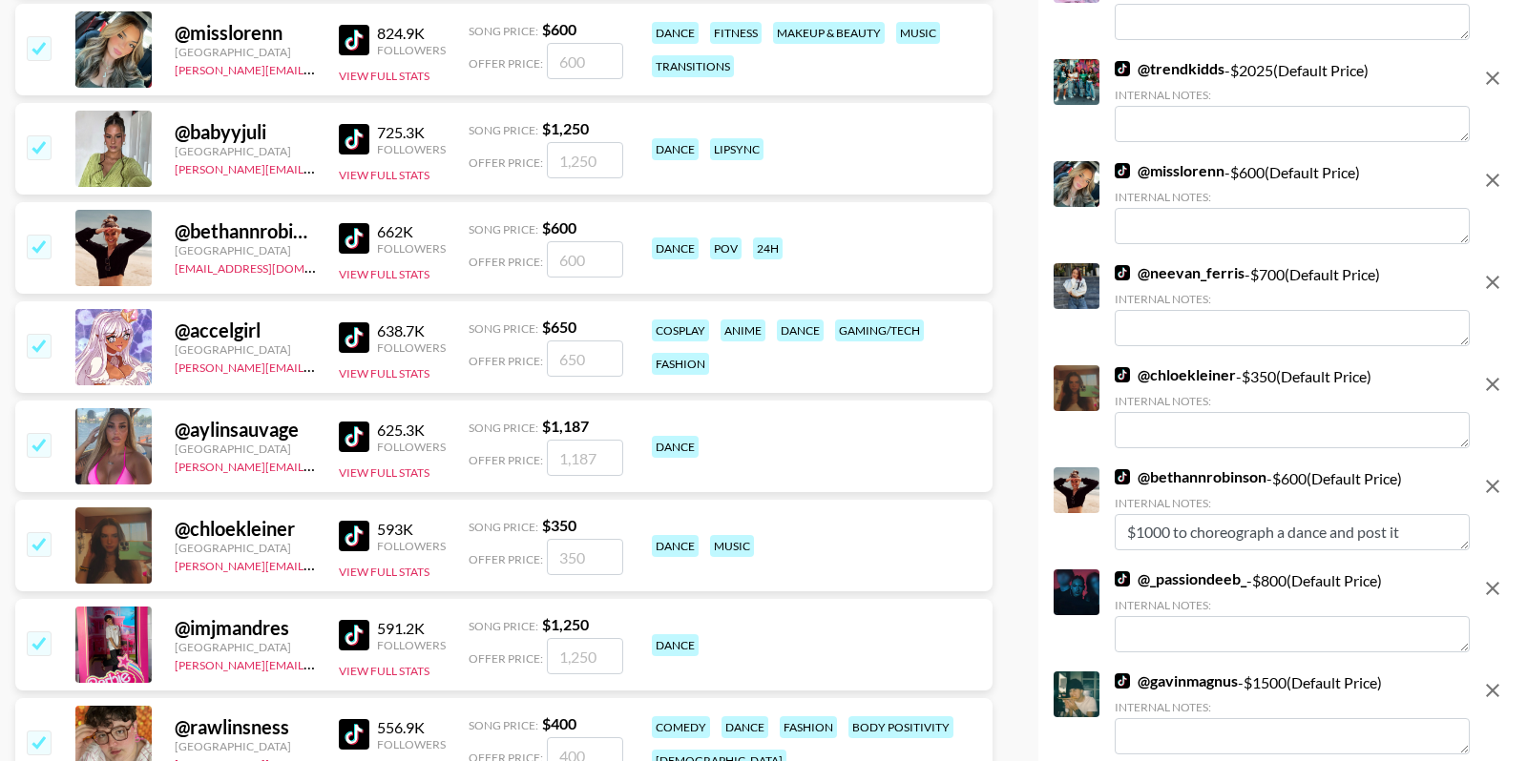
click at [35, 646] on input "checkbox" at bounding box center [38, 643] width 23 height 23
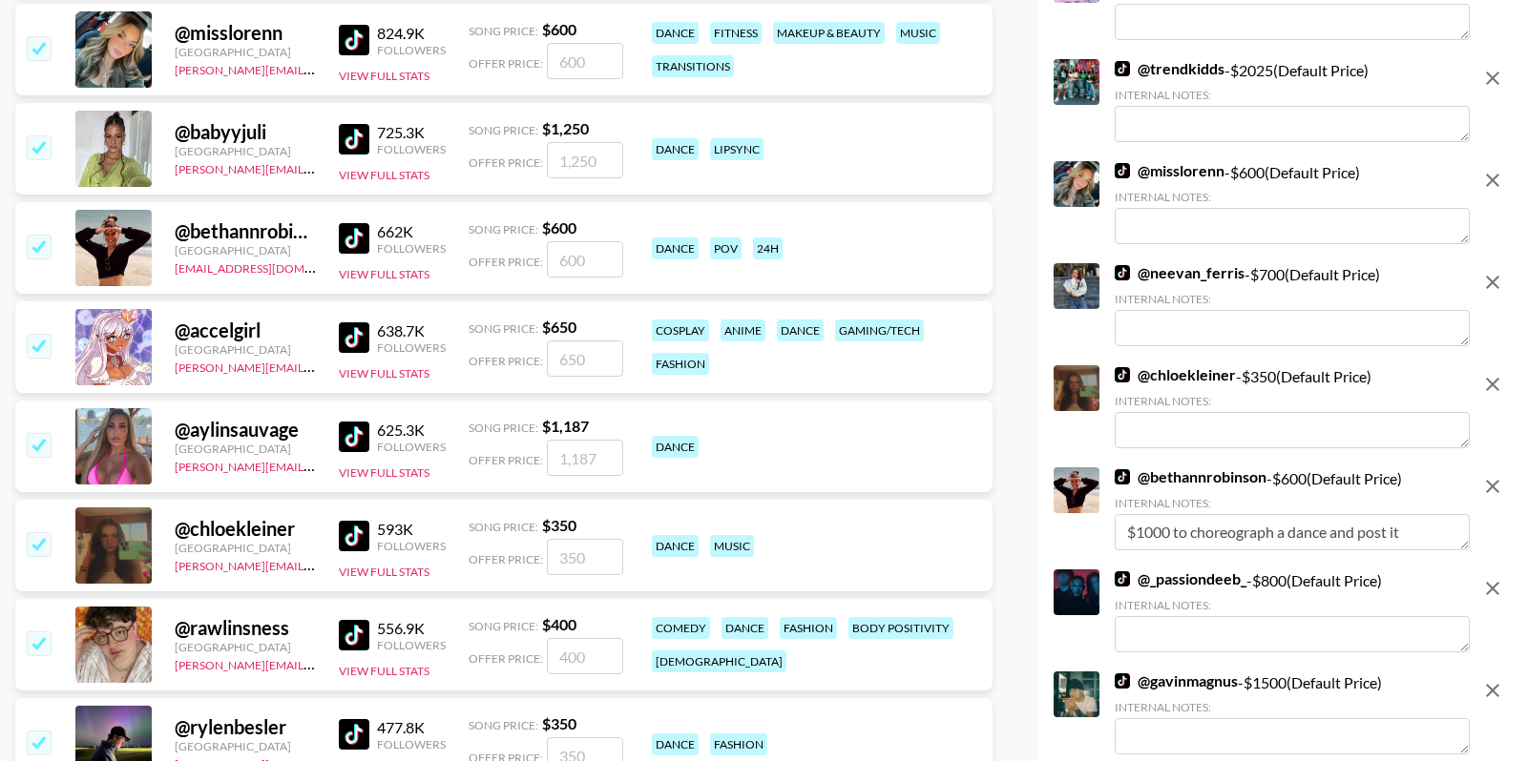
click at [41, 446] on input "checkbox" at bounding box center [38, 444] width 23 height 23
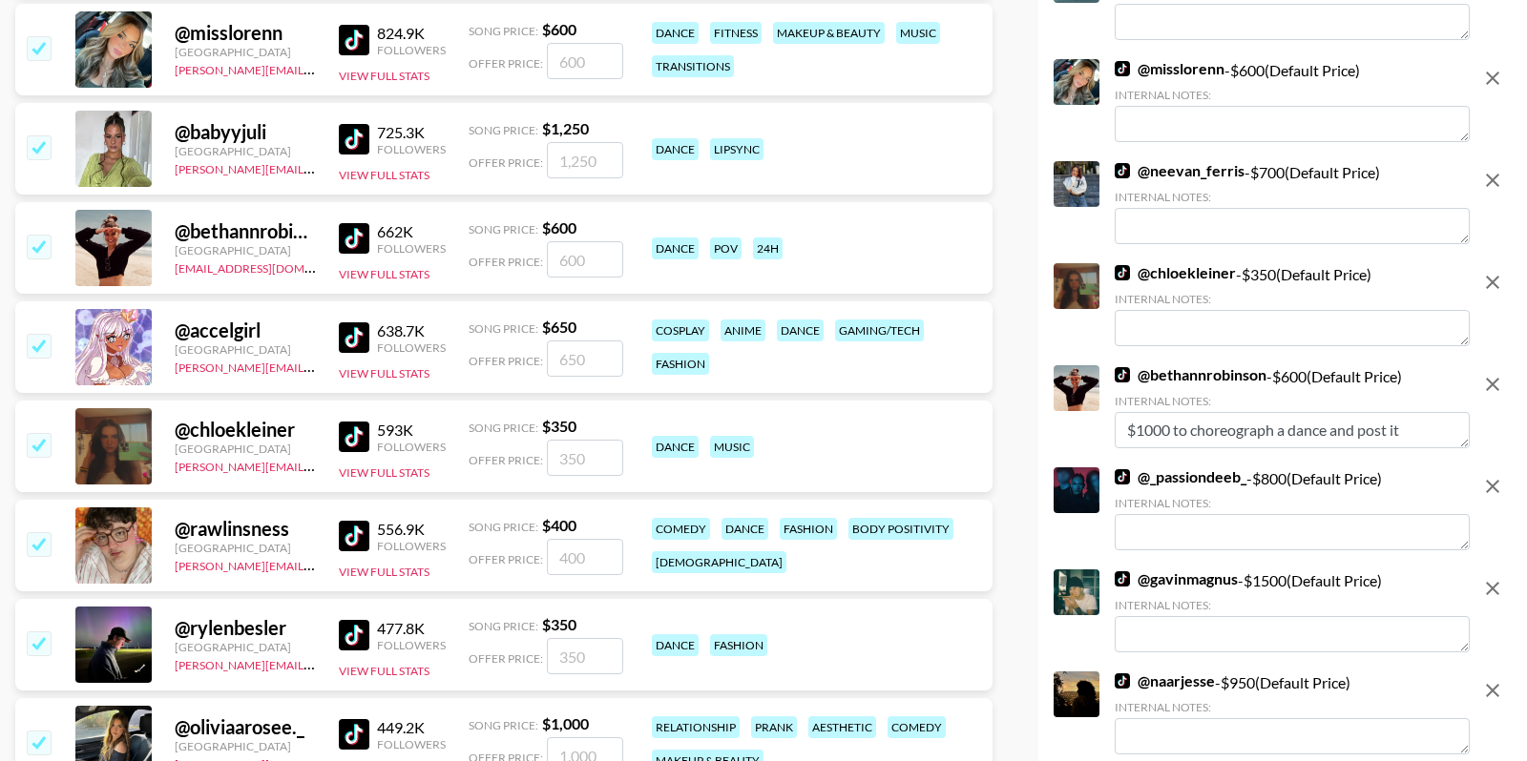
click at [39, 141] on input "checkbox" at bounding box center [38, 146] width 23 height 23
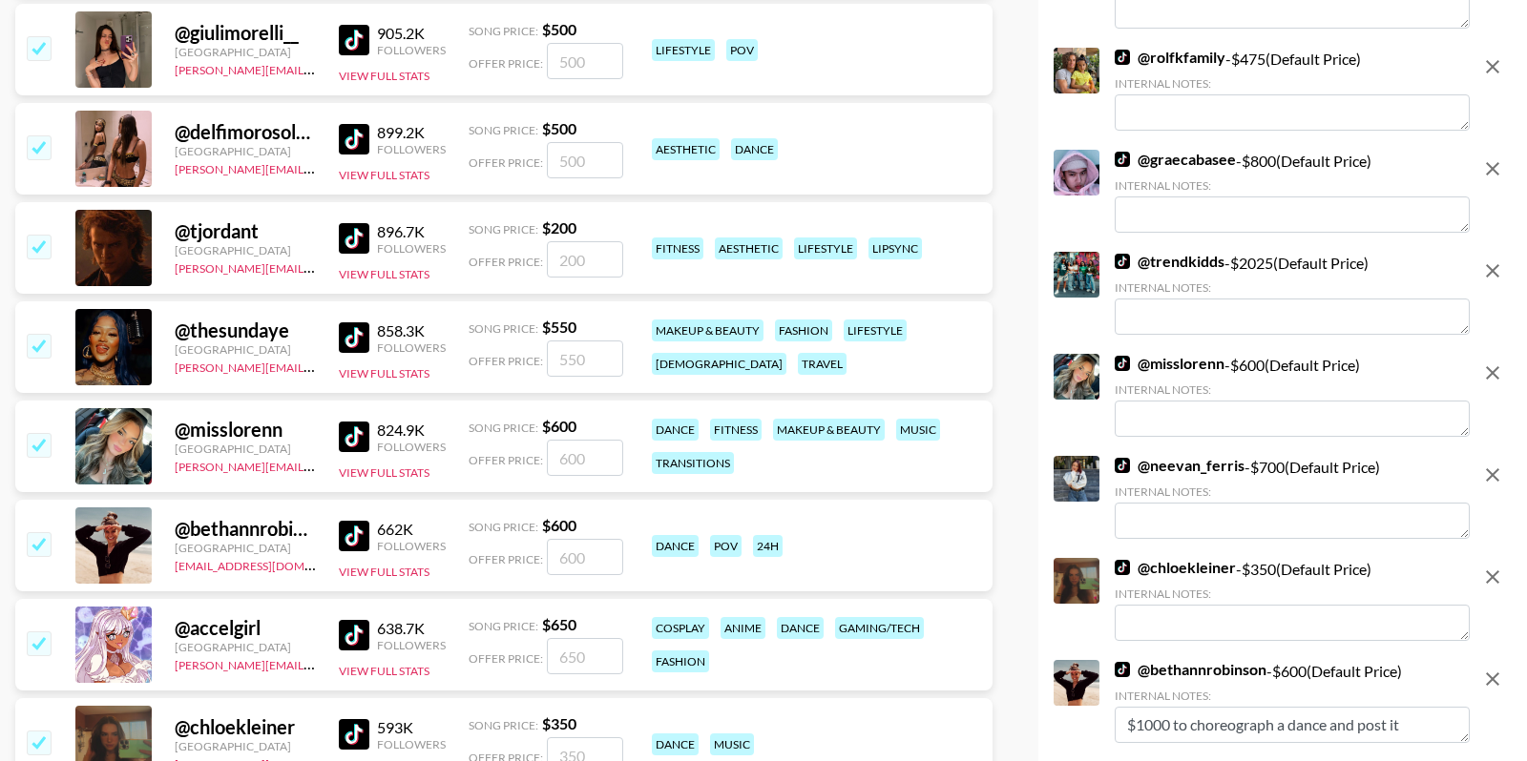
scroll to position [4199, 0]
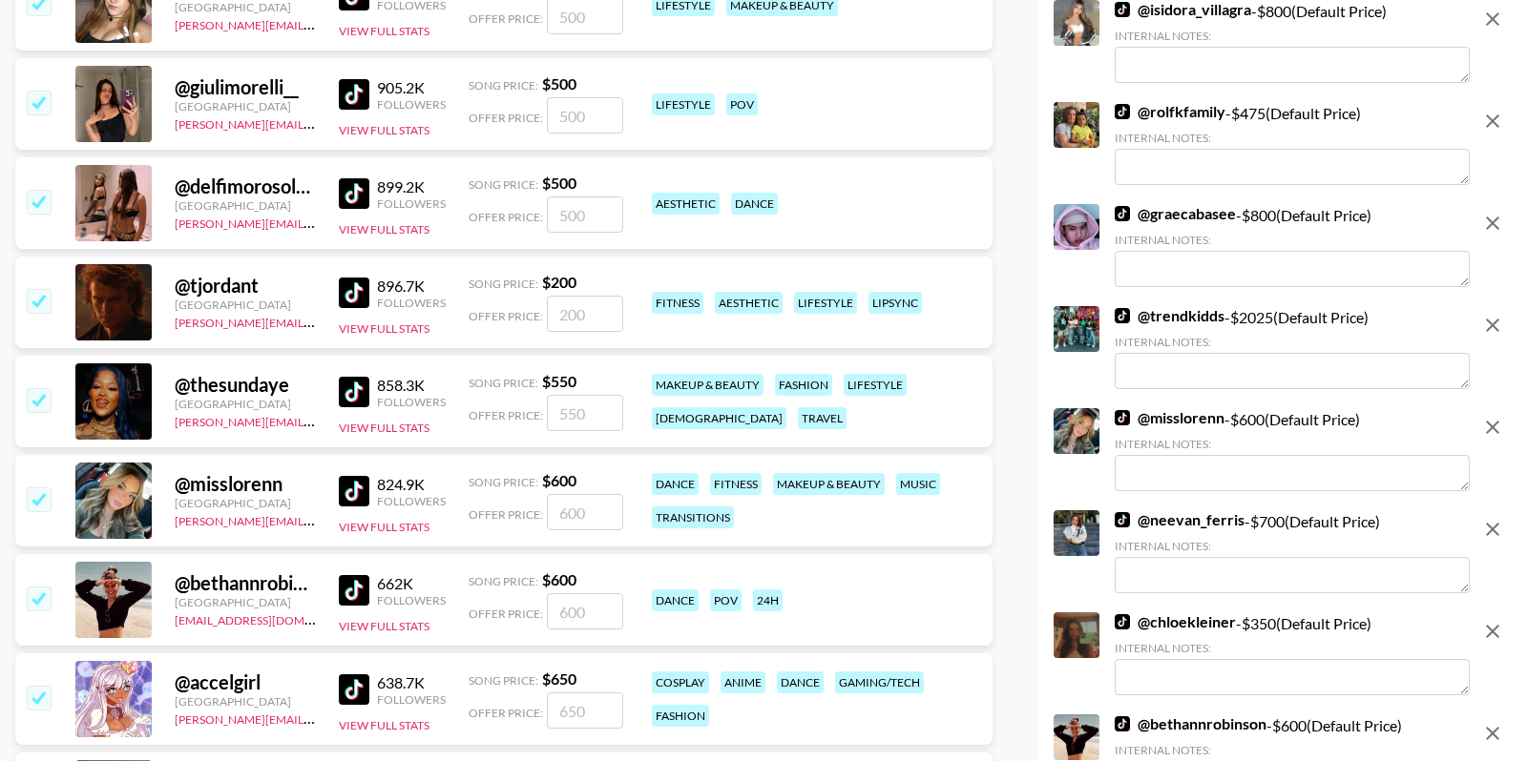
click at [33, 193] on input "checkbox" at bounding box center [38, 201] width 23 height 23
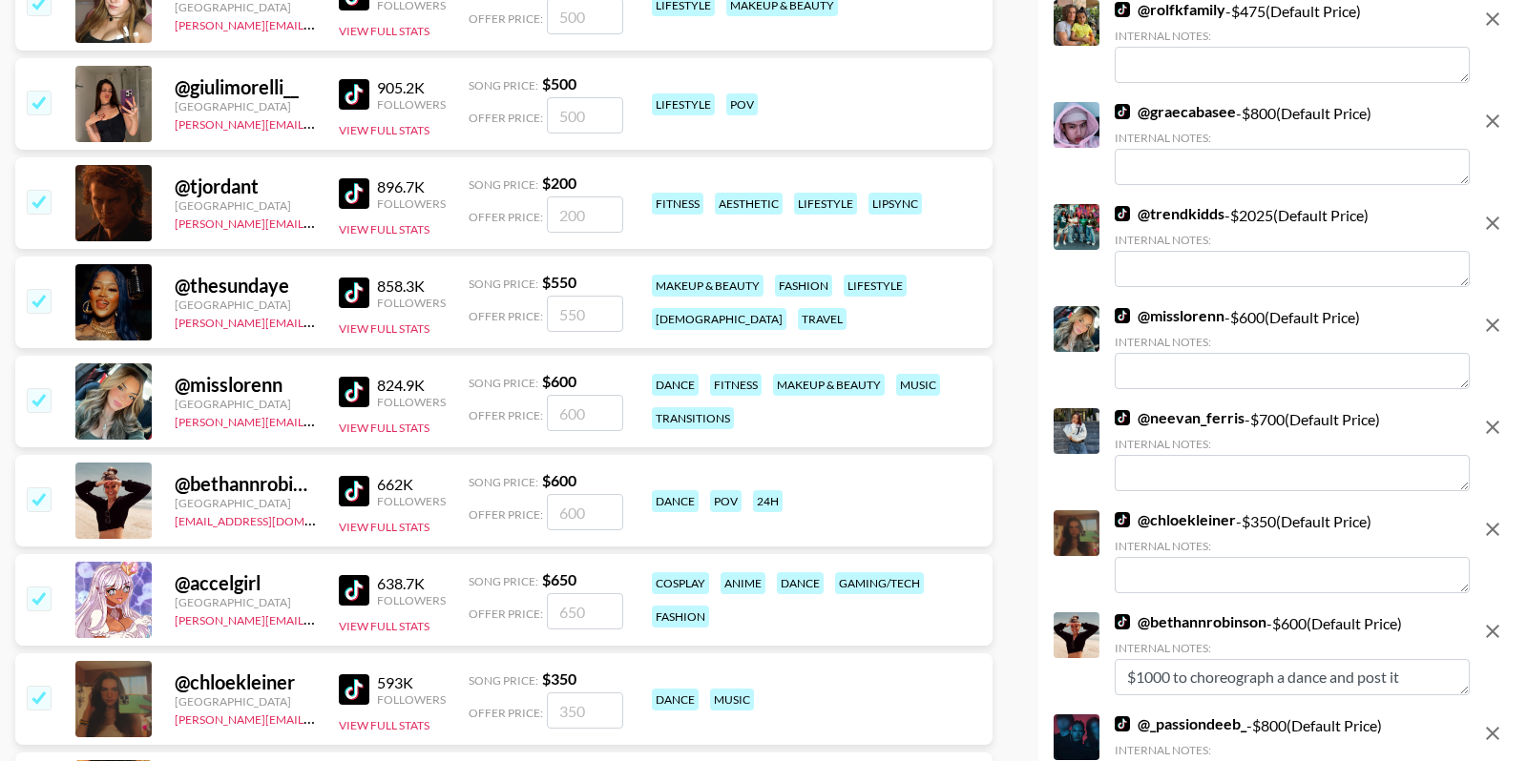
click at [37, 99] on input "checkbox" at bounding box center [38, 102] width 23 height 23
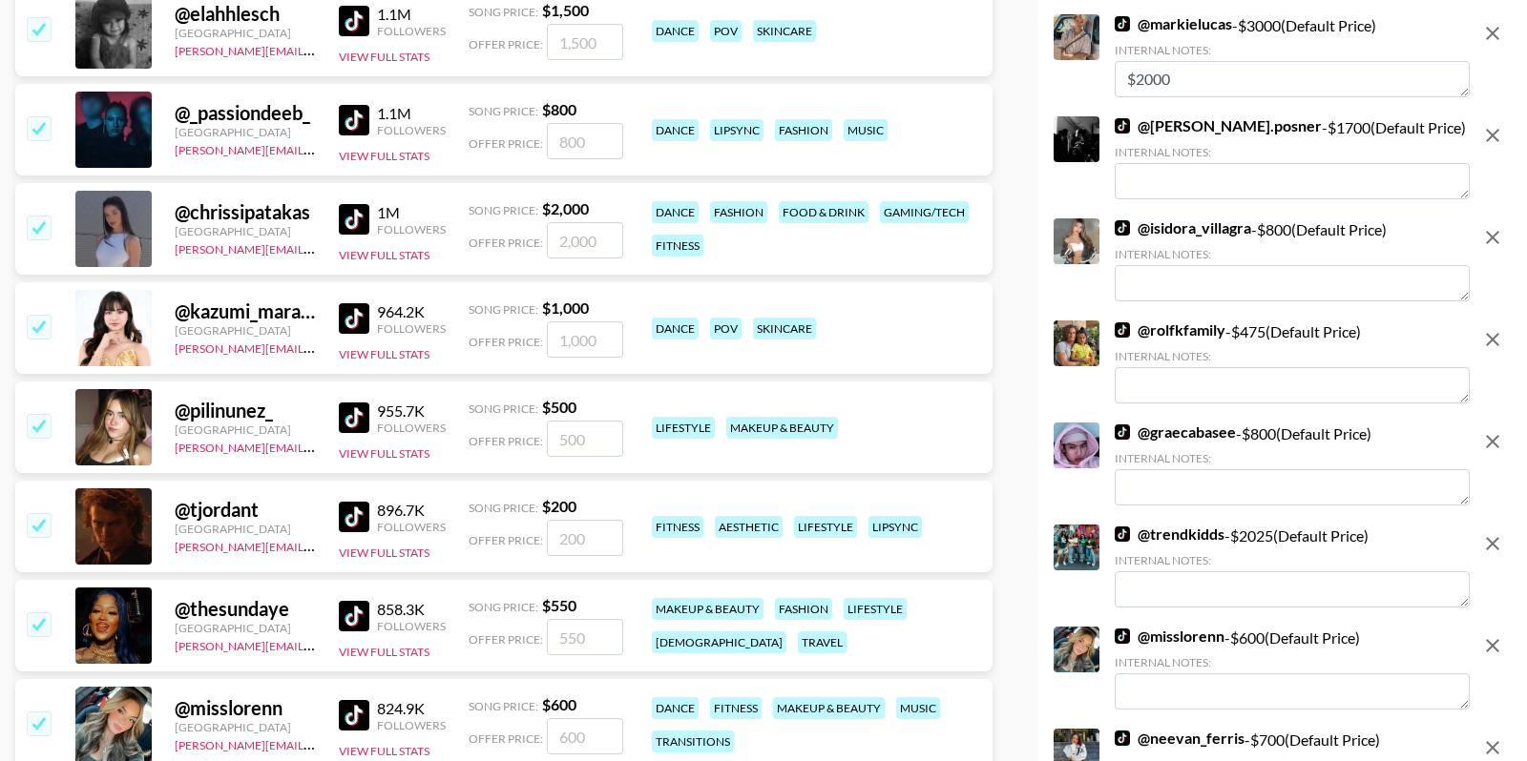
scroll to position [3766, 0]
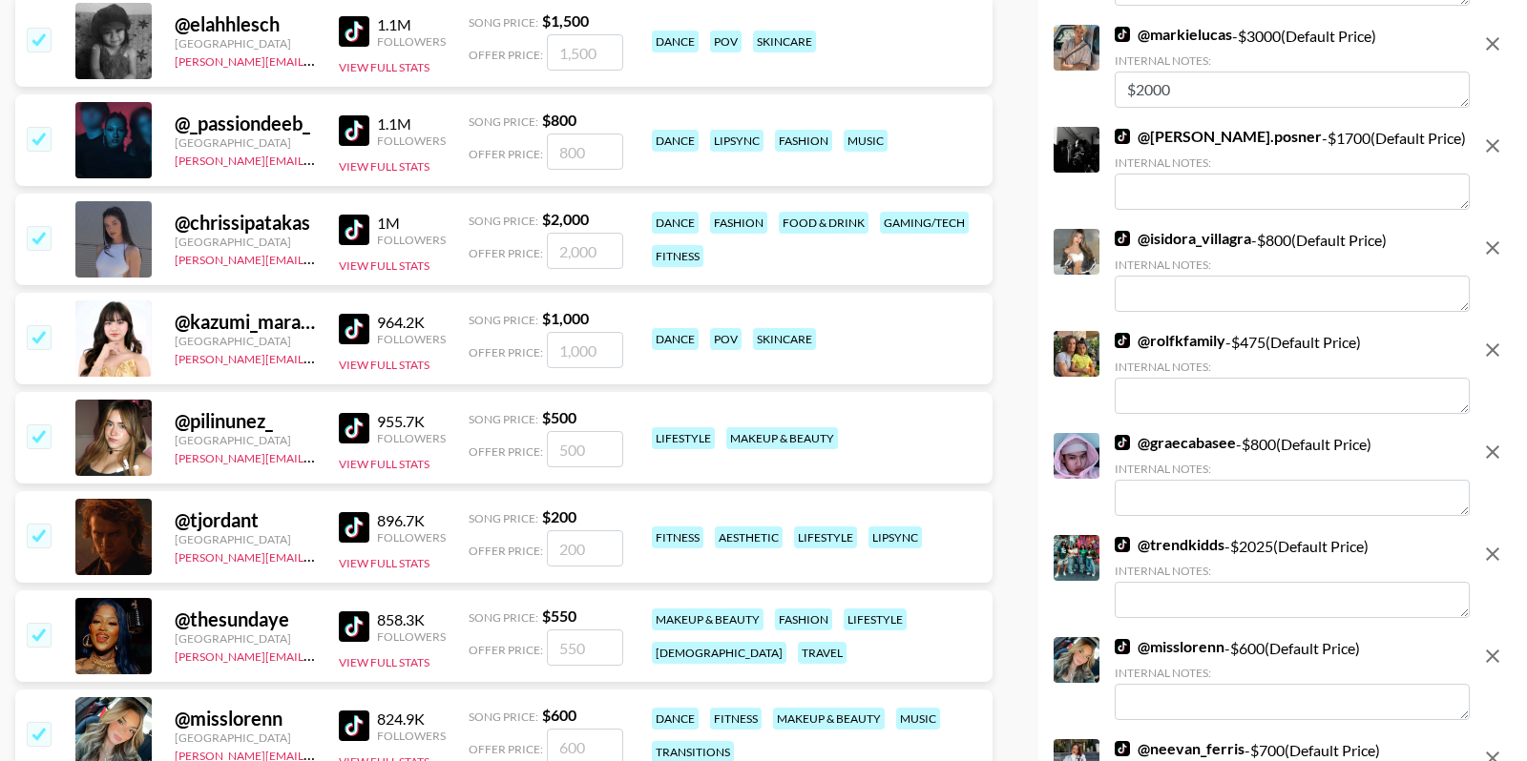
click at [37, 430] on input "checkbox" at bounding box center [38, 436] width 23 height 23
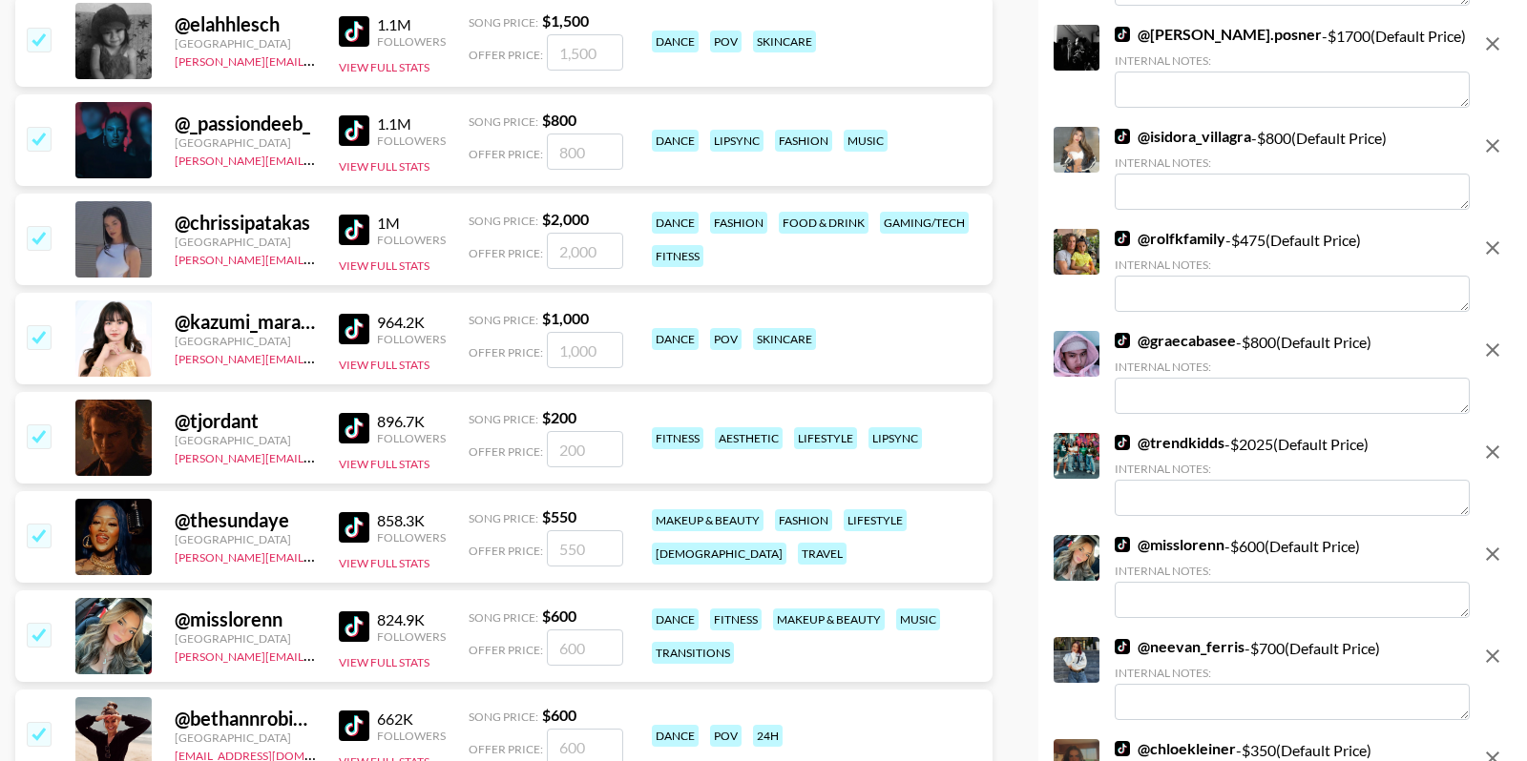
click at [32, 340] on input "checkbox" at bounding box center [38, 336] width 23 height 23
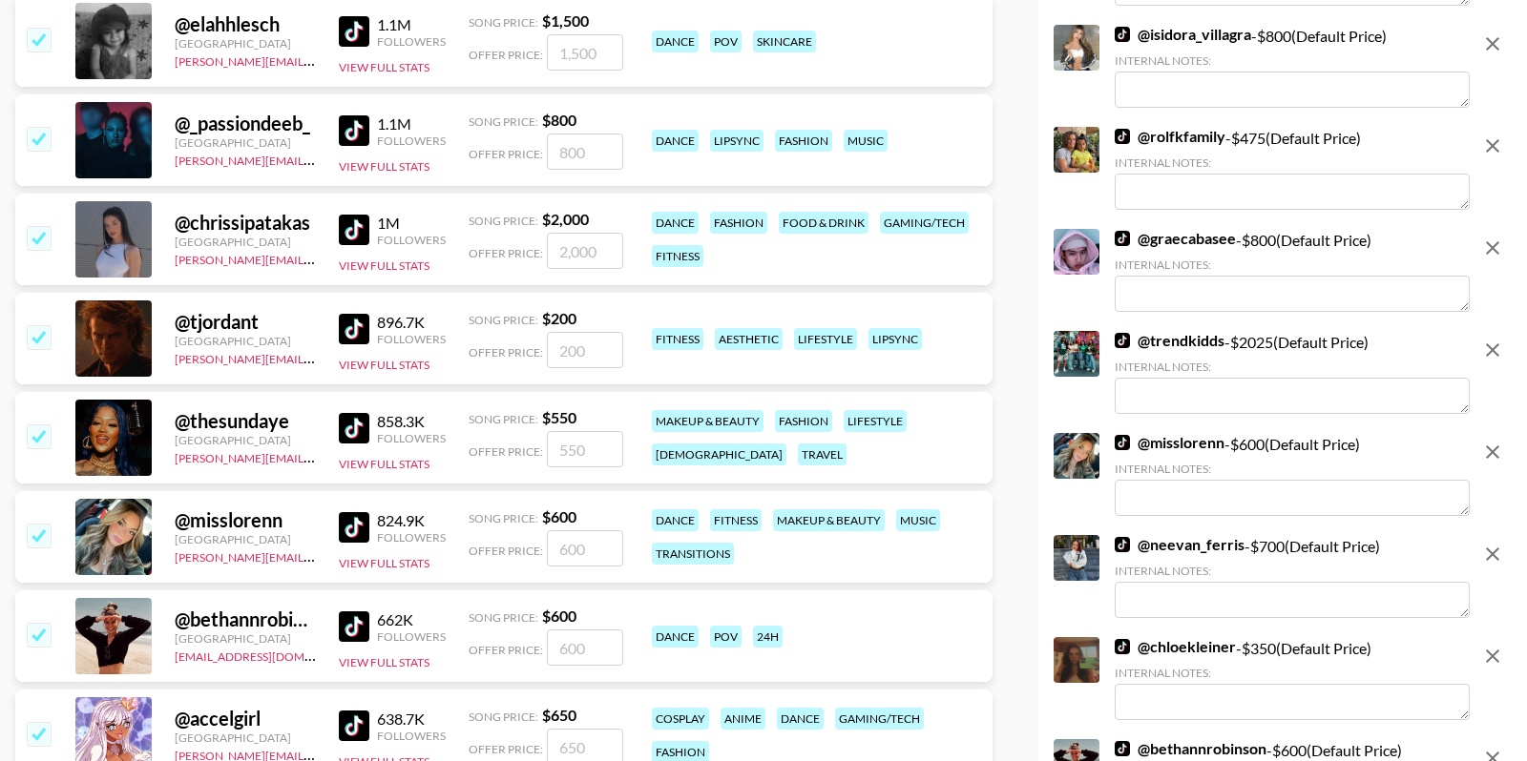
click at [41, 240] on input "checkbox" at bounding box center [38, 237] width 23 height 23
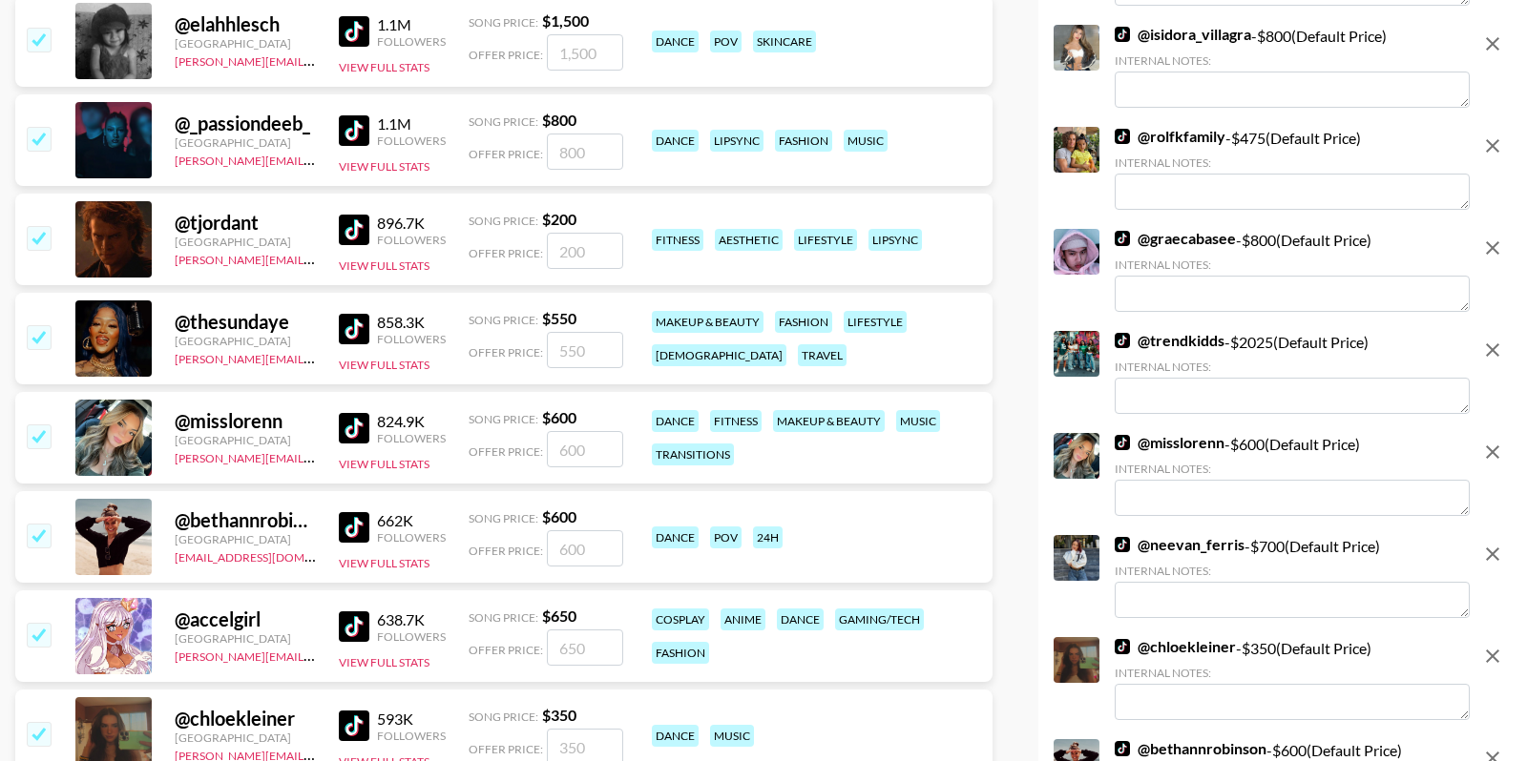
click at [38, 144] on input "checkbox" at bounding box center [38, 138] width 23 height 23
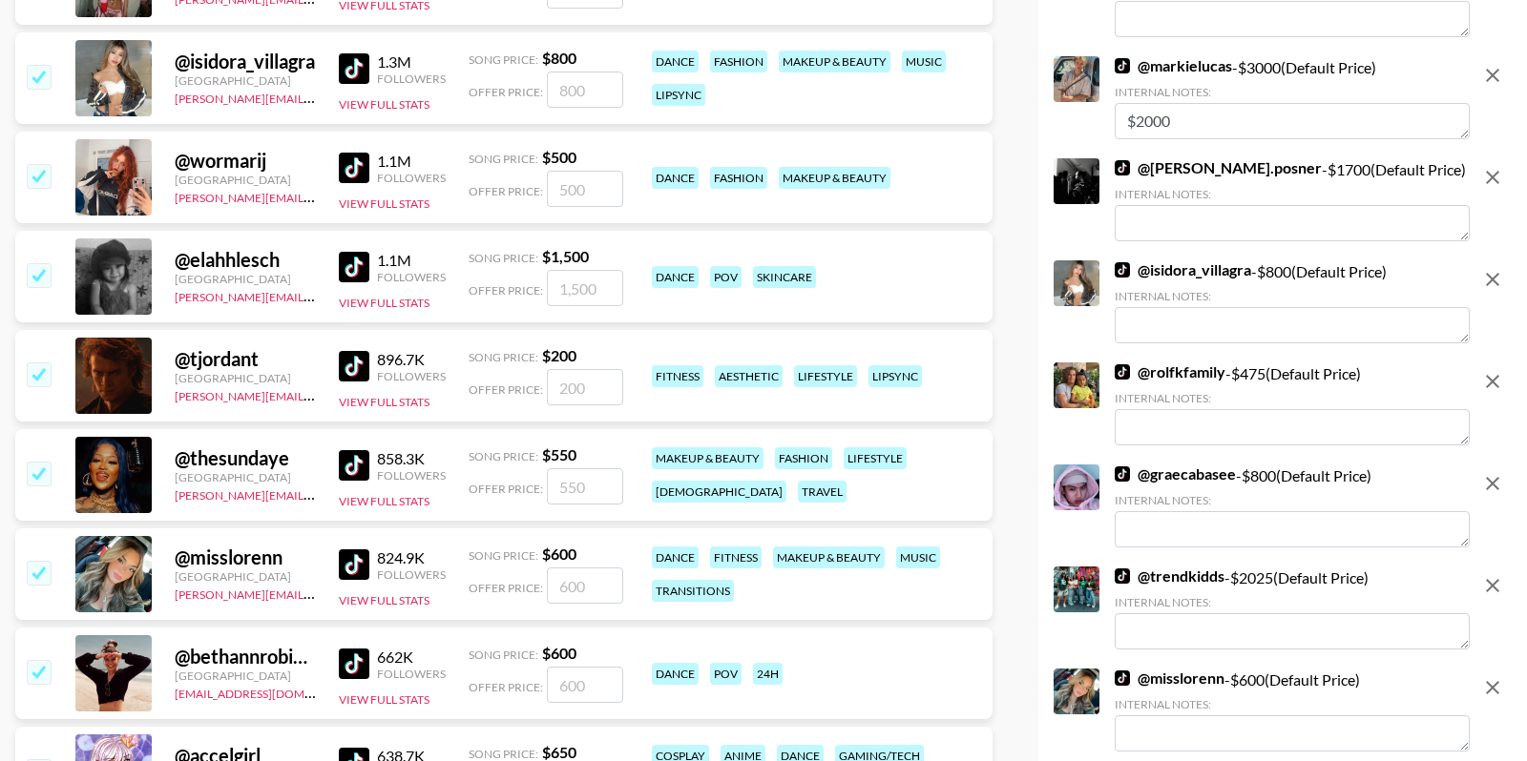
scroll to position [3418, 0]
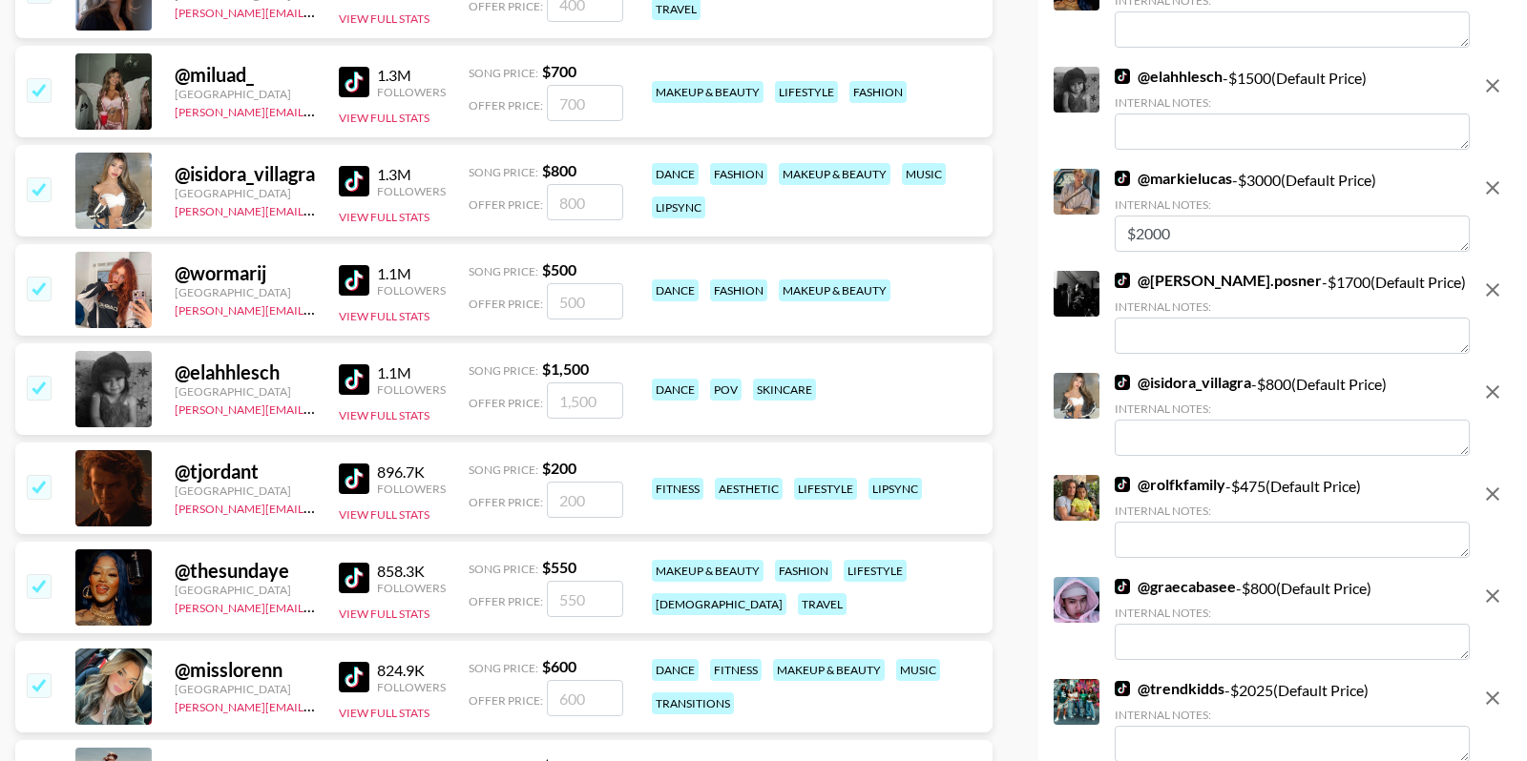
click at [37, 385] on input "checkbox" at bounding box center [38, 387] width 23 height 23
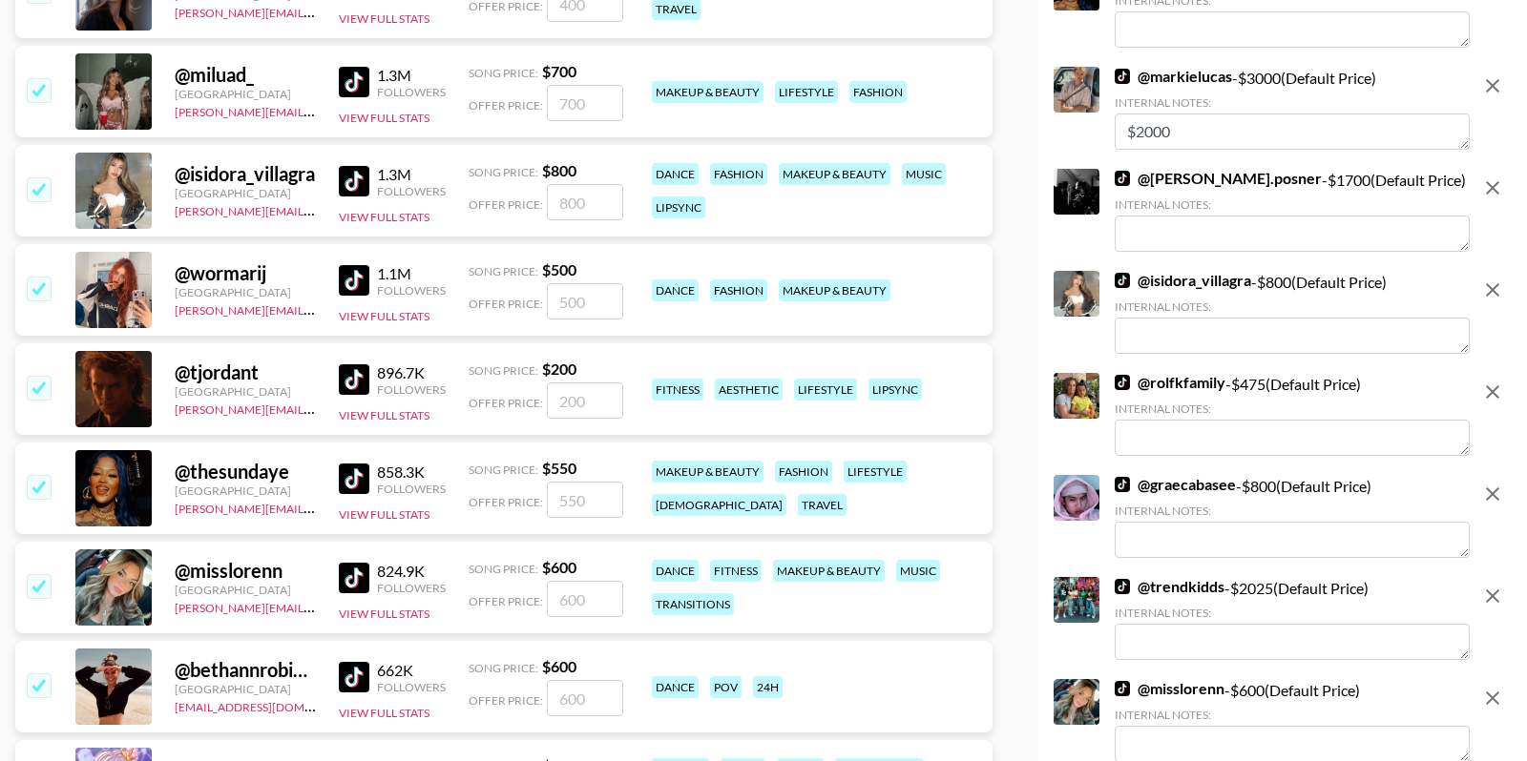
click at [31, 288] on input "checkbox" at bounding box center [38, 288] width 23 height 23
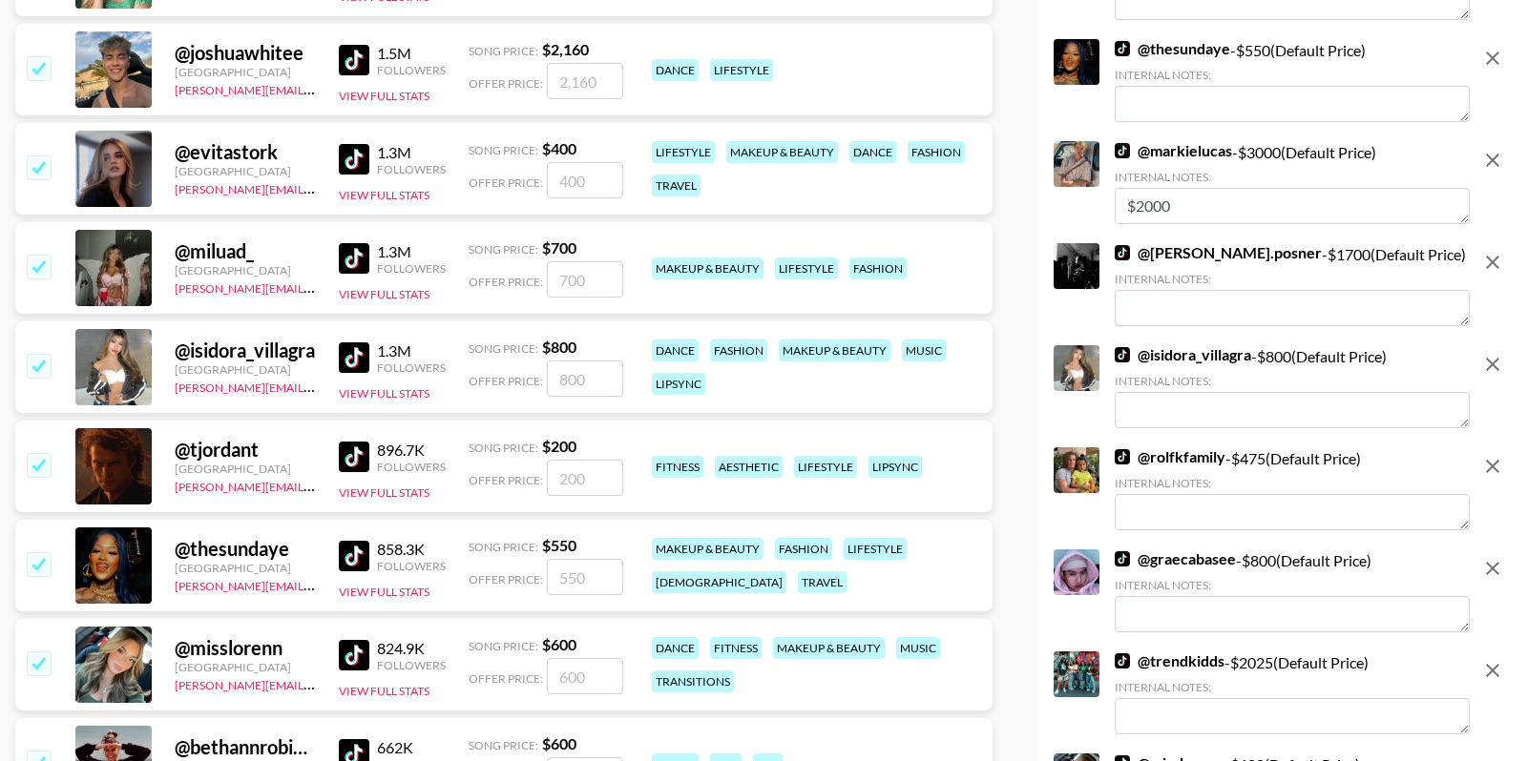
scroll to position [3213, 0]
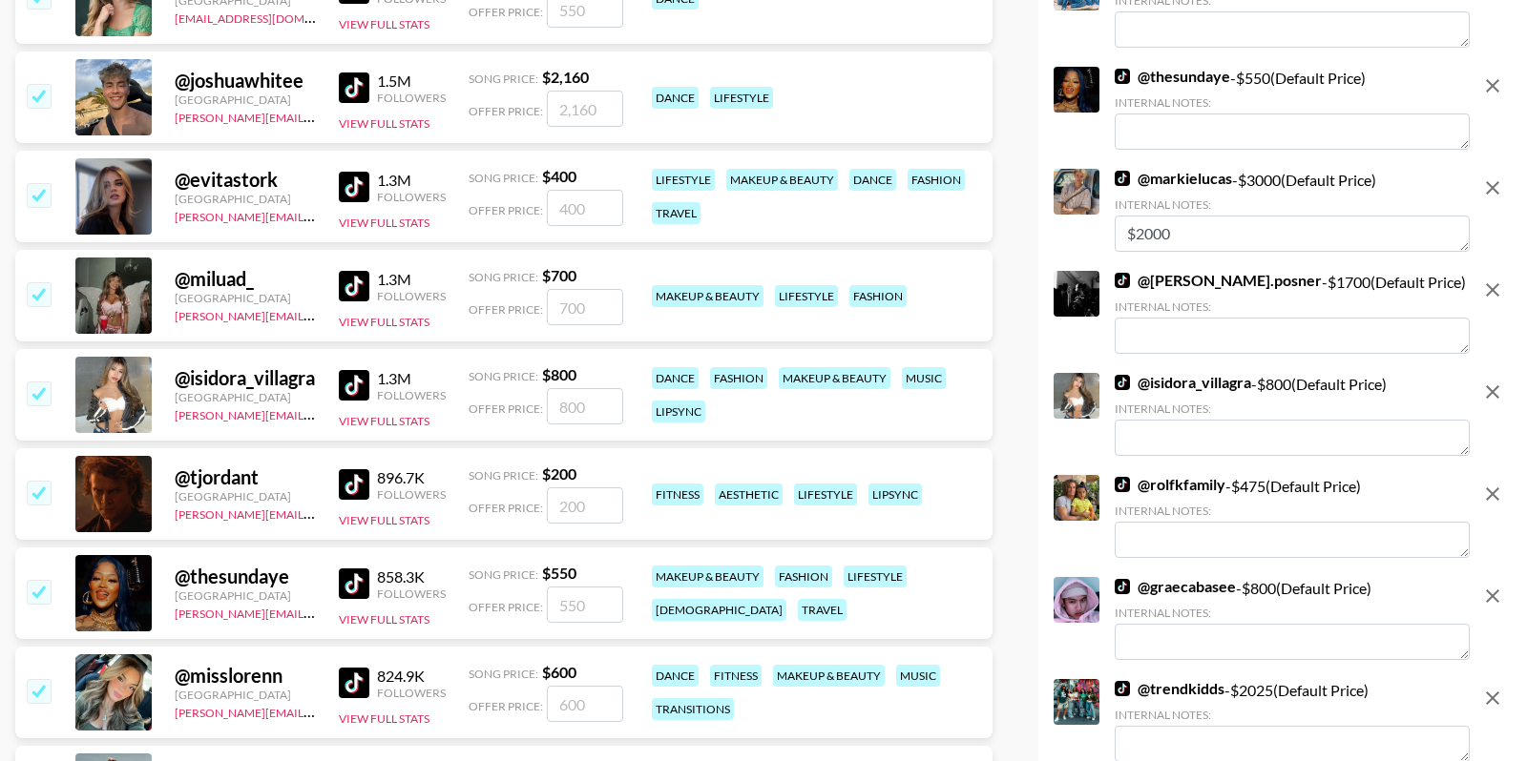
click at [35, 289] on input "checkbox" at bounding box center [38, 293] width 23 height 23
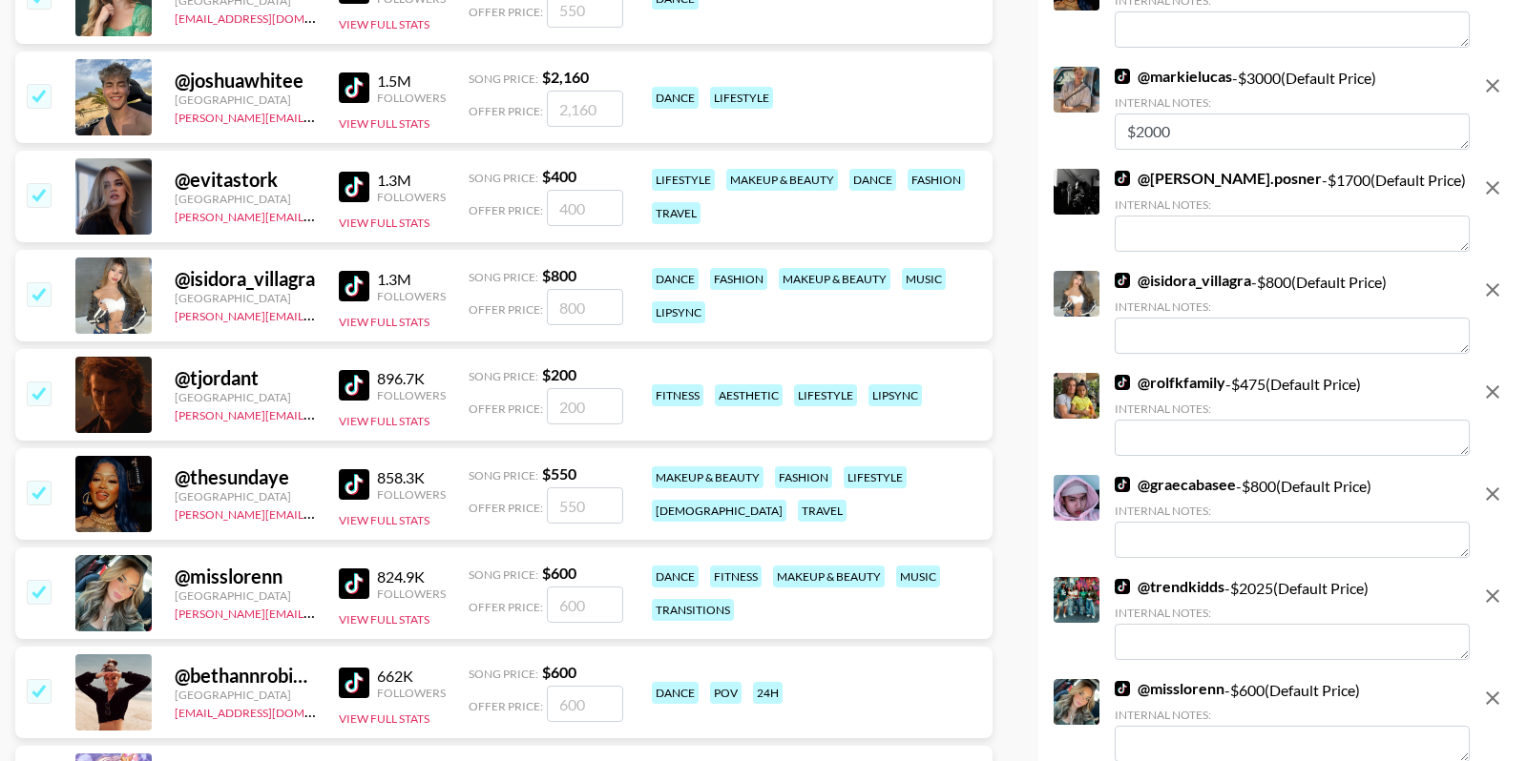
click at [31, 191] on input "checkbox" at bounding box center [38, 194] width 23 height 23
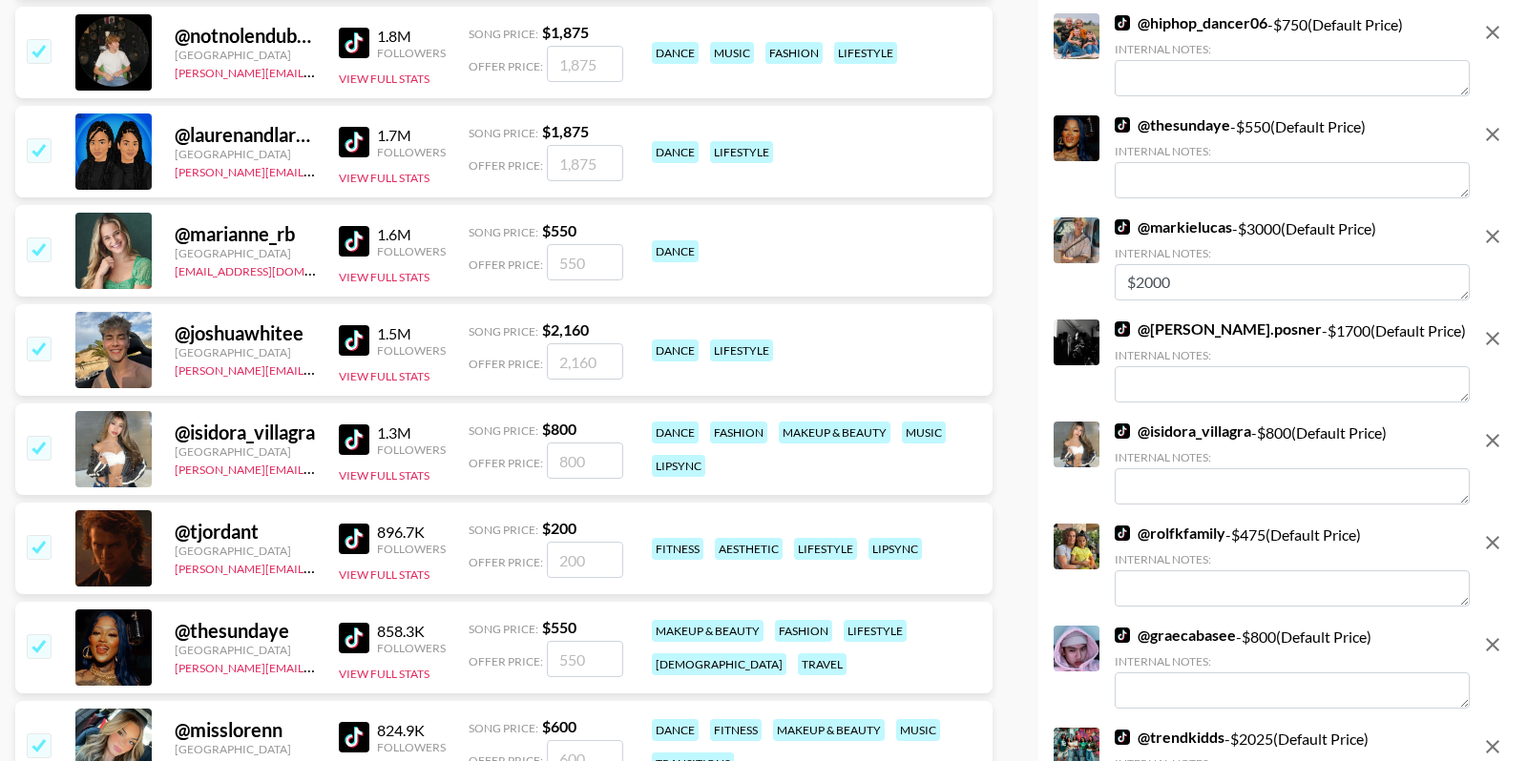
scroll to position [2885, 0]
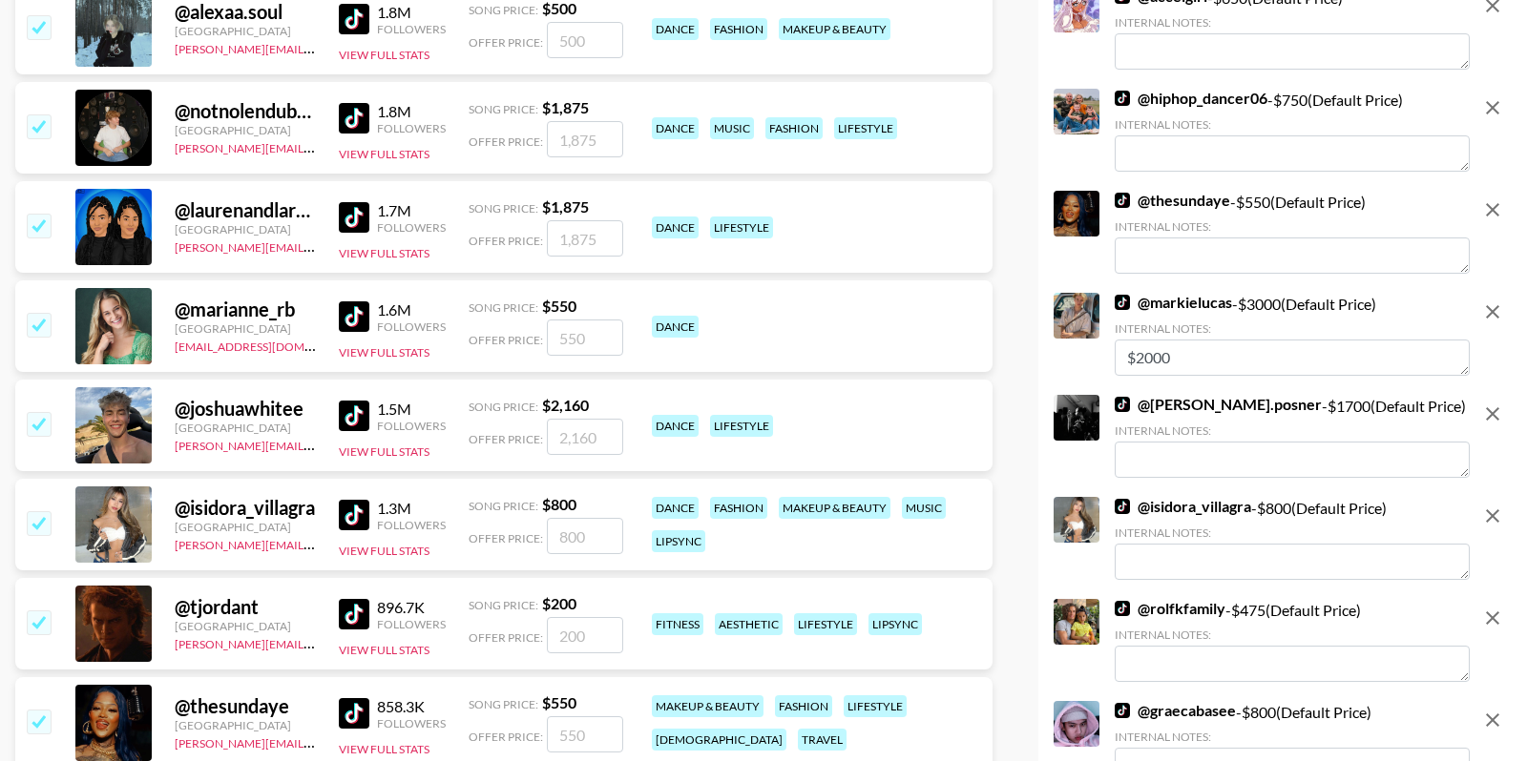
click at [34, 321] on input "checkbox" at bounding box center [38, 324] width 23 height 23
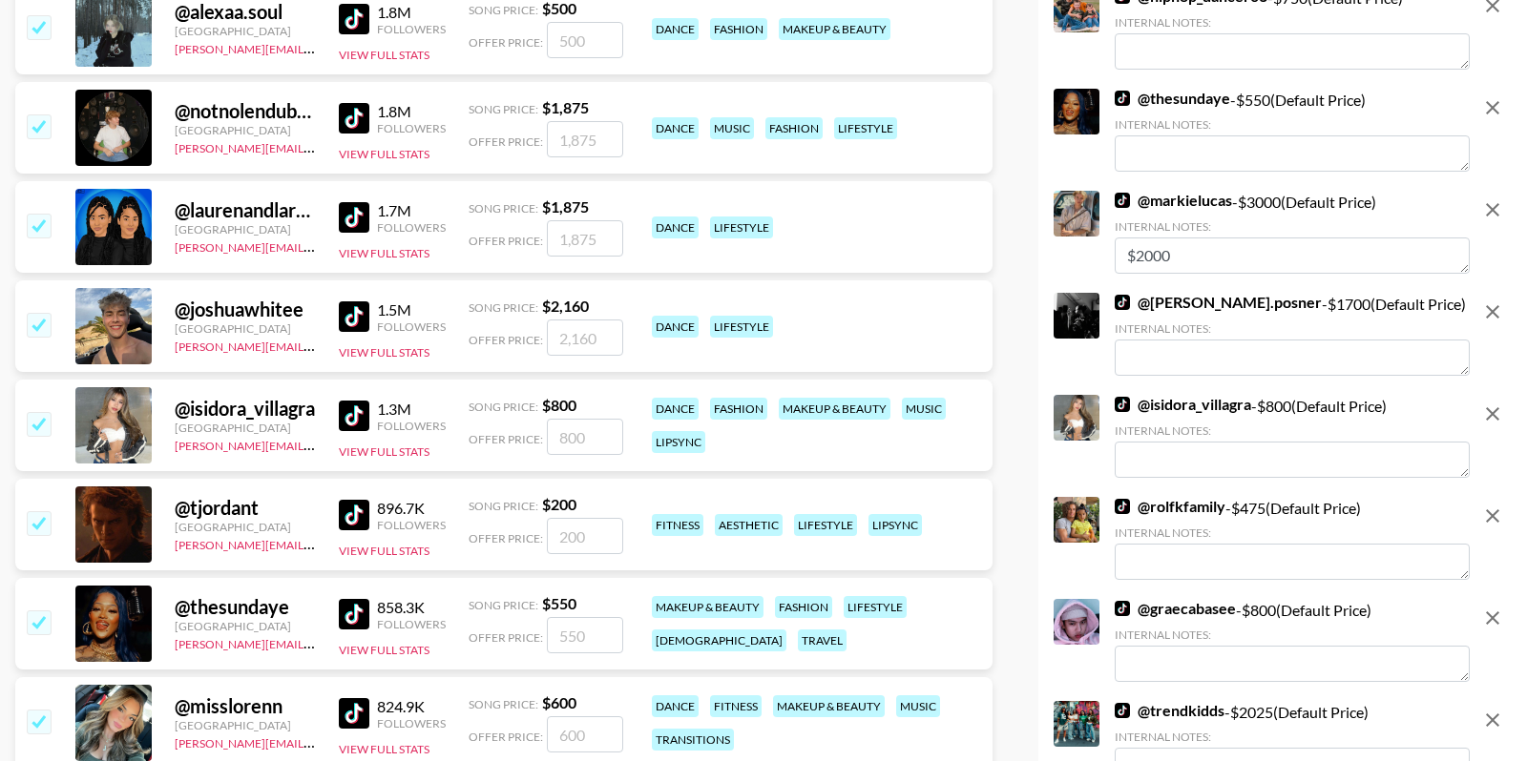
click at [32, 222] on input "checkbox" at bounding box center [38, 225] width 23 height 23
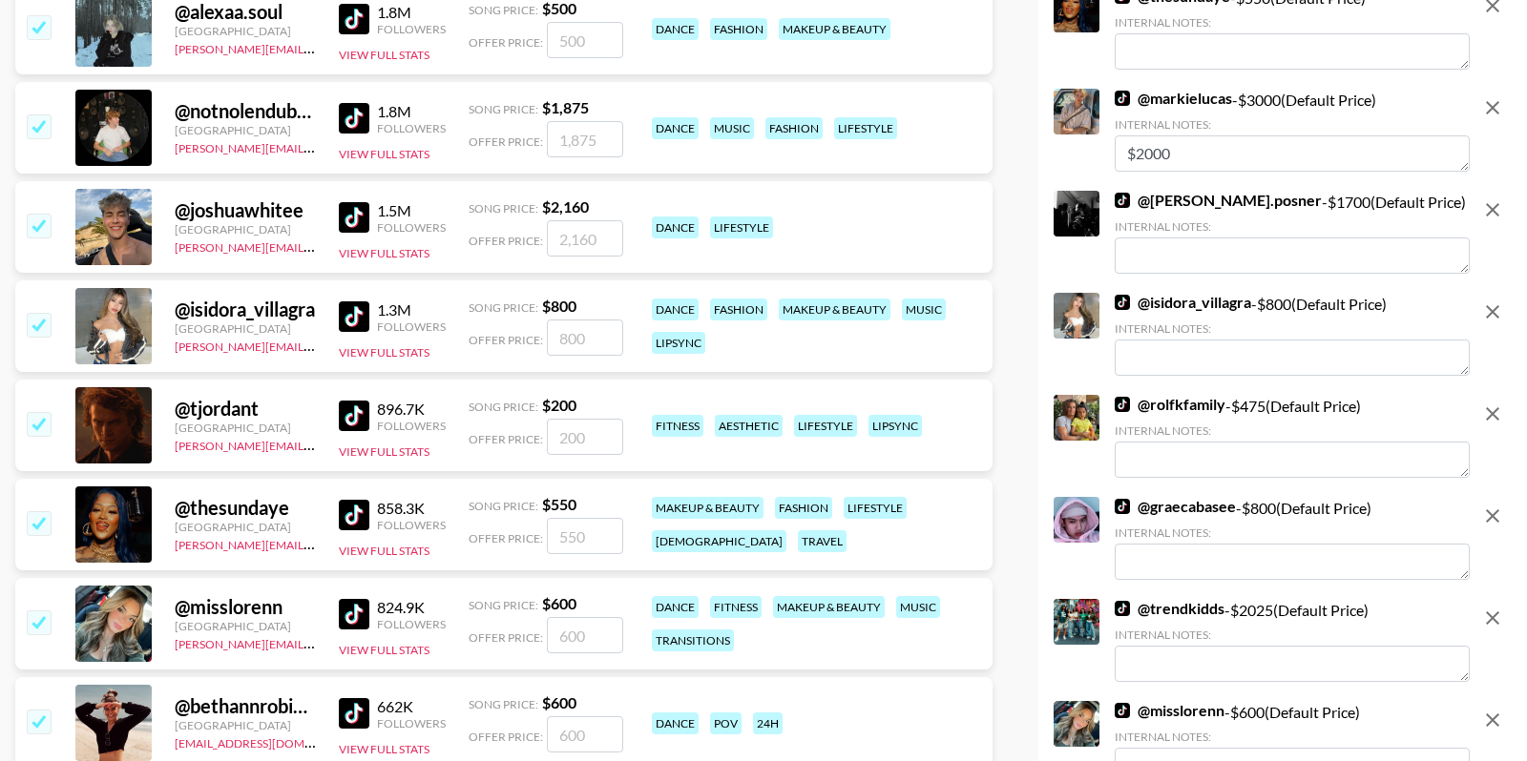
click at [34, 128] on input "checkbox" at bounding box center [38, 125] width 23 height 23
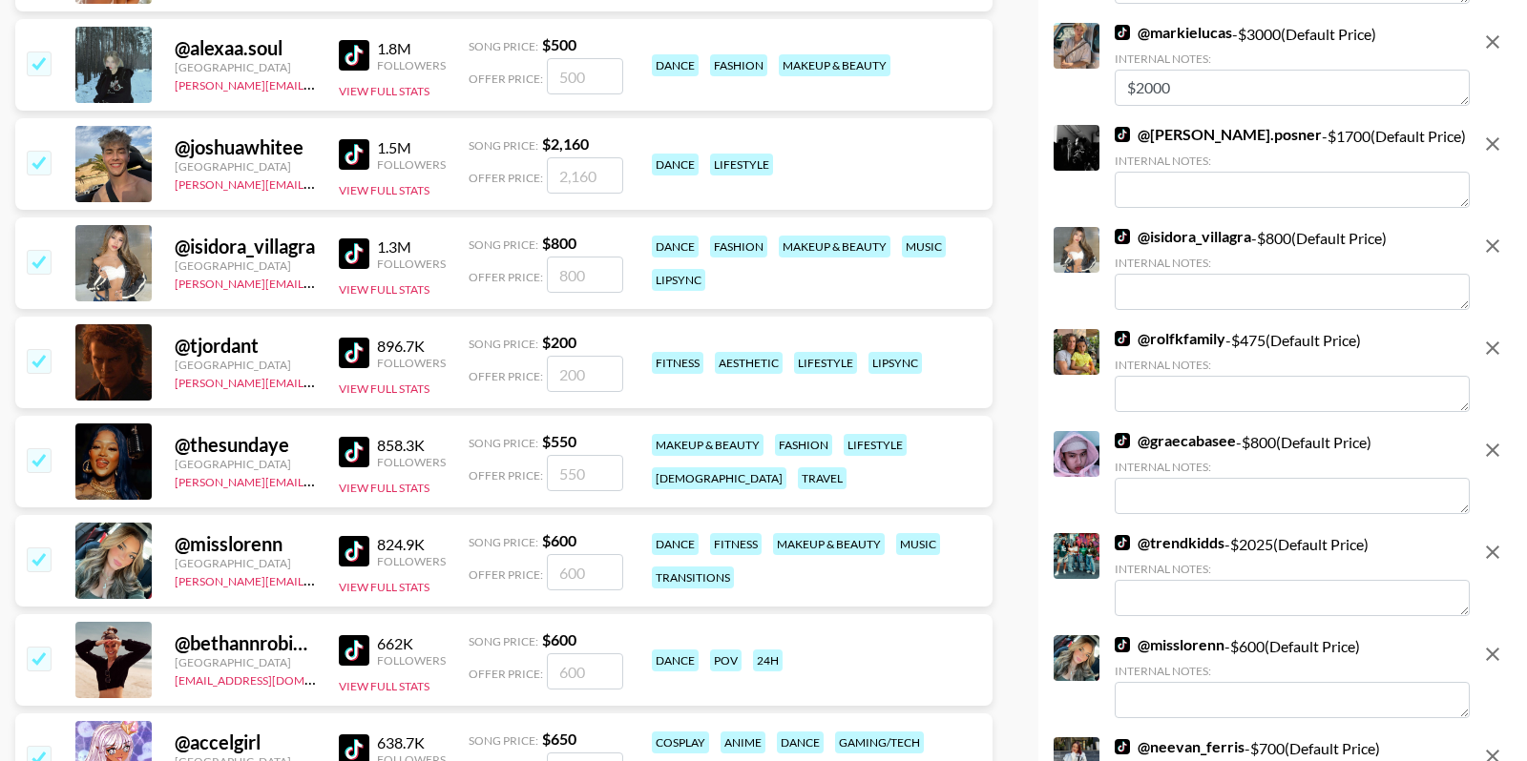
scroll to position [2847, 0]
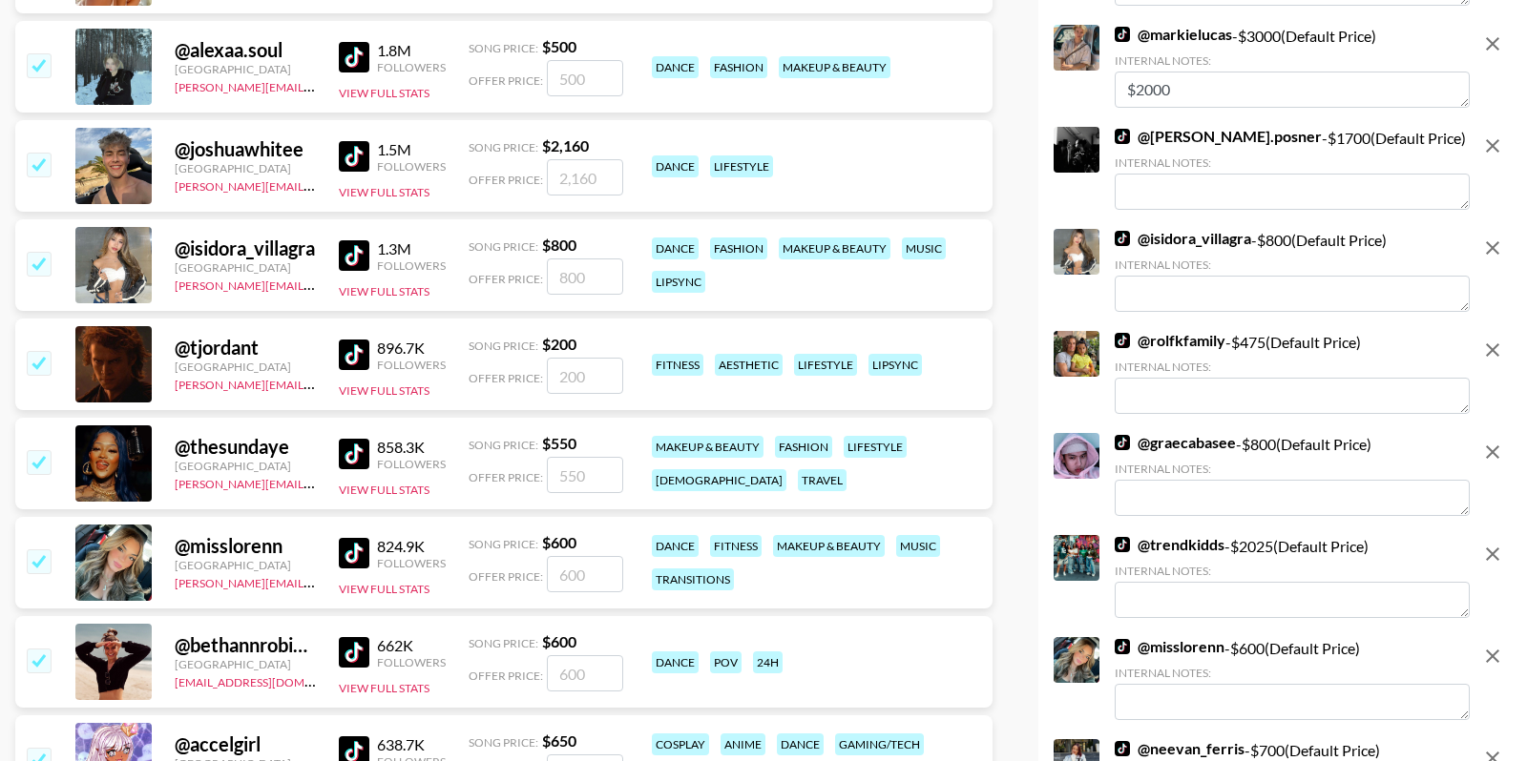
click at [36, 157] on input "checkbox" at bounding box center [38, 164] width 23 height 23
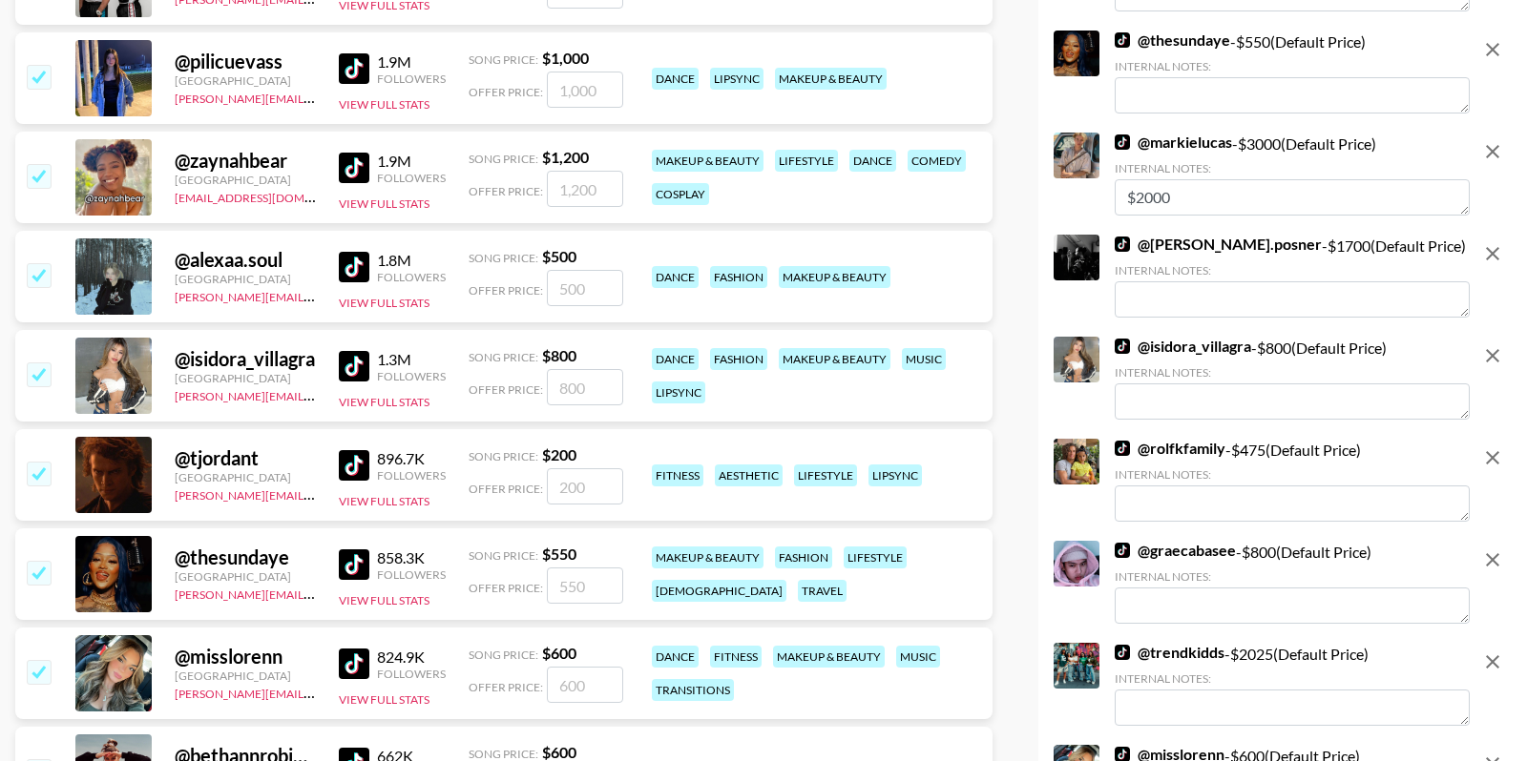
scroll to position [2547, 0]
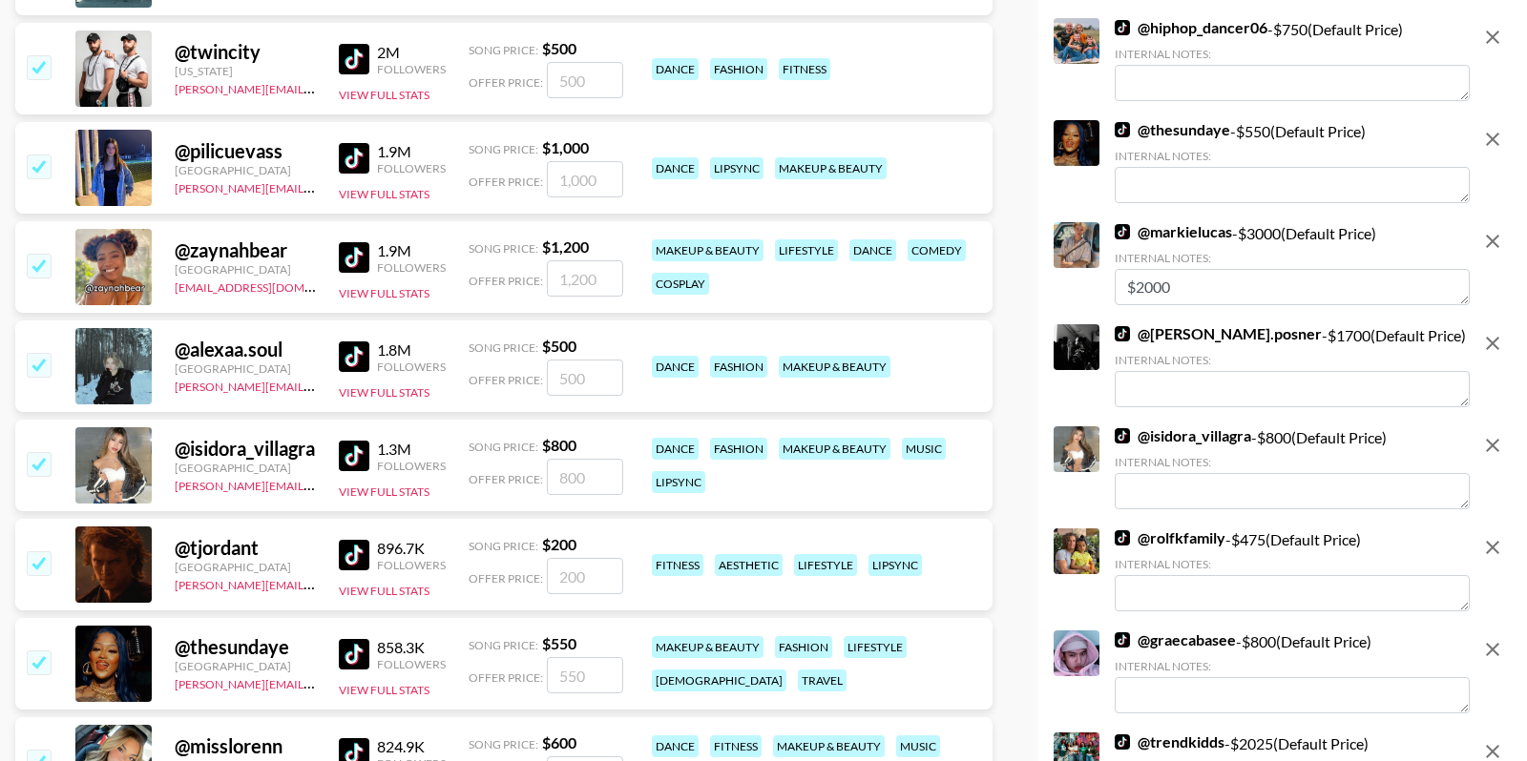
click at [48, 362] on input "checkbox" at bounding box center [38, 364] width 23 height 23
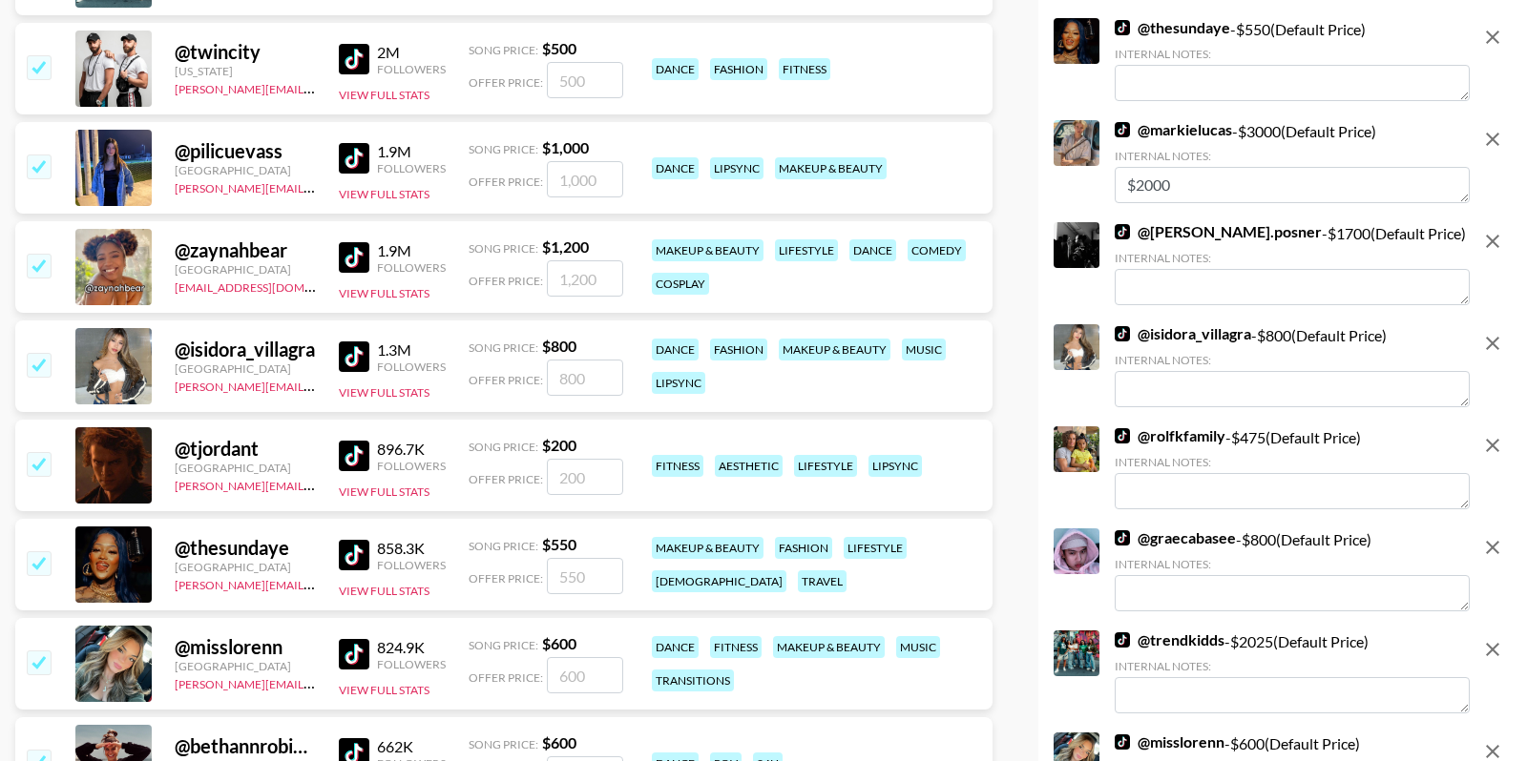
click at [40, 164] on input "checkbox" at bounding box center [38, 166] width 23 height 23
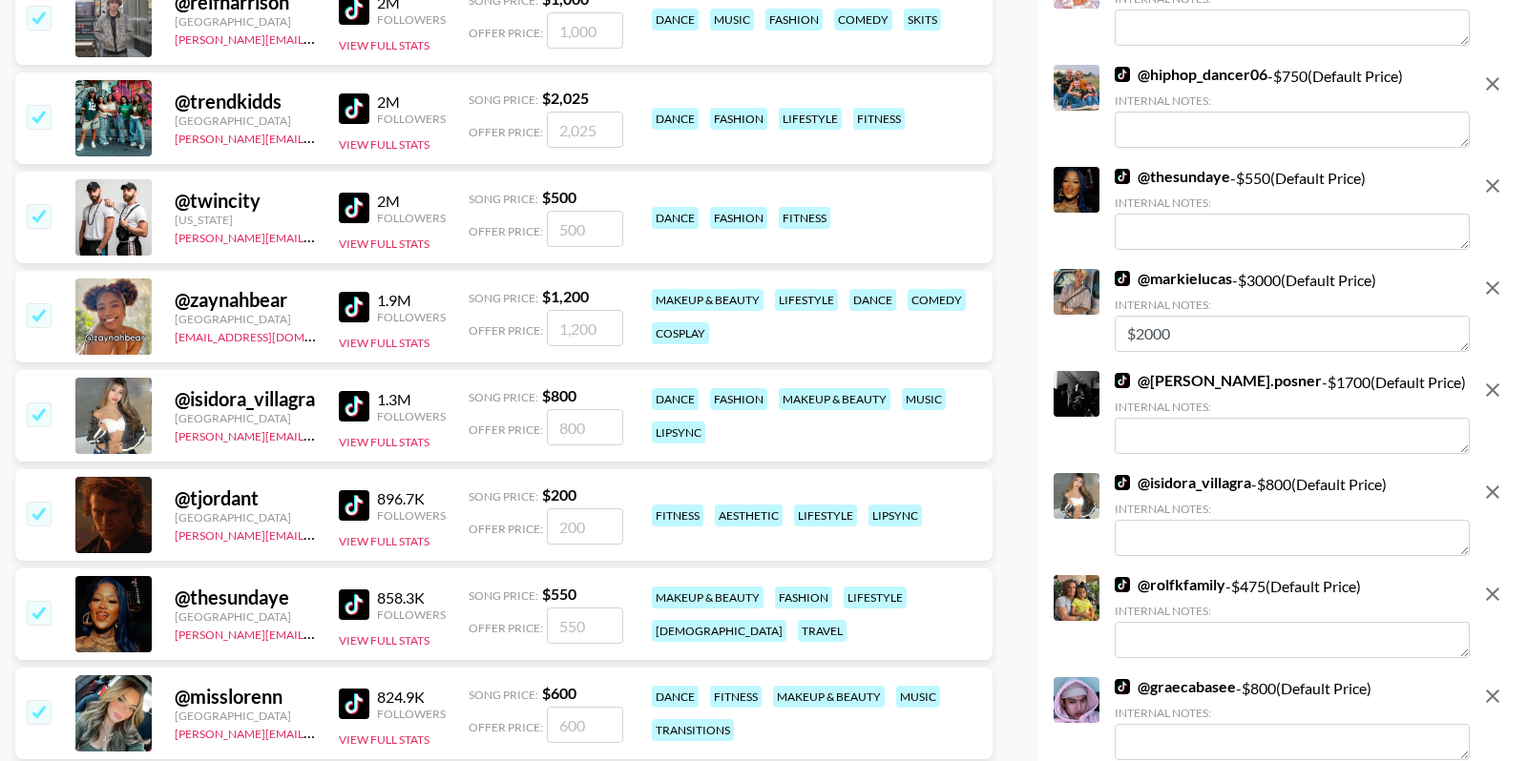
scroll to position [2220, 0]
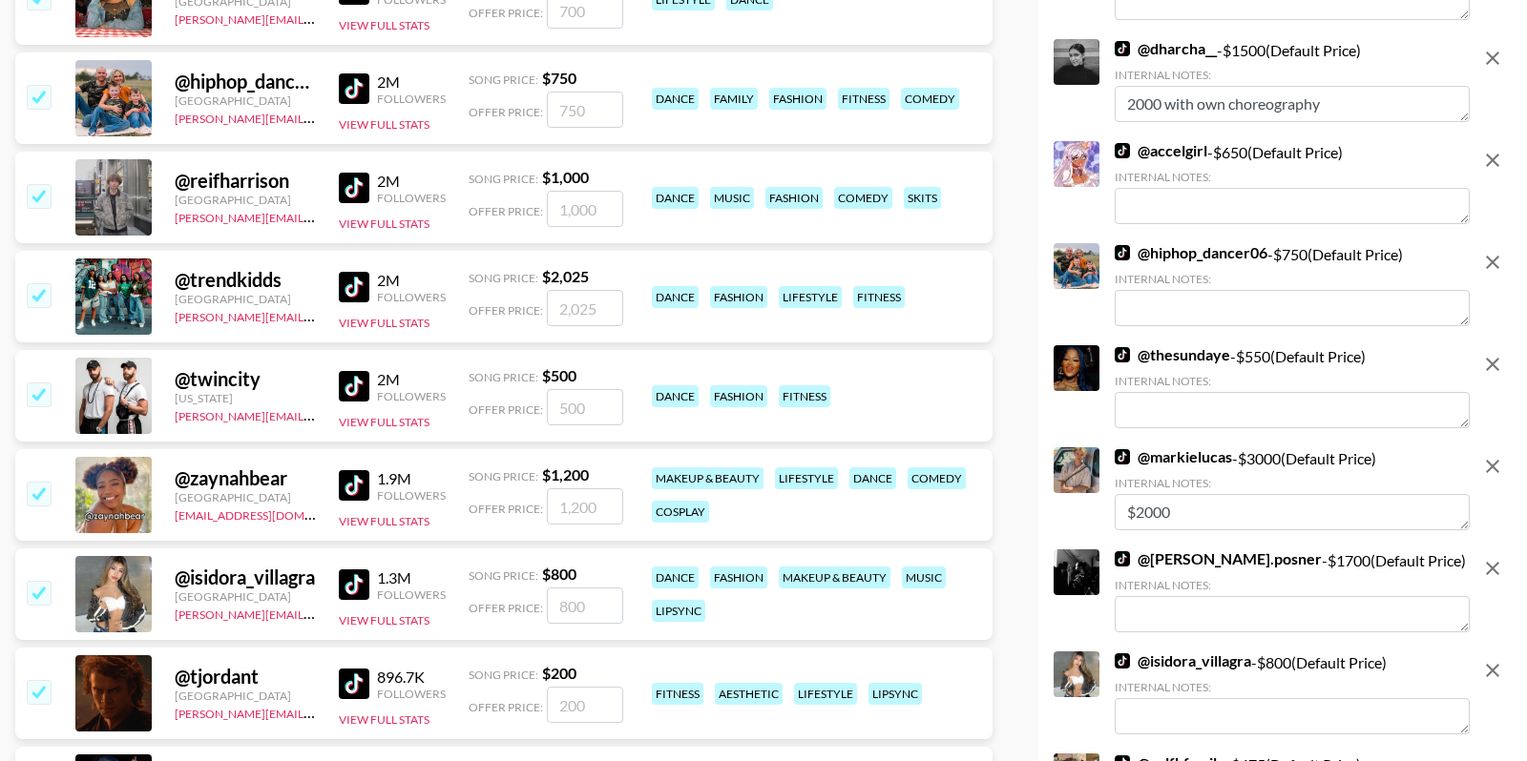
click at [36, 395] on input "checkbox" at bounding box center [38, 394] width 23 height 23
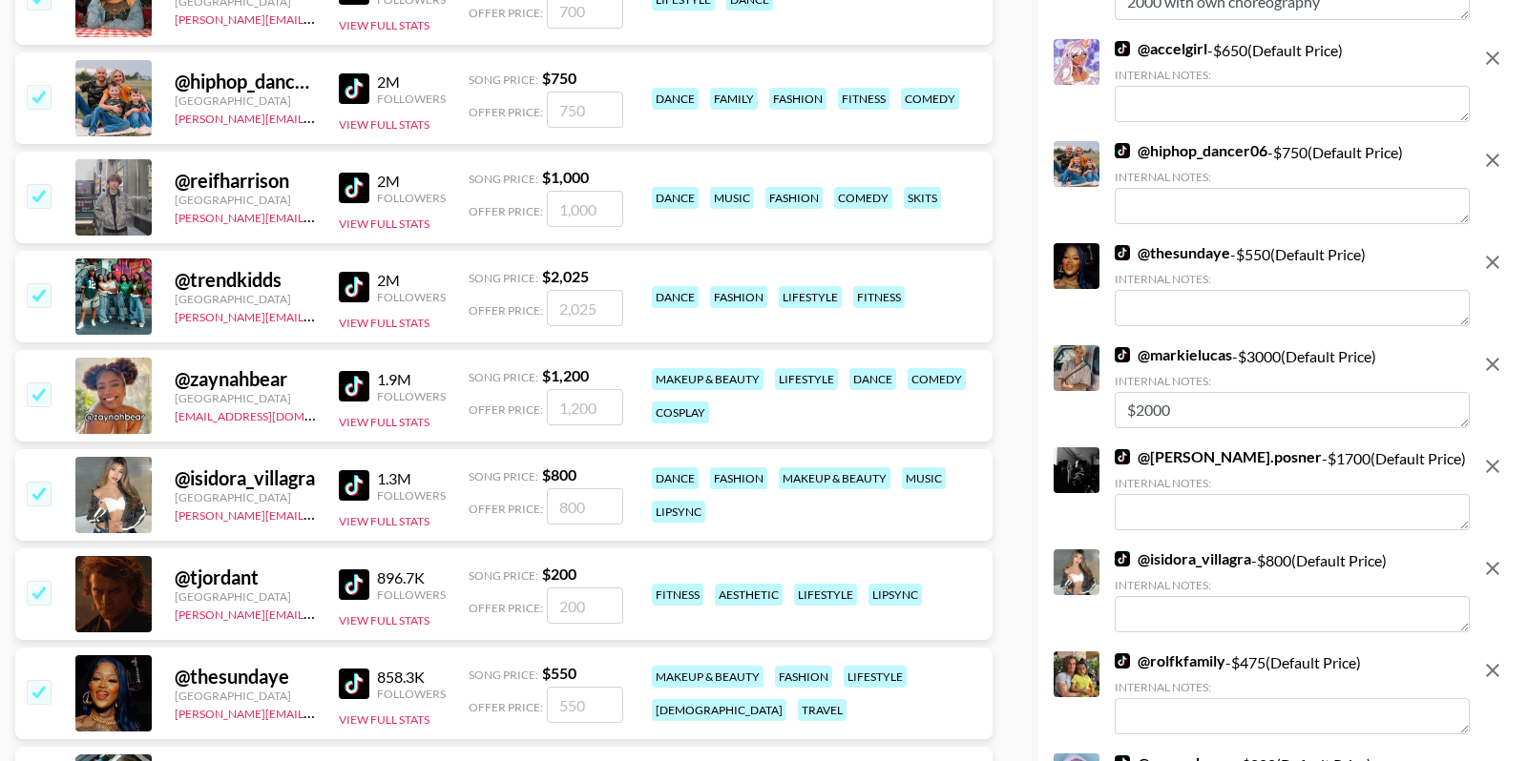
click at [32, 302] on input "checkbox" at bounding box center [38, 294] width 23 height 23
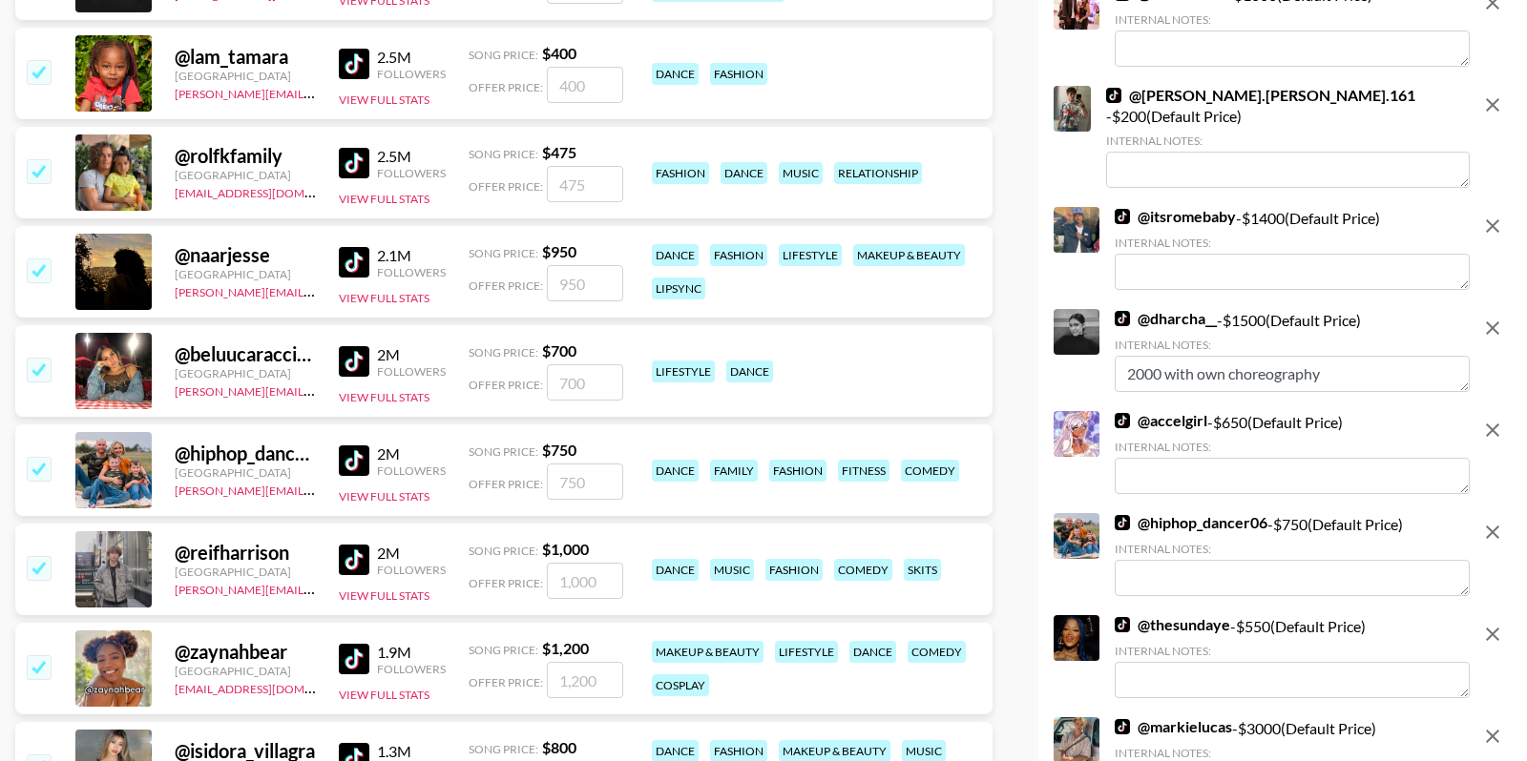
scroll to position [1841, 0]
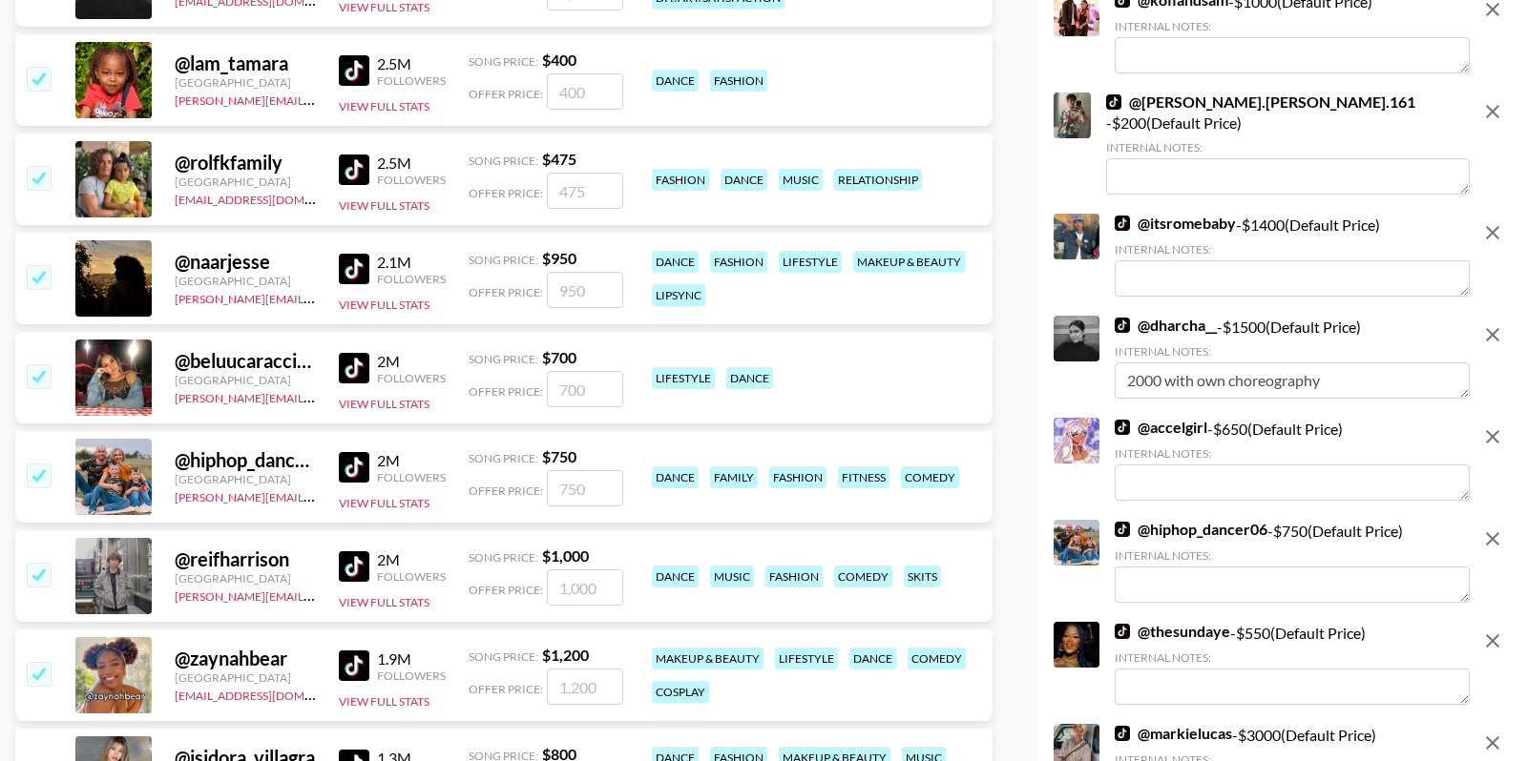
click at [33, 364] on input "checkbox" at bounding box center [38, 375] width 23 height 23
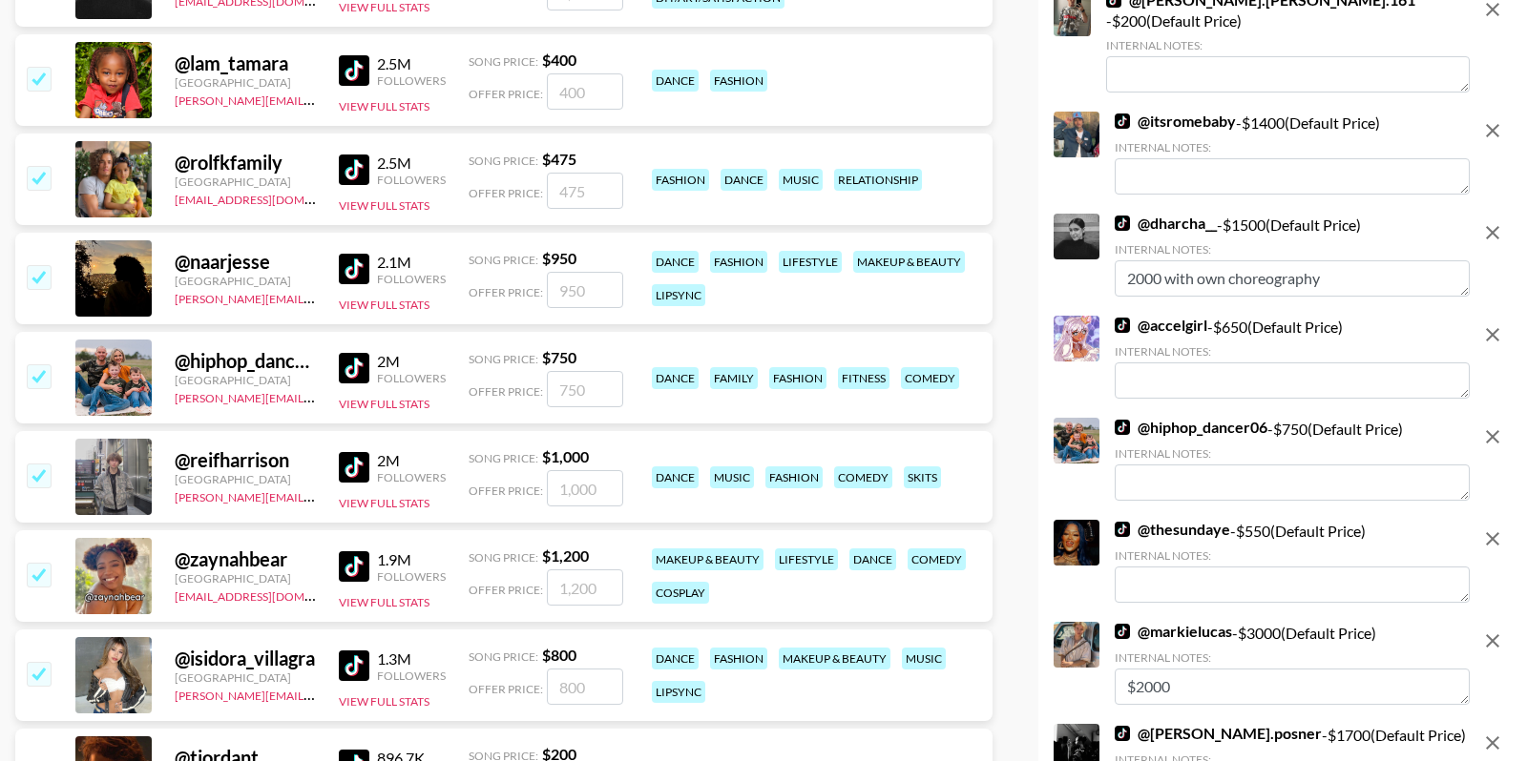
click at [31, 280] on input "checkbox" at bounding box center [38, 276] width 23 height 23
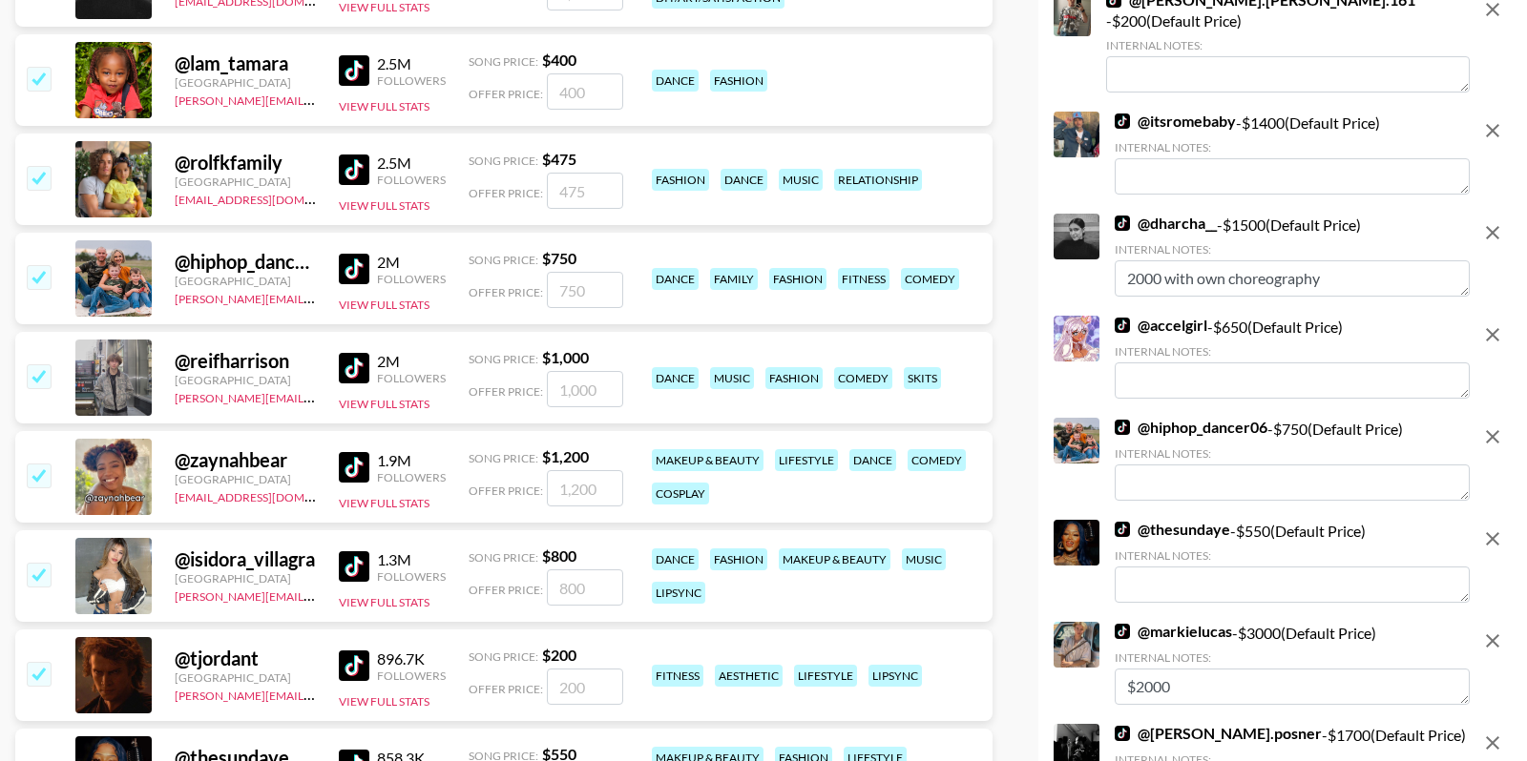
click at [38, 172] on input "checkbox" at bounding box center [38, 177] width 23 height 23
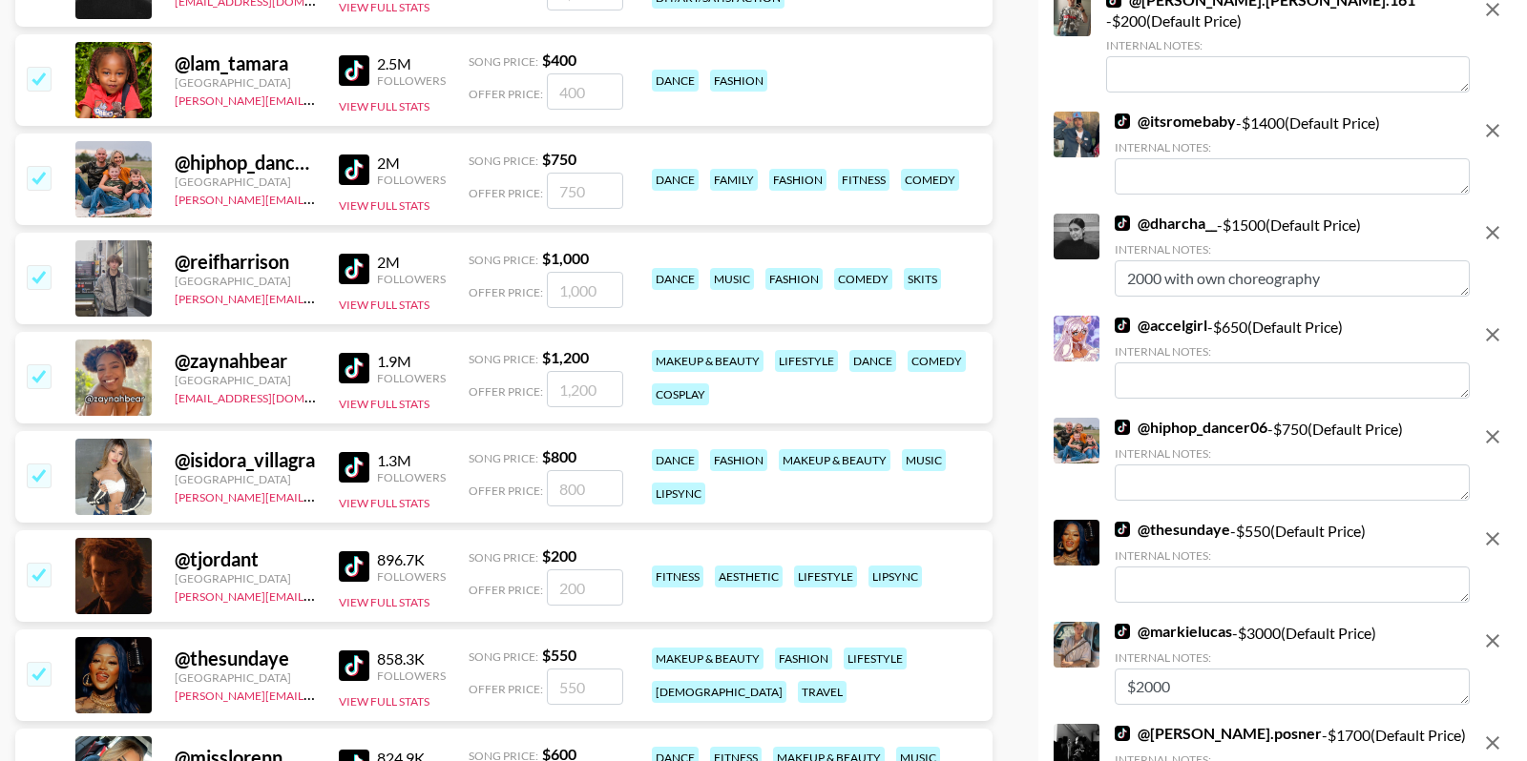
click at [42, 73] on input "checkbox" at bounding box center [38, 78] width 23 height 23
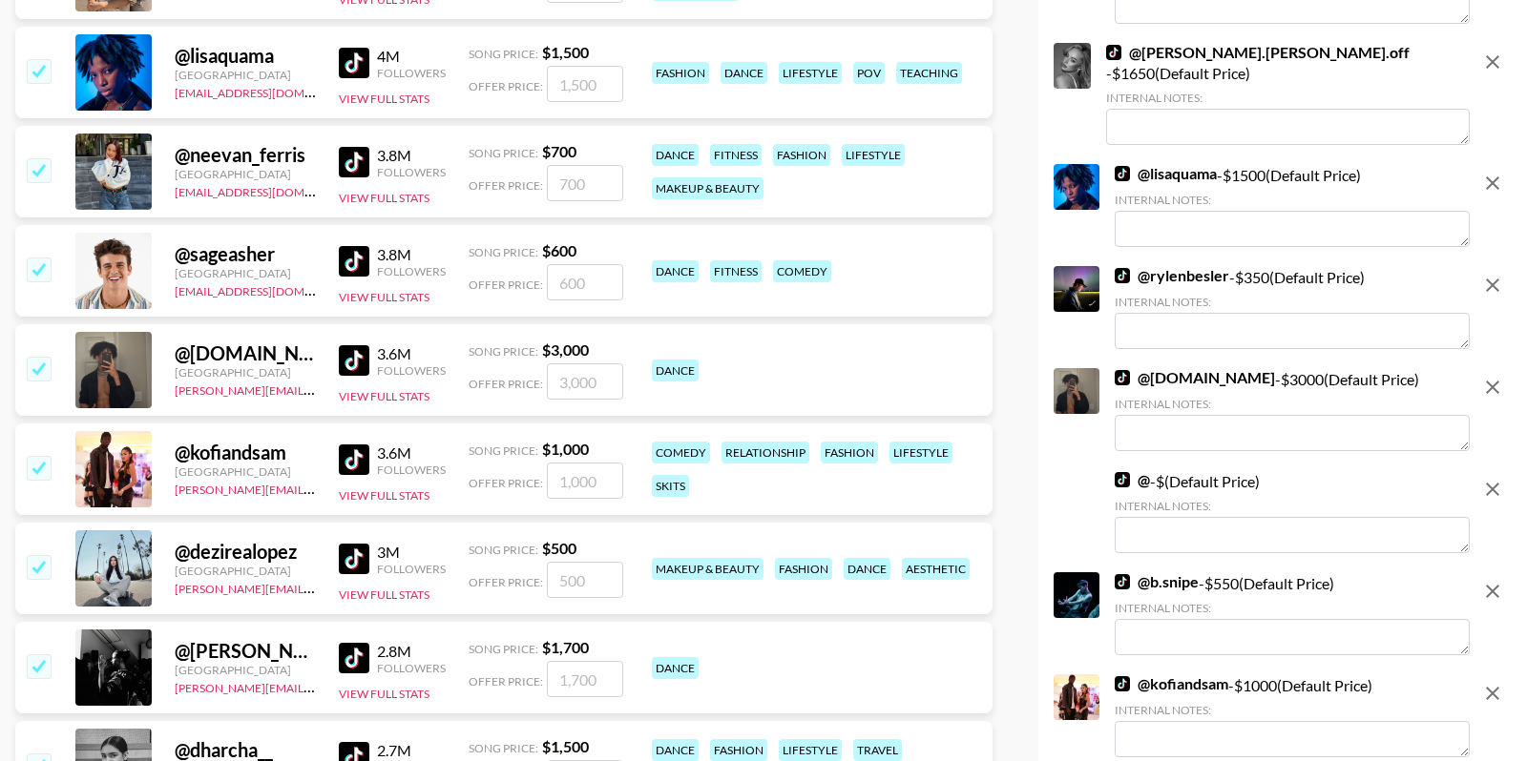
scroll to position [1060, 0]
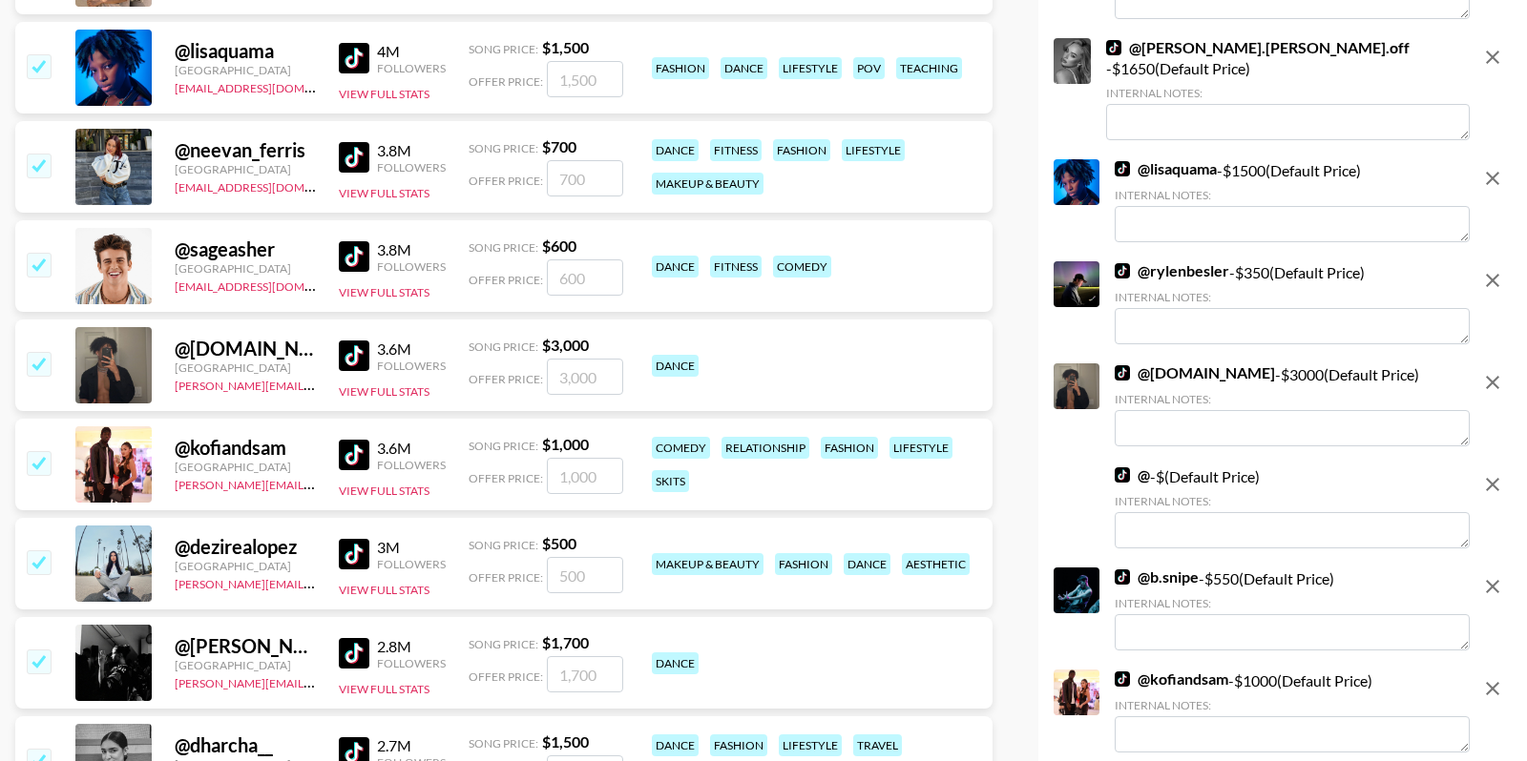
click at [32, 459] on input "checkbox" at bounding box center [38, 462] width 23 height 23
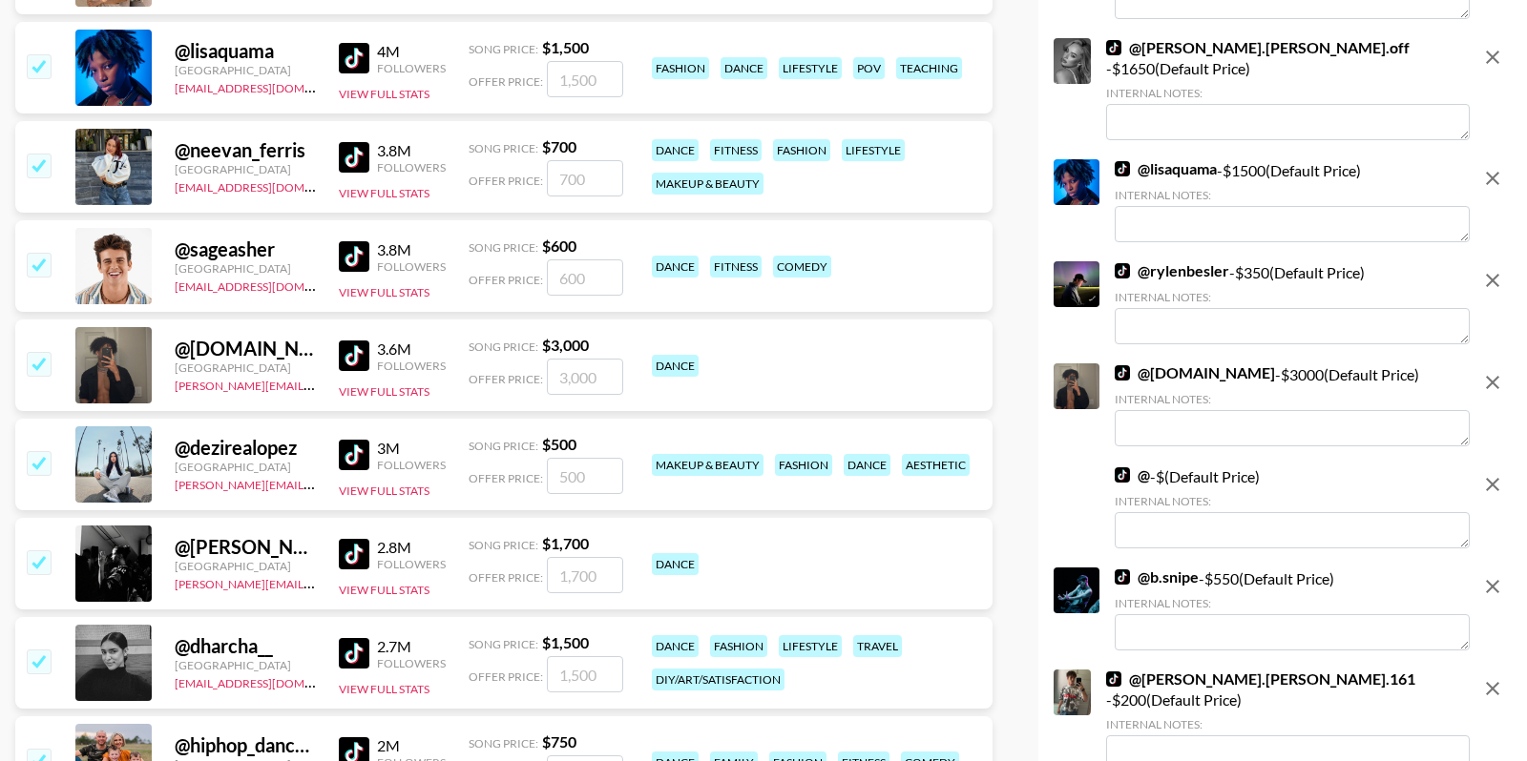
click at [33, 167] on input "checkbox" at bounding box center [38, 165] width 23 height 23
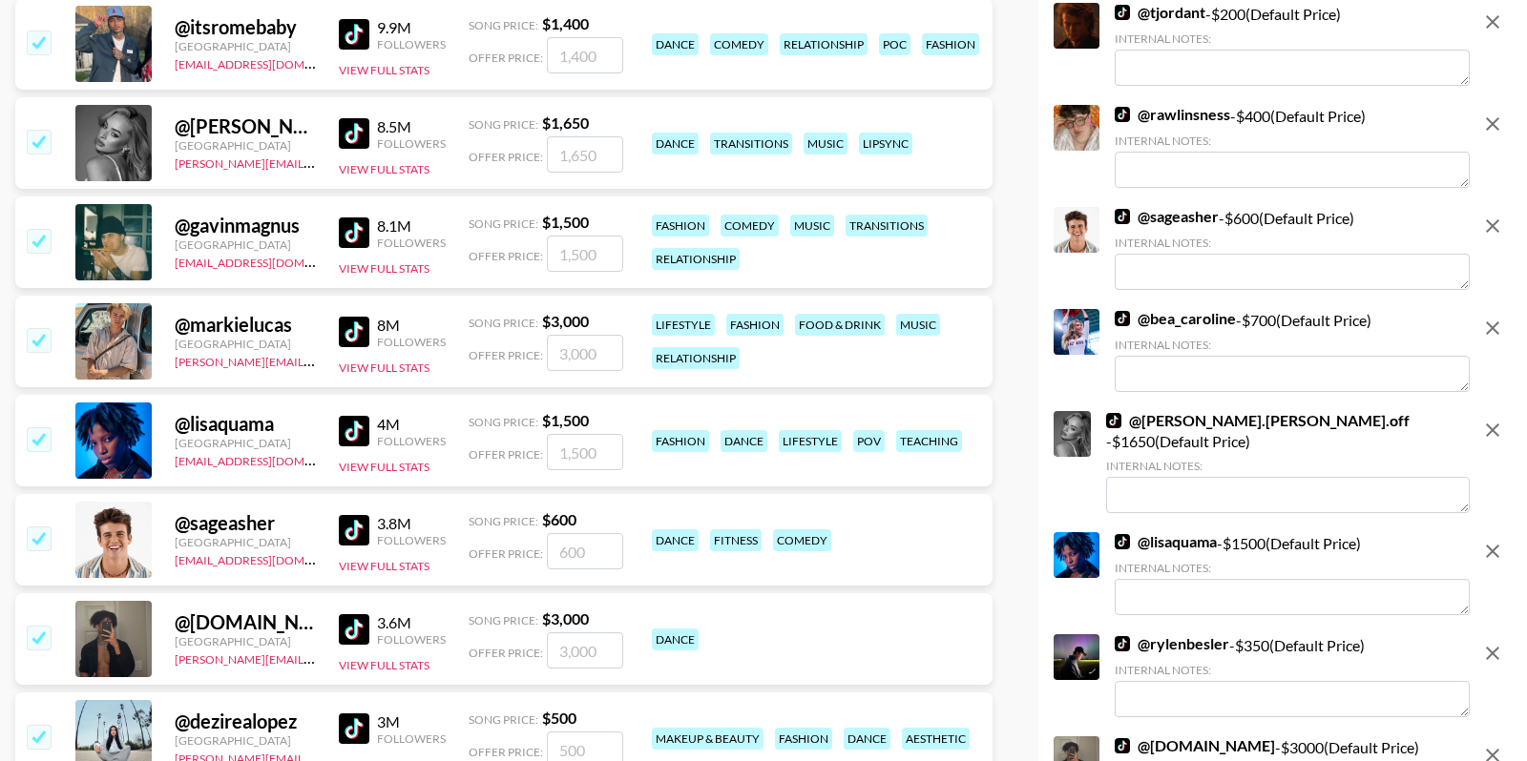
scroll to position [499, 0]
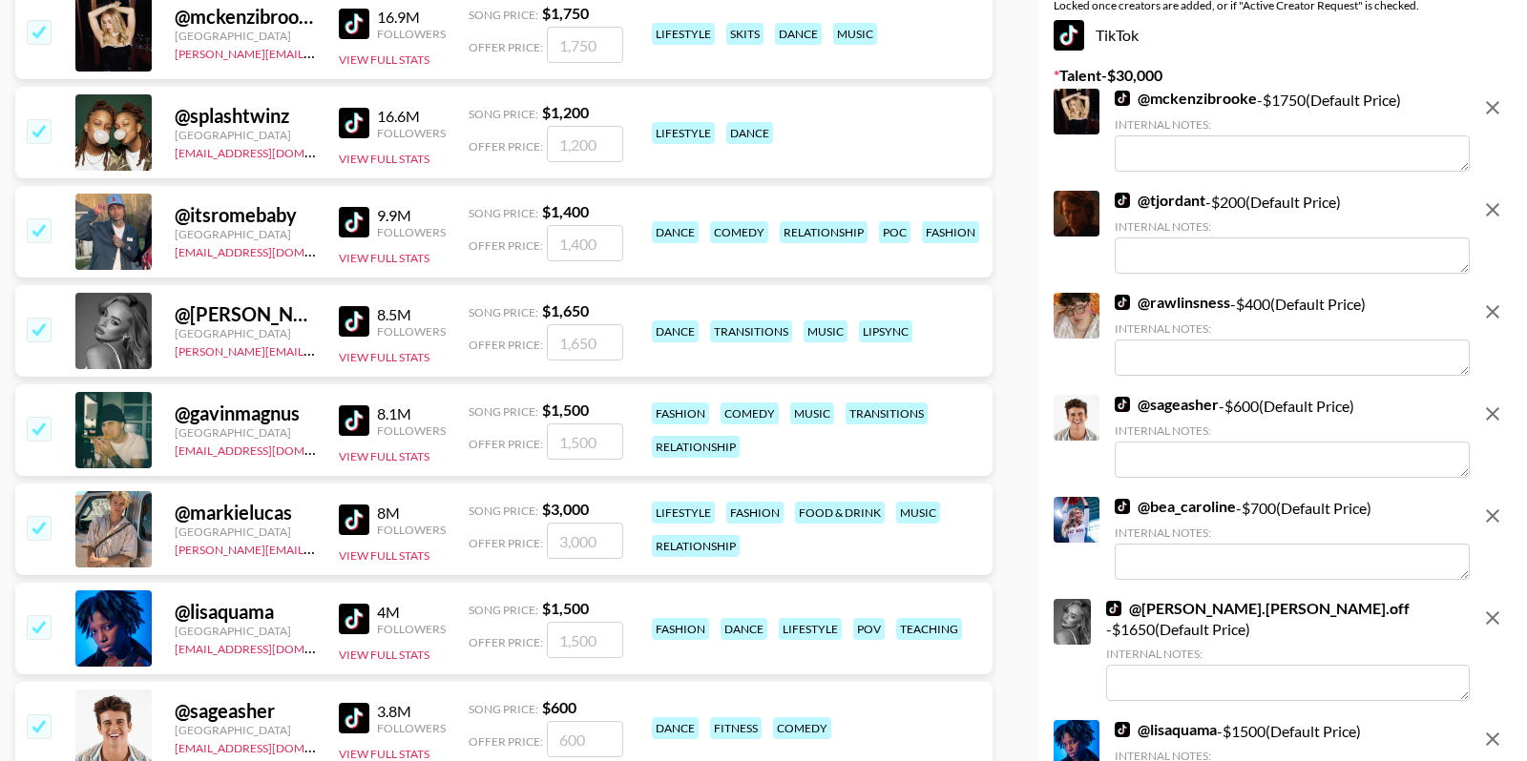
click at [31, 526] on input "checkbox" at bounding box center [38, 527] width 23 height 23
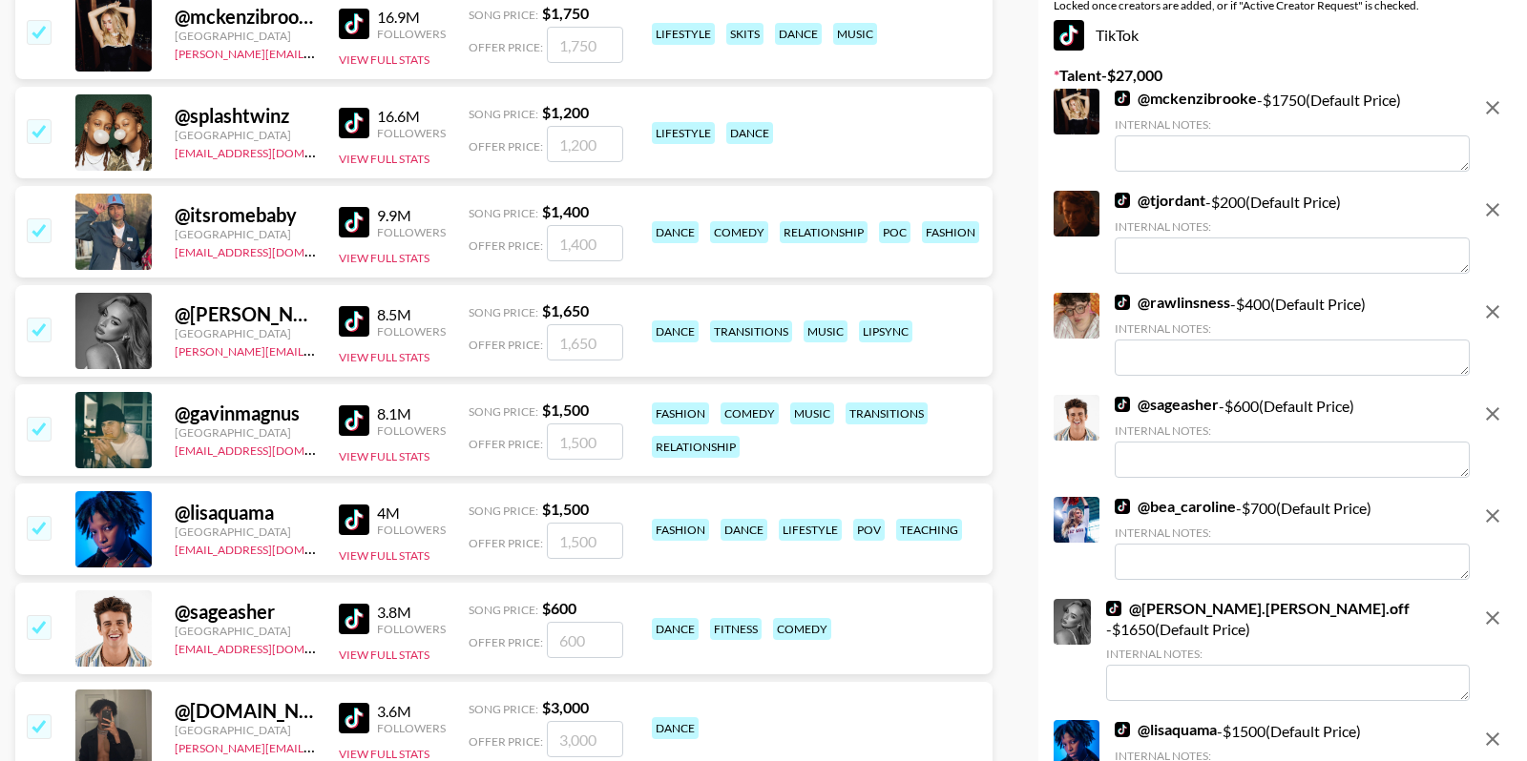
click at [42, 324] on input "checkbox" at bounding box center [38, 329] width 23 height 23
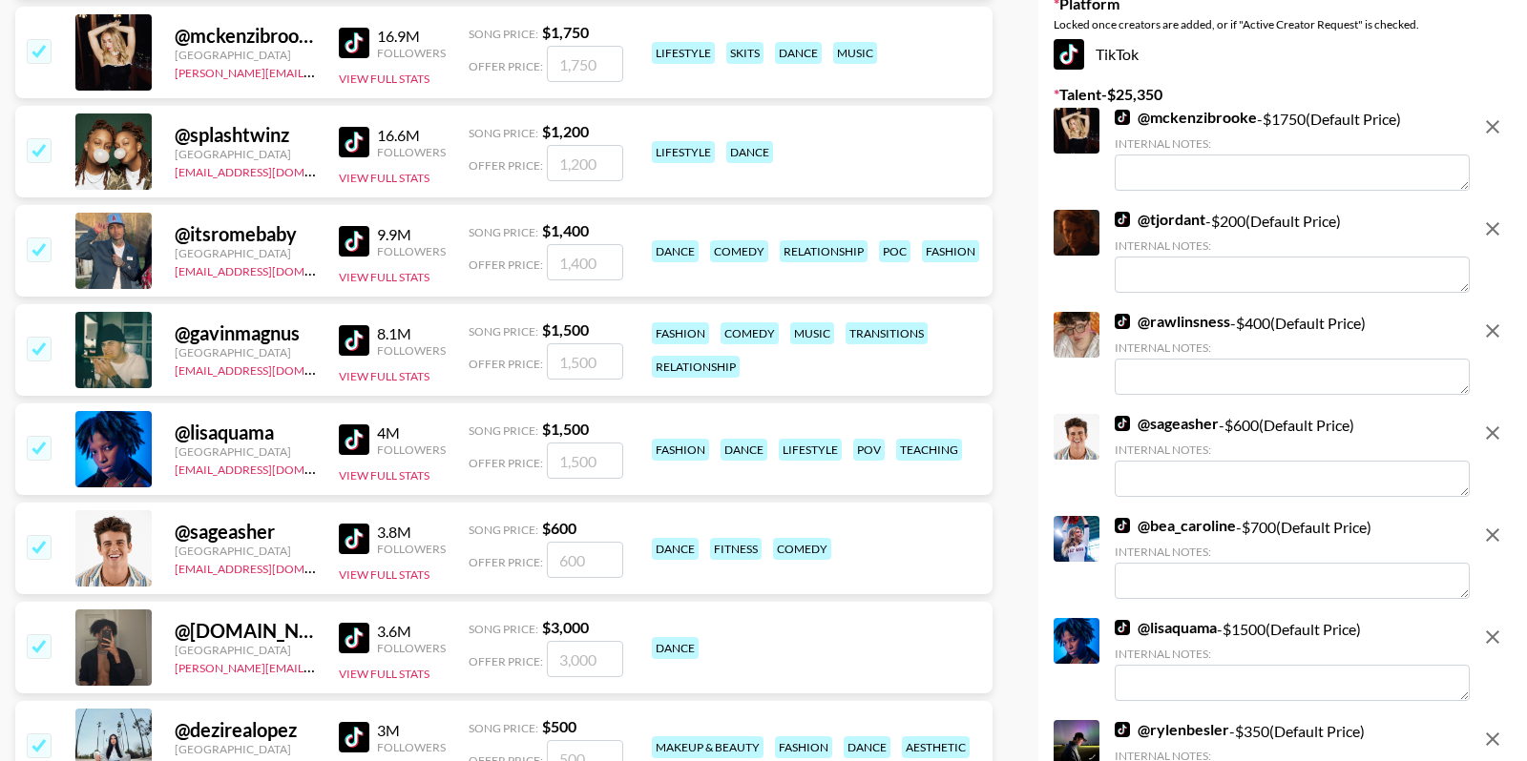
scroll to position [301, 0]
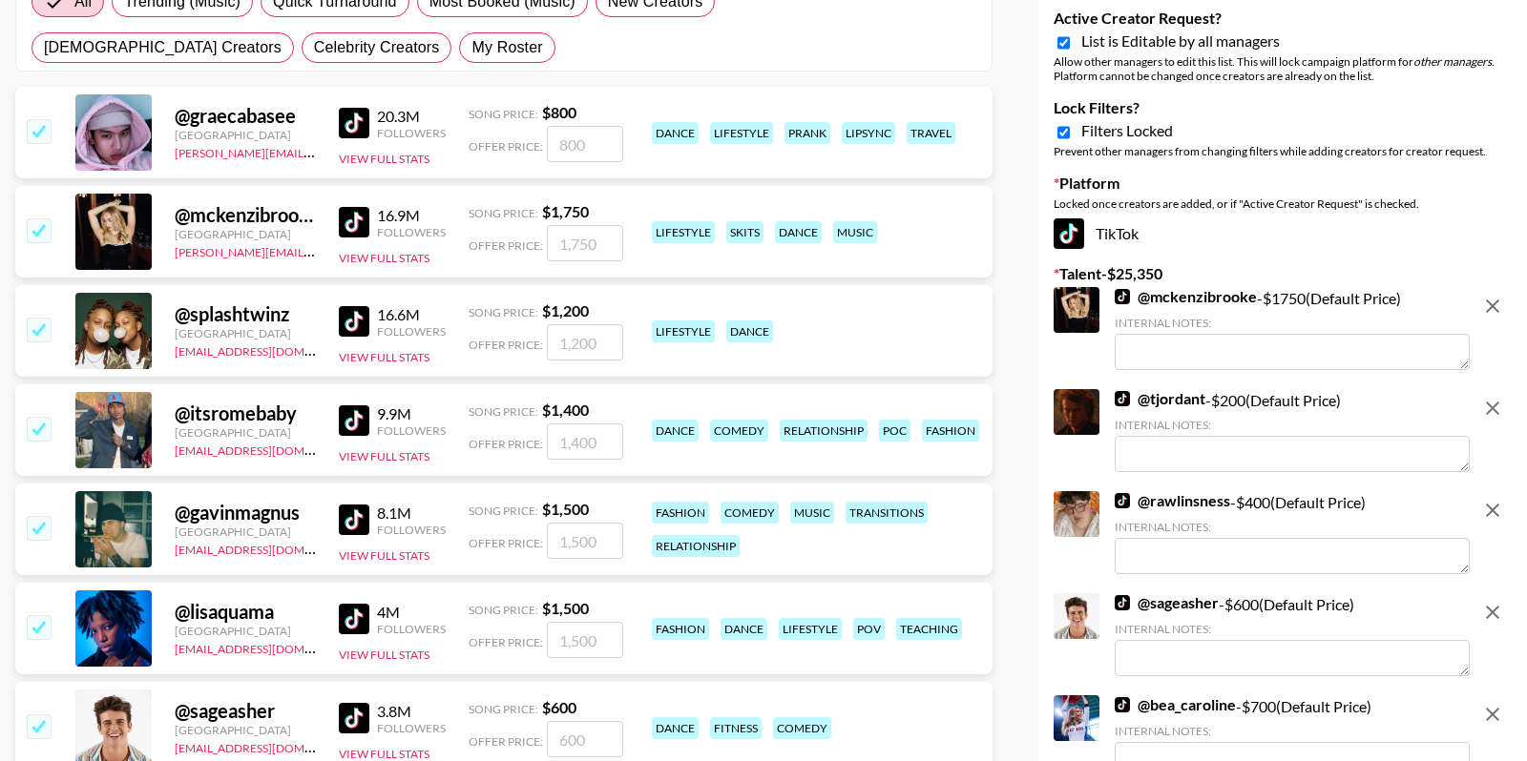
click at [40, 135] on input "checkbox" at bounding box center [38, 130] width 23 height 23
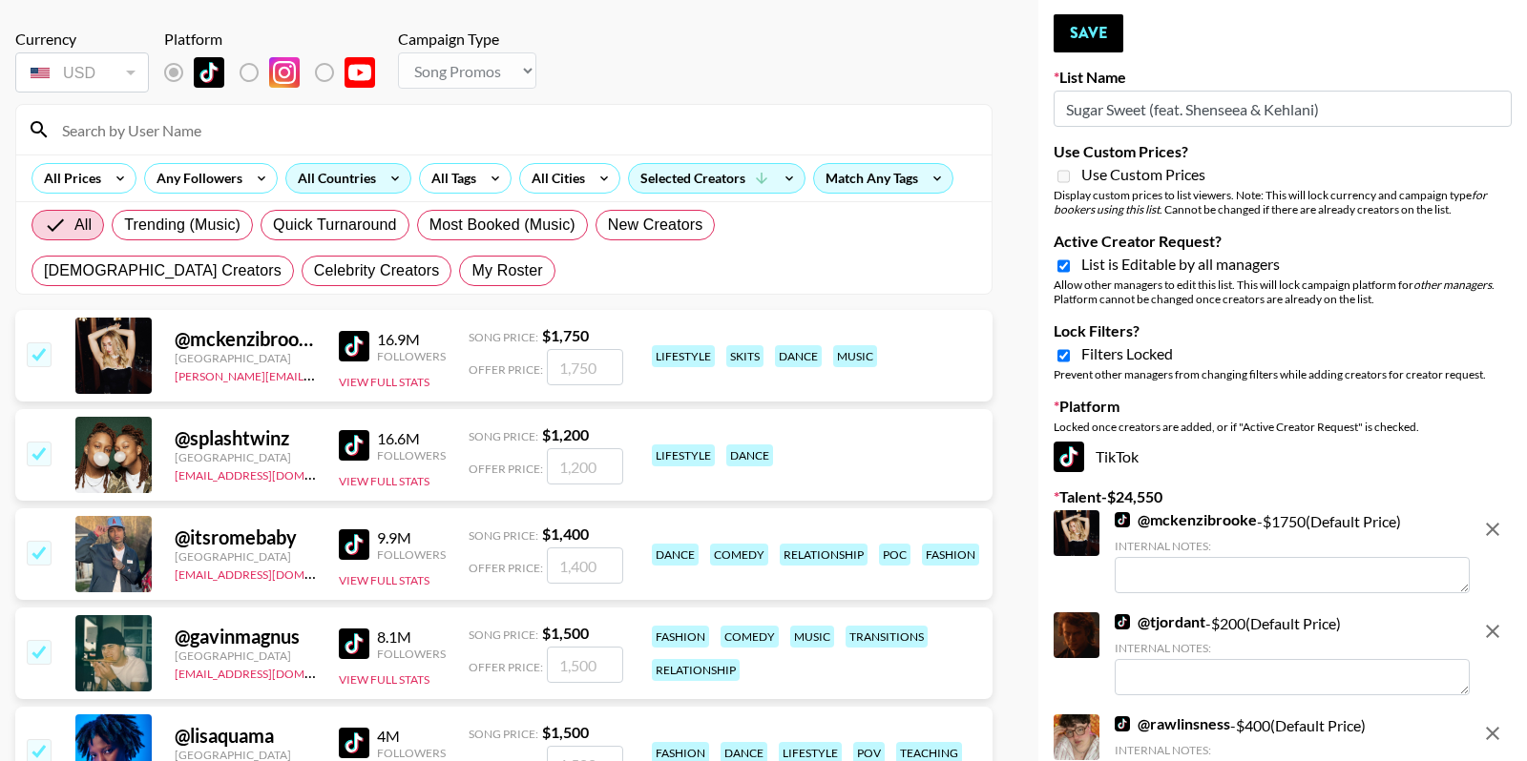
scroll to position [40, 0]
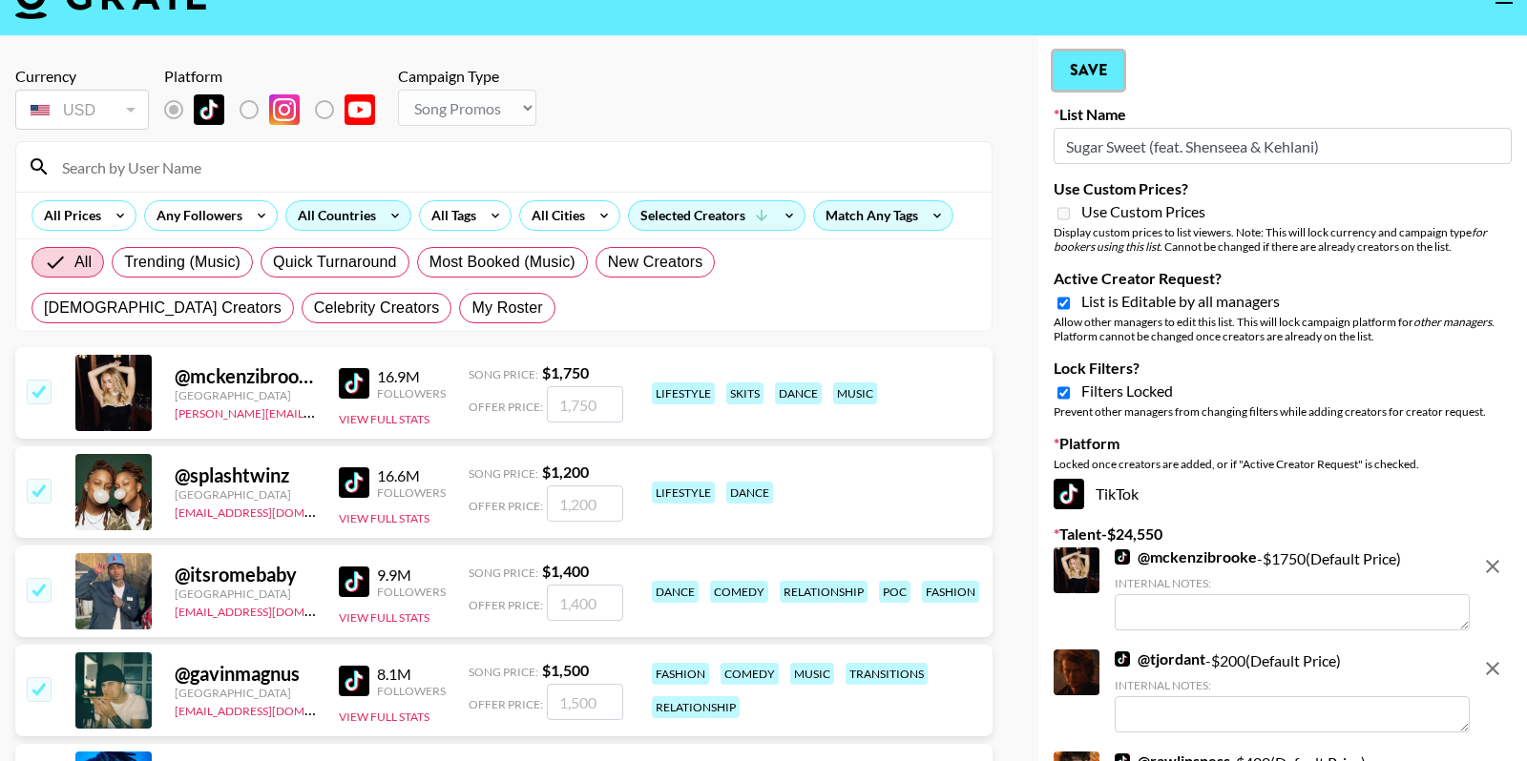
click at [1103, 71] on button "Save" at bounding box center [1088, 71] width 70 height 38
click at [1111, 83] on button "Save" at bounding box center [1088, 71] width 70 height 38
click at [1110, 82] on button "Save" at bounding box center [1088, 71] width 70 height 38
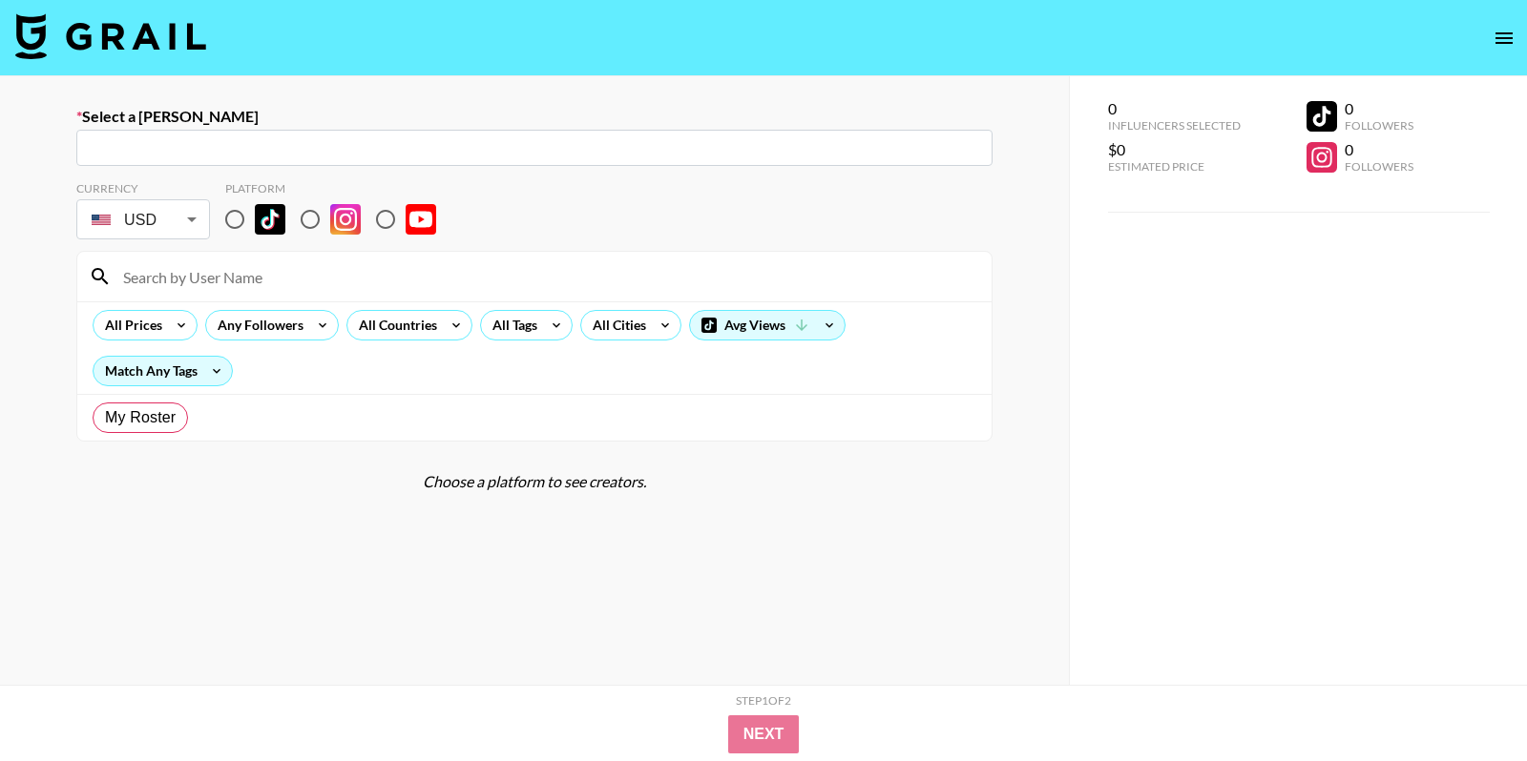
radio input "true"
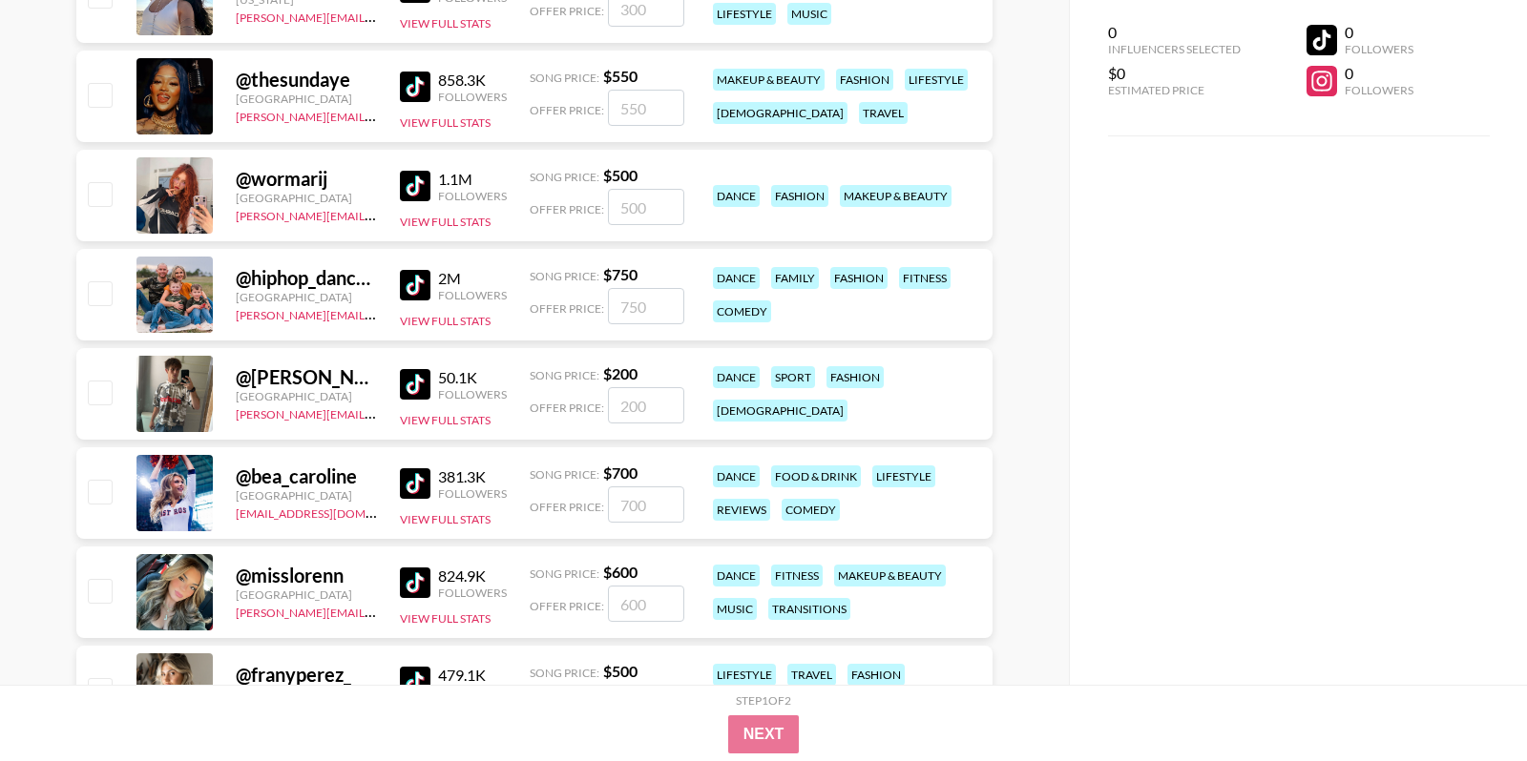
scroll to position [7258, 0]
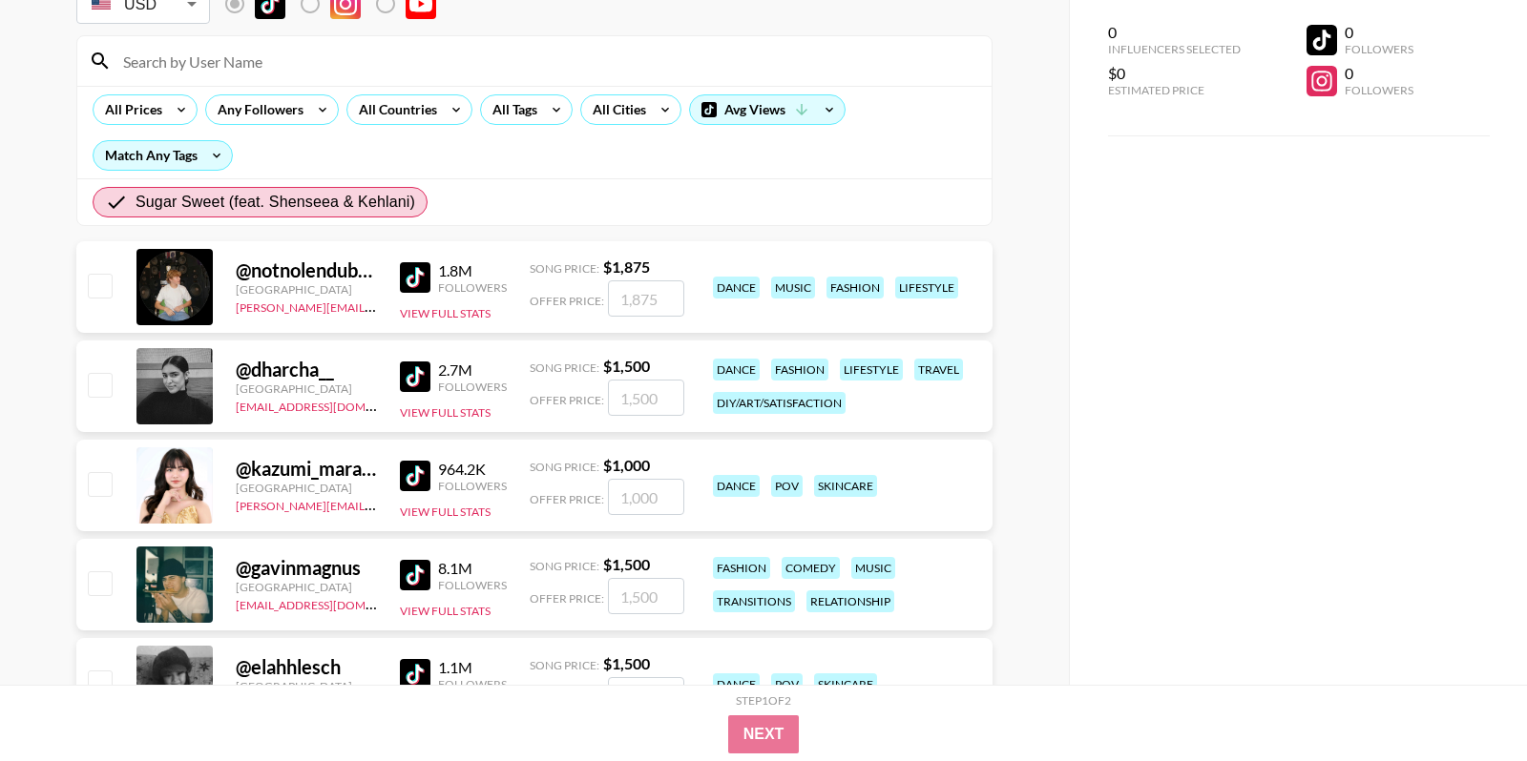
scroll to position [135, 0]
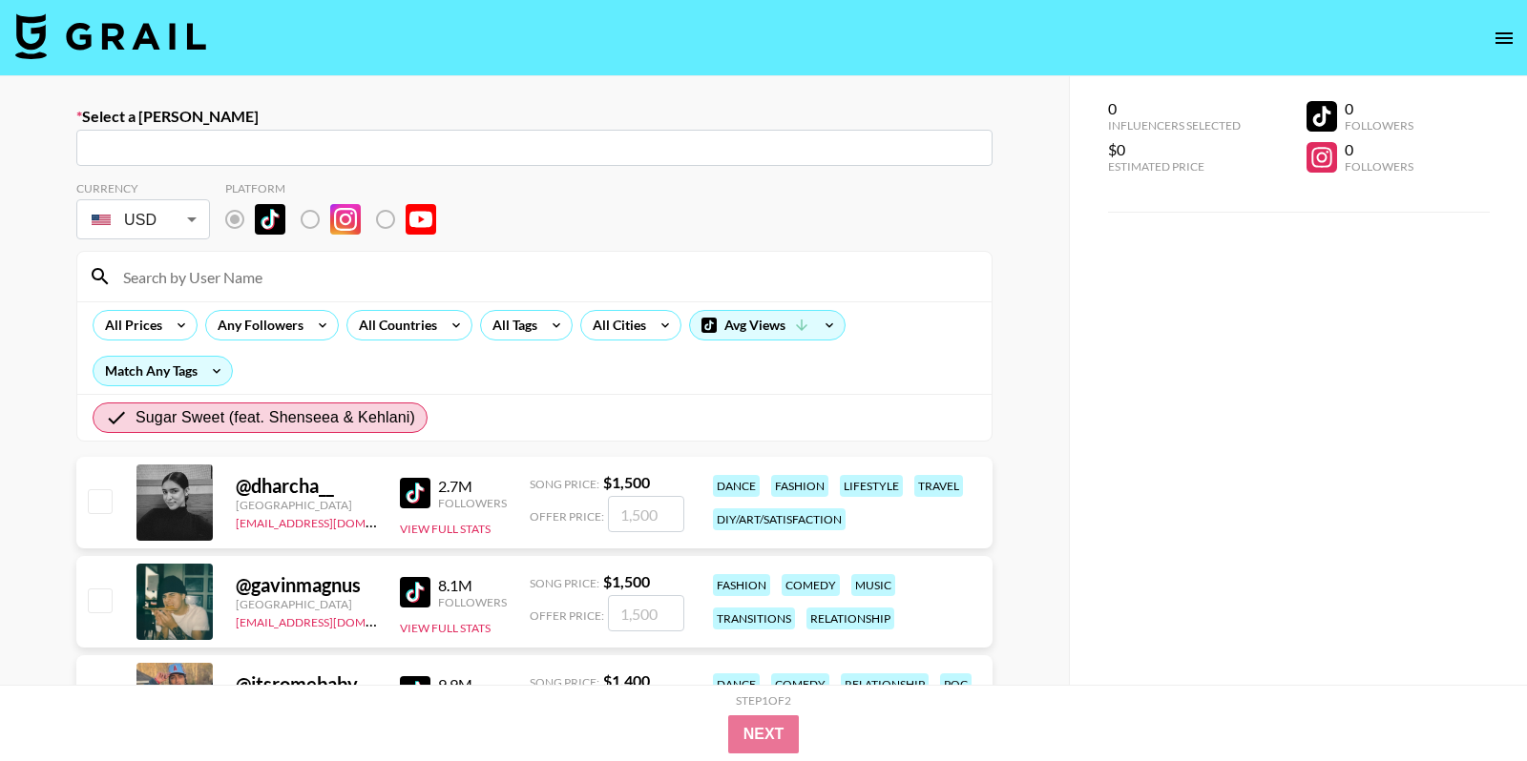
click at [52, 49] on img at bounding box center [110, 36] width 191 height 46
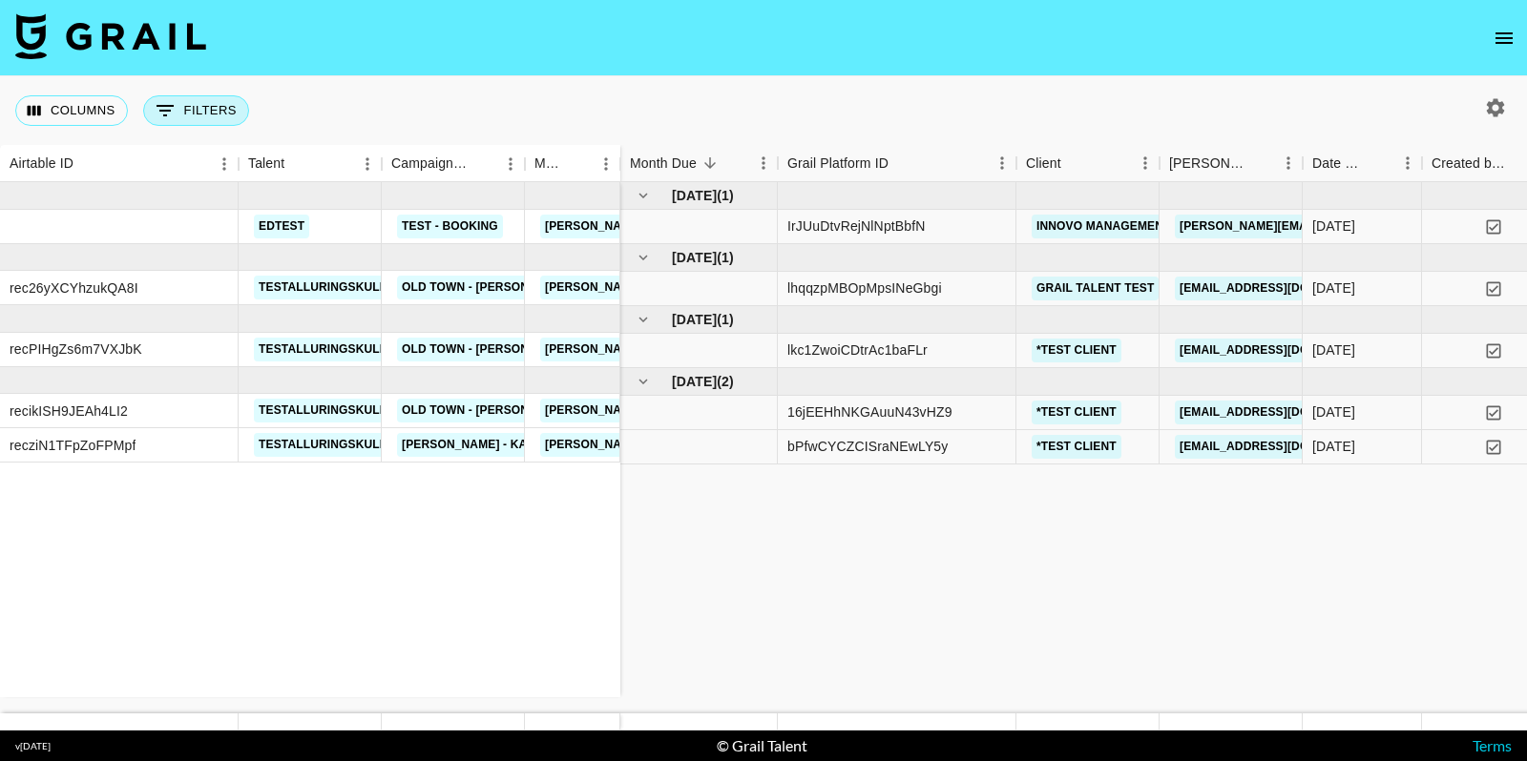
drag, startPoint x: 214, startPoint y: 81, endPoint x: 214, endPoint y: 95, distance: 14.3
click at [214, 81] on div "Columns 0 Filters + Booking" at bounding box center [135, 110] width 241 height 69
click at [214, 123] on button "0 Filters" at bounding box center [196, 110] width 106 height 31
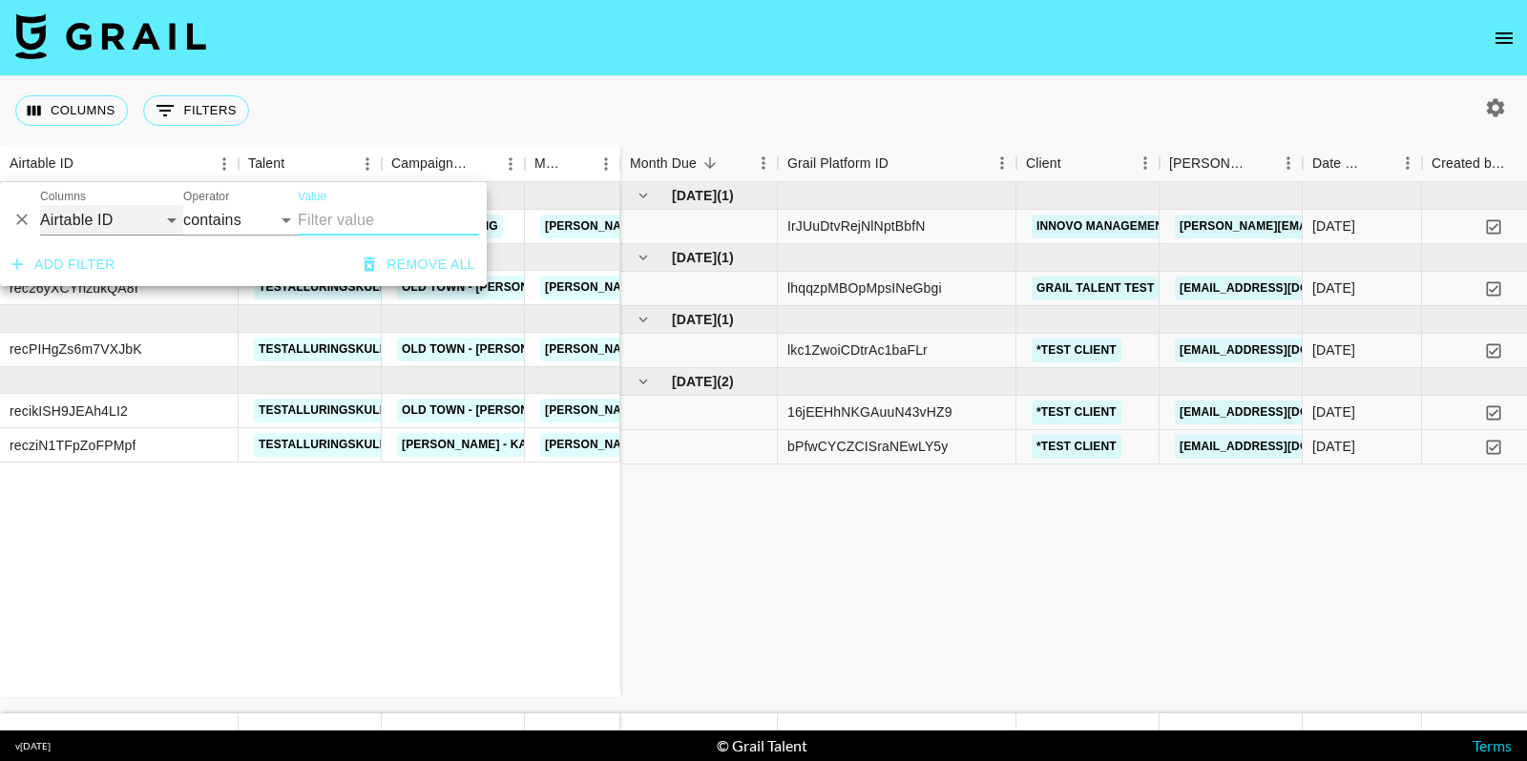
click at [133, 216] on select "Airtable ID Talent Campaign (Type) Manager Grail Platform ID Client Booker Date…" at bounding box center [111, 220] width 143 height 31
select select "campaign"
click at [375, 215] on input "Value" at bounding box center [388, 220] width 181 height 31
paste input "Tabs Brand Promo"
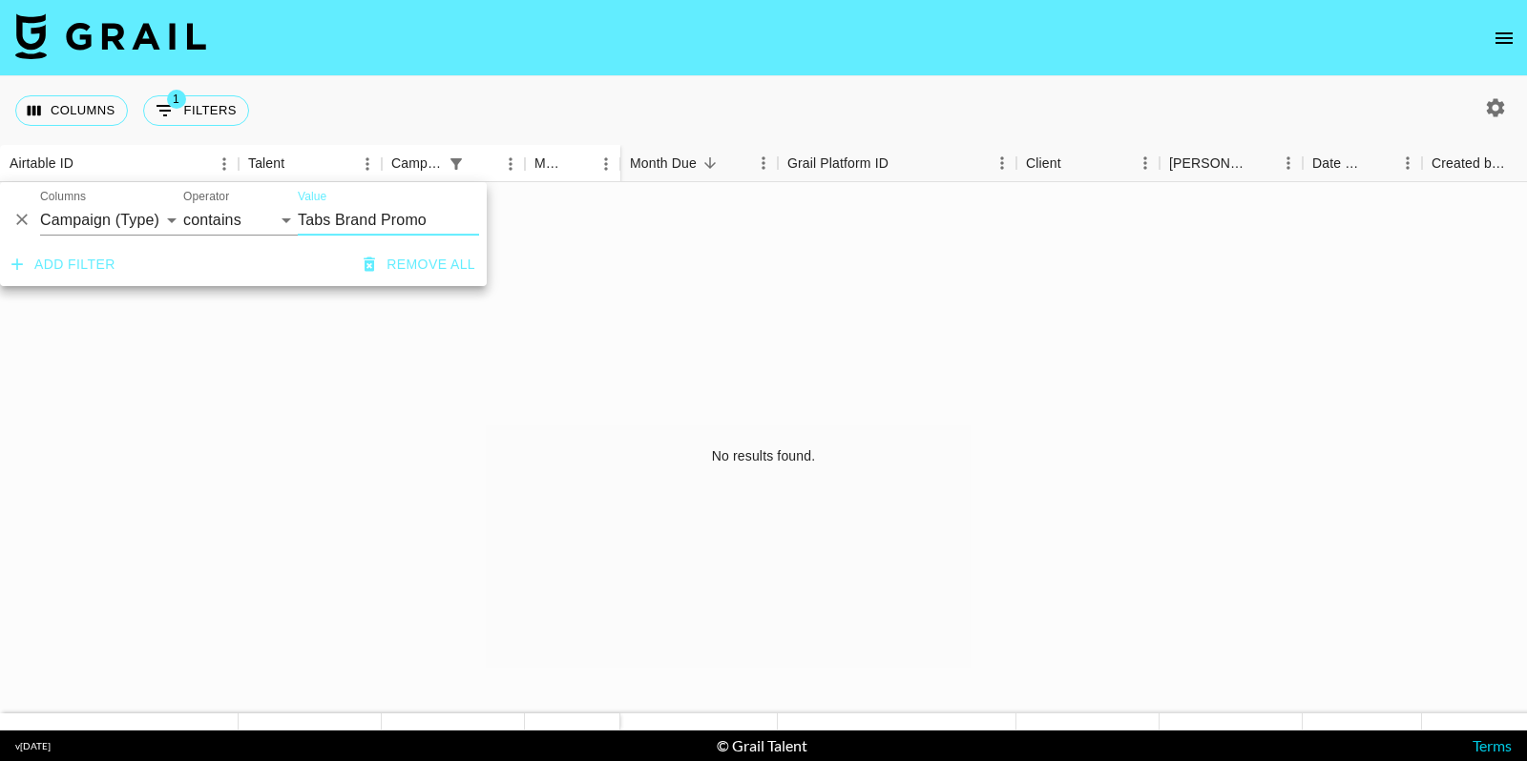
type input "Tabs Brand Promo"
click at [1498, 102] on icon "button" at bounding box center [1495, 107] width 18 height 18
select select "May '25"
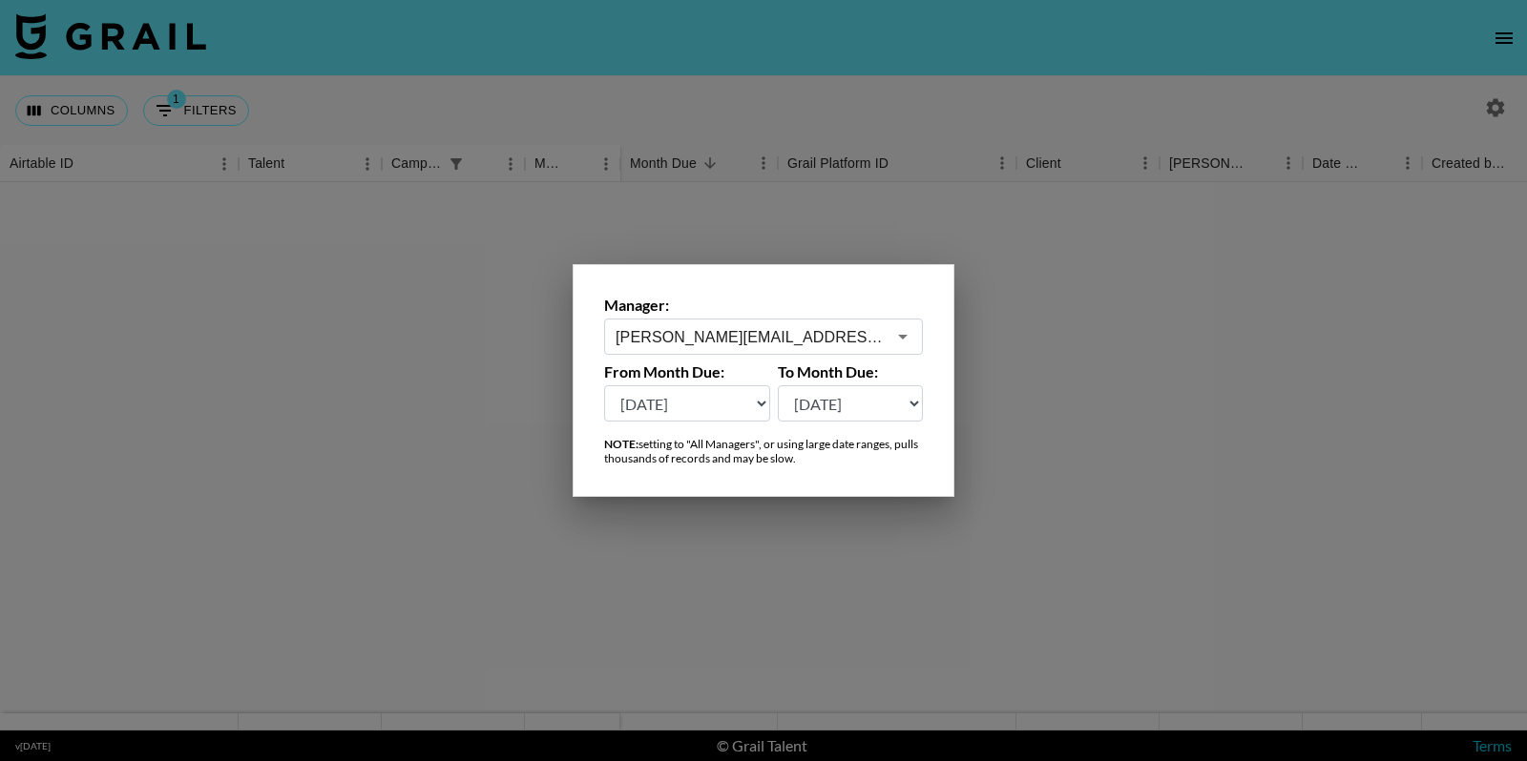
click at [744, 337] on input "ella@grail-talent.com" at bounding box center [750, 337] width 270 height 22
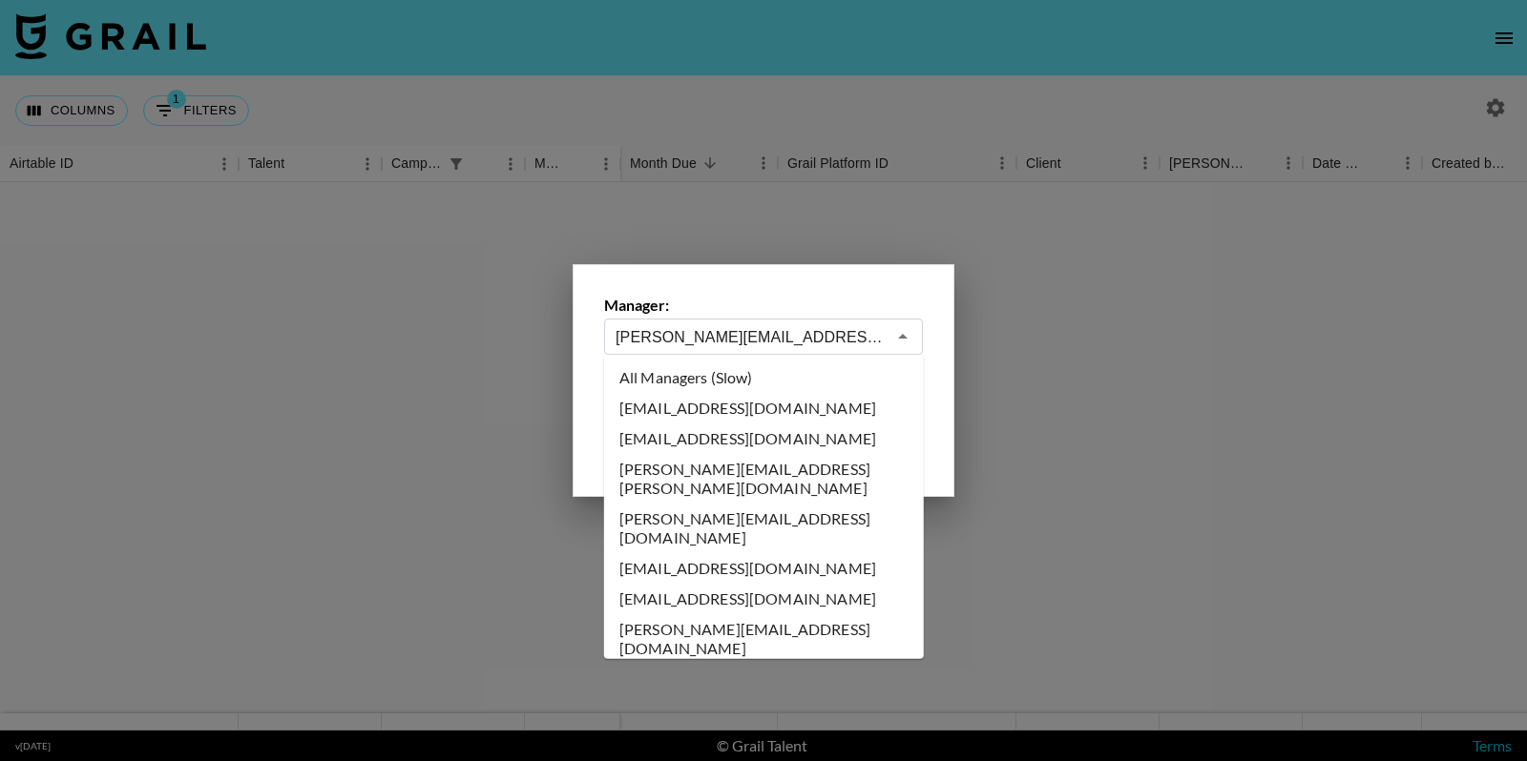
click at [730, 376] on li "All Managers (Slow)" at bounding box center [764, 378] width 320 height 31
type input "All Managers (Slow)"
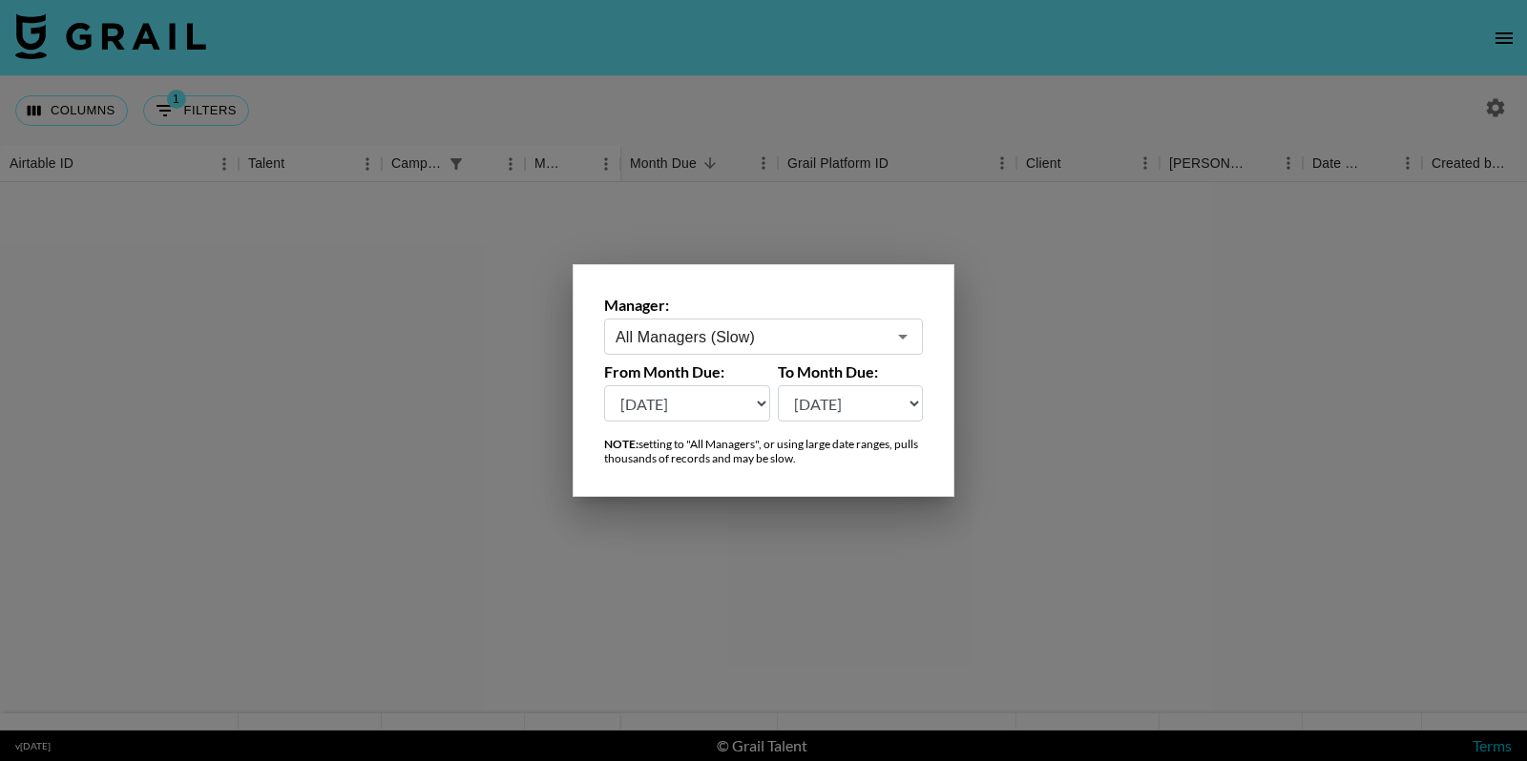
click at [1012, 288] on div at bounding box center [763, 380] width 1527 height 761
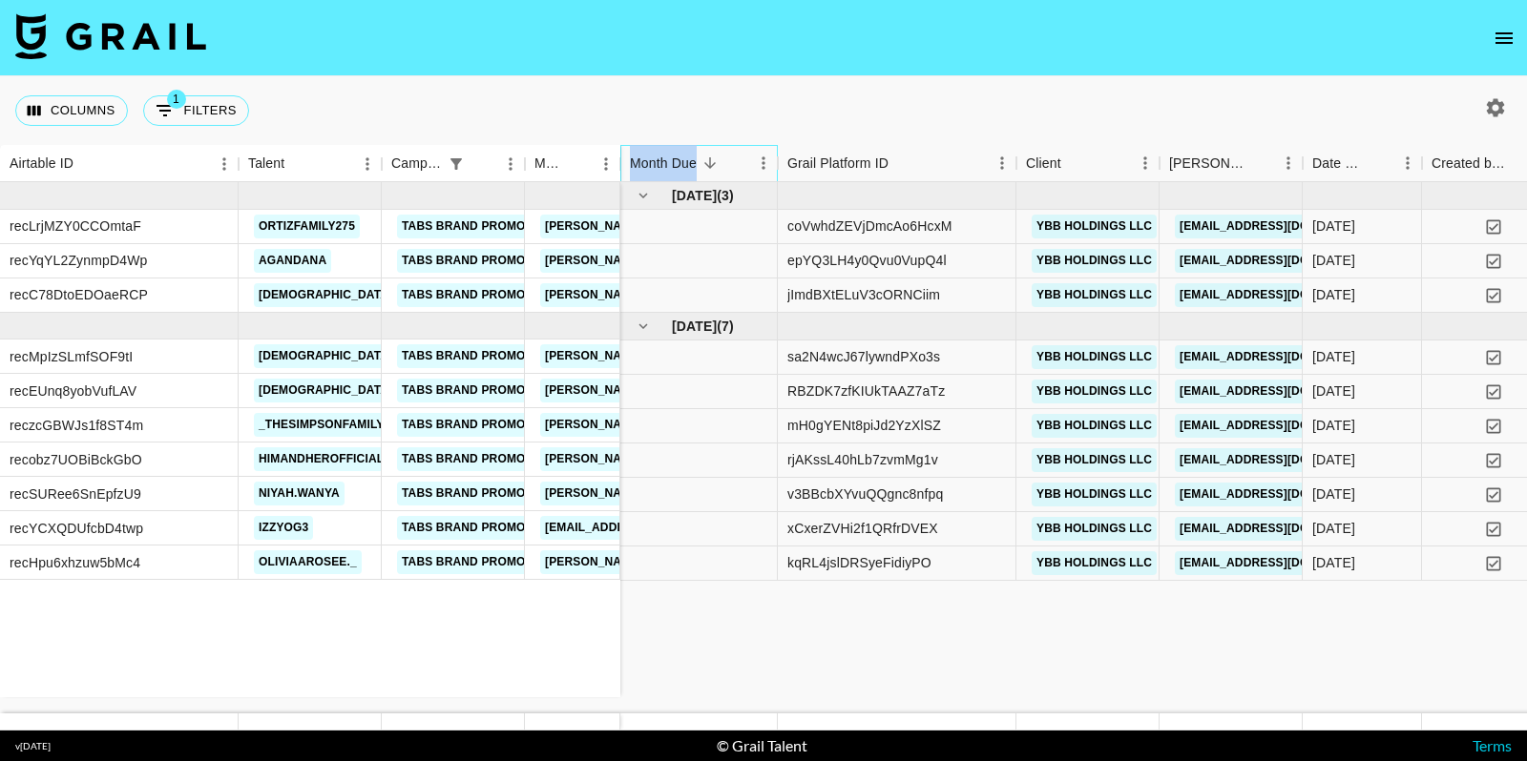
drag, startPoint x: 621, startPoint y: 162, endPoint x: 815, endPoint y: 152, distance: 194.0
click at [849, 103] on div "Columns 1 Filters + Booking" at bounding box center [763, 110] width 1527 height 69
click at [1237, 257] on link "partnerships@ybbmedia.com" at bounding box center [1281, 261] width 214 height 24
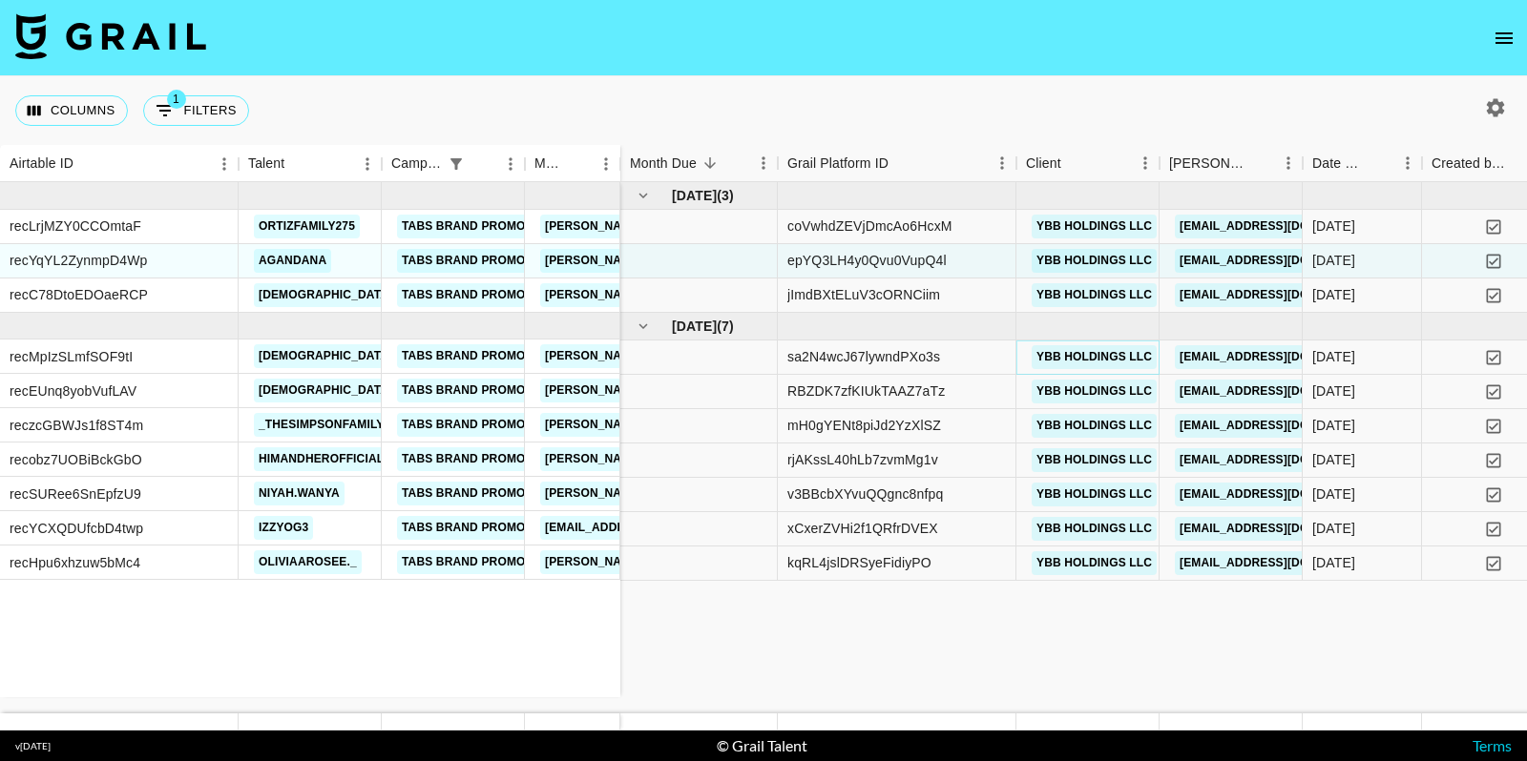
click at [1088, 348] on link "YBB Holdings LLC" at bounding box center [1093, 357] width 125 height 24
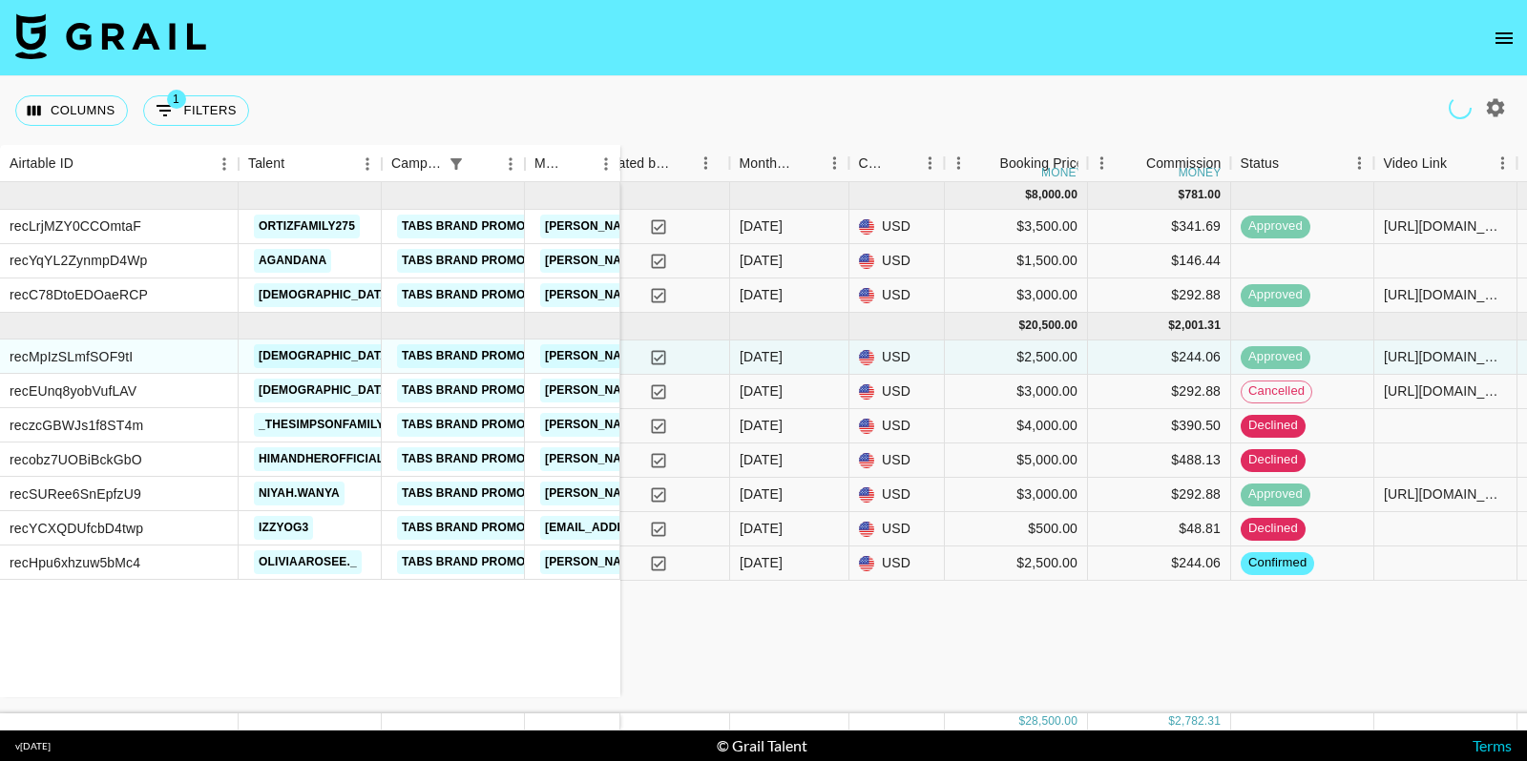
scroll to position [0, 837]
click at [327, 639] on div "recLrjMZY0CCOmtaF ortizfamily275 Tabs Brand Promo zanetta@grail-talent.com recY…" at bounding box center [310, 439] width 620 height 515
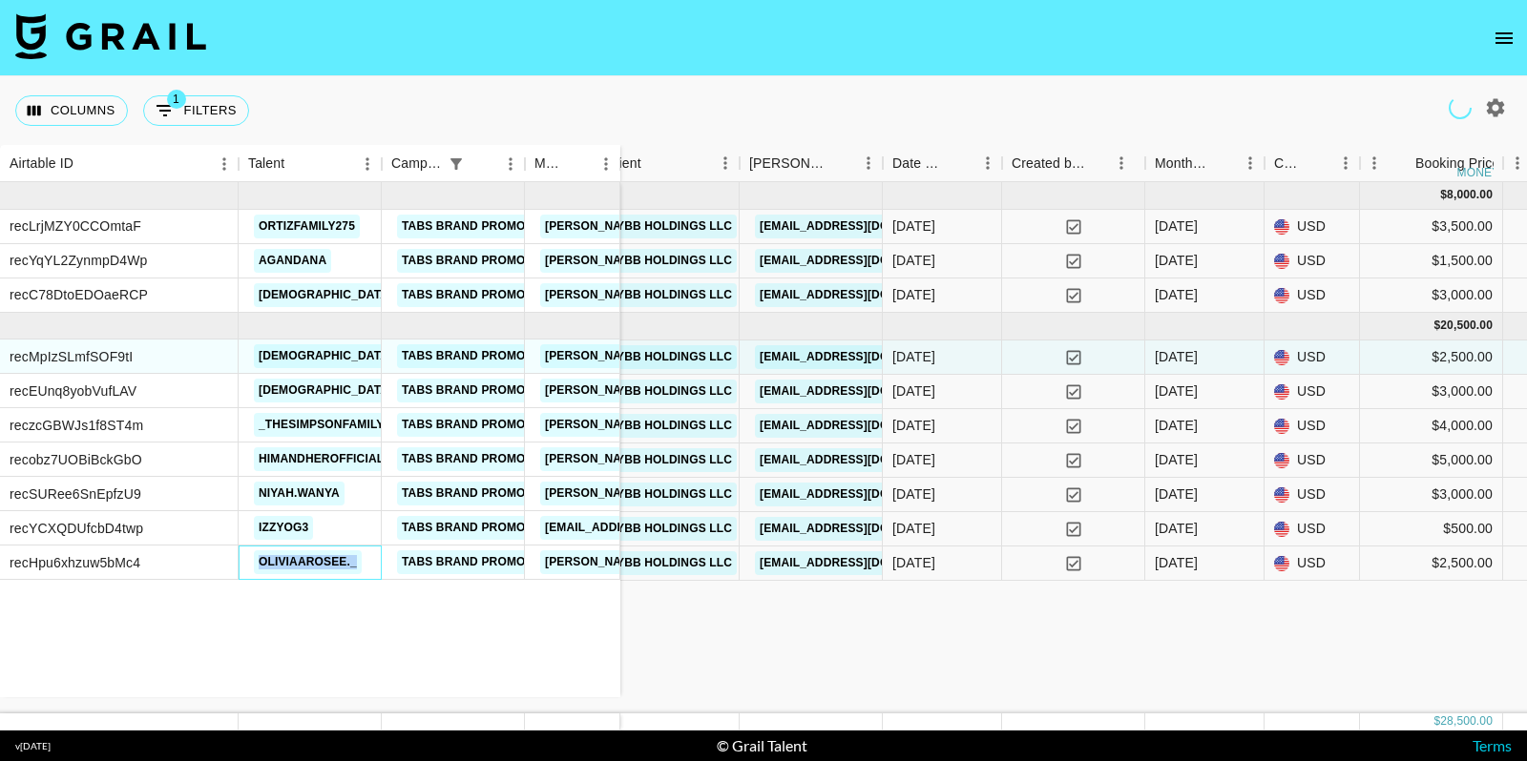
drag, startPoint x: 364, startPoint y: 562, endPoint x: 248, endPoint y: 557, distance: 116.5
click at [248, 557] on div "oliviaarosee._" at bounding box center [307, 562] width 119 height 35
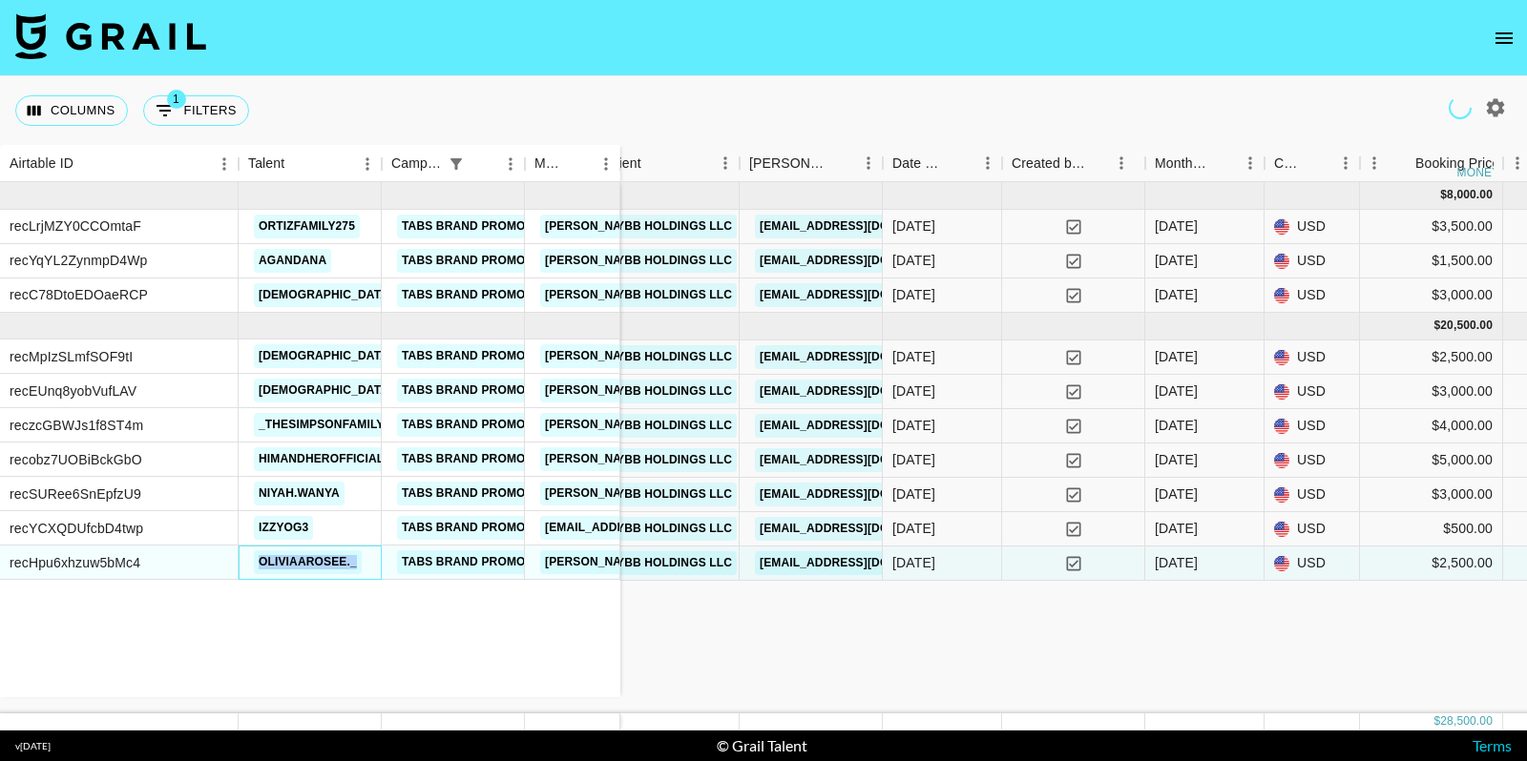
copy link "oliviaarosee._"
click at [677, 597] on div "recLrjMZY0CCOmtaF ortizfamily275 Tabs Brand Promo zanetta@grail-talent.com recY…" at bounding box center [1295, 447] width 3430 height 531
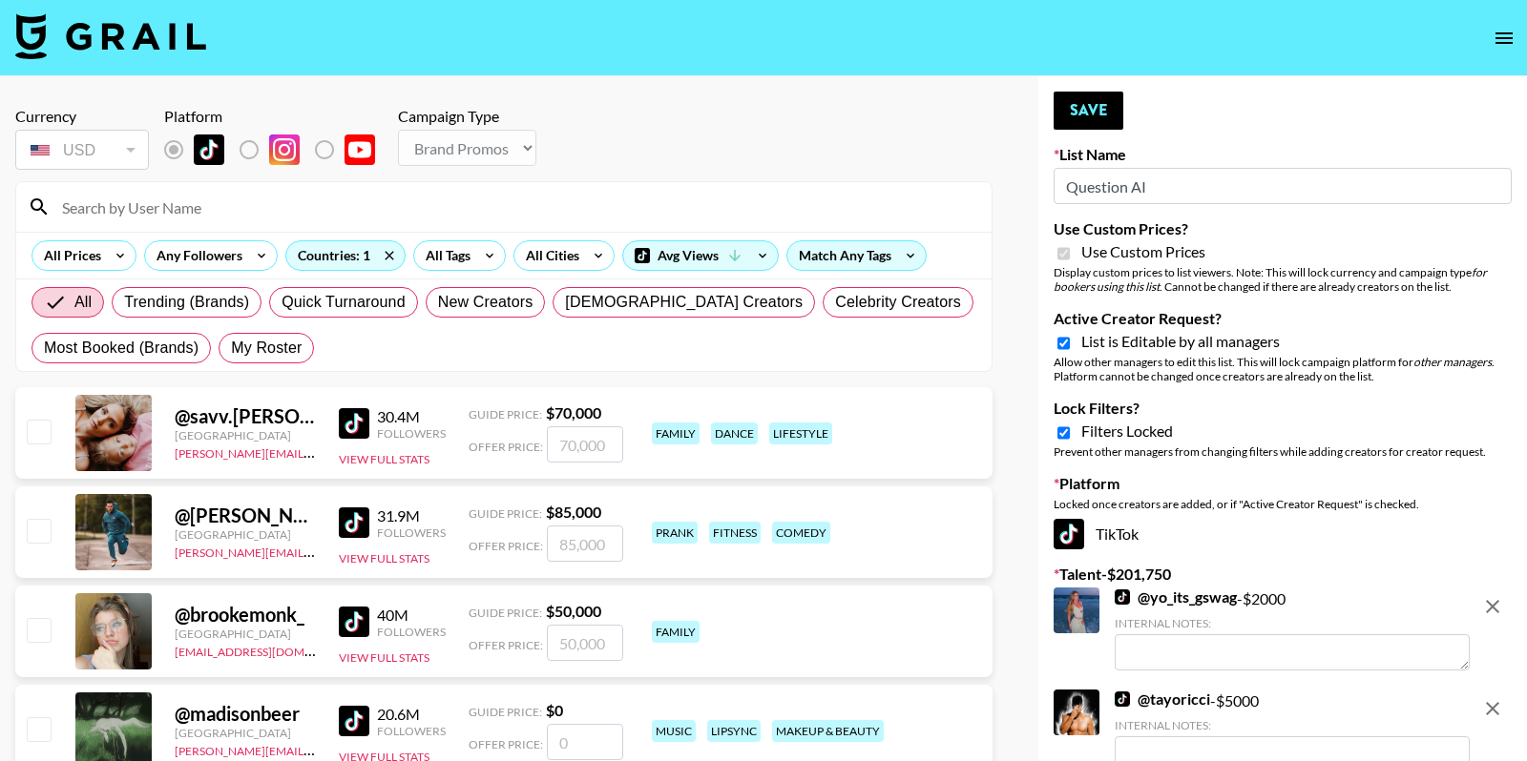
select select "Brand"
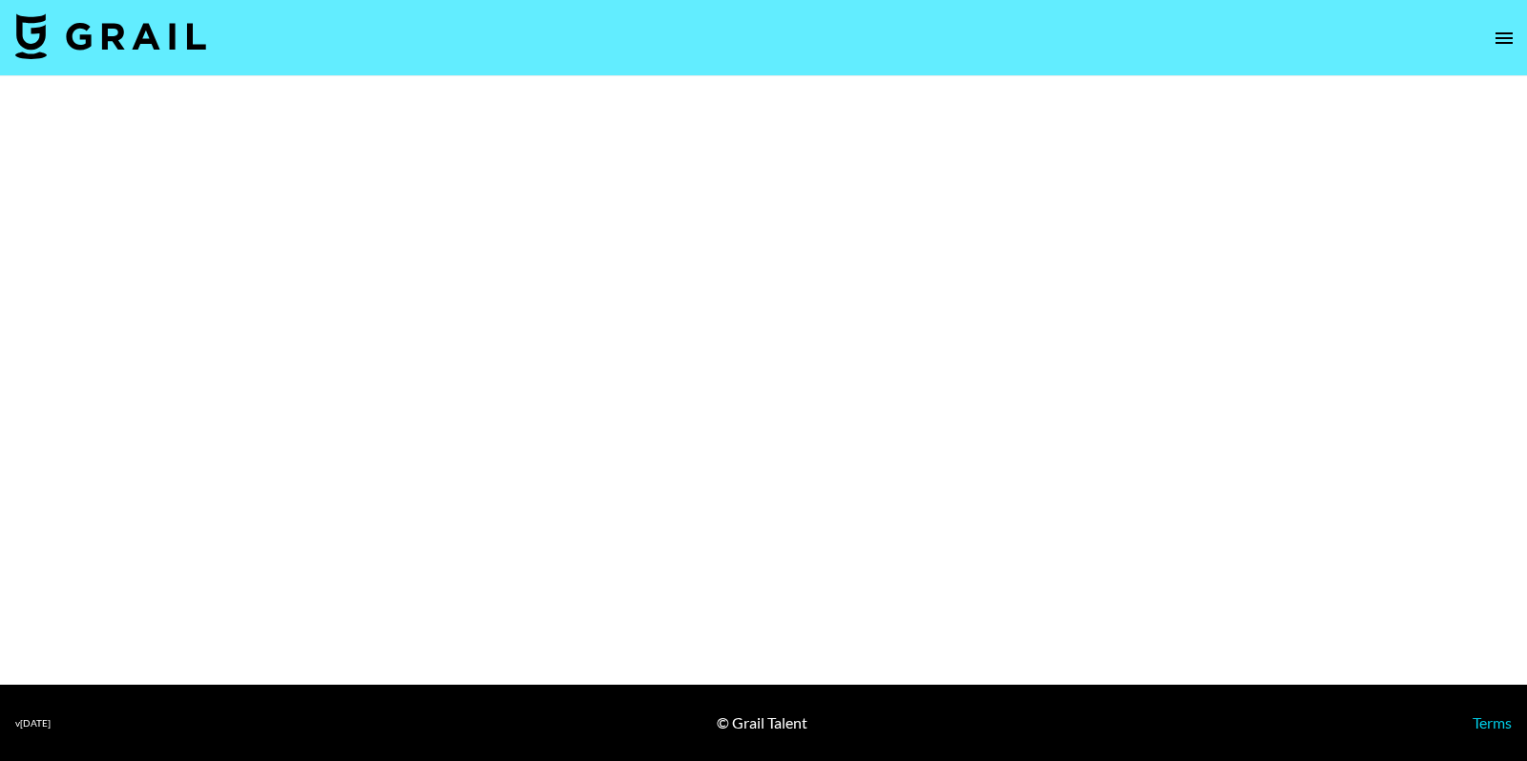
select select "Brand"
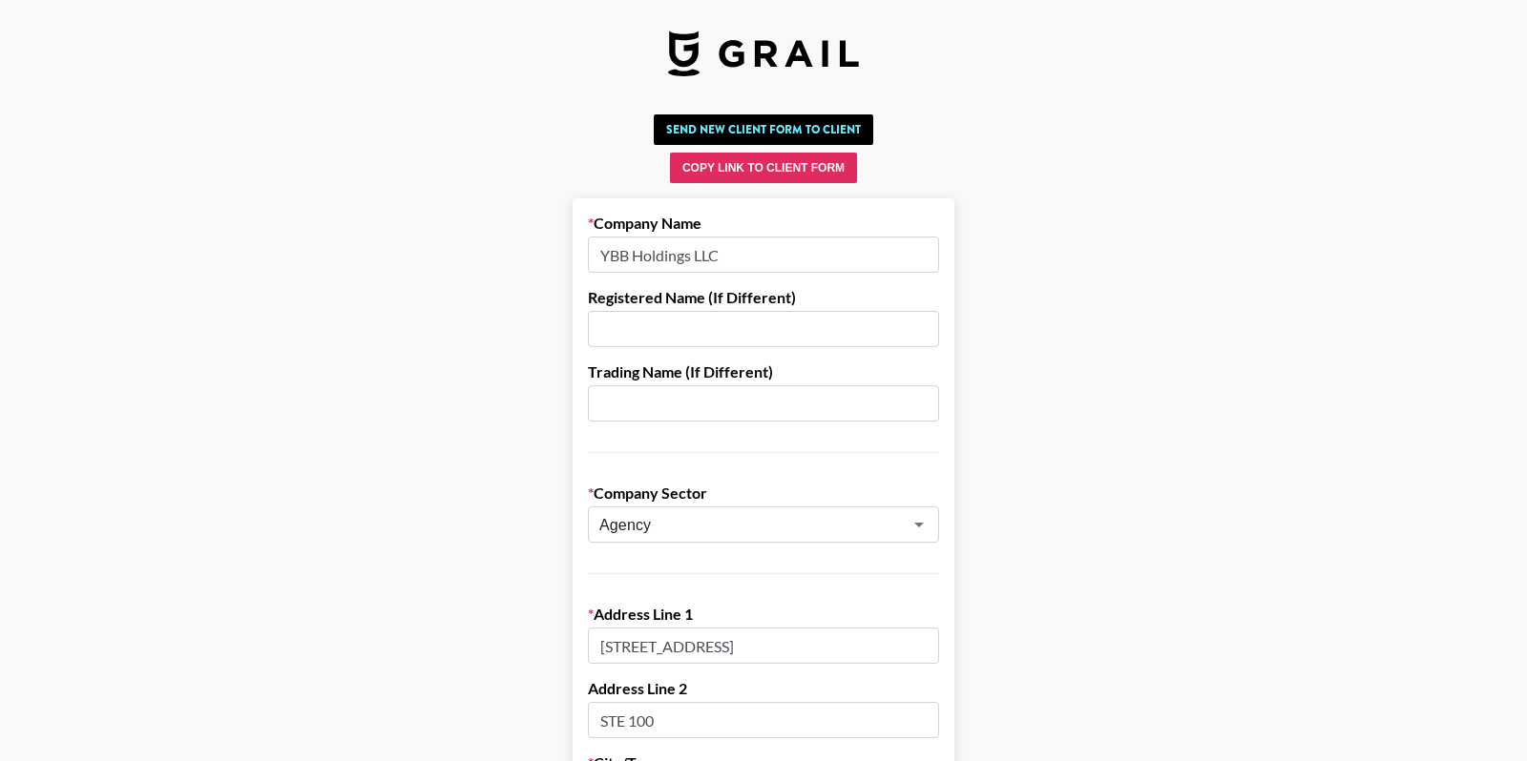
scroll to position [1415, 0]
